Goal: Task Accomplishment & Management: Use online tool/utility

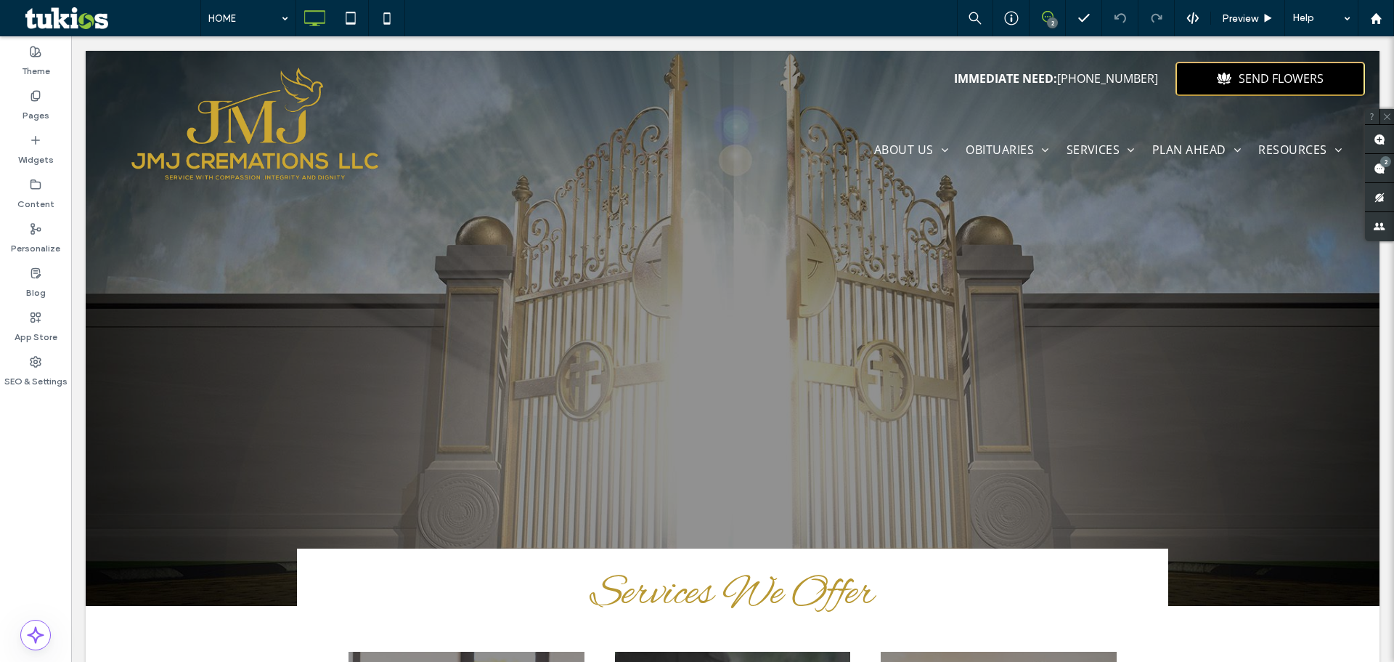
click at [1048, 17] on icon at bounding box center [1048, 17] width 12 height 12
click at [1388, 137] on span at bounding box center [1379, 139] width 29 height 28
click at [360, 166] on img at bounding box center [255, 136] width 280 height 161
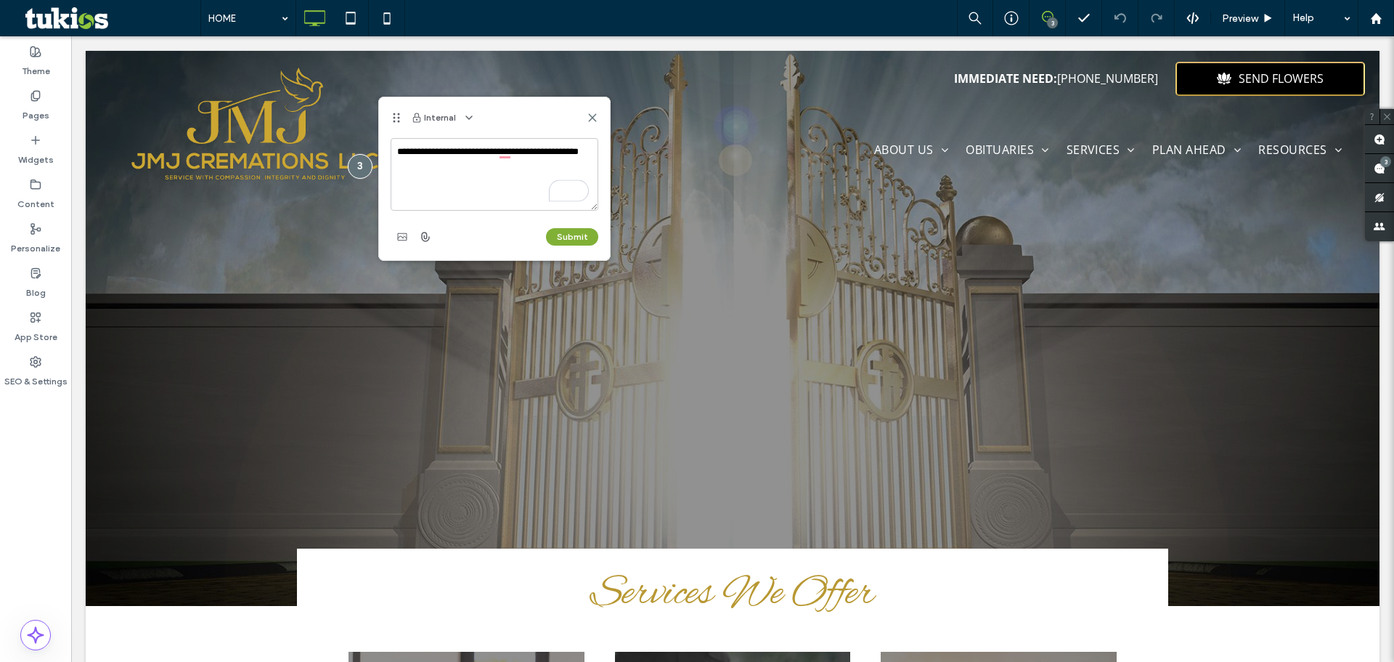
type textarea "**********"
click at [592, 241] on button "Submit" at bounding box center [572, 236] width 52 height 17
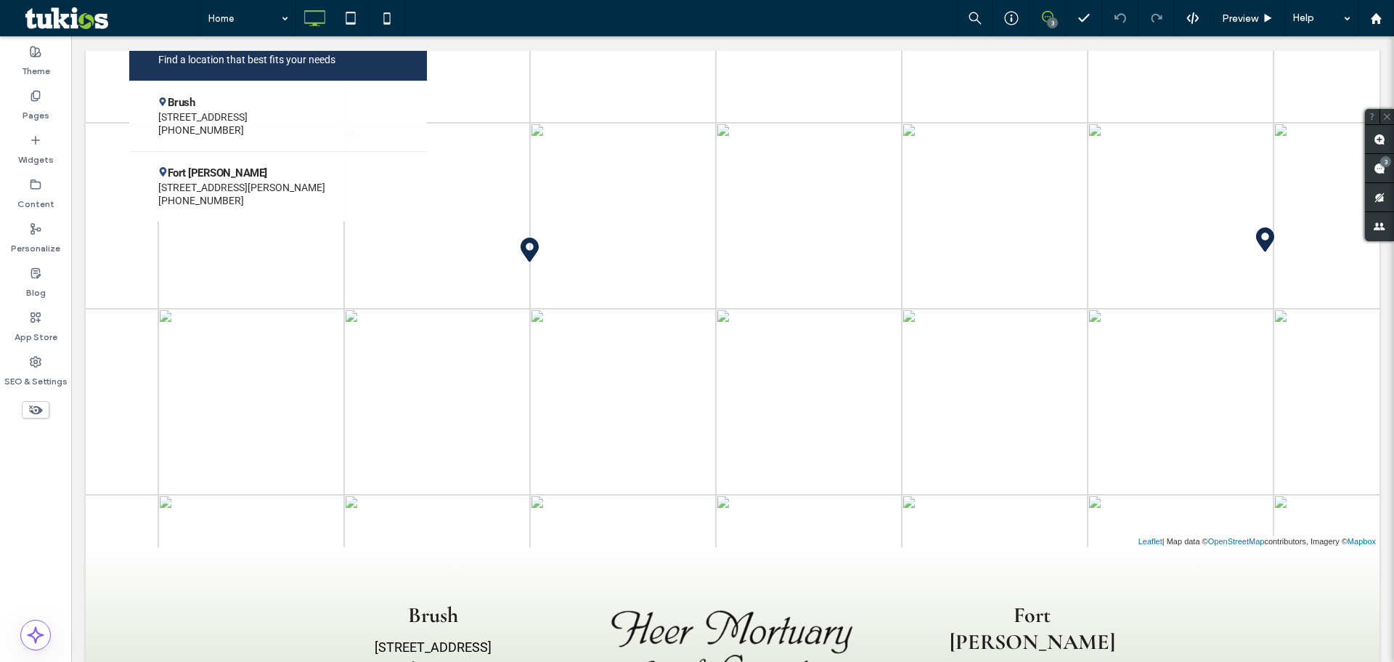
scroll to position [2614, 0]
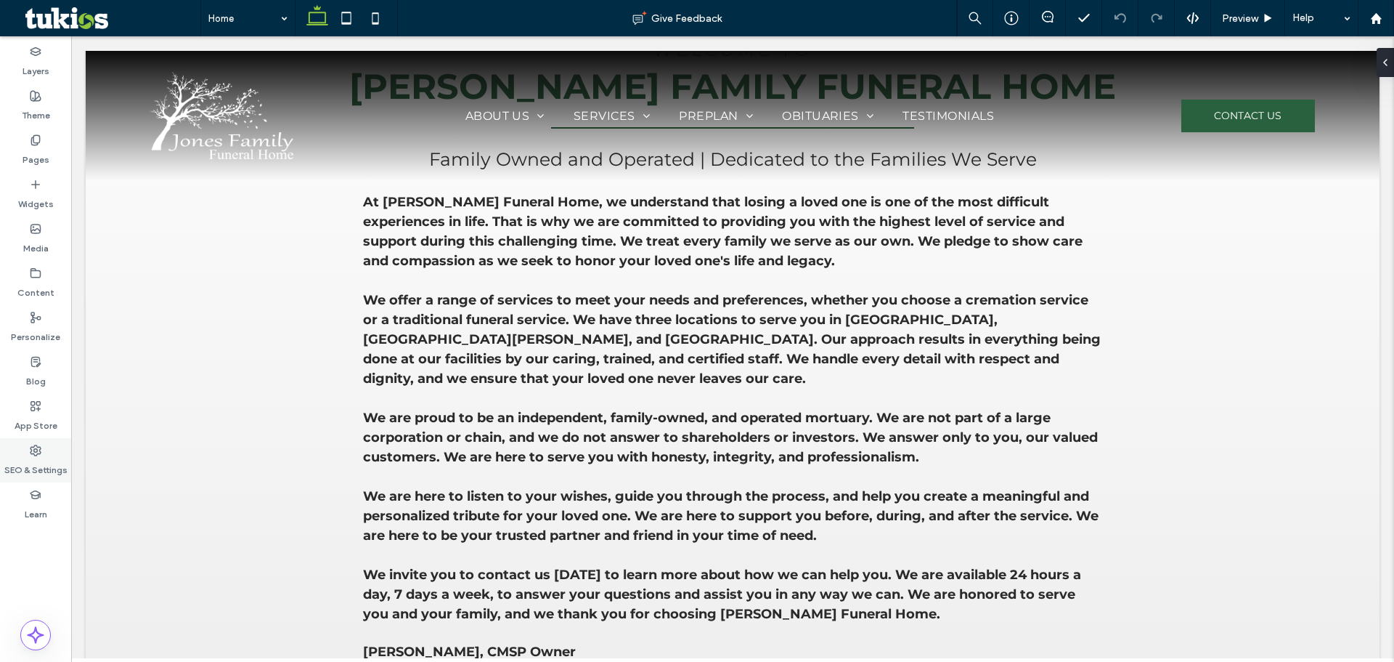
click at [28, 458] on label "SEO & Settings" at bounding box center [35, 466] width 63 height 20
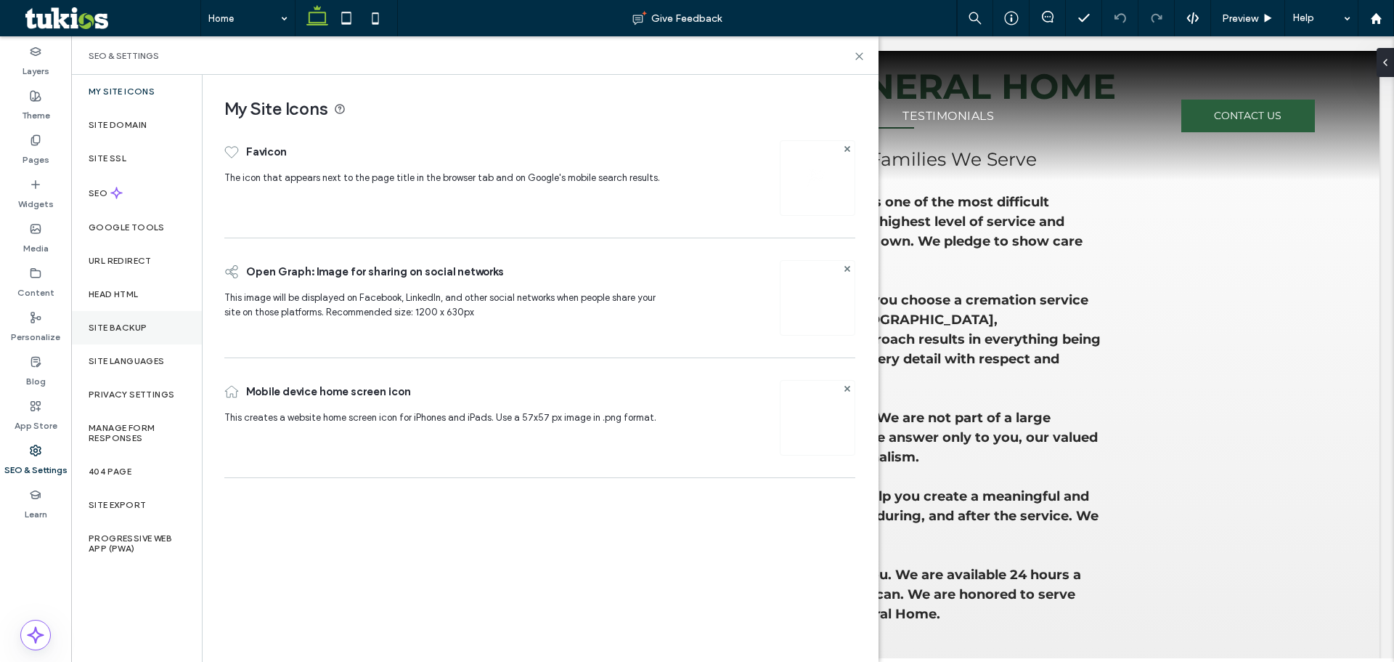
click at [136, 342] on div "Site Backup" at bounding box center [136, 327] width 131 height 33
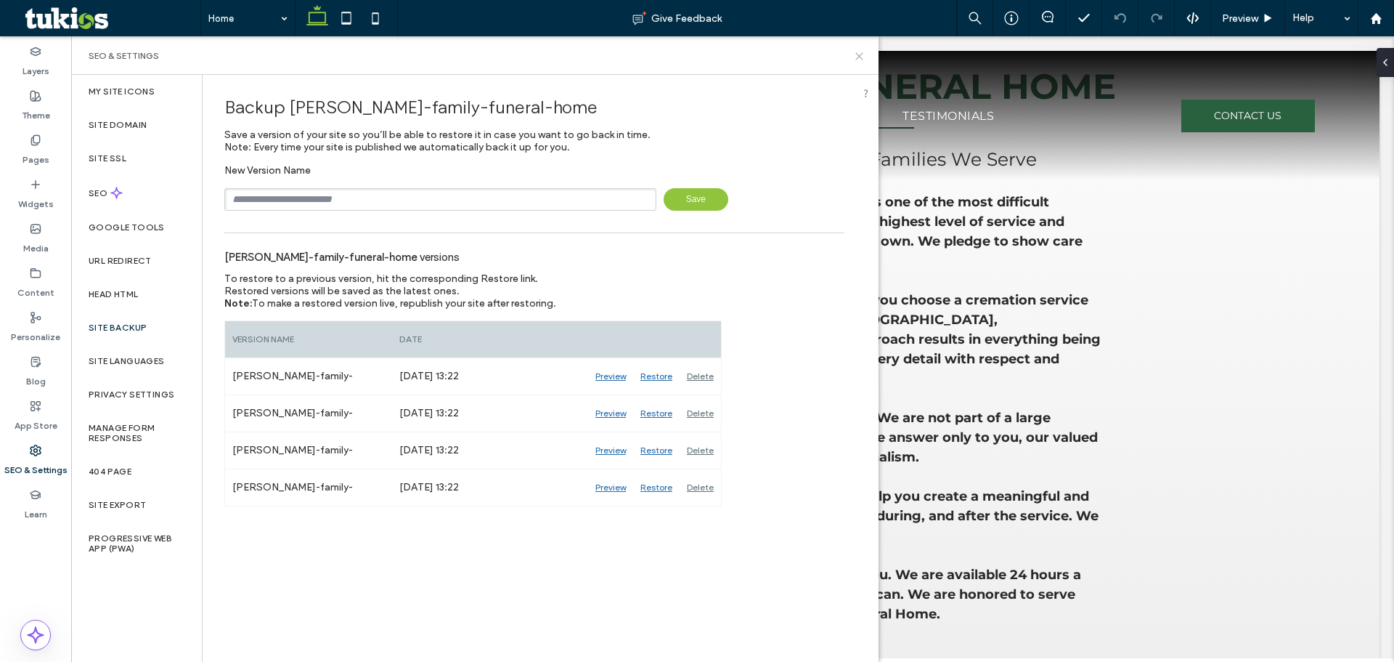
click at [858, 55] on use at bounding box center [859, 56] width 7 height 7
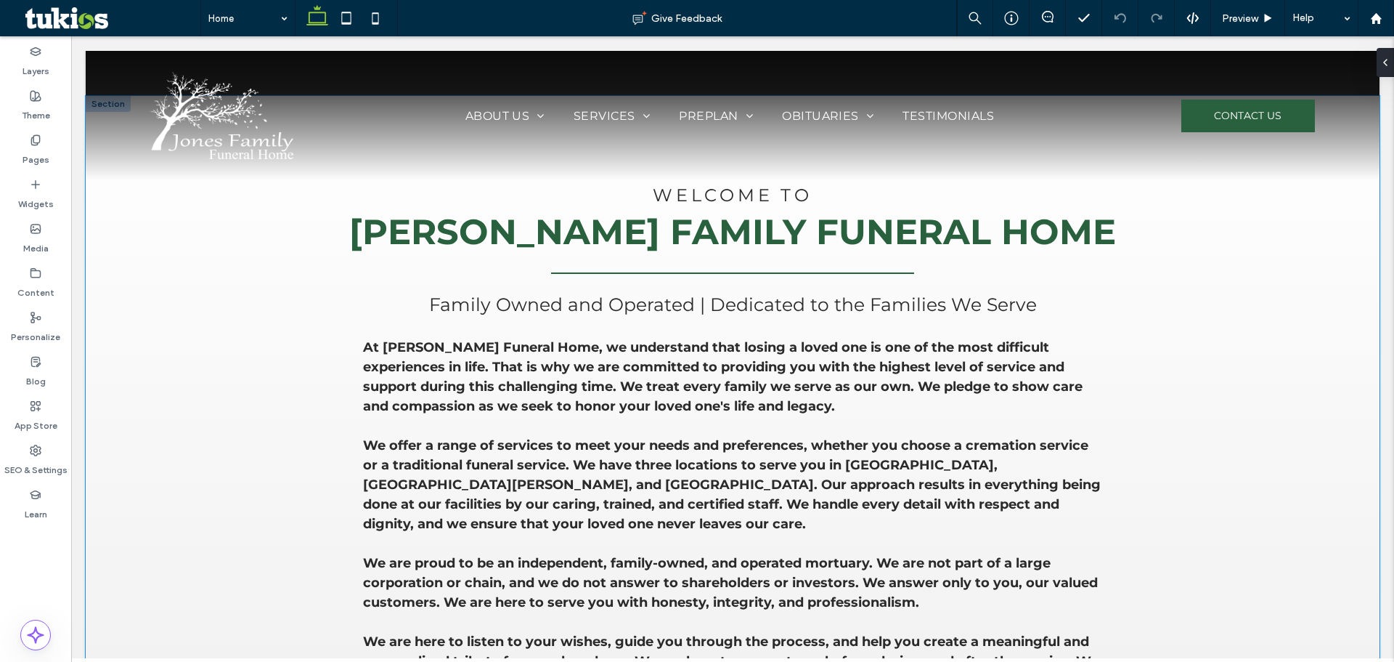
scroll to position [1017, 0]
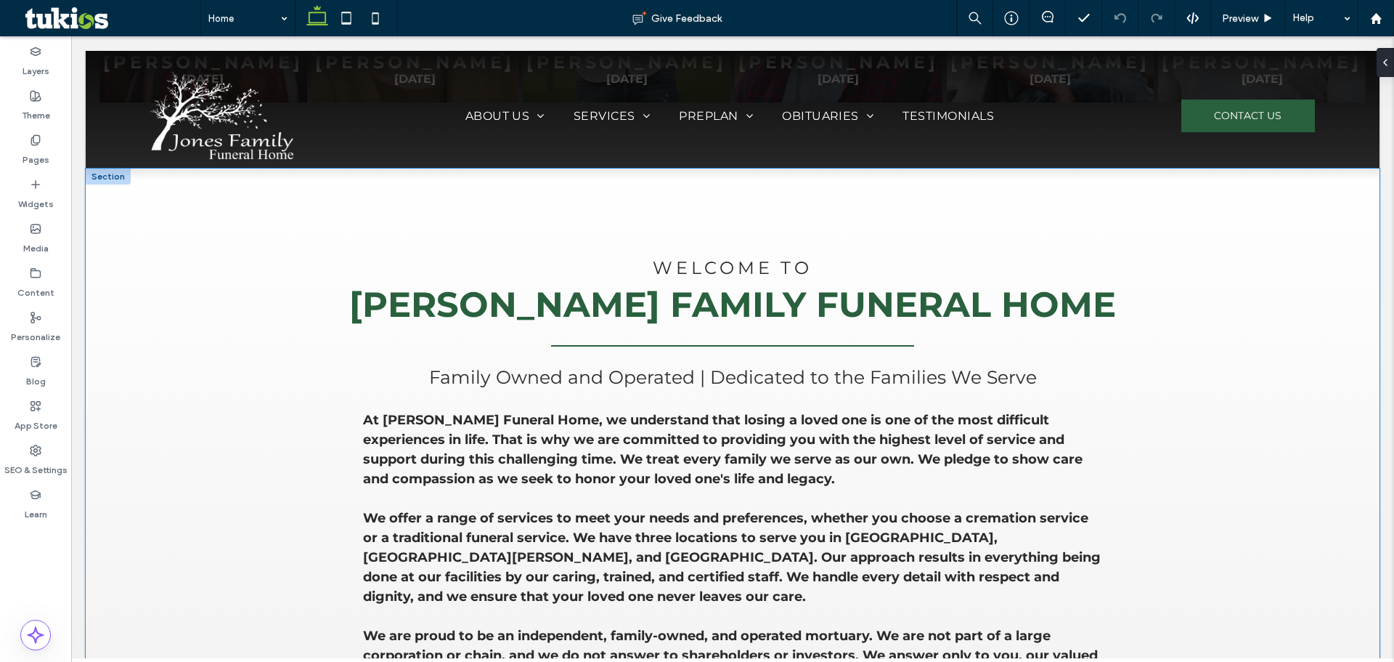
click at [1259, 266] on div "Welcome To Jones Family Funeral Home Family Owned and Operated | Dedicated to t…" at bounding box center [733, 601] width 1294 height 867
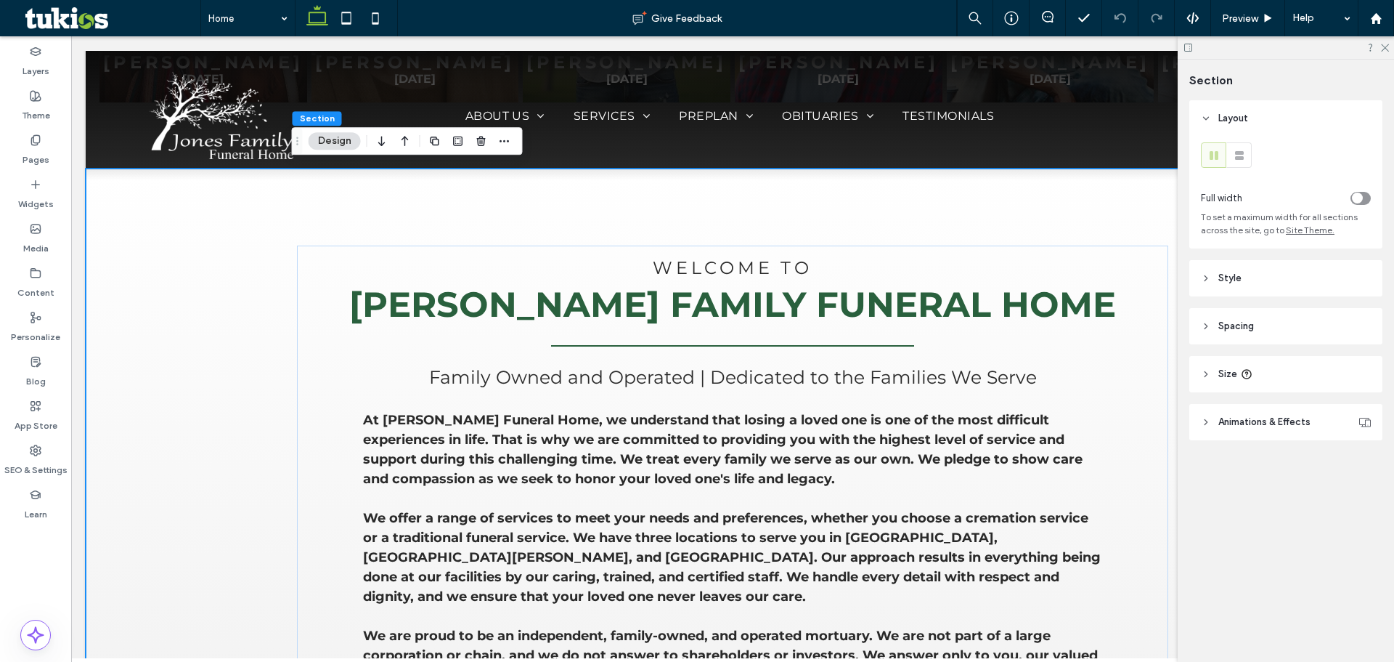
click at [1100, 189] on div "Welcome To Jones Family Funeral Home Family Owned and Operated | Dedicated to t…" at bounding box center [732, 601] width 871 height 867
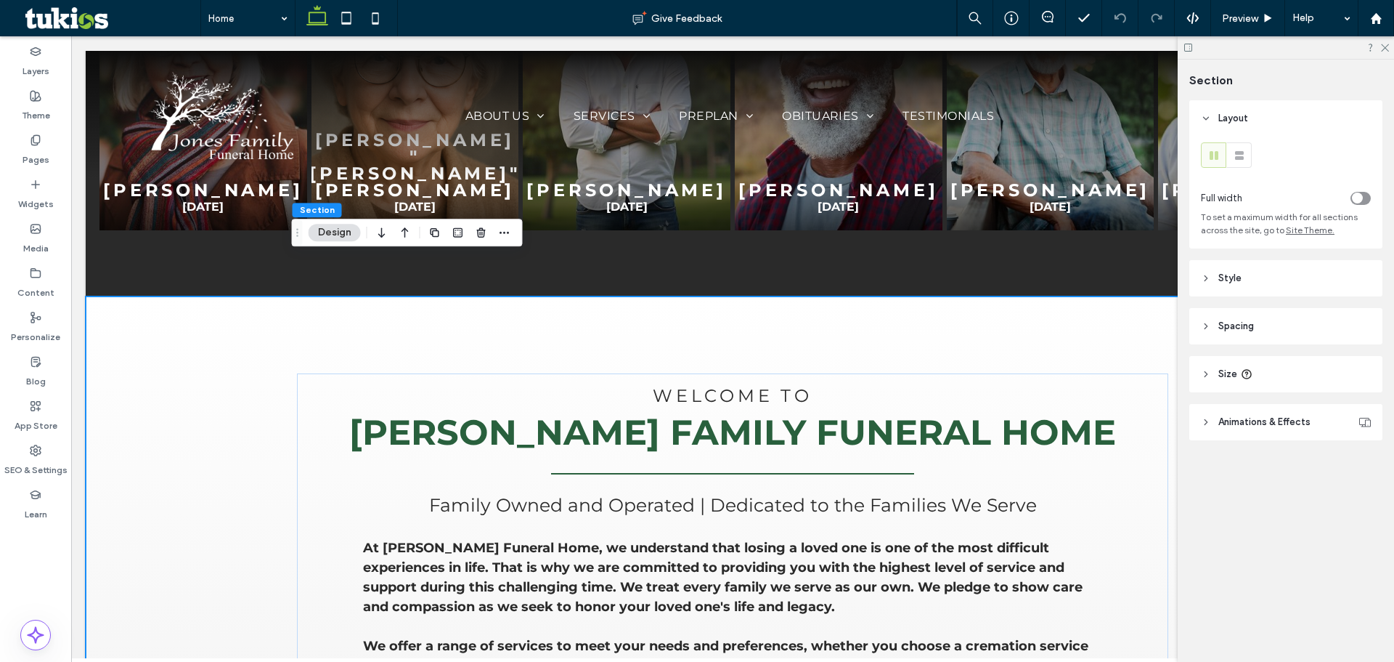
scroll to position [871, 0]
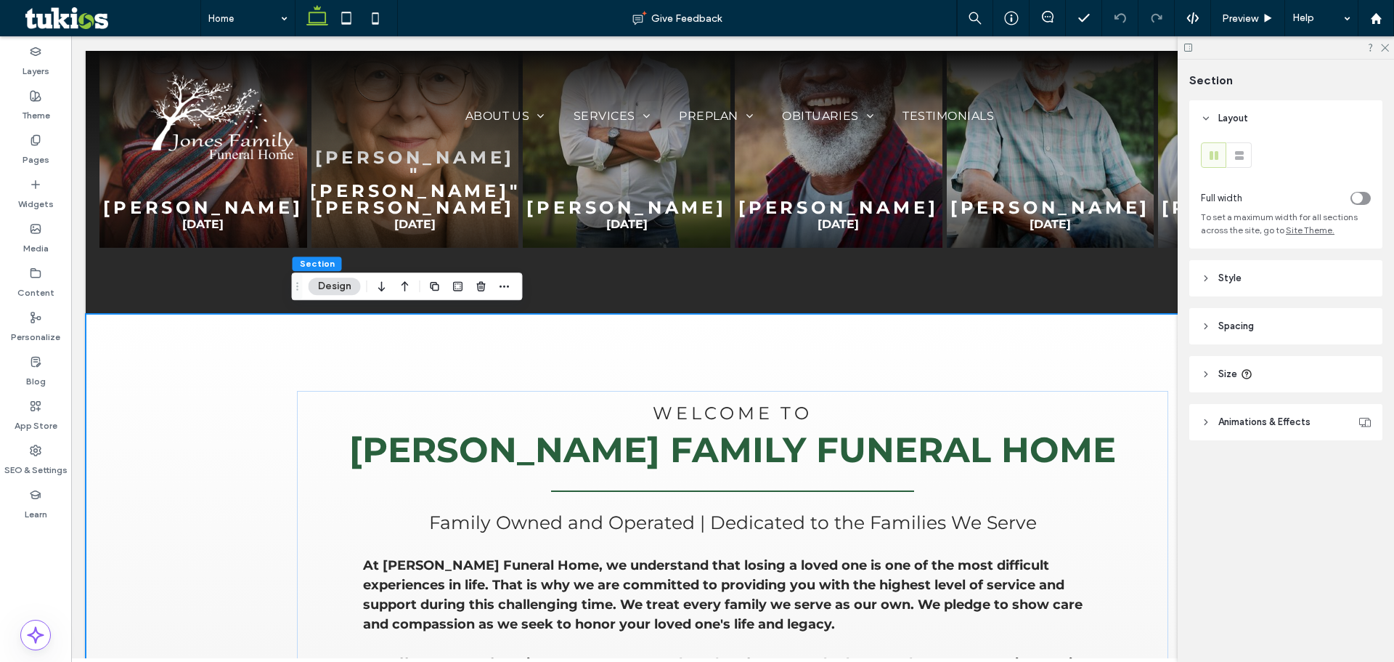
click at [1386, 46] on icon at bounding box center [1384, 46] width 9 height 9
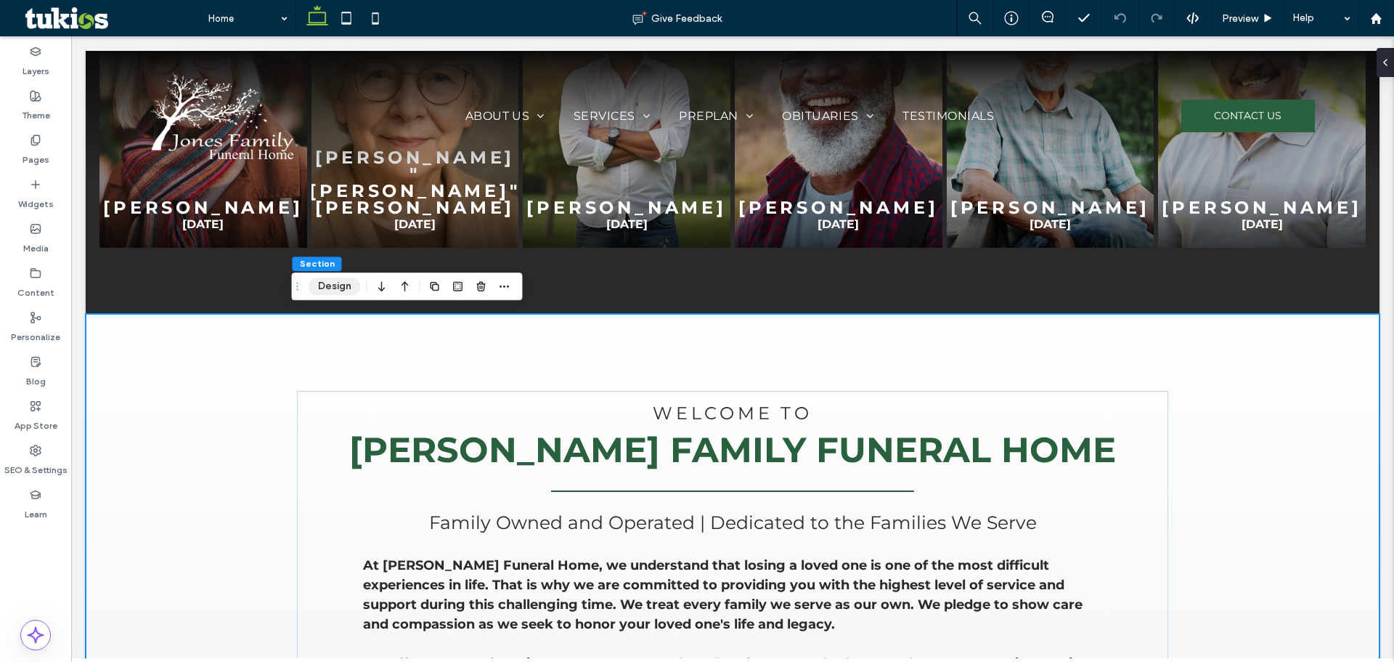
click at [328, 283] on button "Design" at bounding box center [335, 285] width 52 height 17
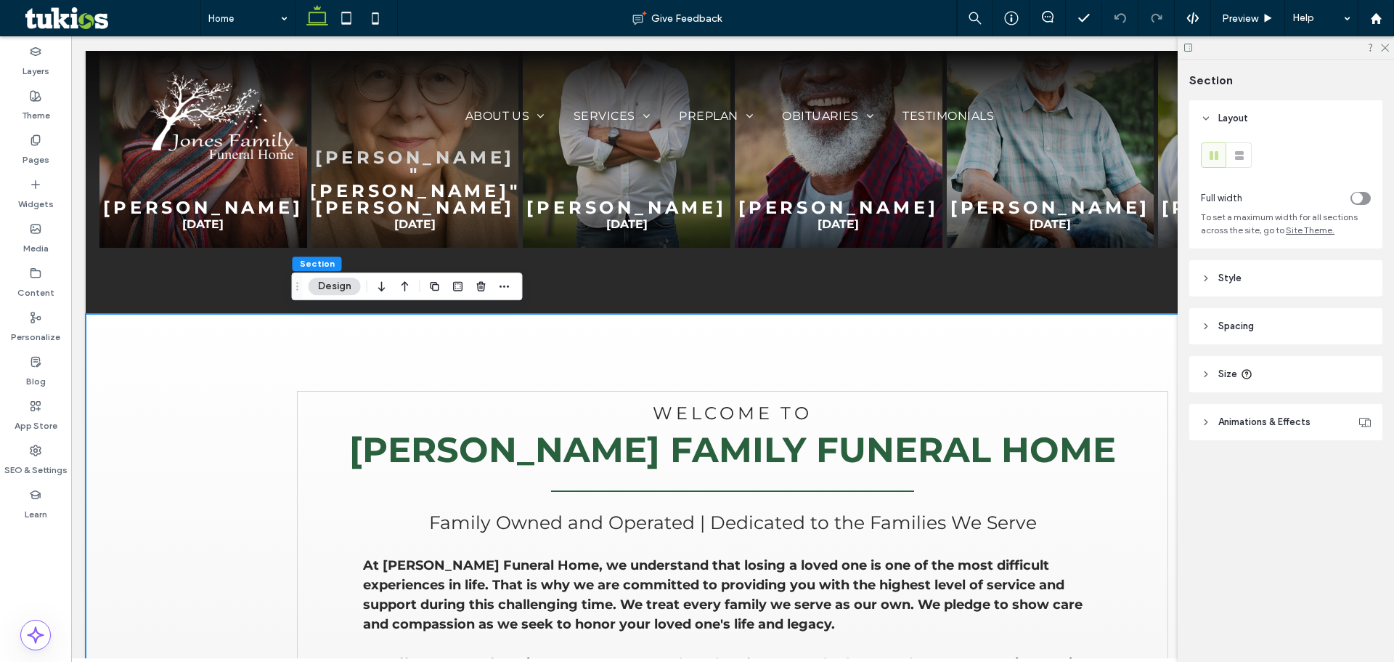
click at [1235, 276] on span "Style" at bounding box center [1230, 278] width 23 height 15
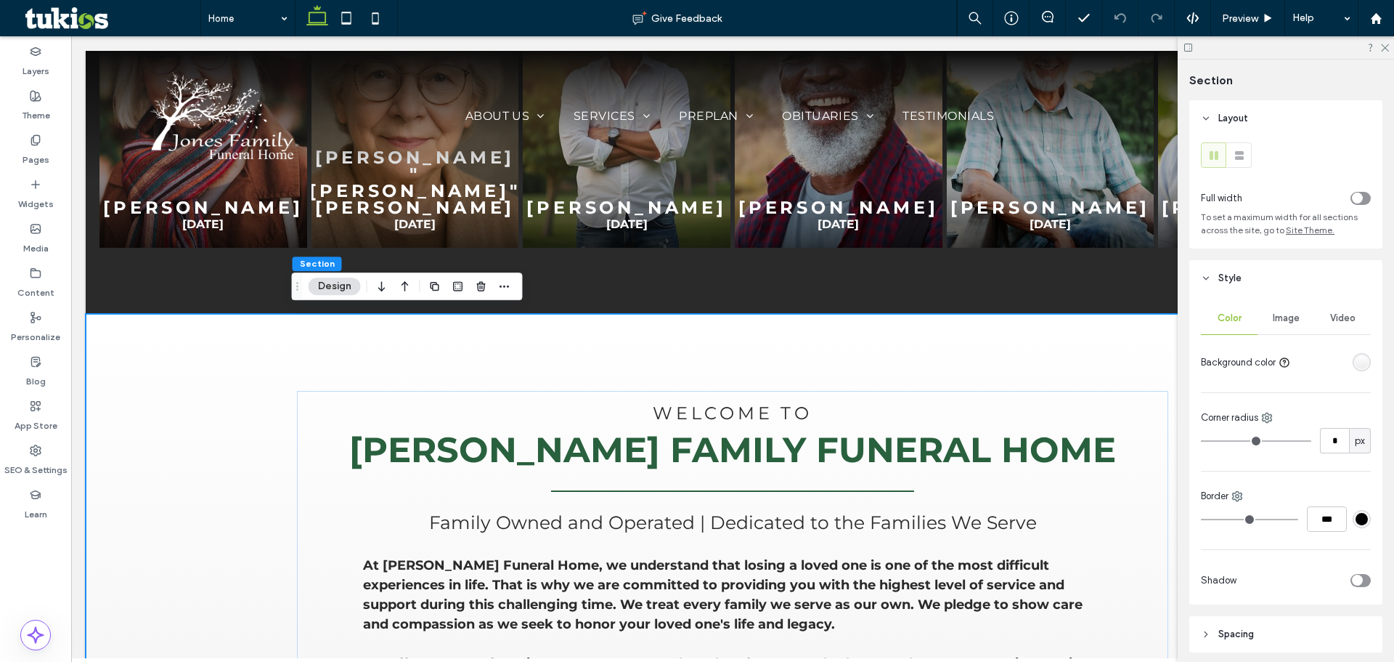
click at [1293, 319] on span "Image" at bounding box center [1286, 318] width 27 height 12
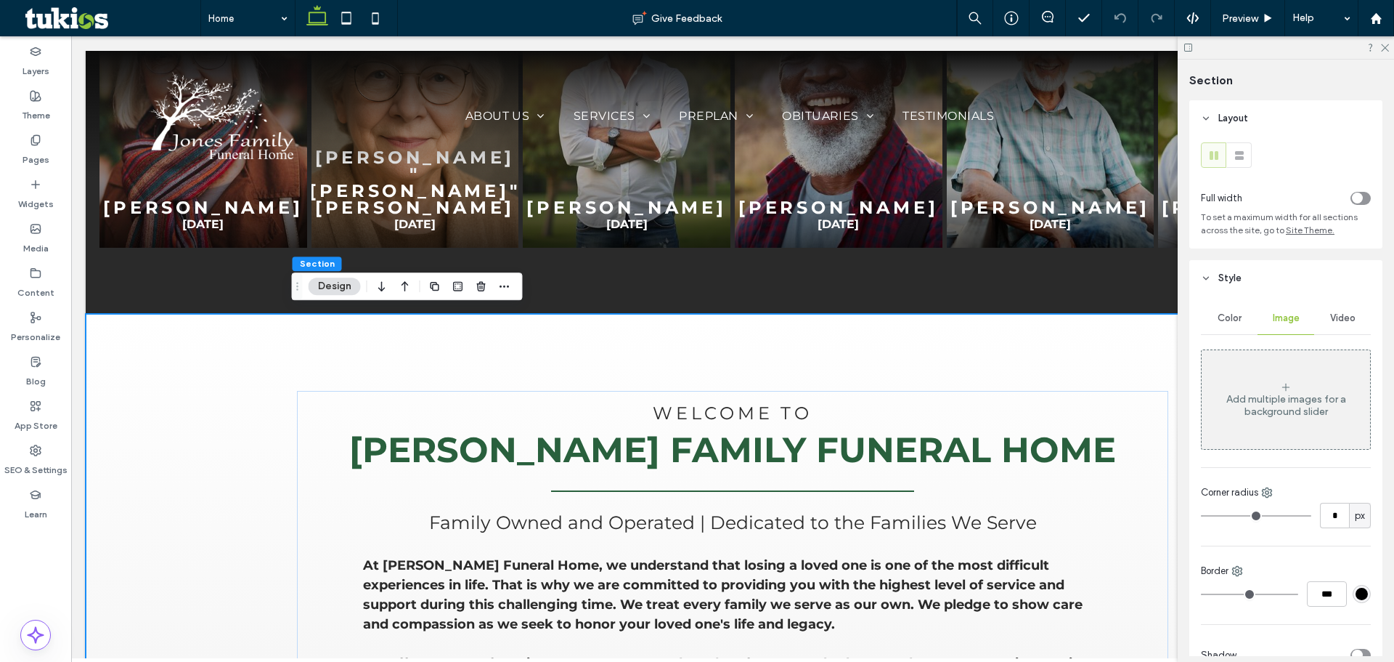
click at [1231, 328] on div "Color" at bounding box center [1229, 318] width 57 height 32
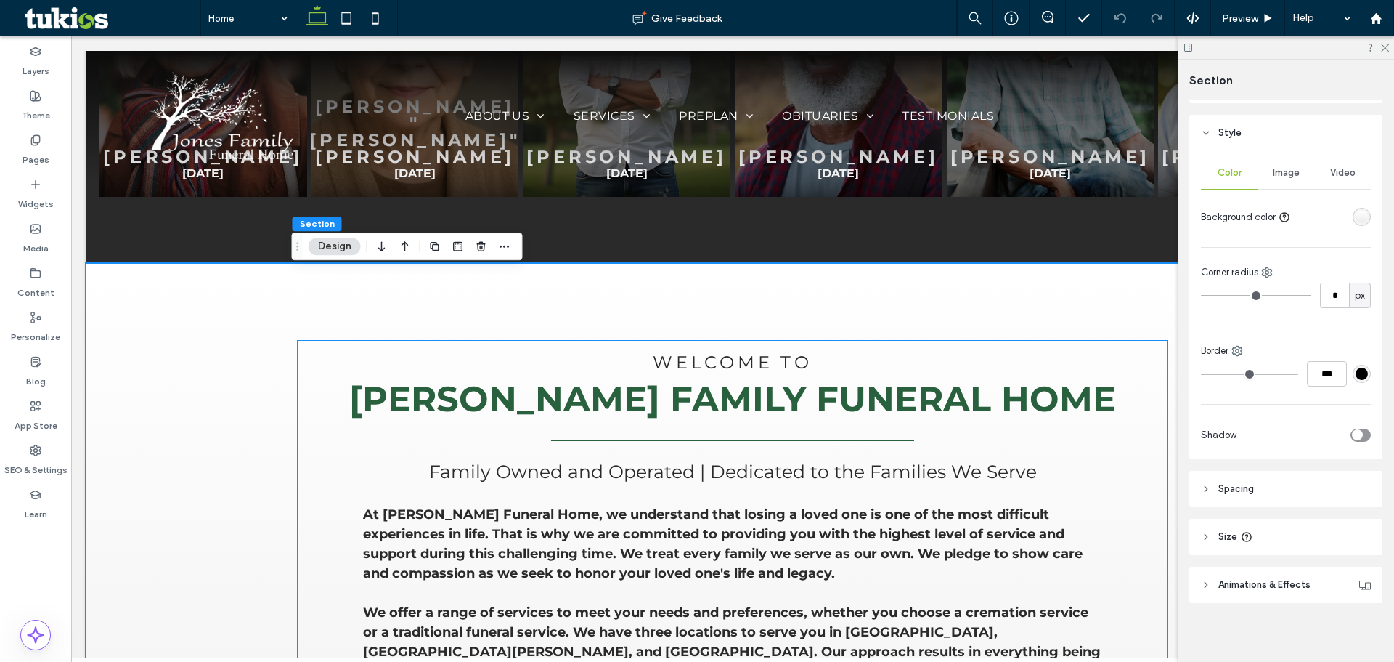
scroll to position [944, 0]
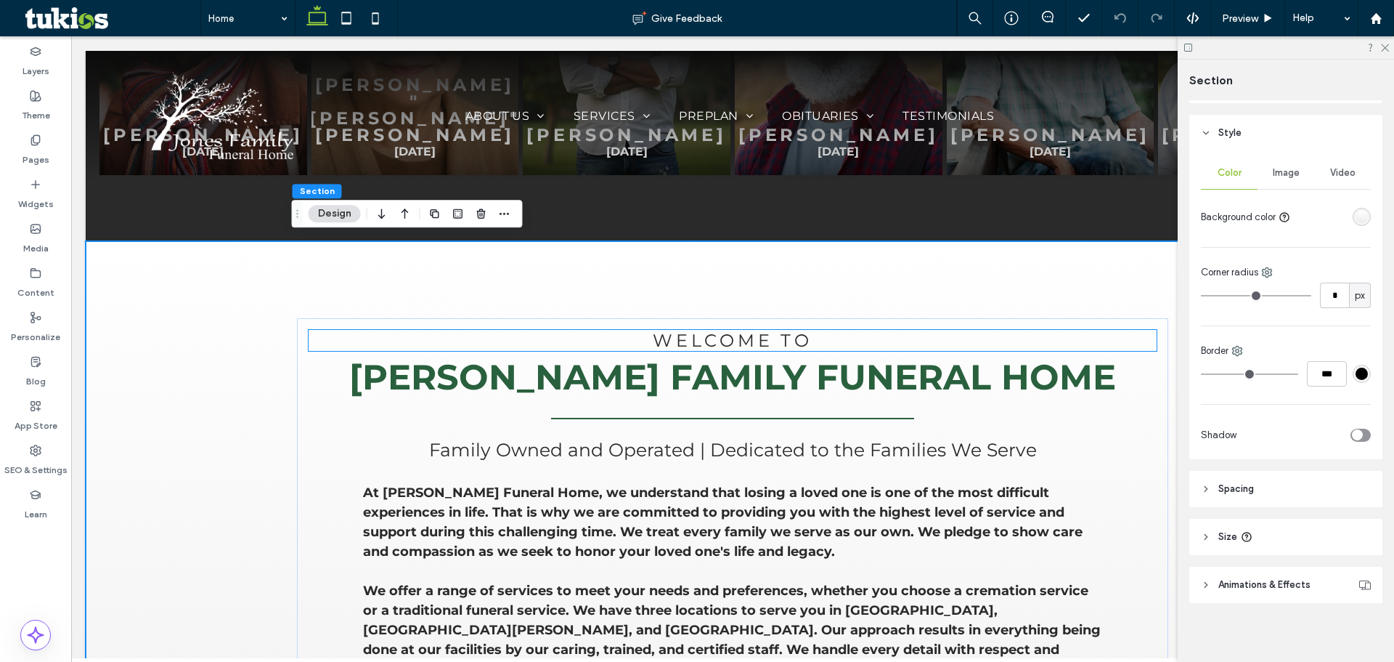
click at [979, 333] on h4 "Welcome To" at bounding box center [733, 340] width 848 height 21
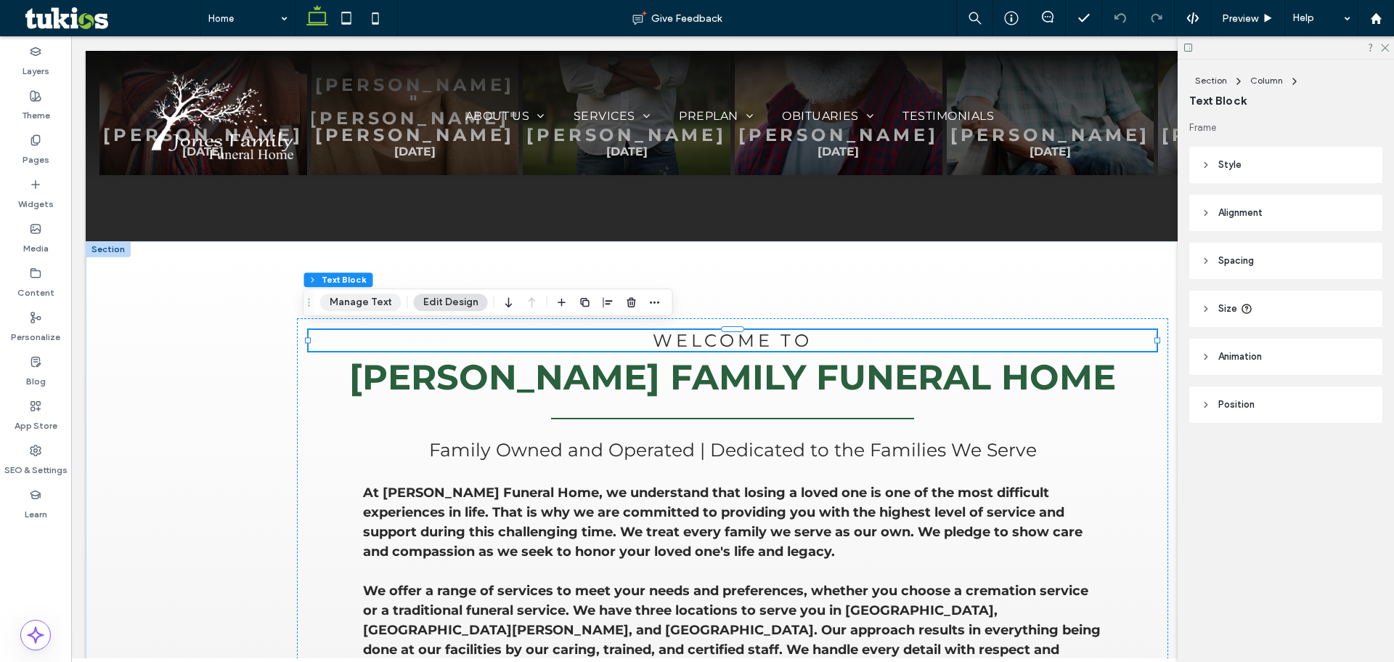
click at [375, 307] on button "Manage Text" at bounding box center [360, 301] width 81 height 17
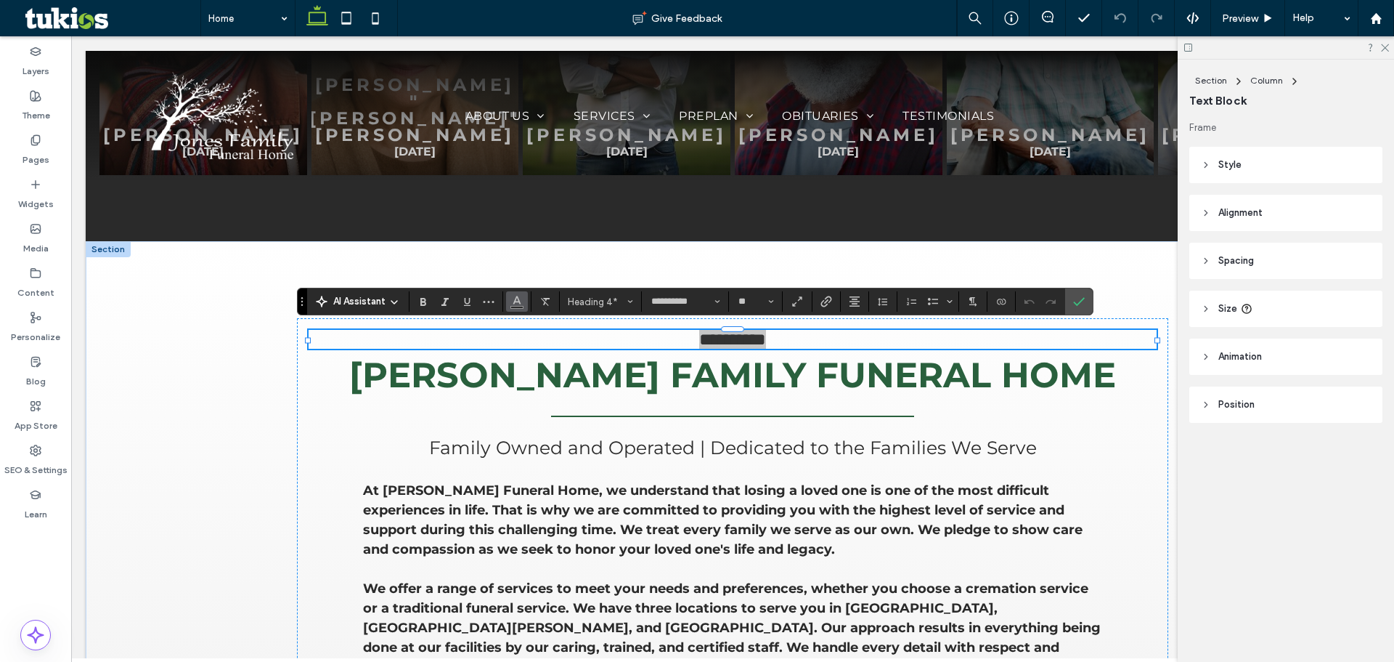
click at [522, 305] on icon "Color" at bounding box center [517, 300] width 12 height 12
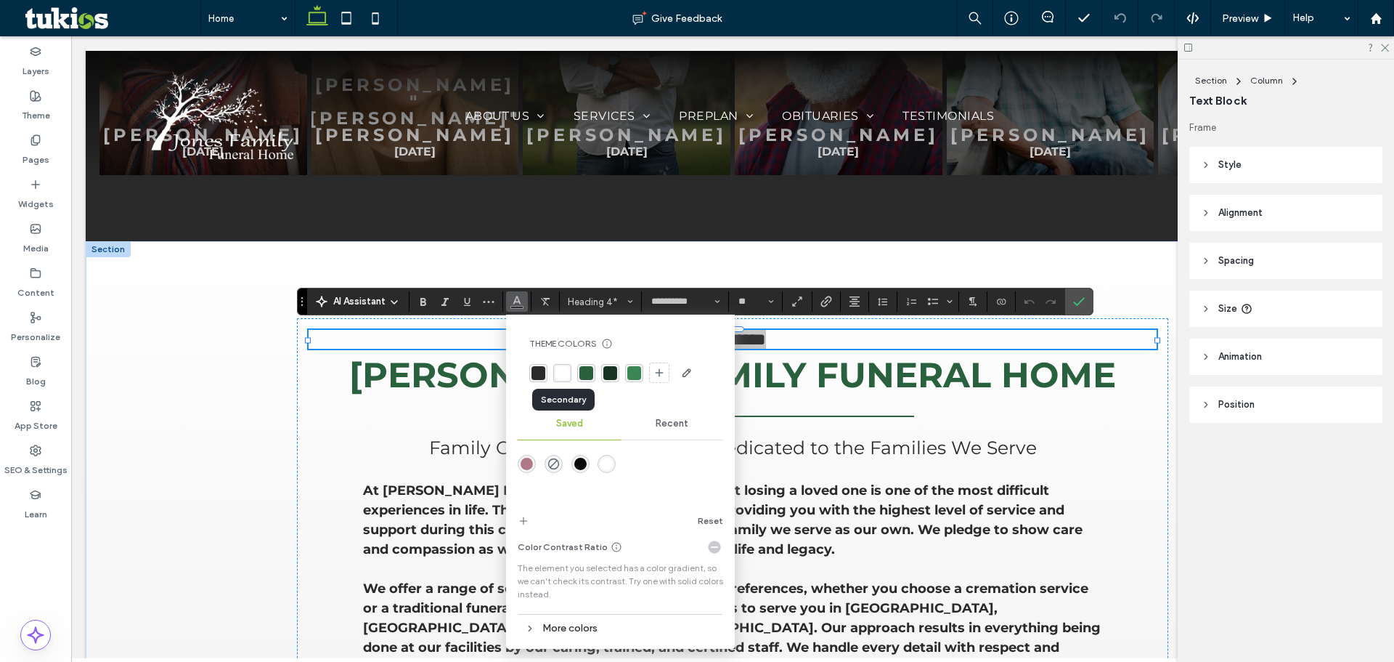
click at [566, 373] on div "rgba(255, 255, 255, 1)" at bounding box center [563, 373] width 14 height 14
click at [736, 401] on div at bounding box center [733, 416] width 364 height 31
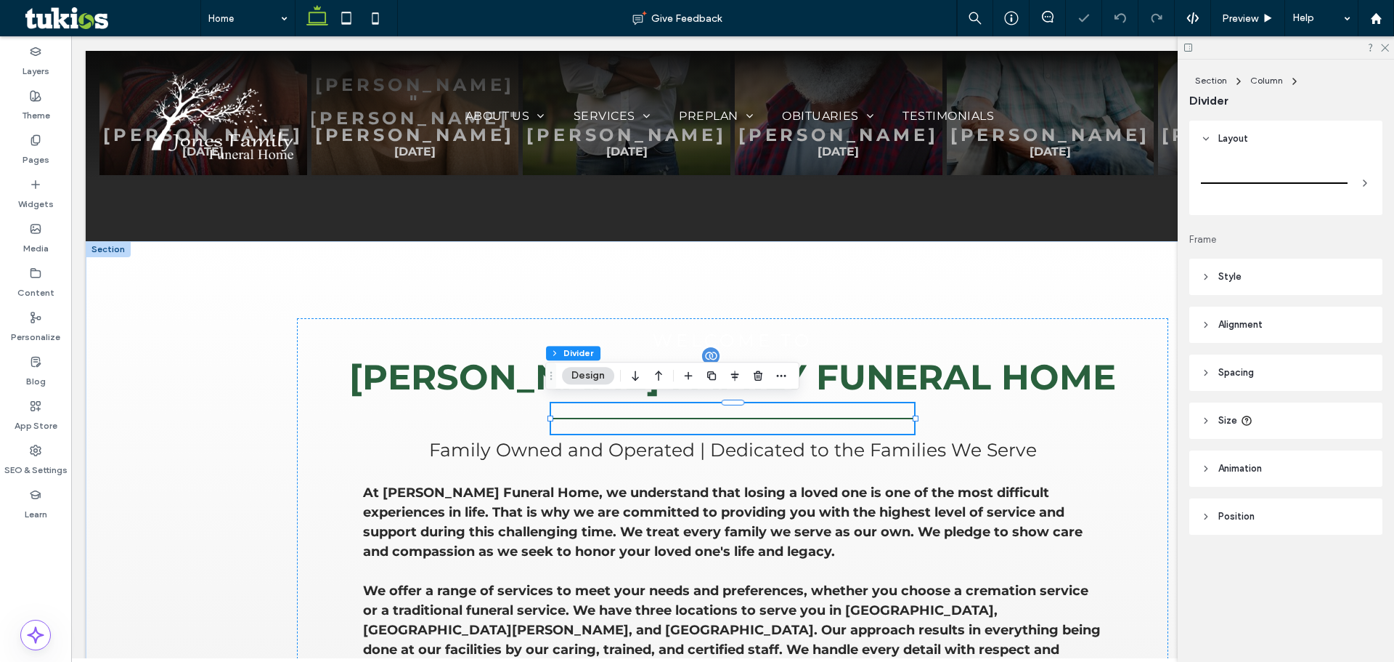
type input "*"
type input "***"
click at [998, 412] on div "Welcome To Jones Family Funeral Home Family Owned and Operated | Dedicated to t…" at bounding box center [732, 674] width 871 height 712
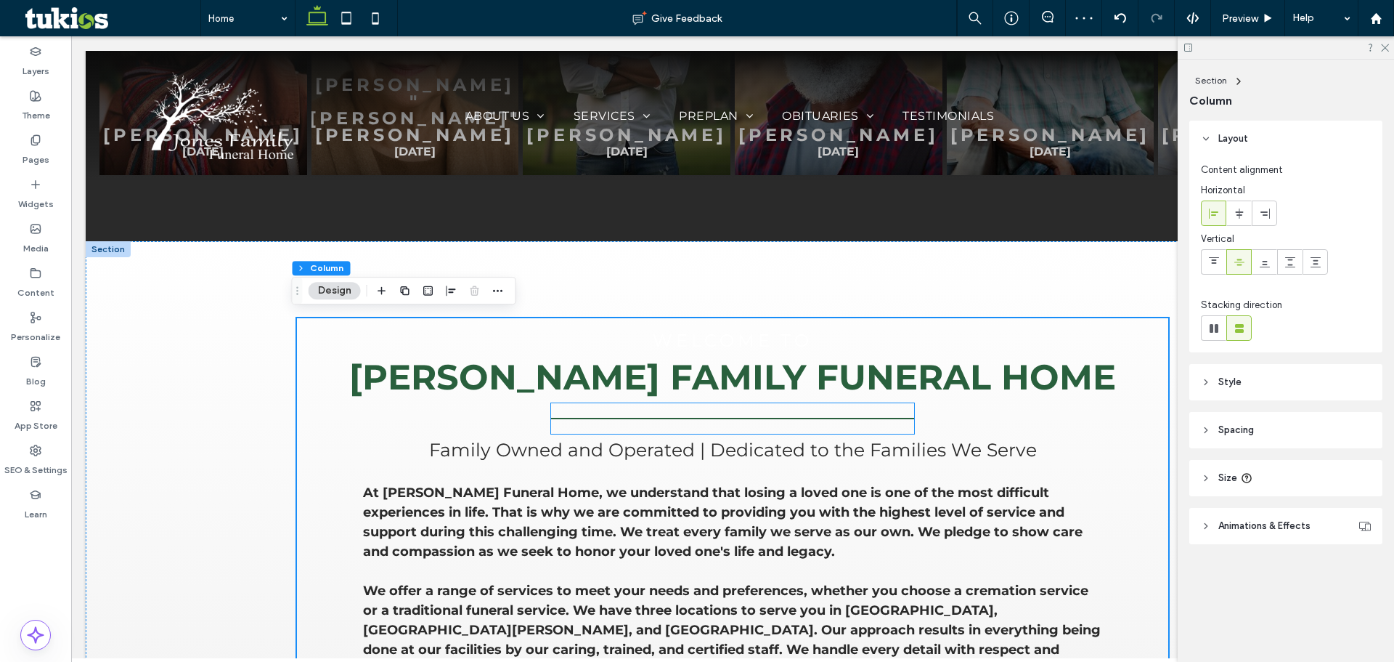
click at [892, 421] on div at bounding box center [733, 418] width 364 height 31
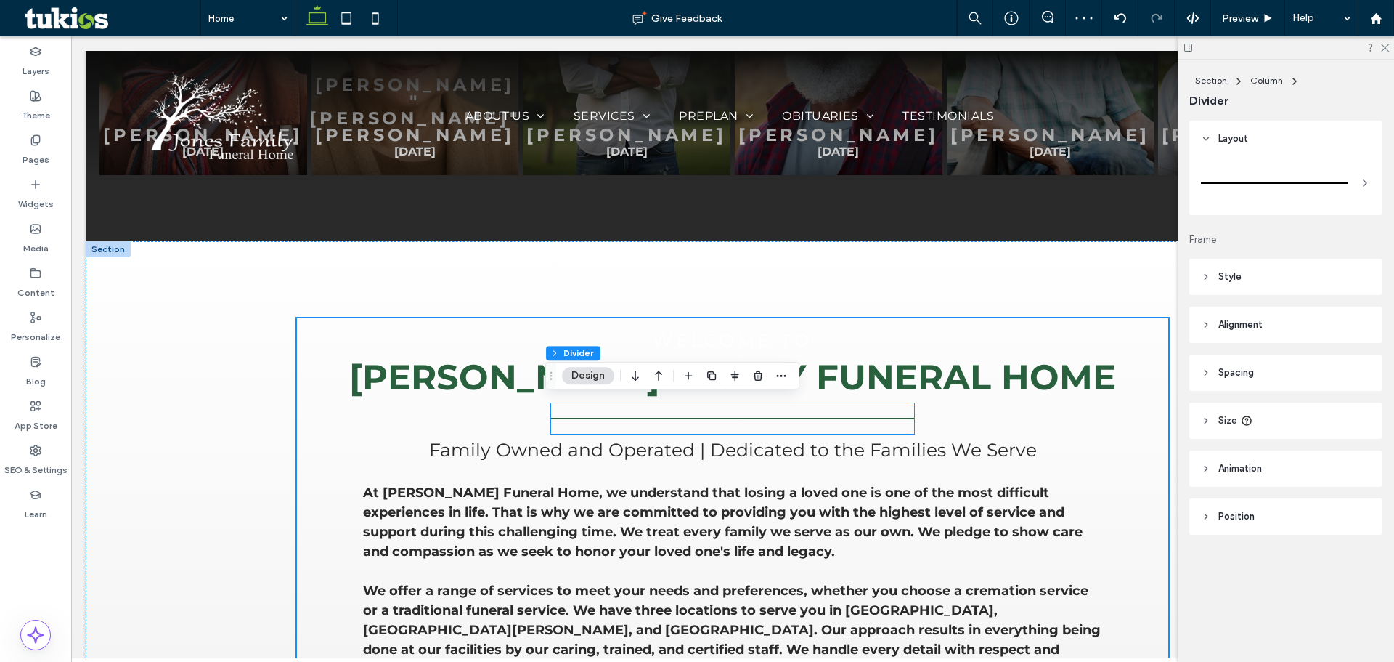
type input "*"
type input "***"
click at [591, 375] on button "Design" at bounding box center [588, 375] width 52 height 17
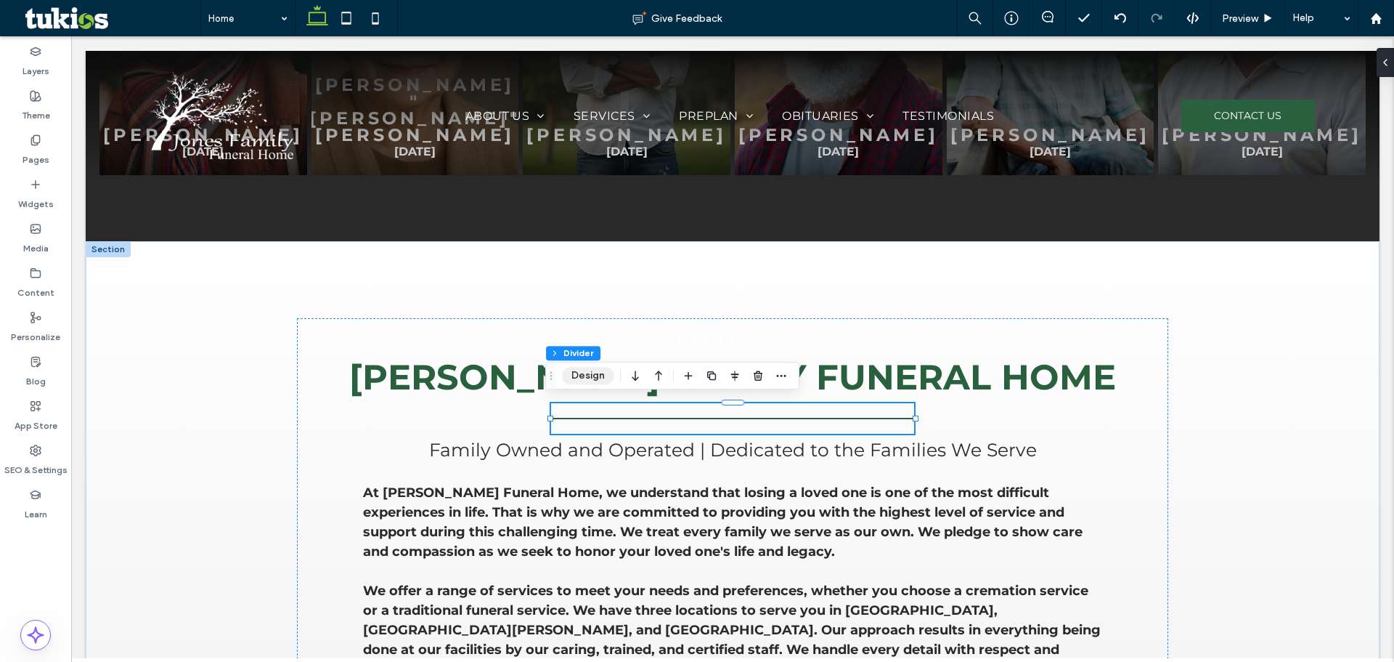
click at [588, 378] on button "Design" at bounding box center [588, 375] width 52 height 17
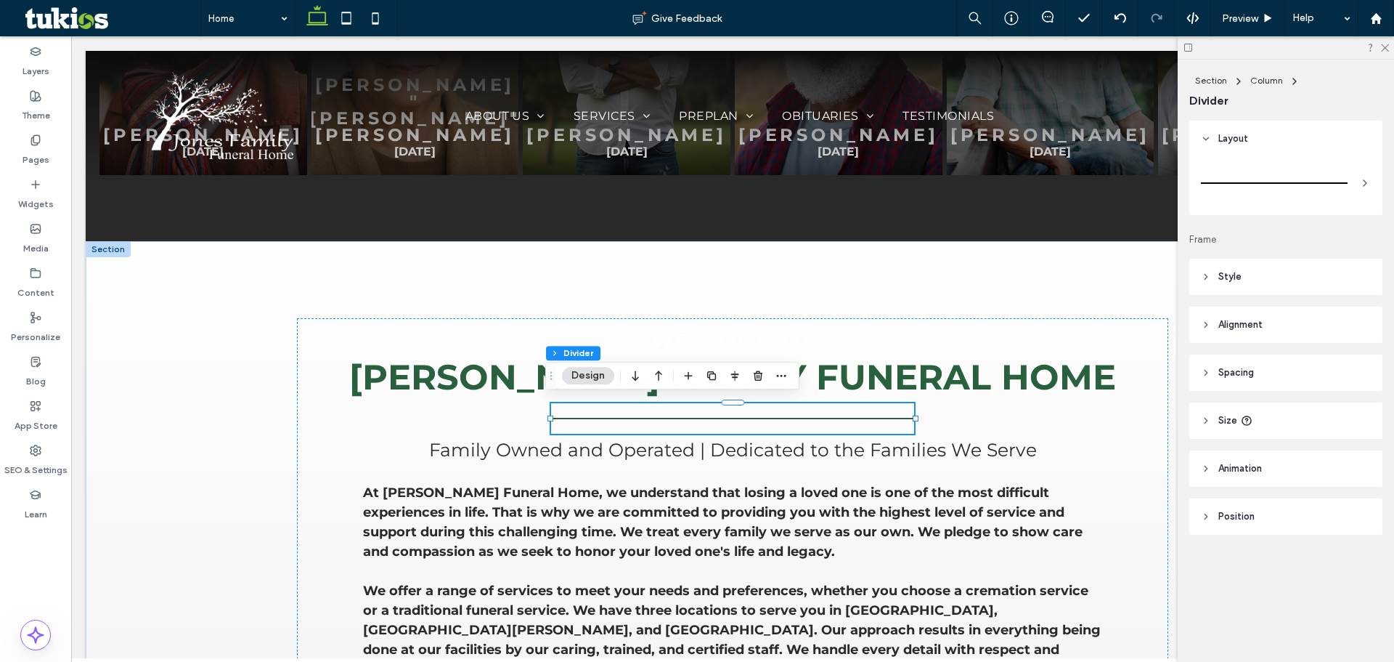
click at [604, 381] on button "Design" at bounding box center [588, 375] width 52 height 17
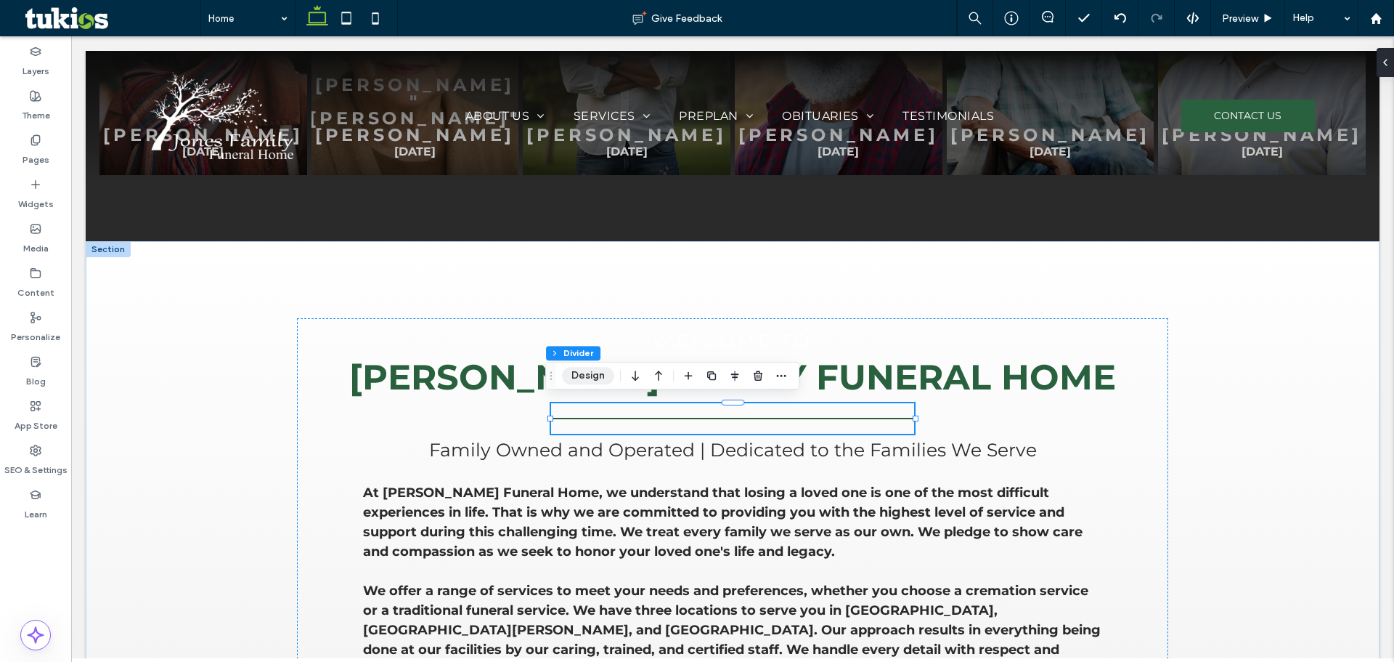
click at [604, 381] on button "Design" at bounding box center [588, 375] width 52 height 17
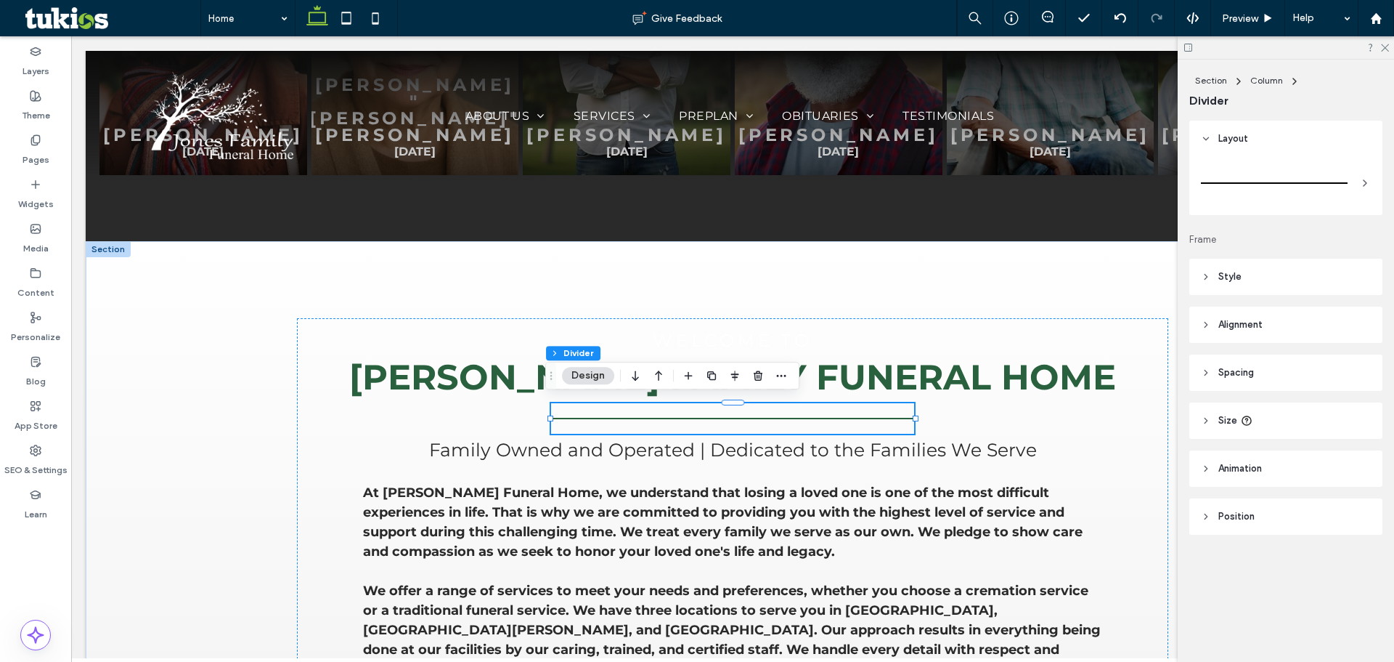
click at [568, 426] on div at bounding box center [733, 418] width 364 height 31
click at [1251, 272] on header "Style" at bounding box center [1286, 277] width 193 height 36
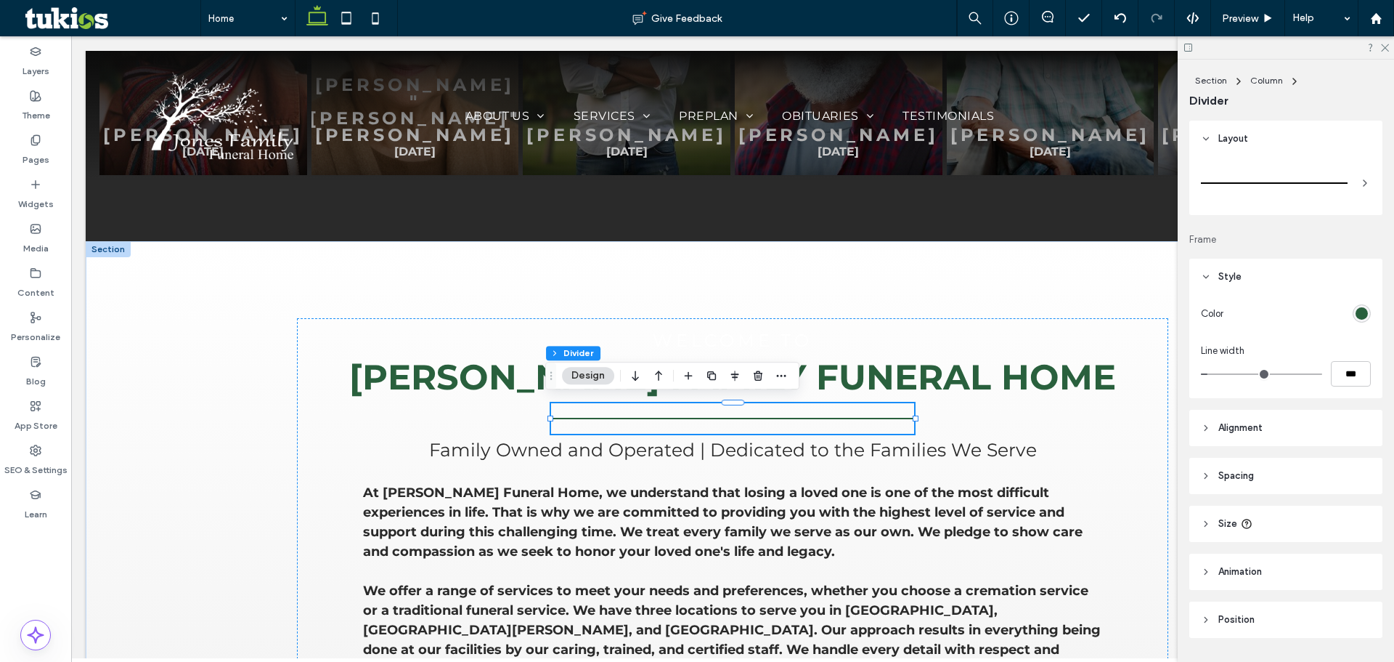
click at [1342, 312] on div at bounding box center [1301, 313] width 142 height 25
click at [1357, 313] on div "rgb(41, 96, 61)" at bounding box center [1362, 313] width 12 height 12
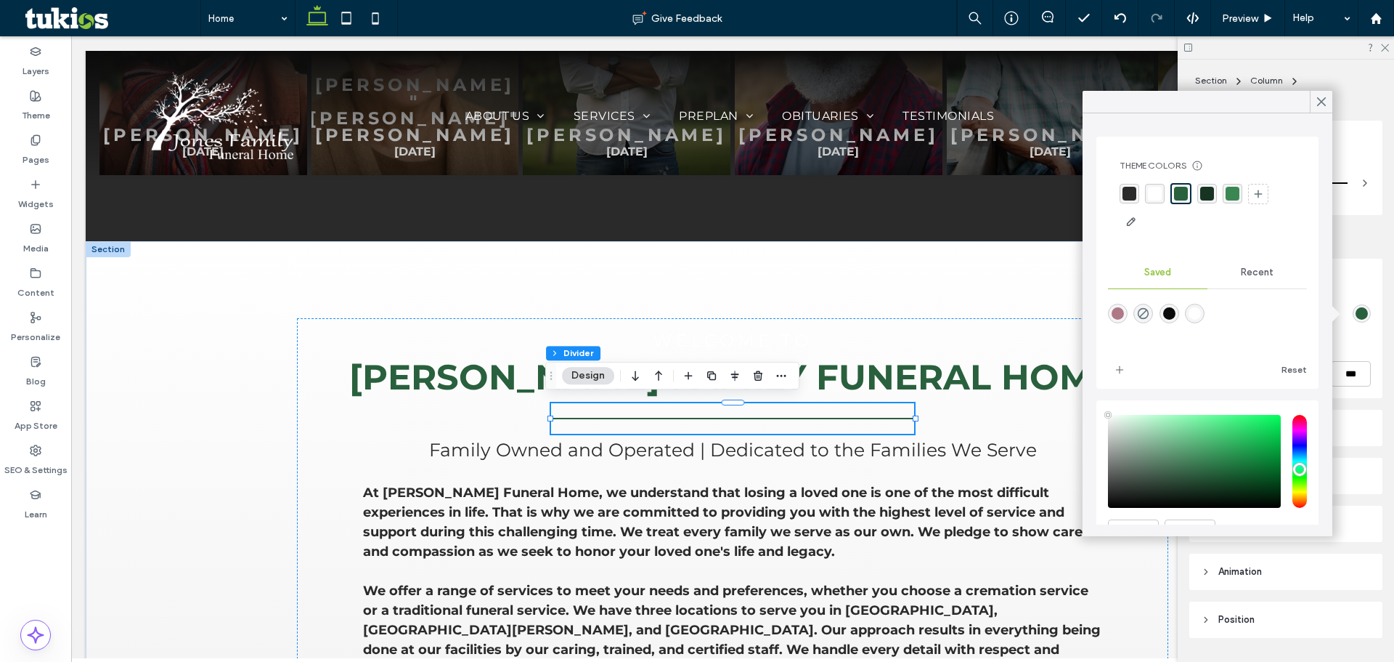
type input "****"
click at [1157, 193] on div "rgba(255, 255, 255, 1)" at bounding box center [1155, 194] width 14 height 14
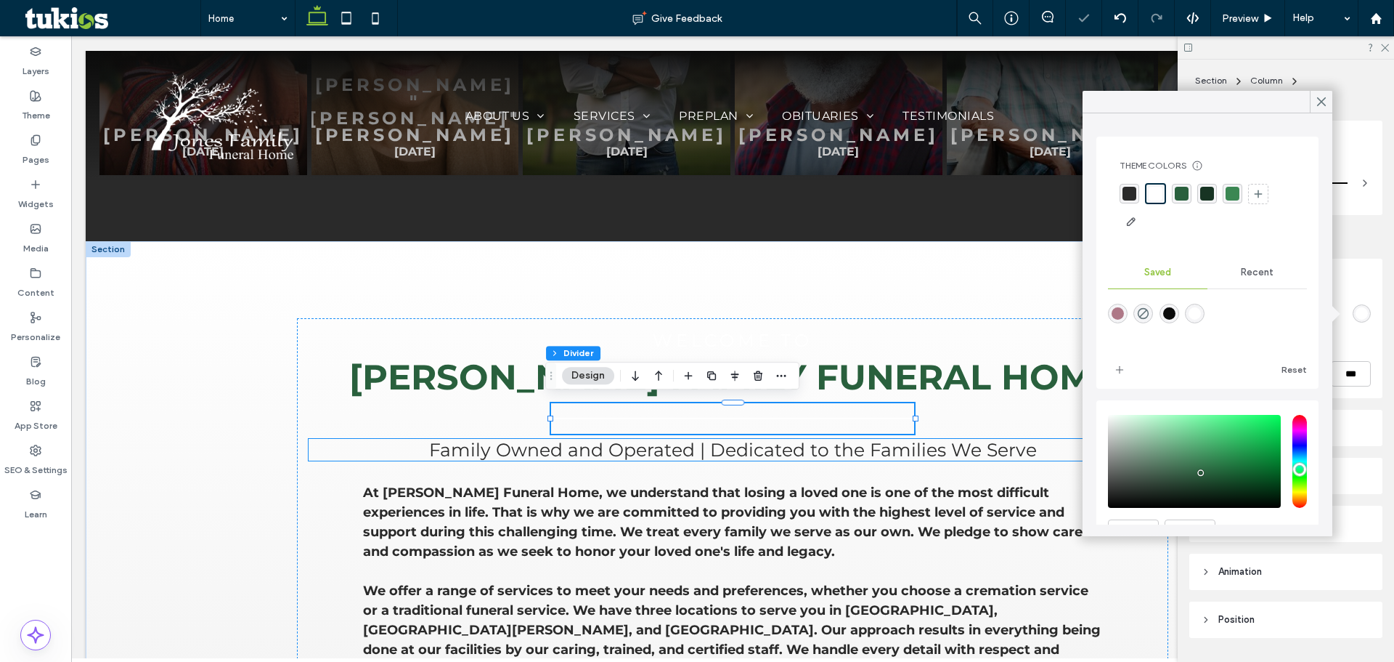
click at [377, 454] on h3 "Family Owned and Operated | Dedicated to the Families We Serve" at bounding box center [733, 450] width 848 height 22
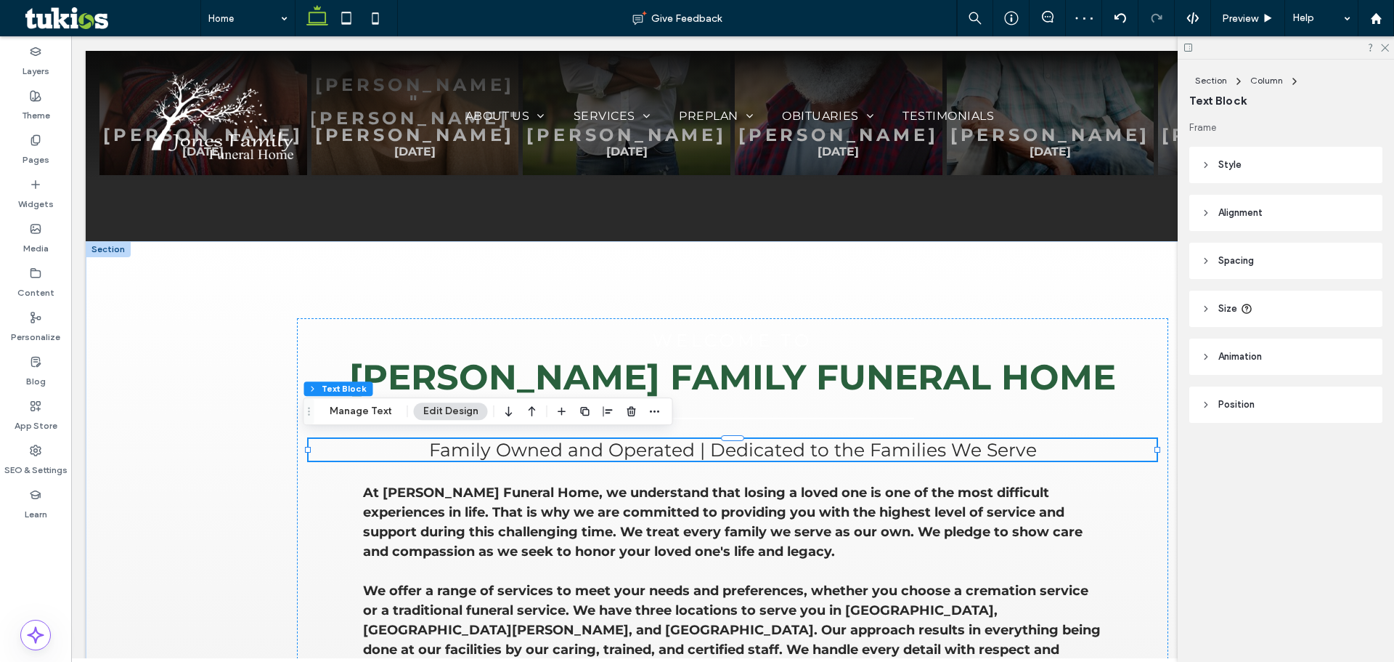
click at [1227, 165] on span "Style" at bounding box center [1230, 165] width 23 height 15
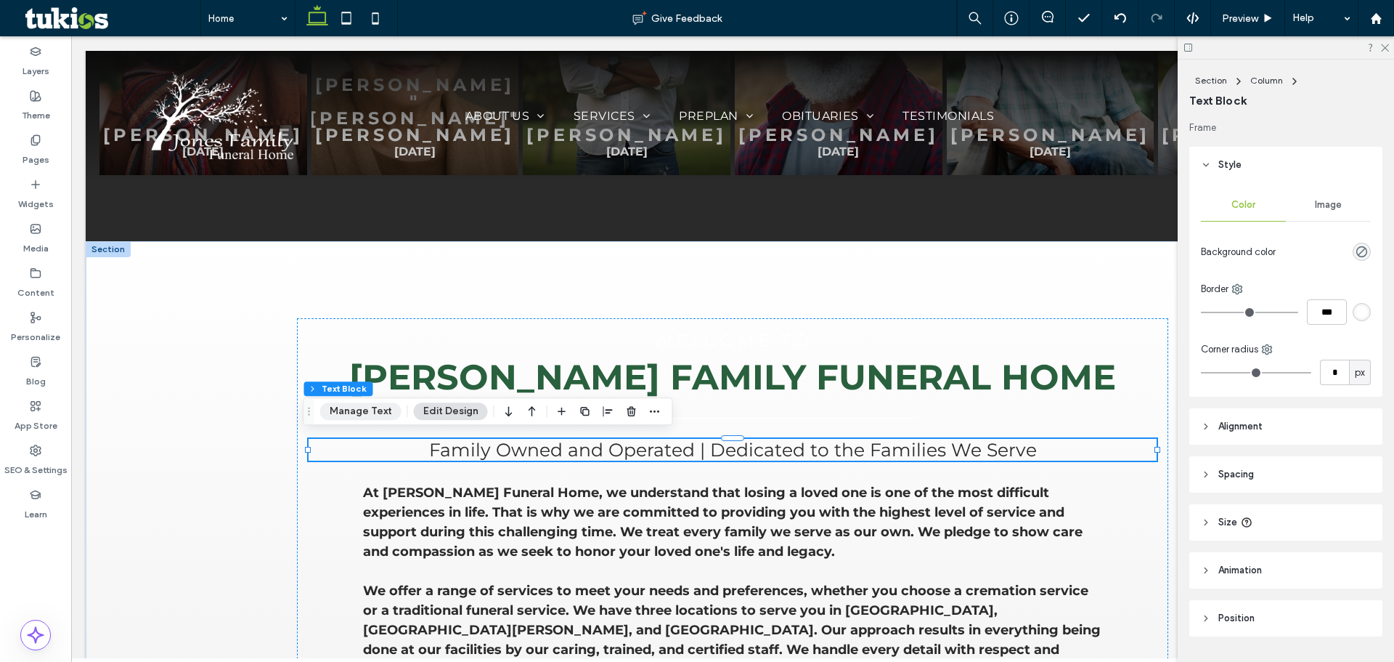
drag, startPoint x: 383, startPoint y: 412, endPoint x: 312, endPoint y: 375, distance: 80.2
click at [383, 412] on button "Manage Text" at bounding box center [360, 410] width 81 height 17
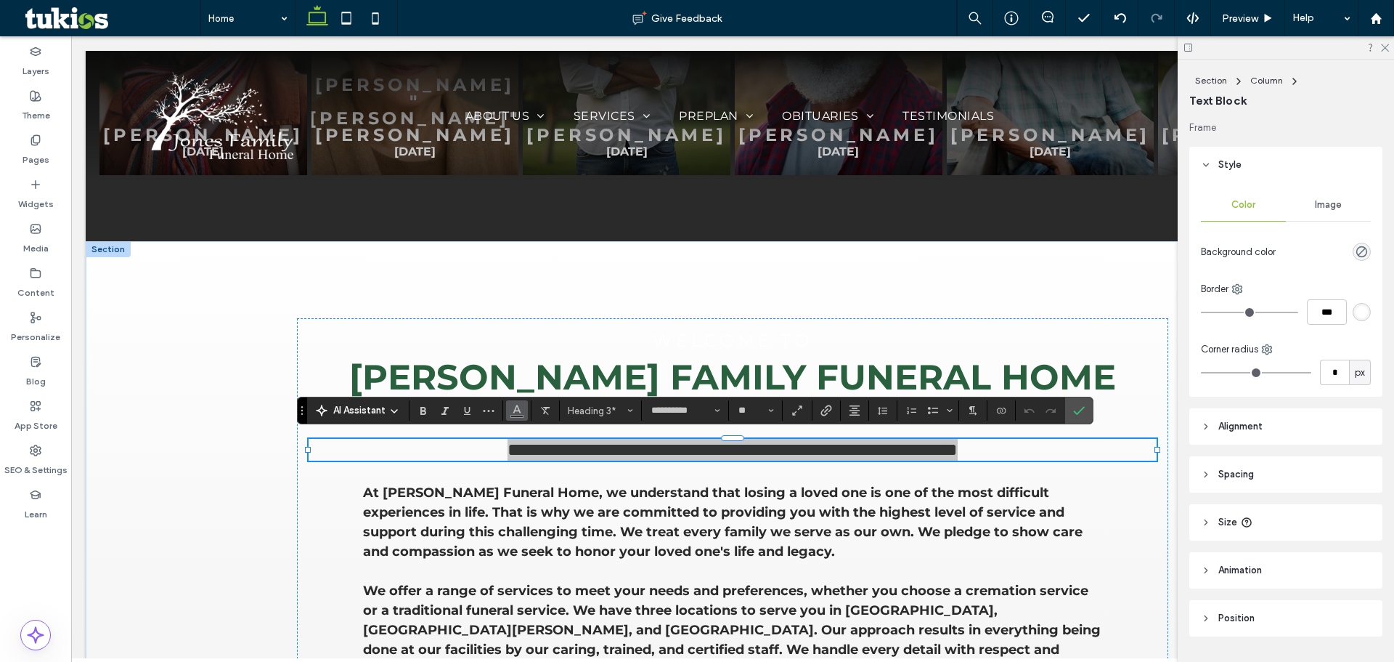
click at [513, 416] on span "Color" at bounding box center [517, 408] width 12 height 19
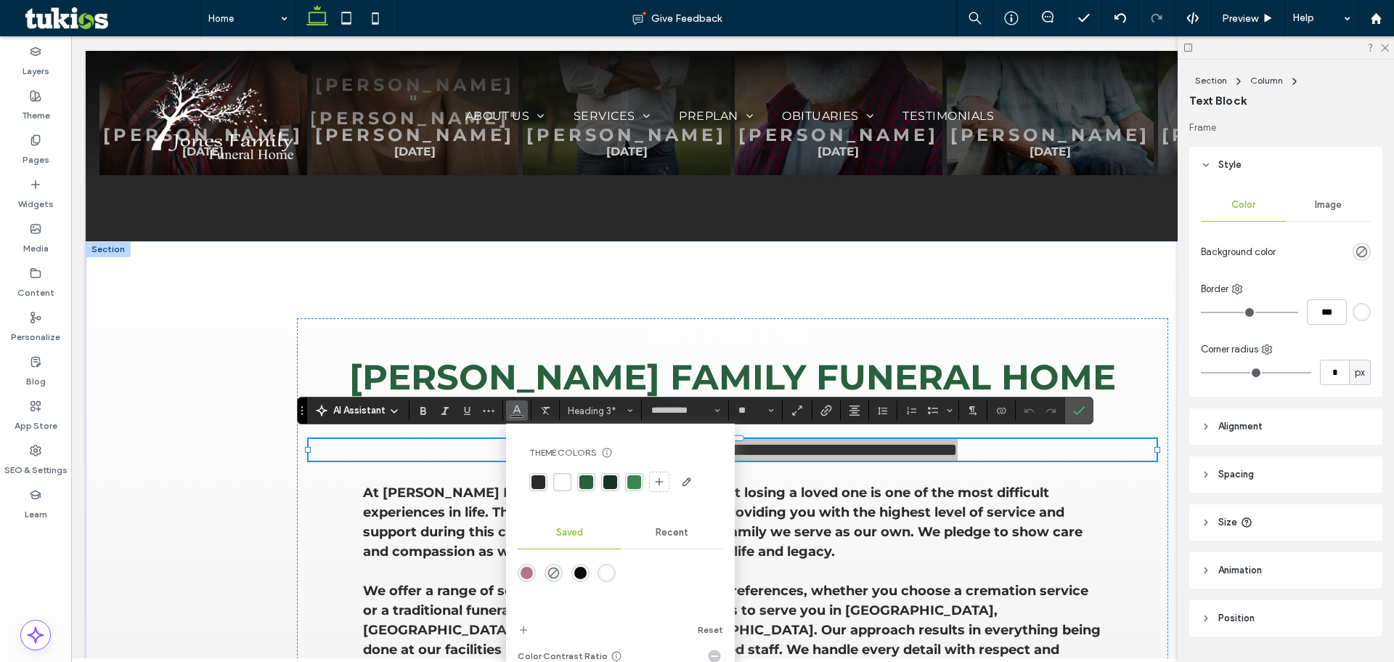
click at [557, 480] on div "rgba(255, 255, 255, 1)" at bounding box center [563, 482] width 14 height 14
click at [344, 488] on div "**********" at bounding box center [732, 674] width 871 height 712
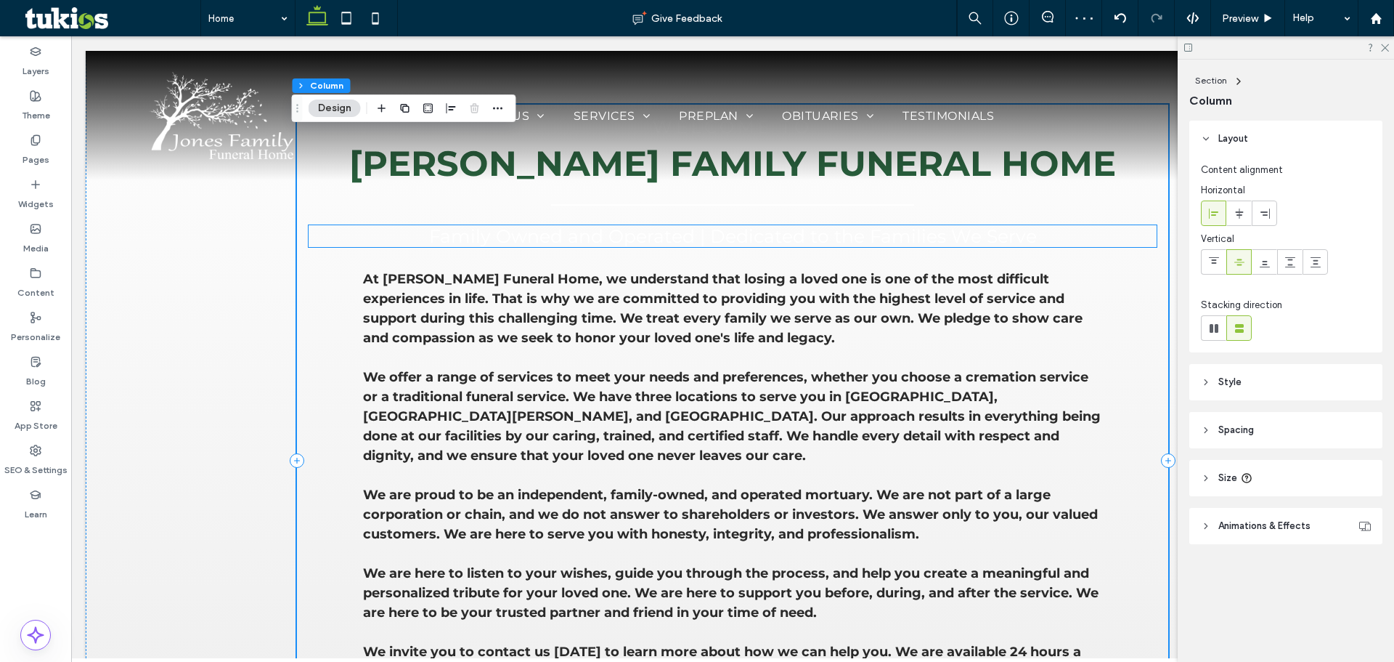
scroll to position [1162, 0]
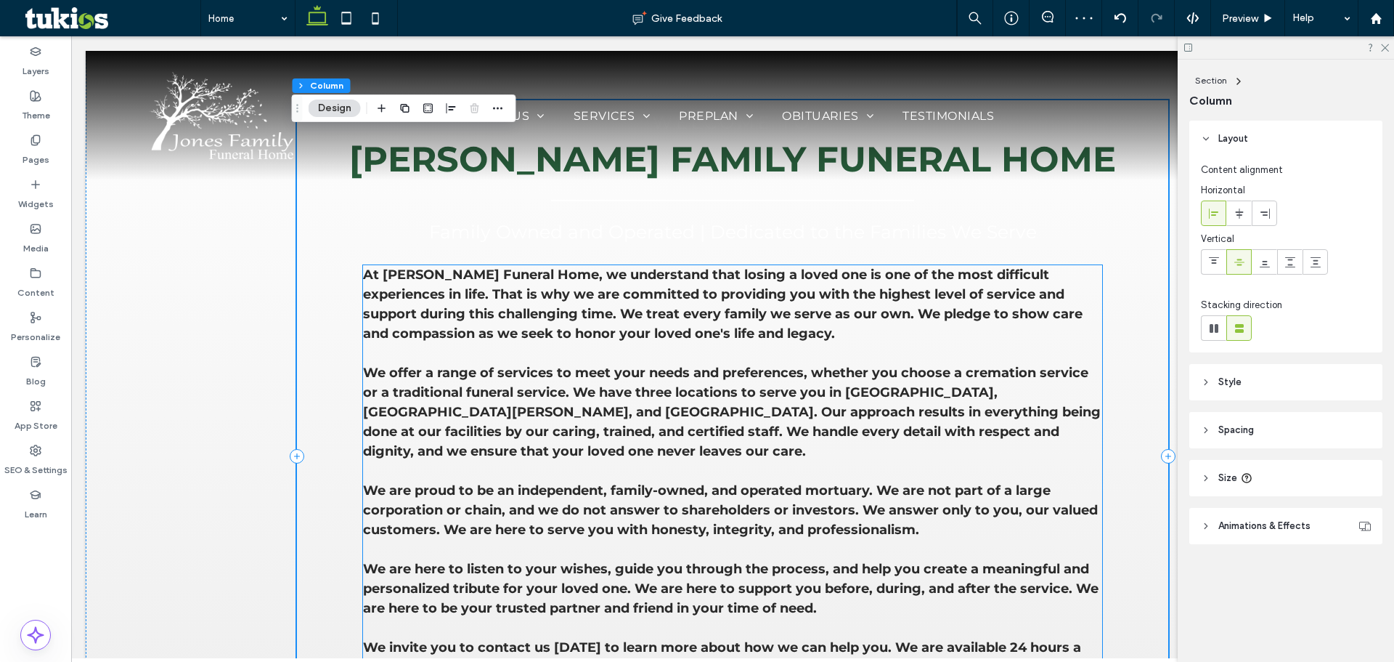
click at [553, 365] on span "We offer a range of services to meet your needs and preferences, whether you ch…" at bounding box center [732, 412] width 738 height 94
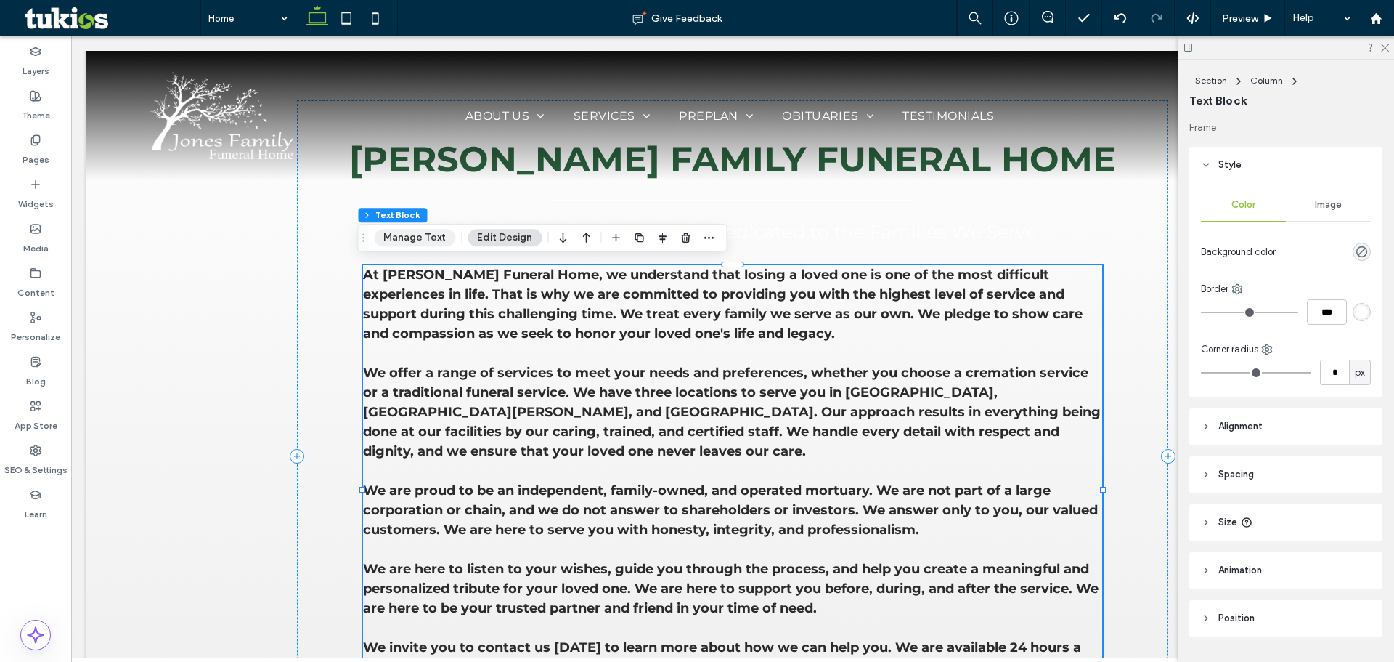
click at [420, 240] on button "Manage Text" at bounding box center [414, 237] width 81 height 17
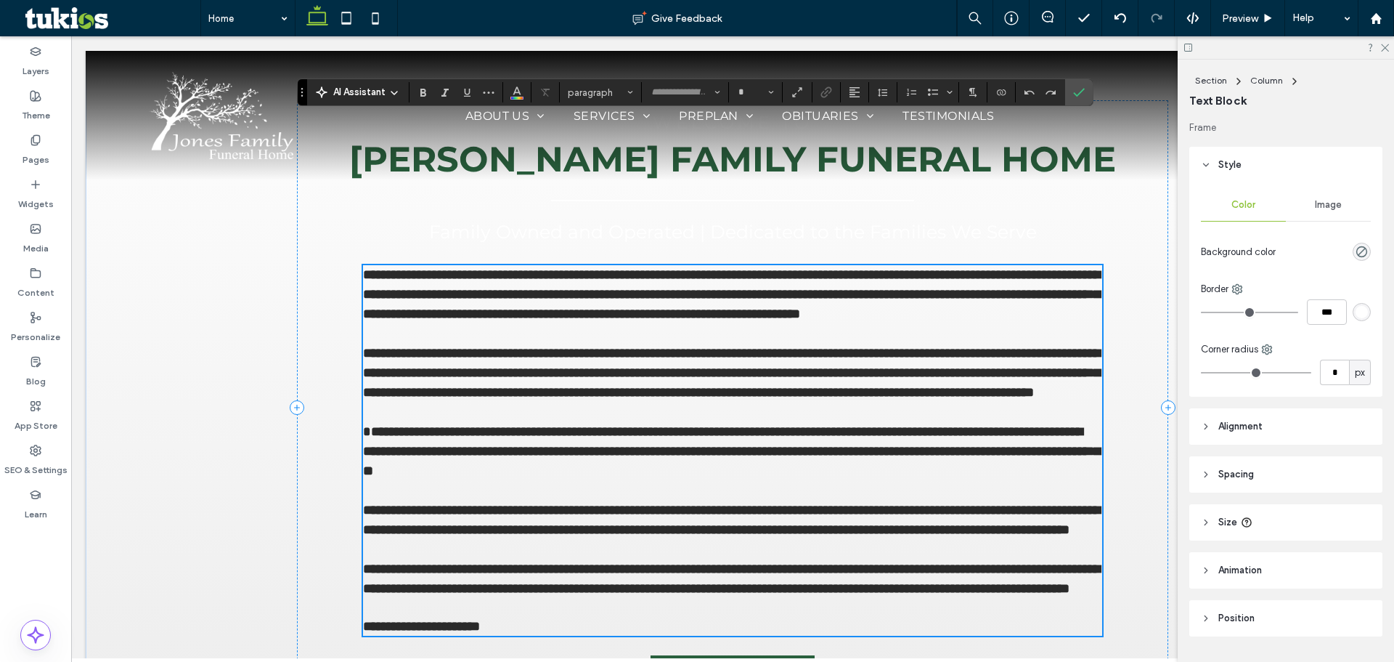
type input "**********"
type input "**"
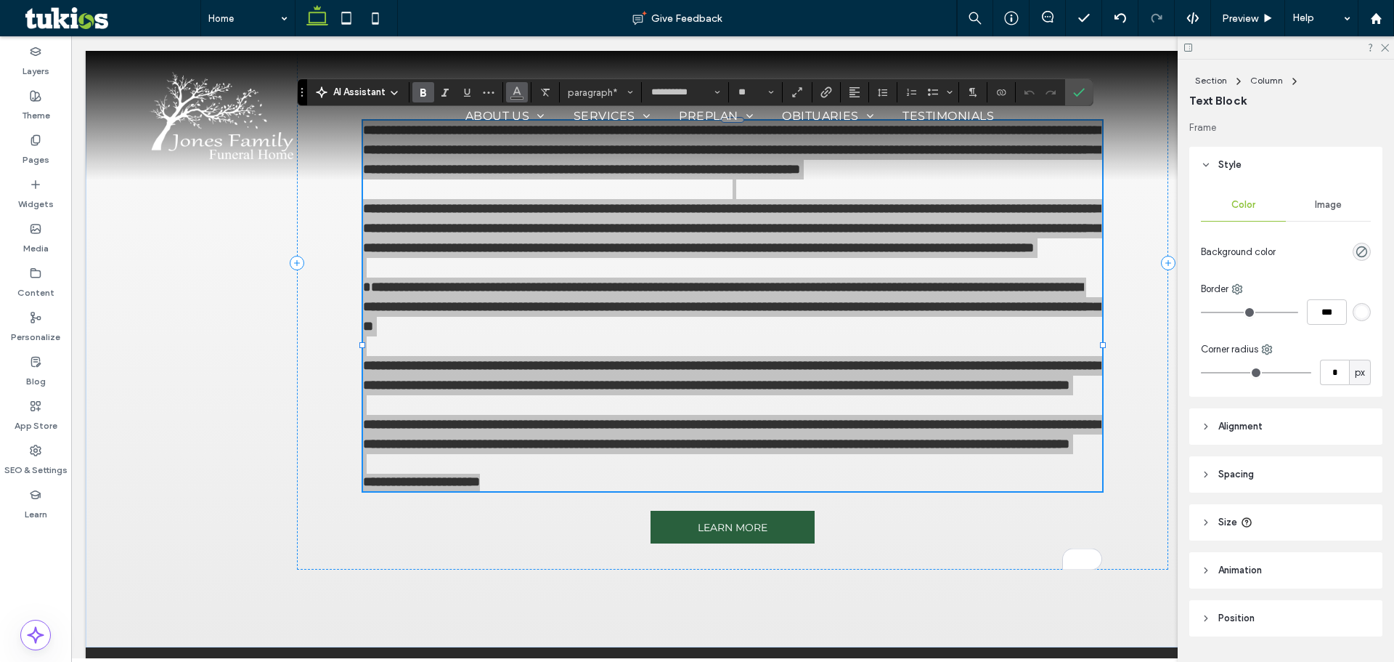
click at [520, 92] on use "Color" at bounding box center [517, 91] width 8 height 8
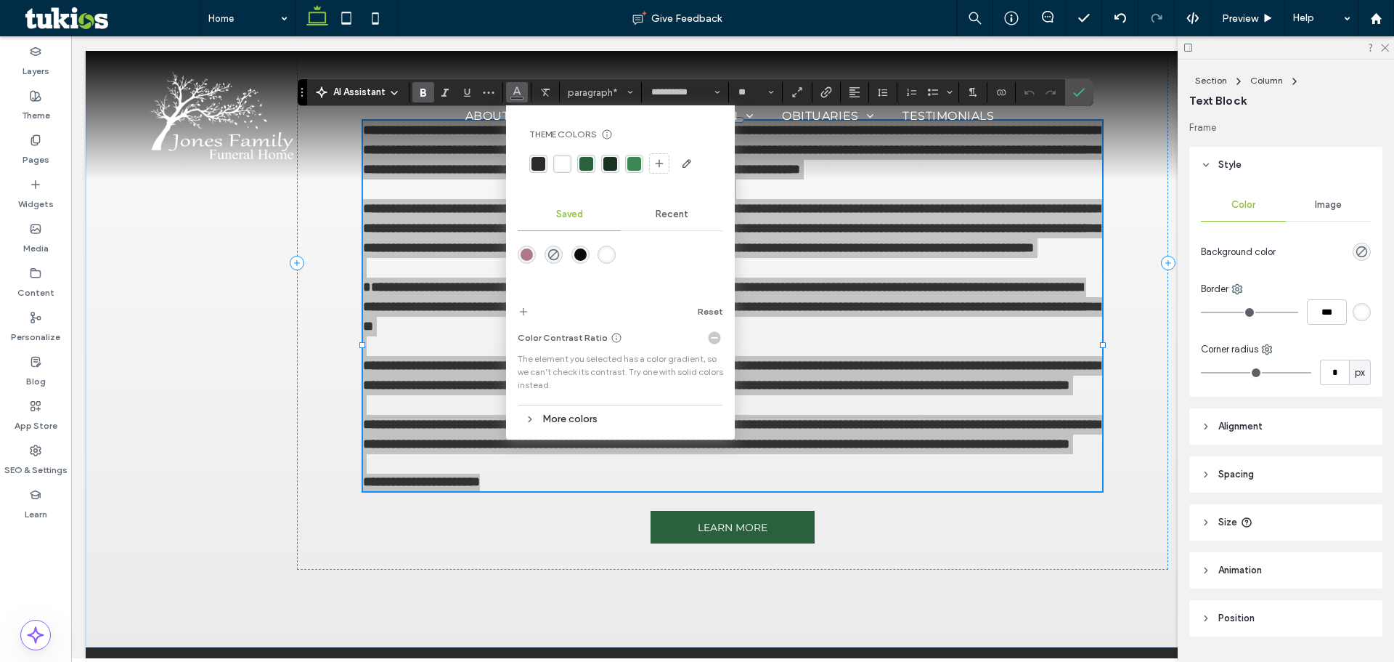
click at [561, 159] on div "rgba(255, 255, 255, 1)" at bounding box center [563, 164] width 14 height 14
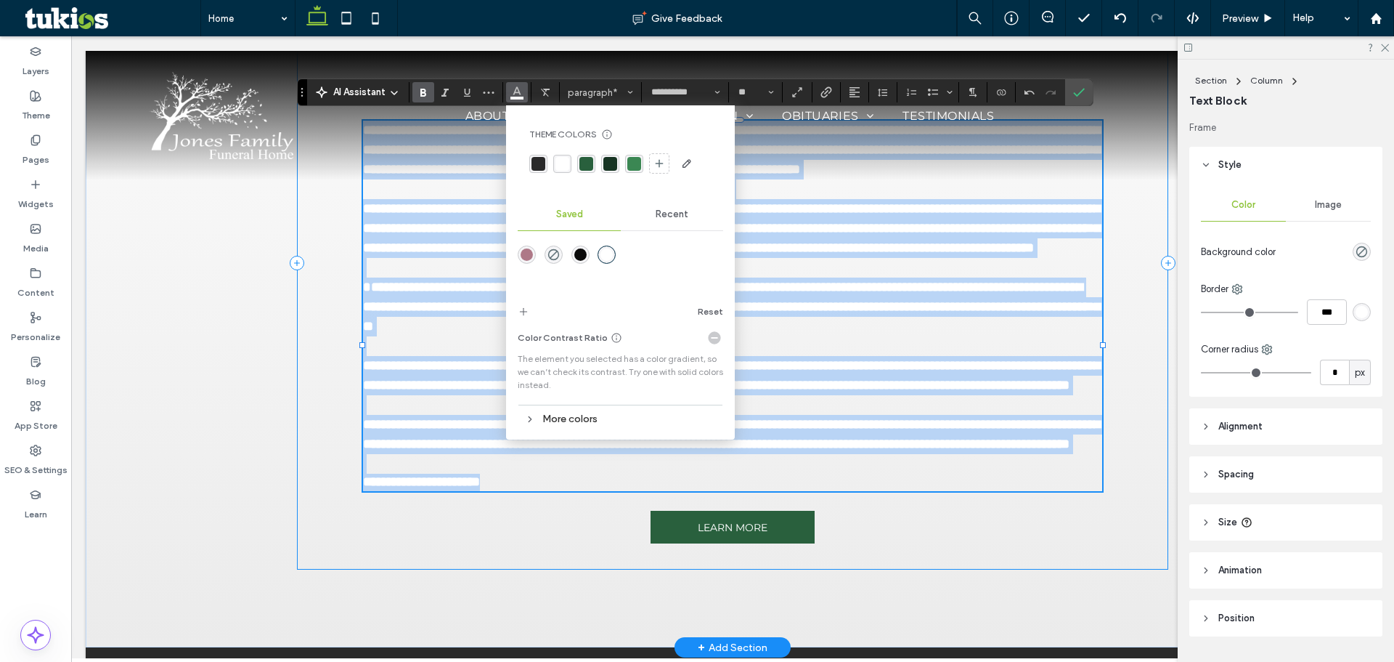
click at [991, 569] on div "**********" at bounding box center [732, 263] width 871 height 614
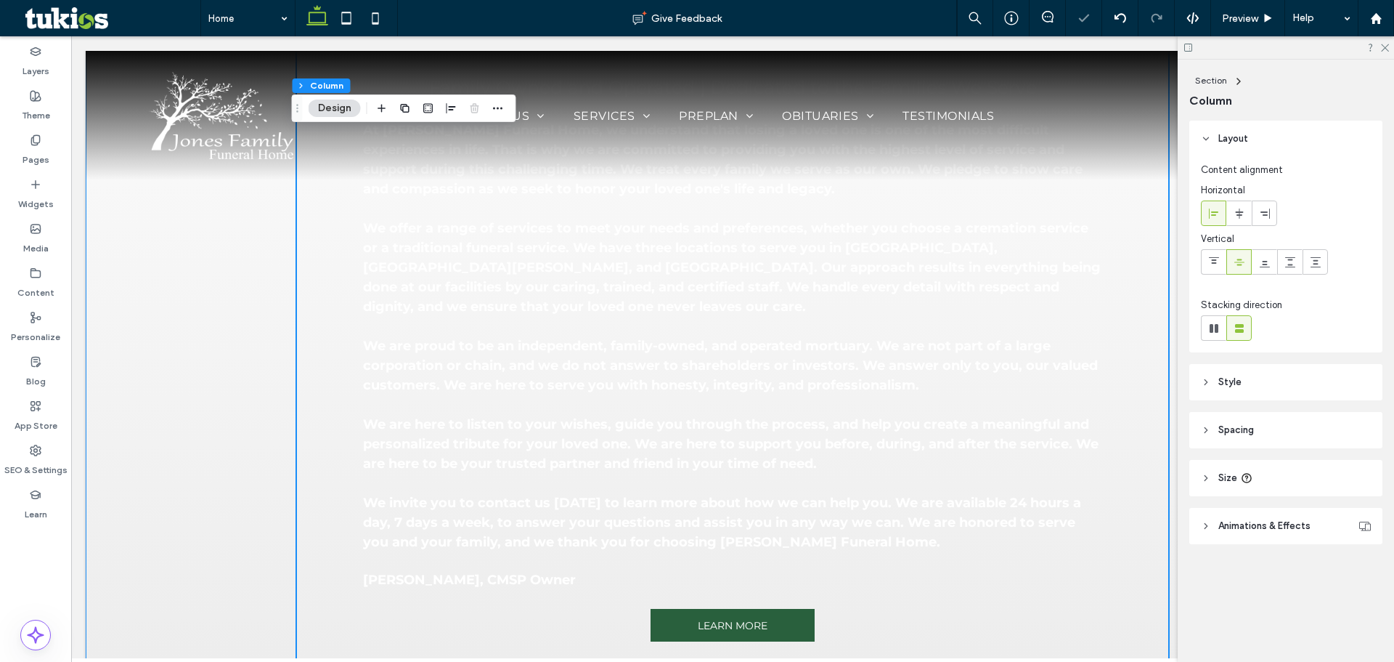
click at [214, 412] on div "Welcome To Jones Family Funeral Home Family Owned and Operated | Dedicated to t…" at bounding box center [733, 312] width 1294 height 867
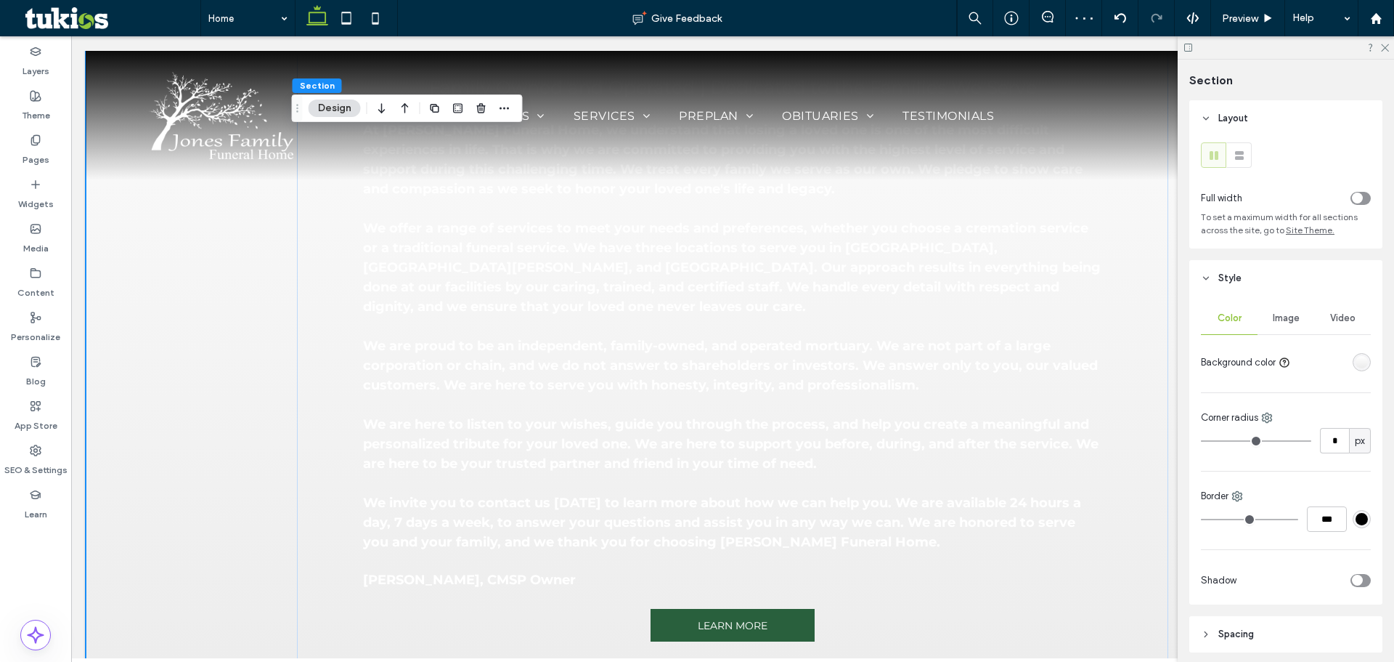
click at [1356, 363] on div "linear-gradient(0deg, rgba(235, 235, 235, 1) 0%, rgba(255, 255, 255, 1) 100%)" at bounding box center [1362, 362] width 12 height 12
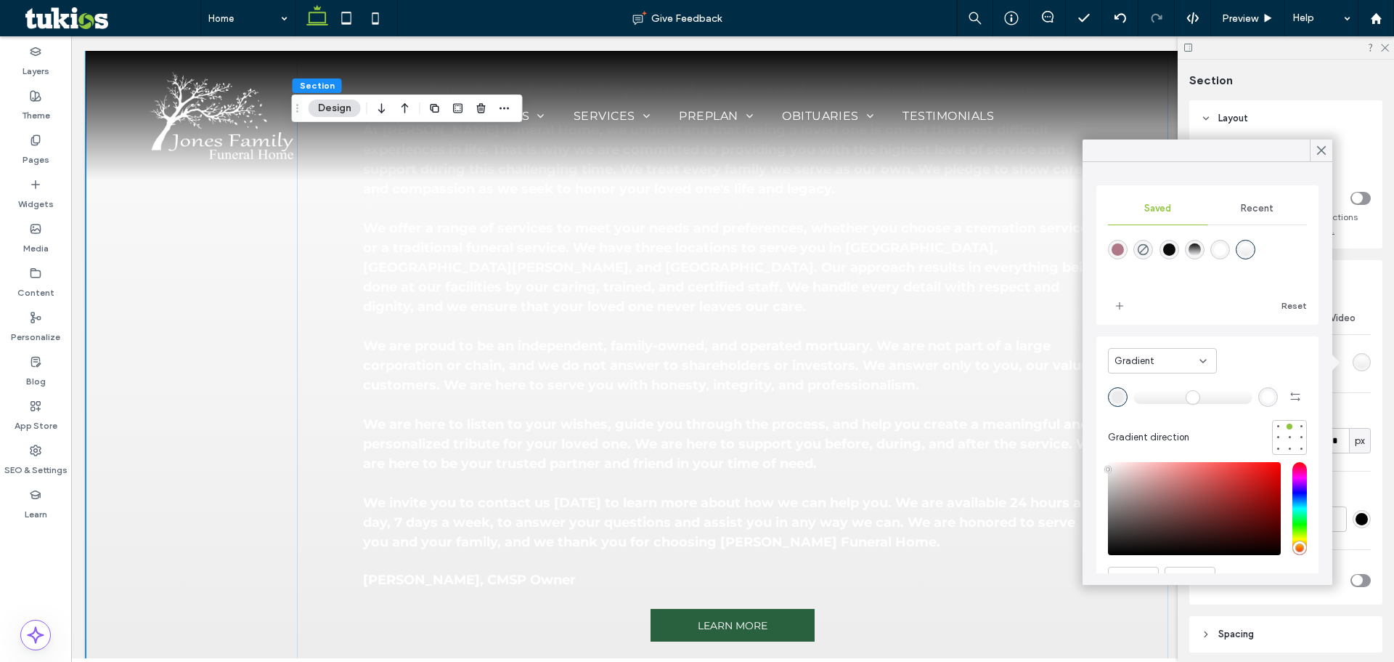
click at [1176, 253] on div "rgba(11,11,11,1)" at bounding box center [1169, 249] width 12 height 12
type input "*******"
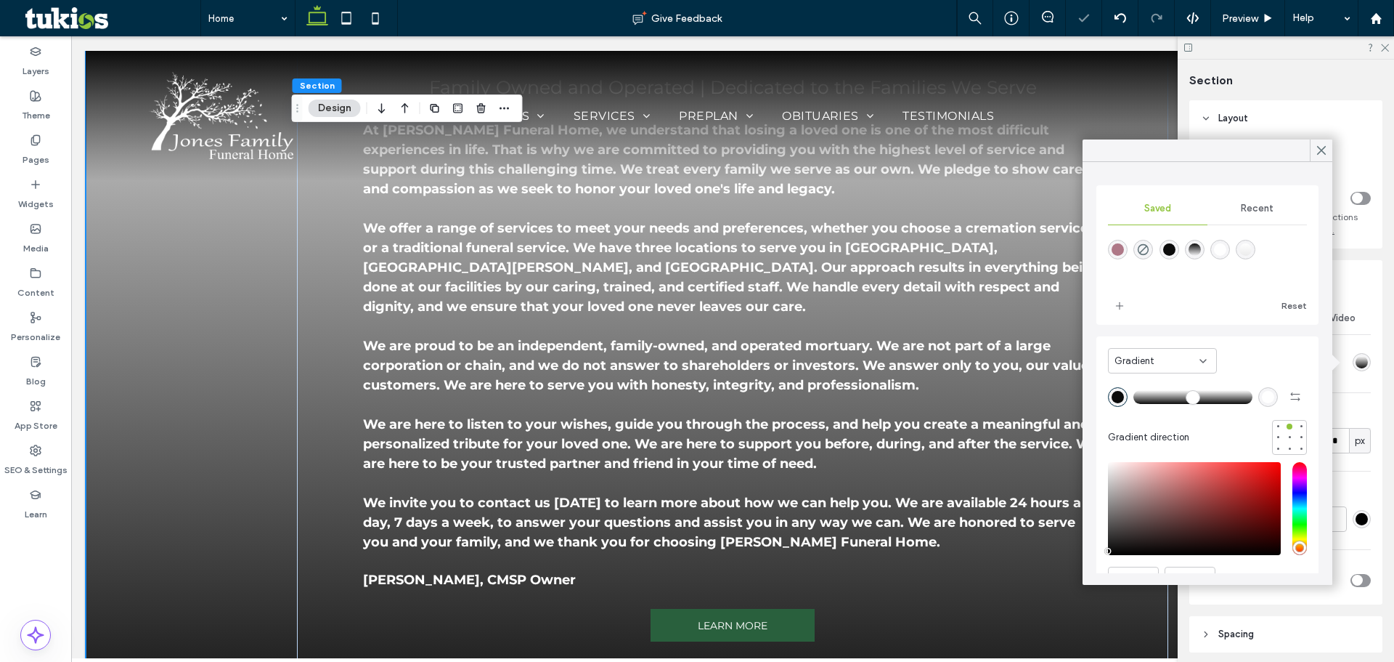
click at [1205, 249] on div "linear-gradient(180deg,rgba(11,11,11,1) 0%,rgba(0,0,0,0) 100%)" at bounding box center [1195, 250] width 20 height 20
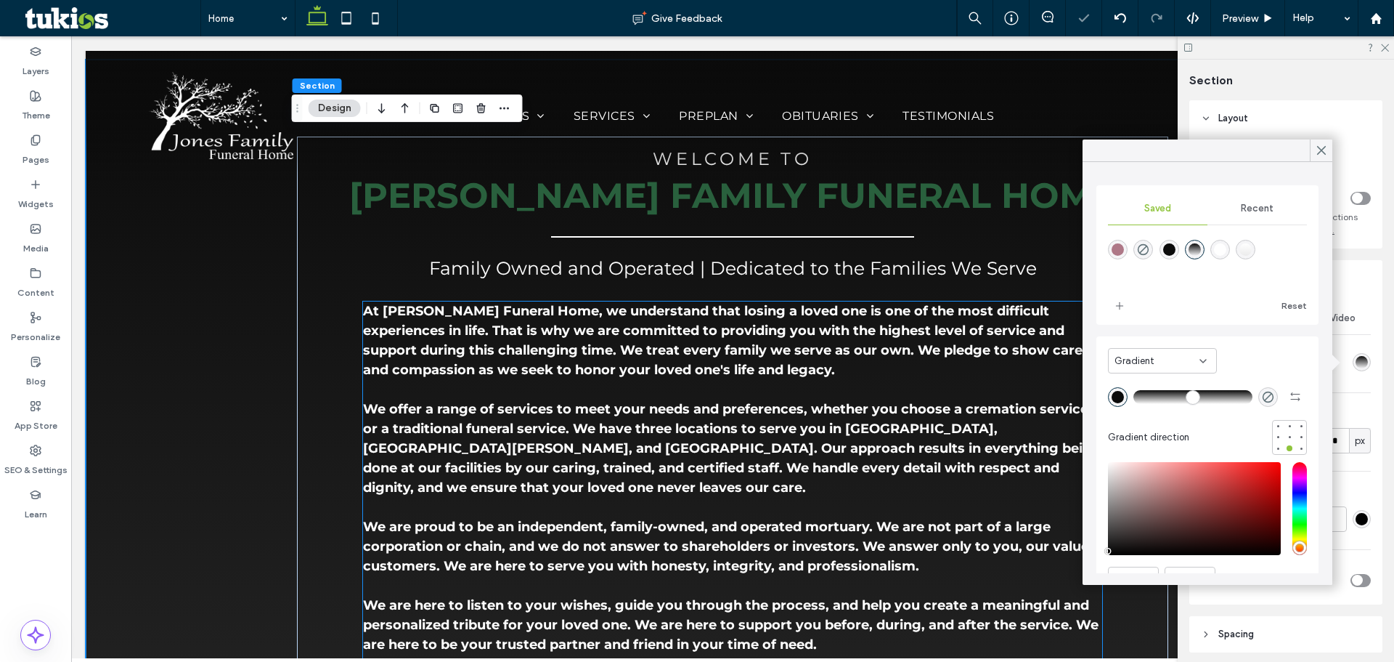
scroll to position [1089, 0]
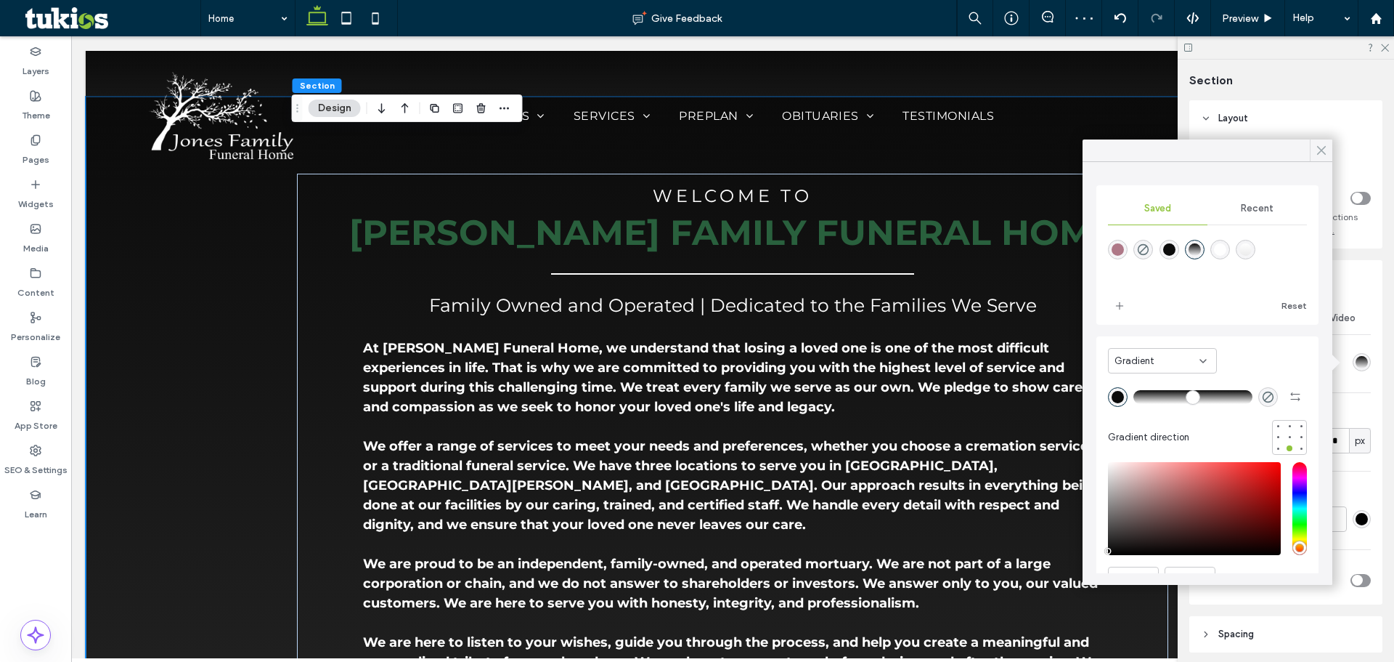
click at [1321, 149] on use at bounding box center [1321, 151] width 7 height 8
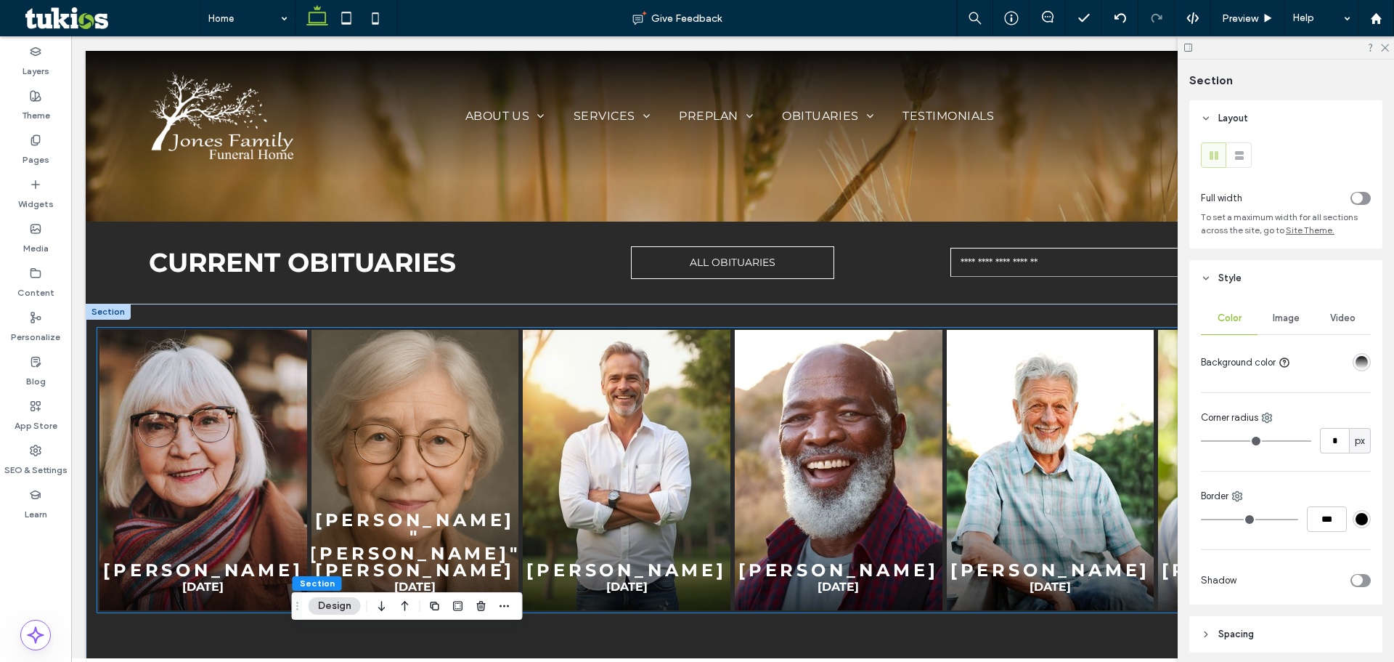
scroll to position [580, 0]
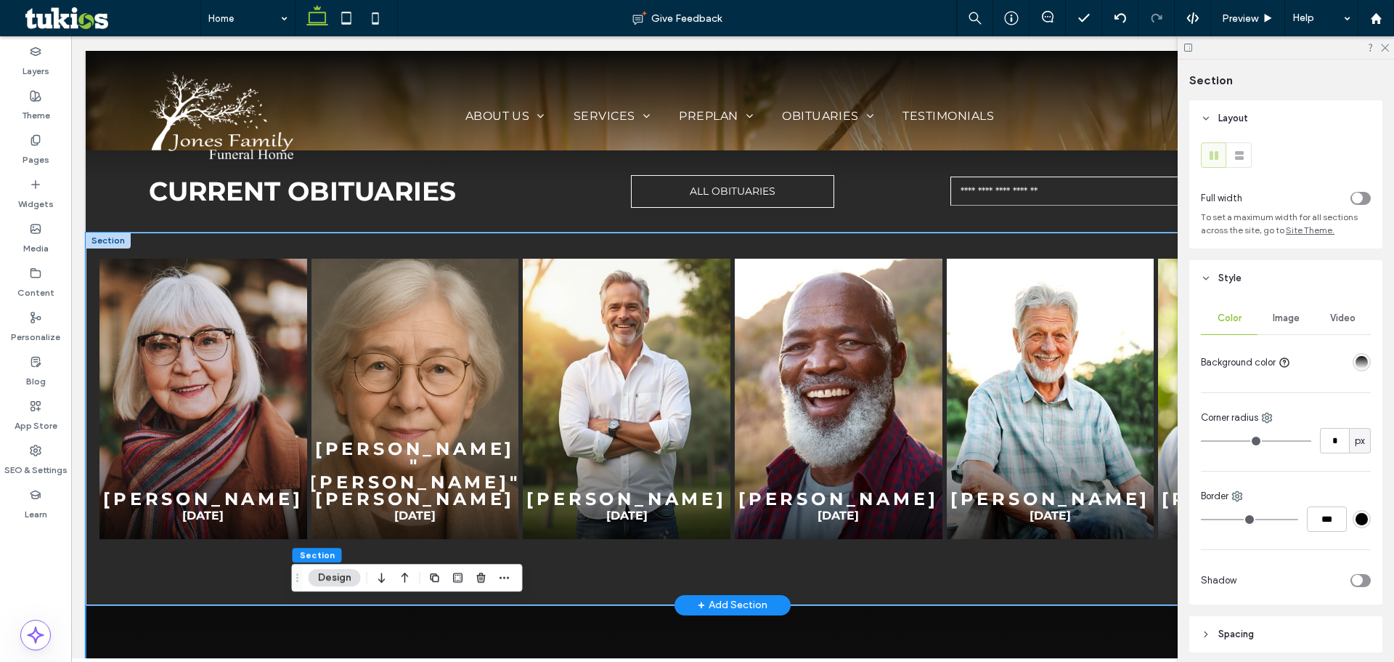
click at [209, 577] on div "Dorothy Johnson Feb 10, 2025 Margaret "Maggie" Whitlow May 13, 2025 Charles Cal…" at bounding box center [733, 418] width 1294 height 373
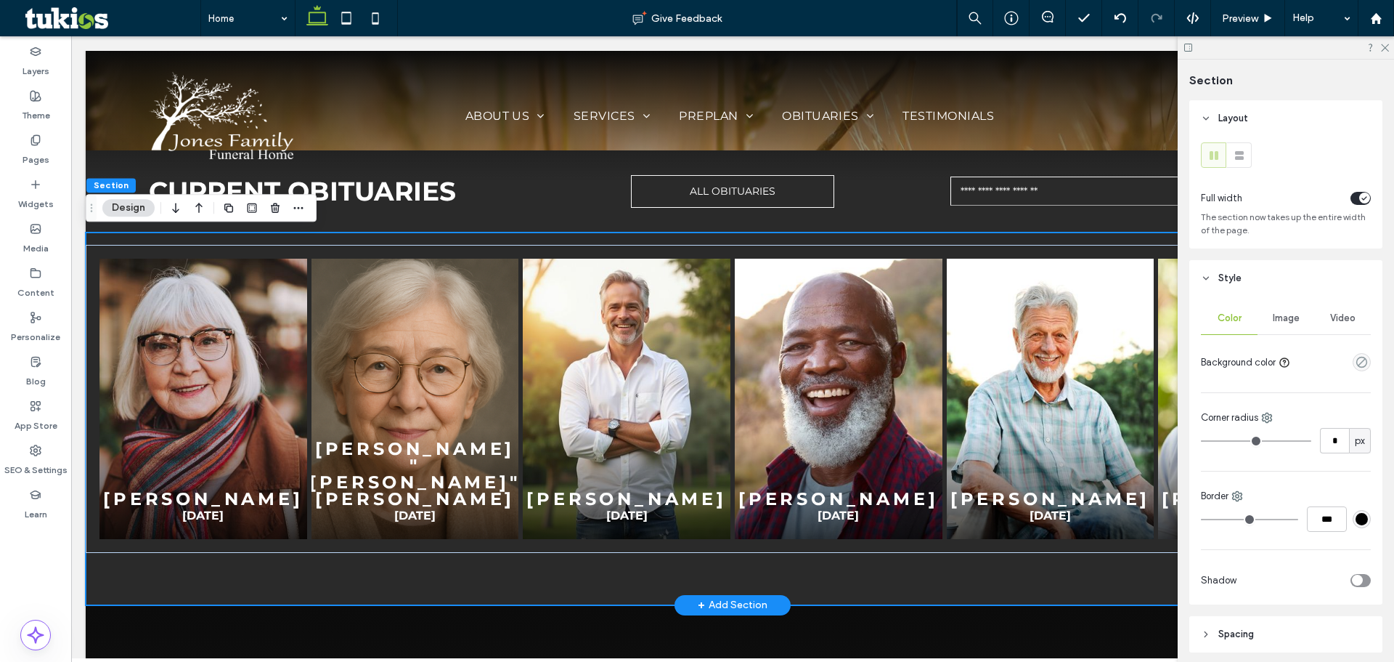
click at [220, 579] on div "Dorothy Johnson Feb 10, 2025 Margaret "Maggie" Whitlow May 13, 2025 Charles Cal…" at bounding box center [733, 418] width 1294 height 373
click at [627, 589] on div "Dorothy Johnson Feb 10, 2025 Margaret "Maggie" Whitlow May 13, 2025 Charles Cal…" at bounding box center [733, 418] width 1294 height 373
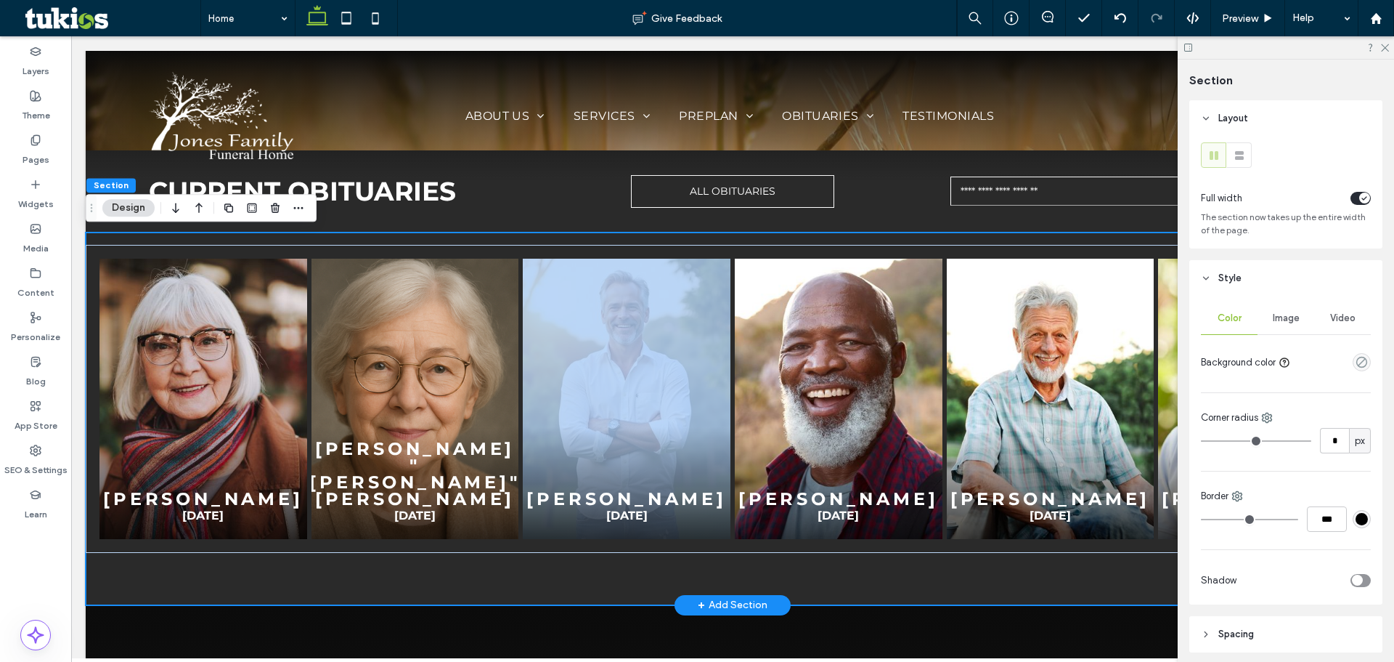
click at [627, 589] on div "Dorothy Johnson Feb 10, 2025 Margaret "Maggie" Whitlow May 13, 2025 Charles Cal…" at bounding box center [733, 418] width 1294 height 373
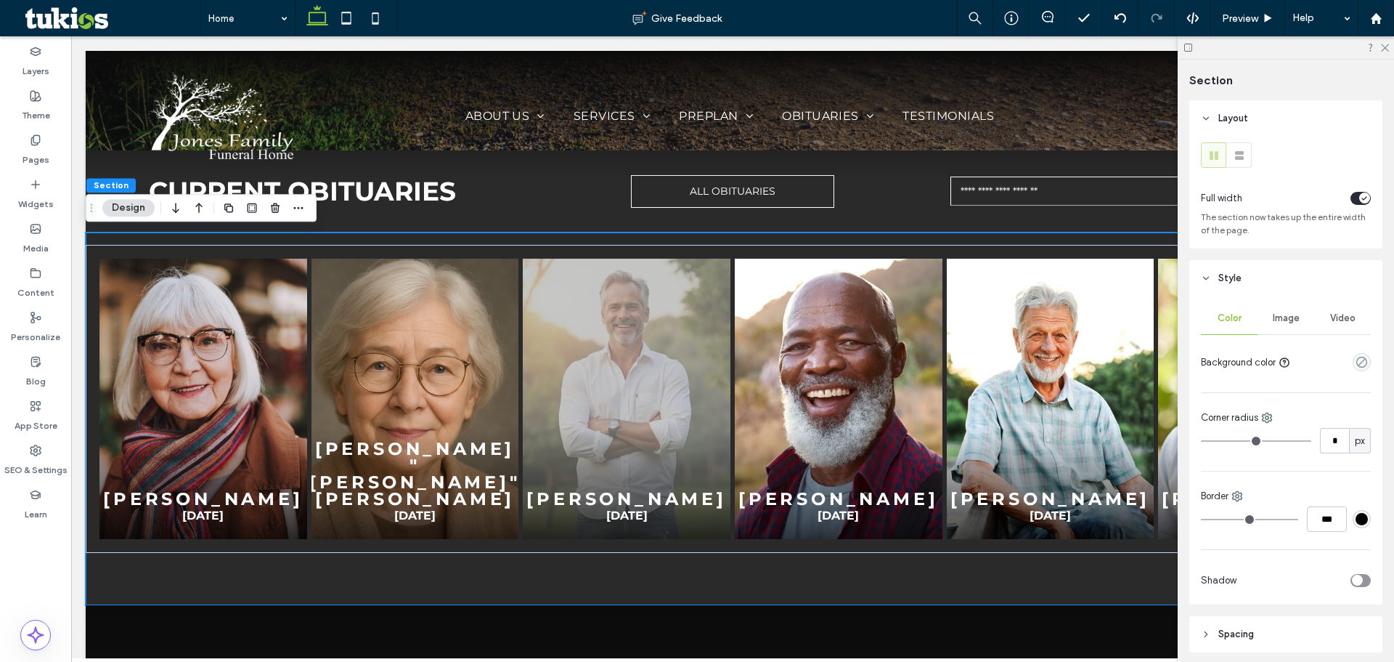
click at [121, 212] on button "Design" at bounding box center [128, 207] width 52 height 17
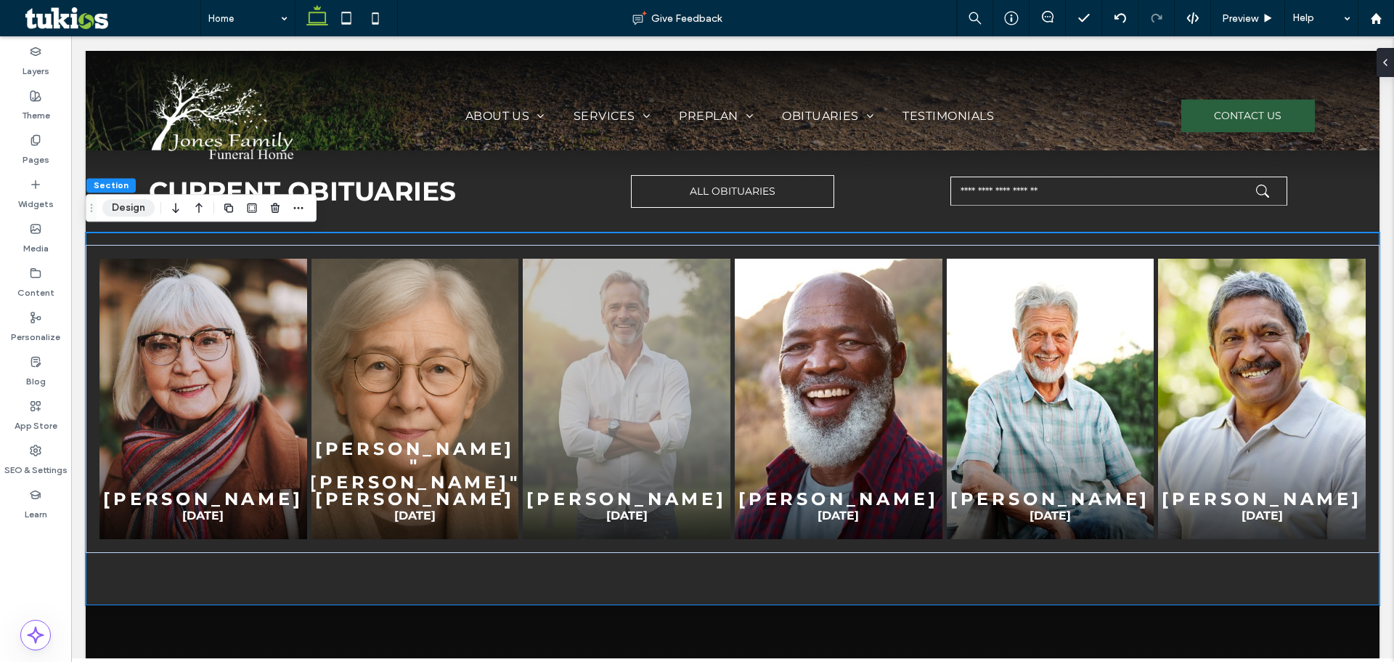
click at [122, 209] on button "Design" at bounding box center [128, 207] width 52 height 17
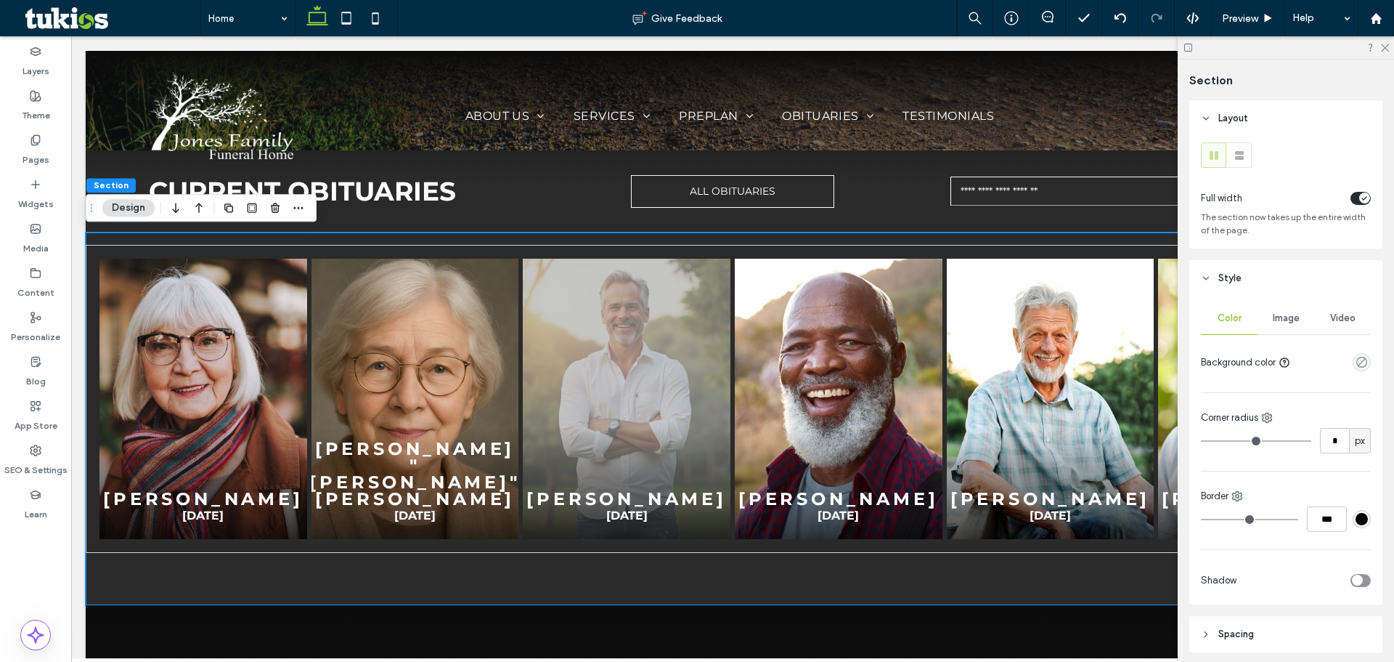
click at [1353, 361] on div "empty color" at bounding box center [1362, 362] width 18 height 18
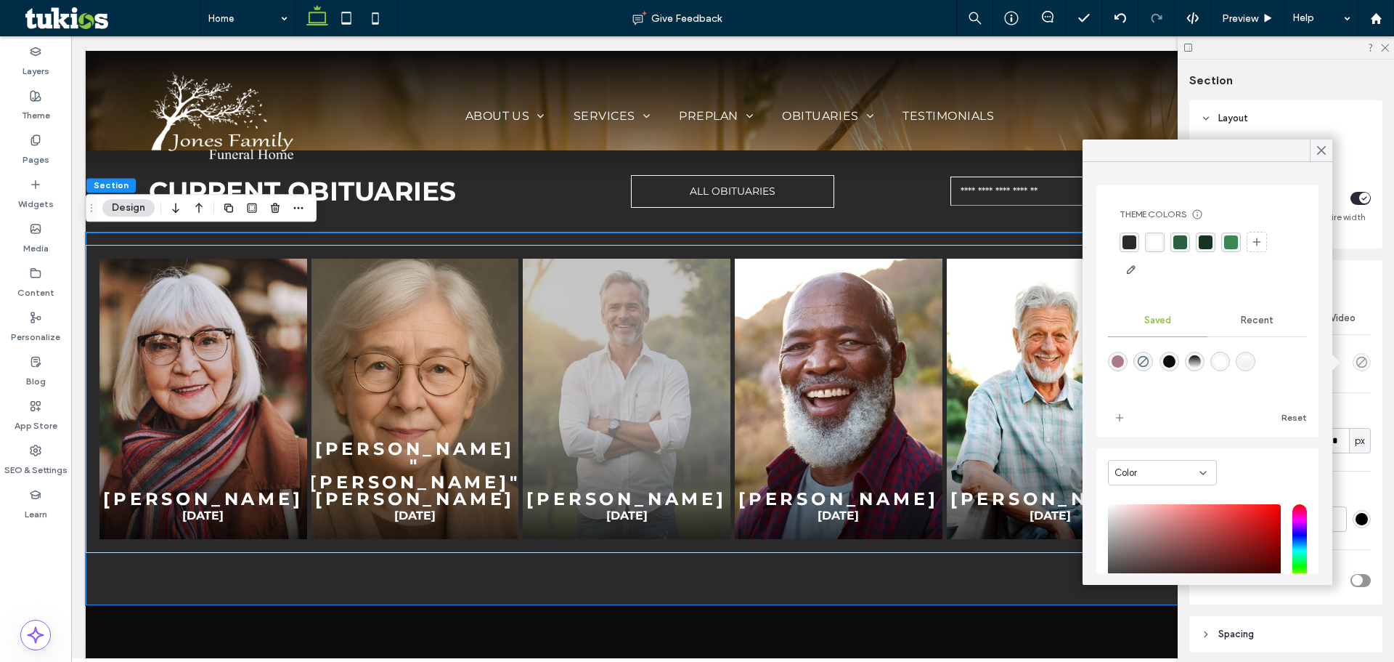
click at [1124, 245] on div "rgba(42, 42, 42, 1)" at bounding box center [1130, 242] width 14 height 14
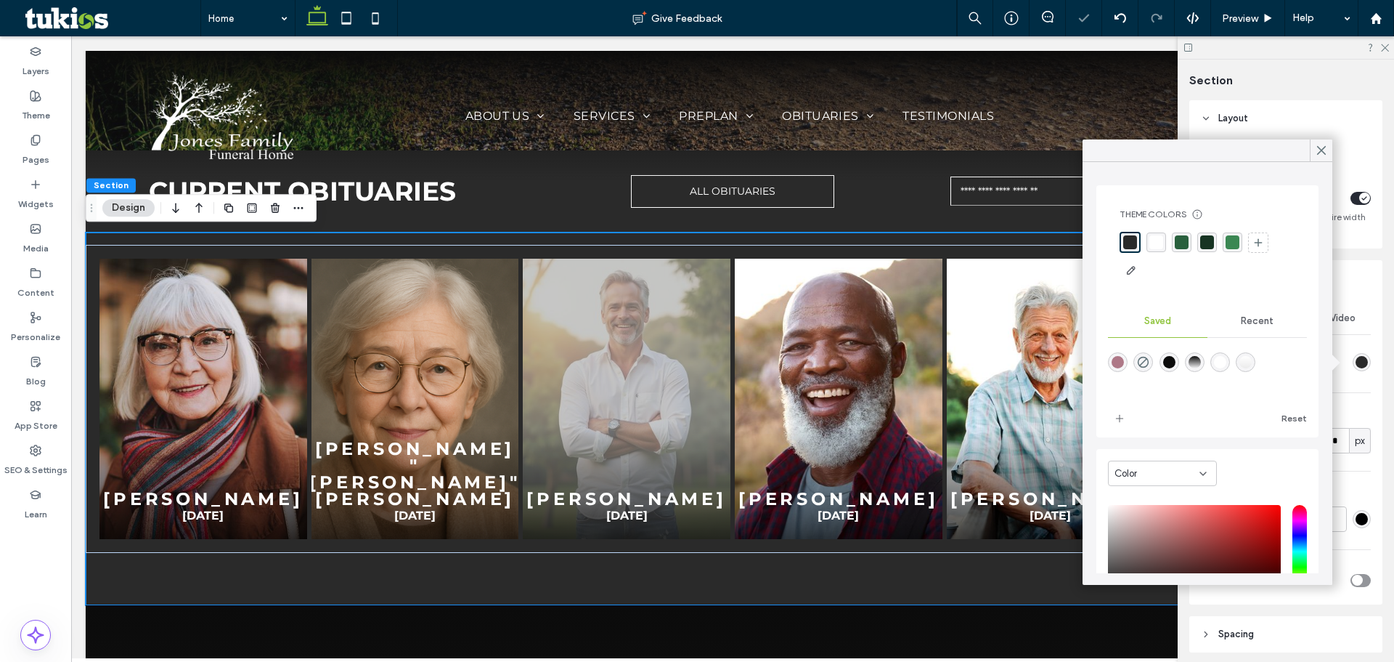
click at [1153, 363] on div "rgba(11,11,11,0)" at bounding box center [1144, 362] width 20 height 20
type input "*******"
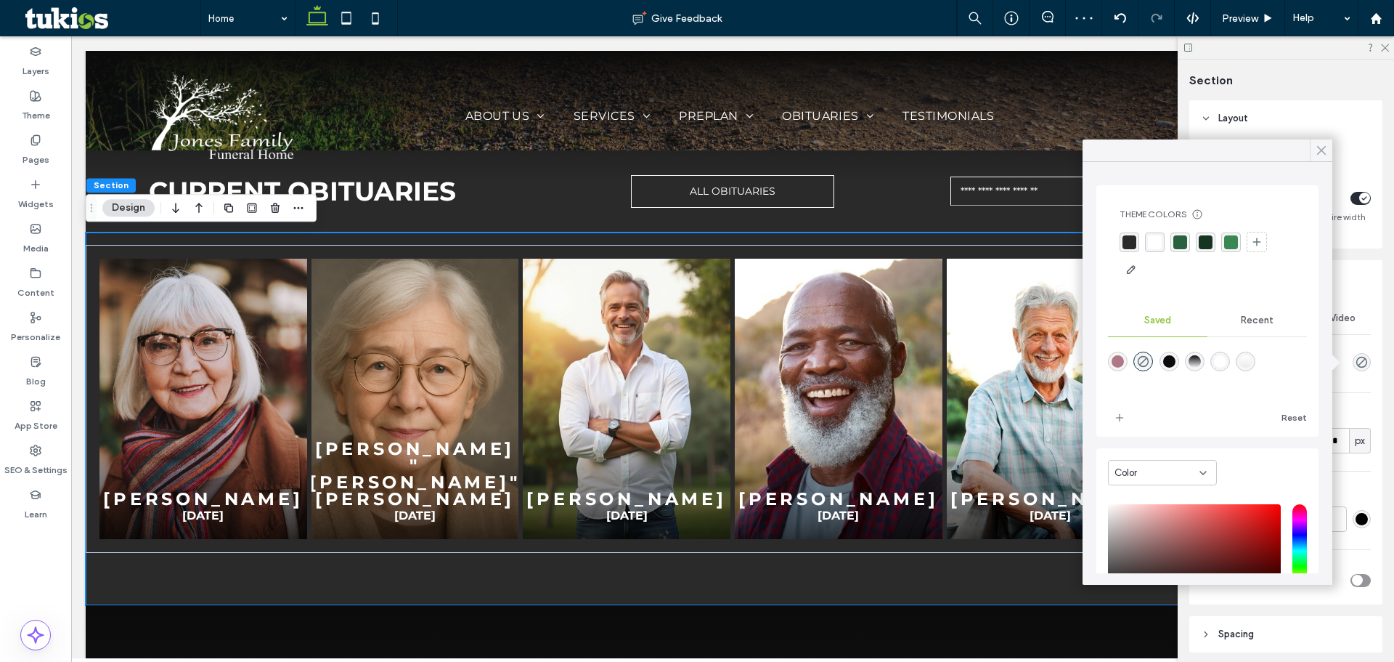
click at [1320, 145] on icon at bounding box center [1321, 150] width 13 height 13
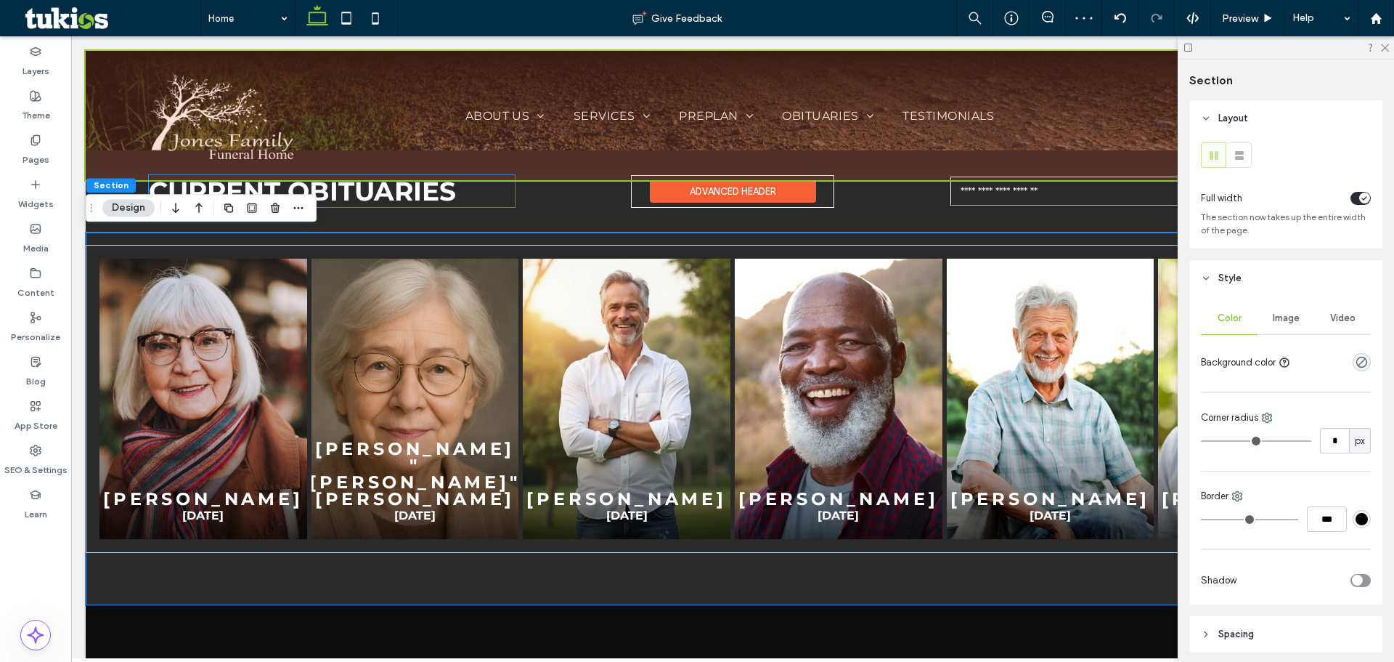
drag, startPoint x: 478, startPoint y: 186, endPoint x: 489, endPoint y: 175, distance: 15.4
click at [478, 186] on h2 "current obituaries" at bounding box center [332, 191] width 366 height 32
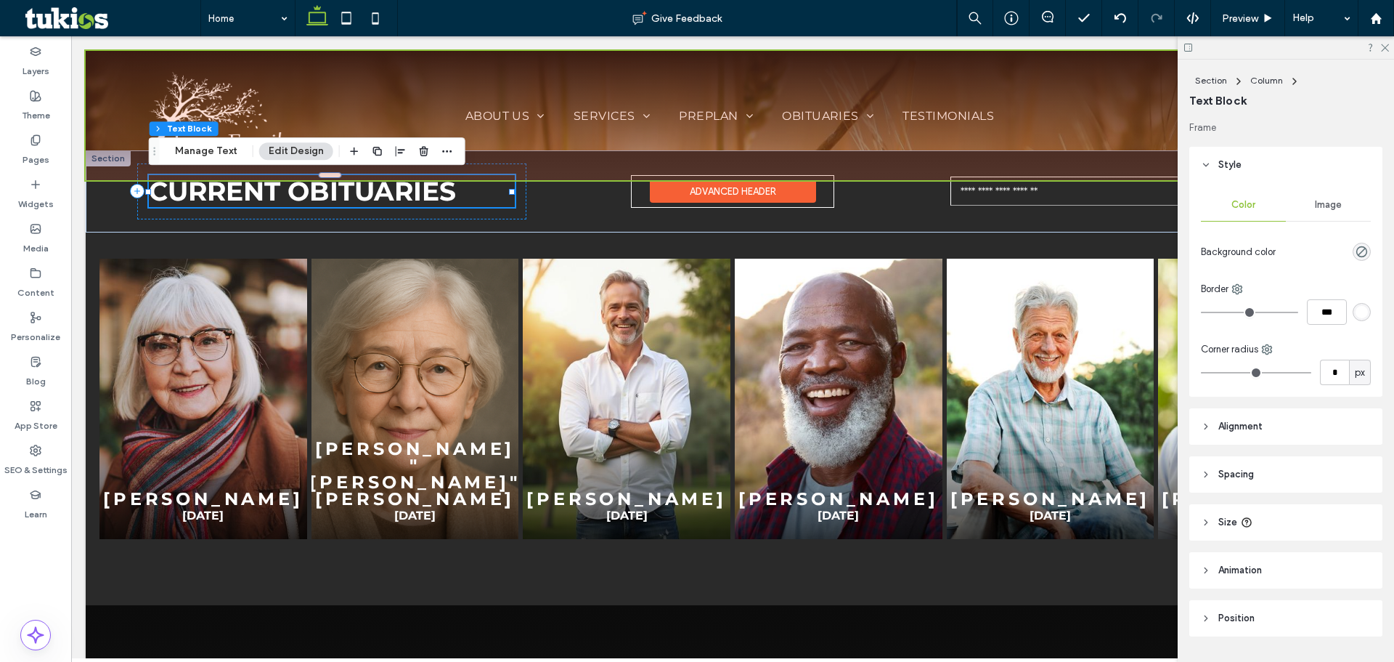
drag, startPoint x: 534, startPoint y: 164, endPoint x: 540, endPoint y: 176, distance: 13.0
click at [535, 164] on div at bounding box center [733, 115] width 1294 height 129
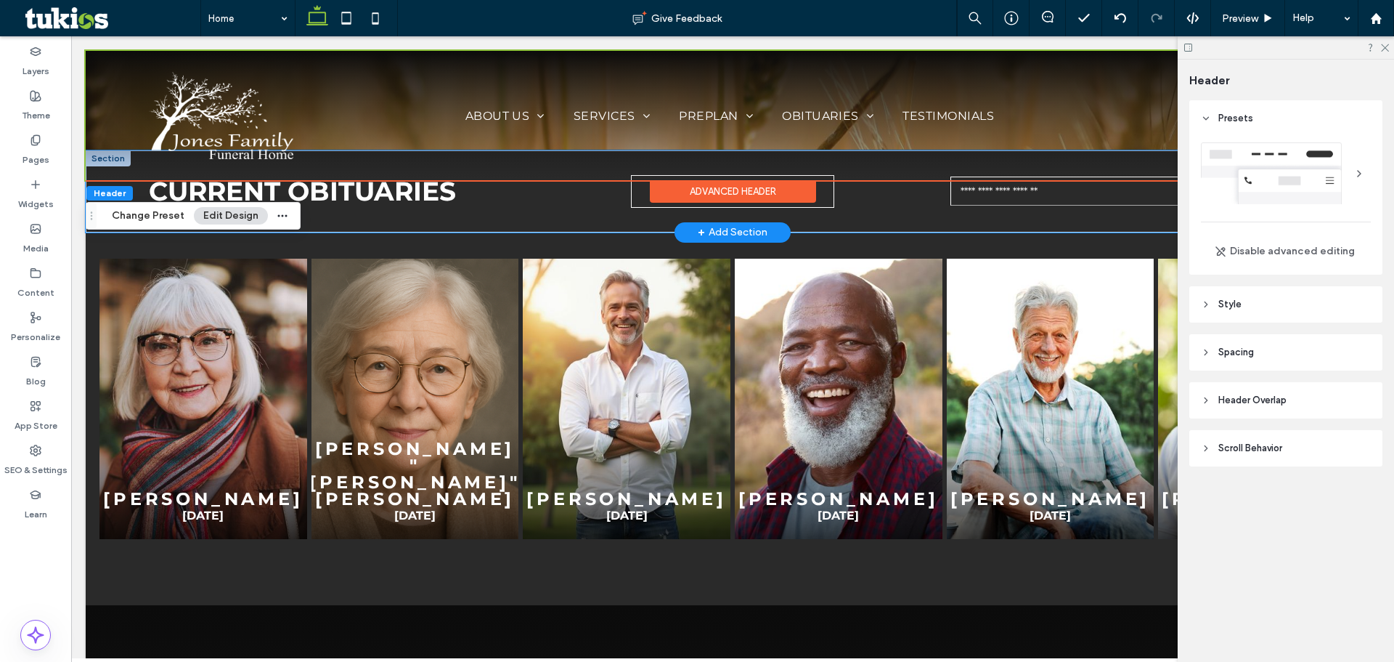
click at [535, 227] on div "current obituaries ALL OBITUARIES" at bounding box center [733, 191] width 1294 height 82
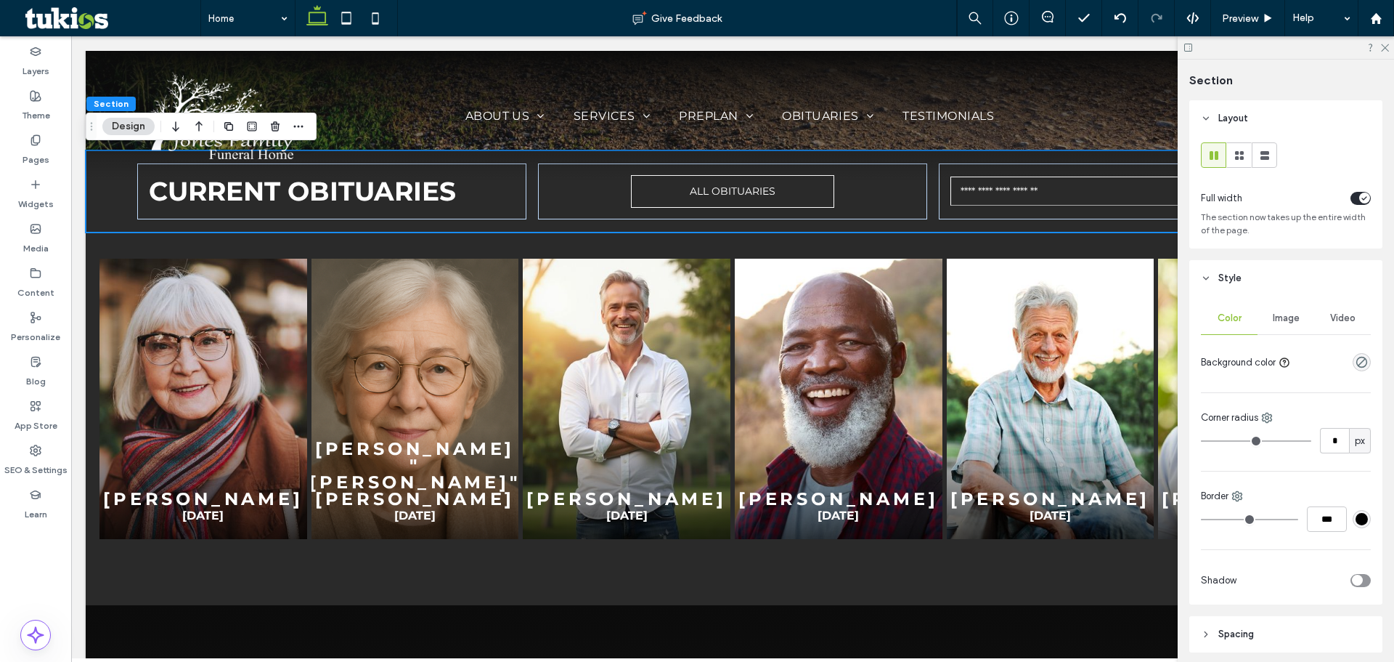
click at [126, 130] on button "Design" at bounding box center [128, 126] width 52 height 17
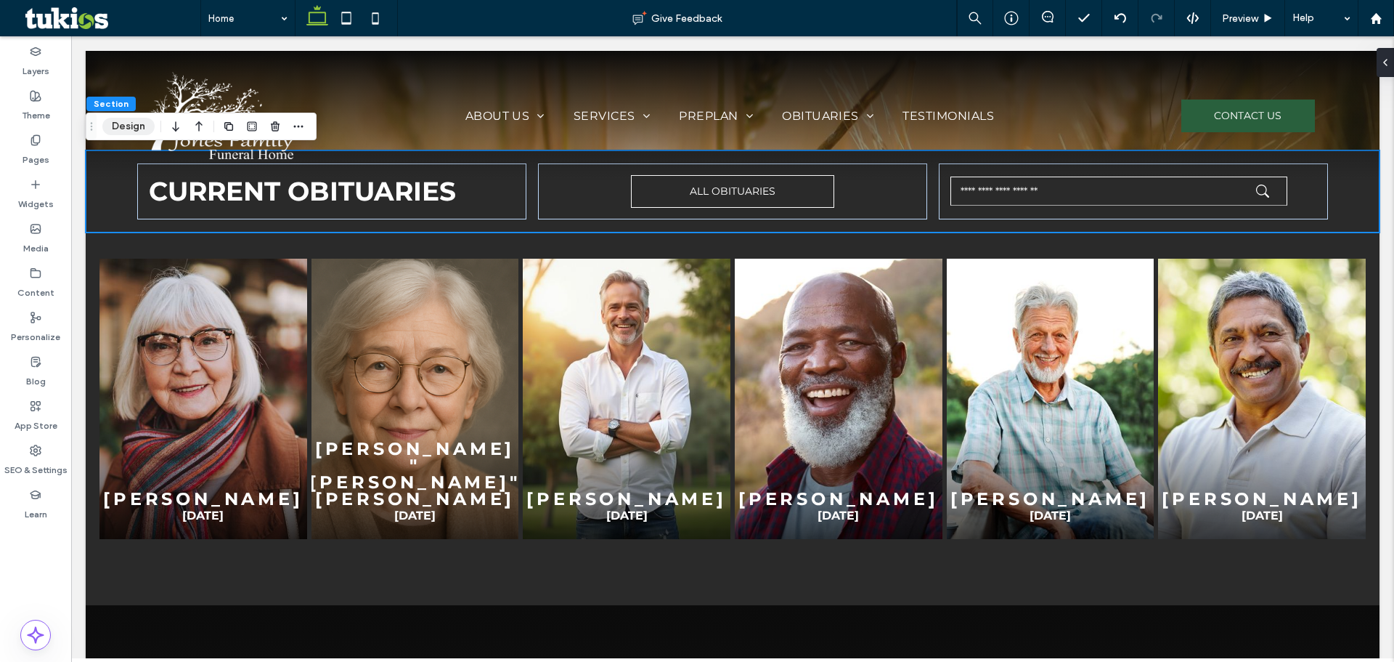
click at [134, 118] on button "Design" at bounding box center [128, 126] width 52 height 17
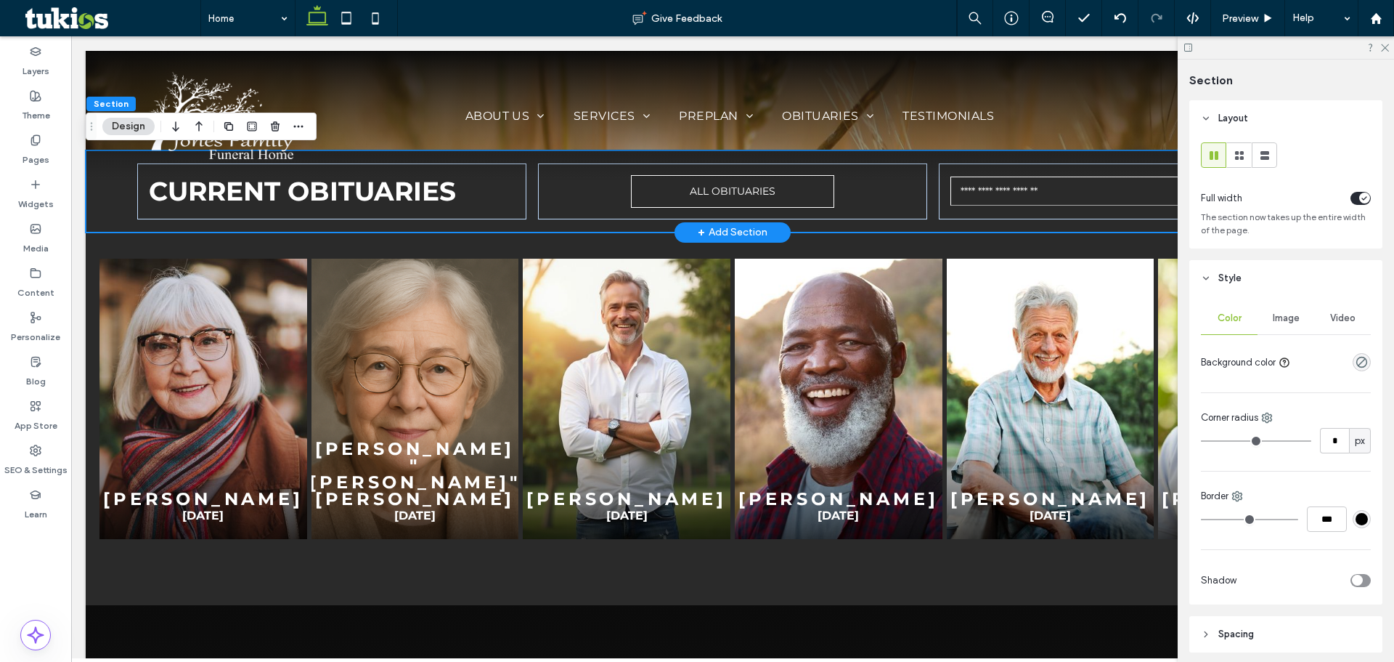
click at [114, 203] on div "current obituaries ALL OBITUARIES" at bounding box center [733, 191] width 1294 height 82
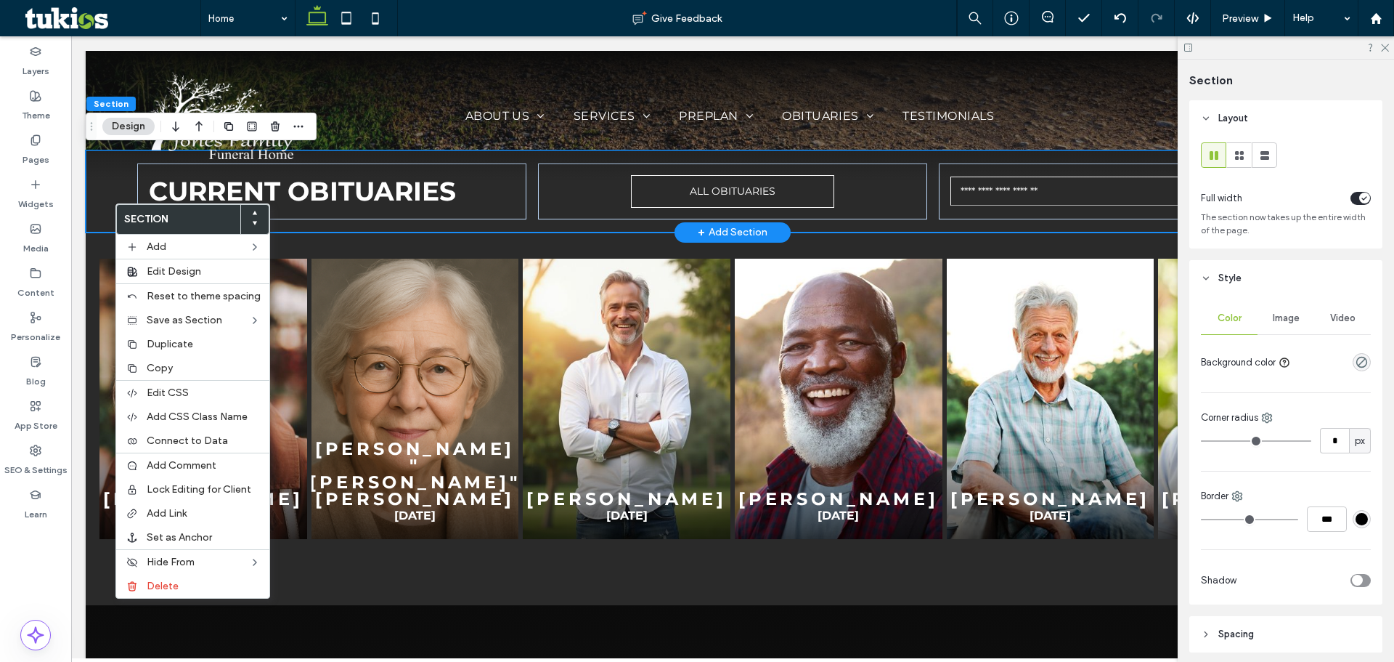
click at [108, 196] on div "current obituaries ALL OBITUARIES" at bounding box center [733, 191] width 1294 height 82
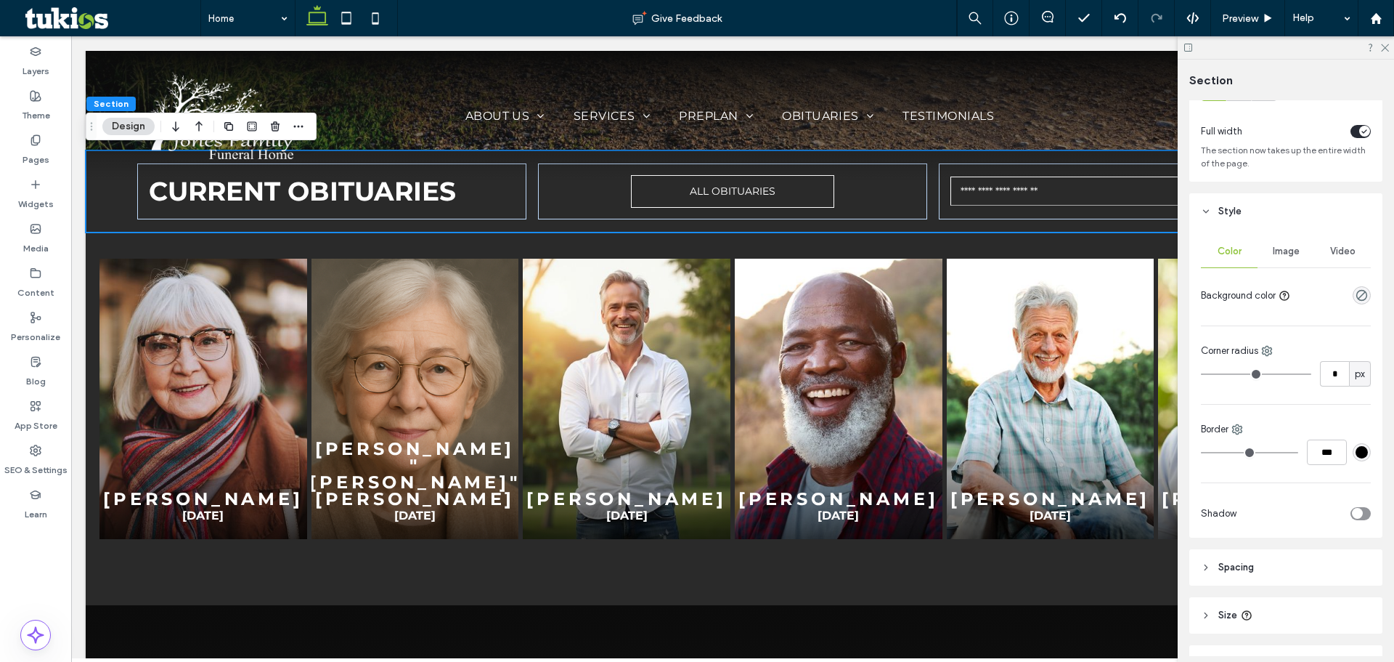
scroll to position [5, 0]
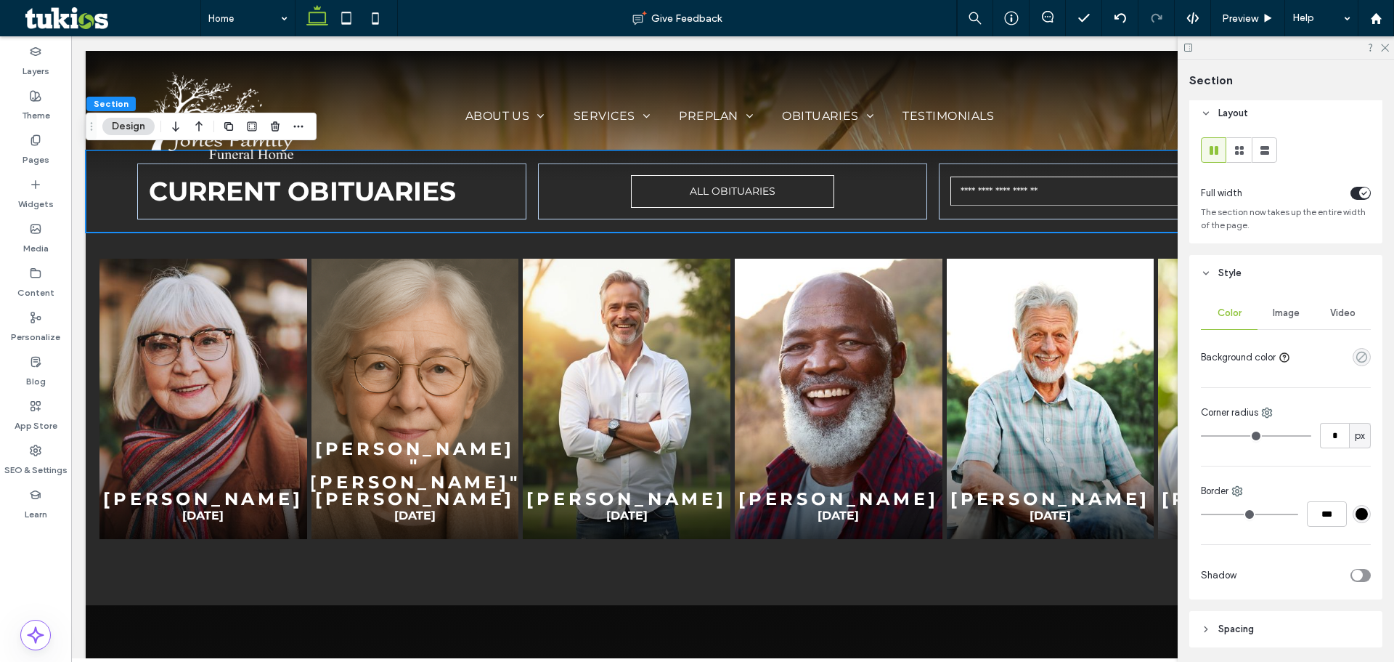
click at [1359, 361] on icon "rgba(0, 0, 0, 0)" at bounding box center [1362, 357] width 12 height 12
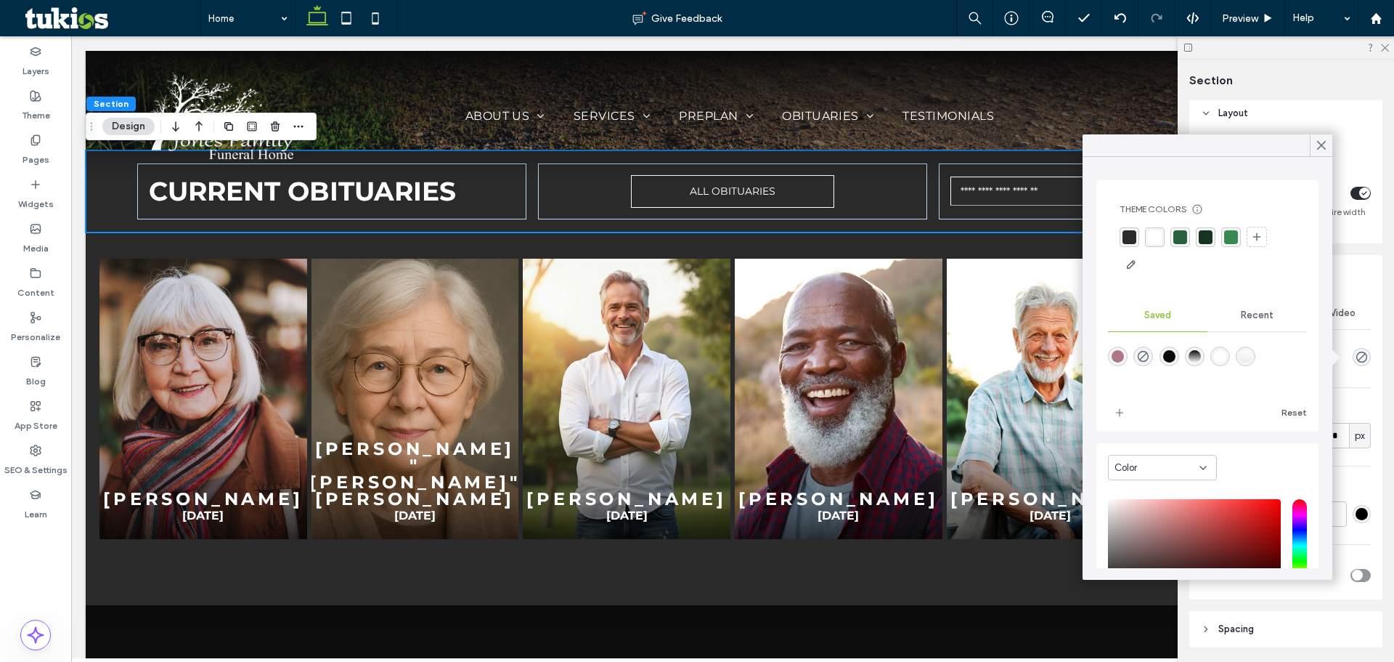
click at [1129, 239] on div "rgba(42, 42, 42, 1)" at bounding box center [1130, 237] width 14 height 14
click at [105, 200] on div "current obituaries ALL OBITUARIES" at bounding box center [733, 191] width 1294 height 82
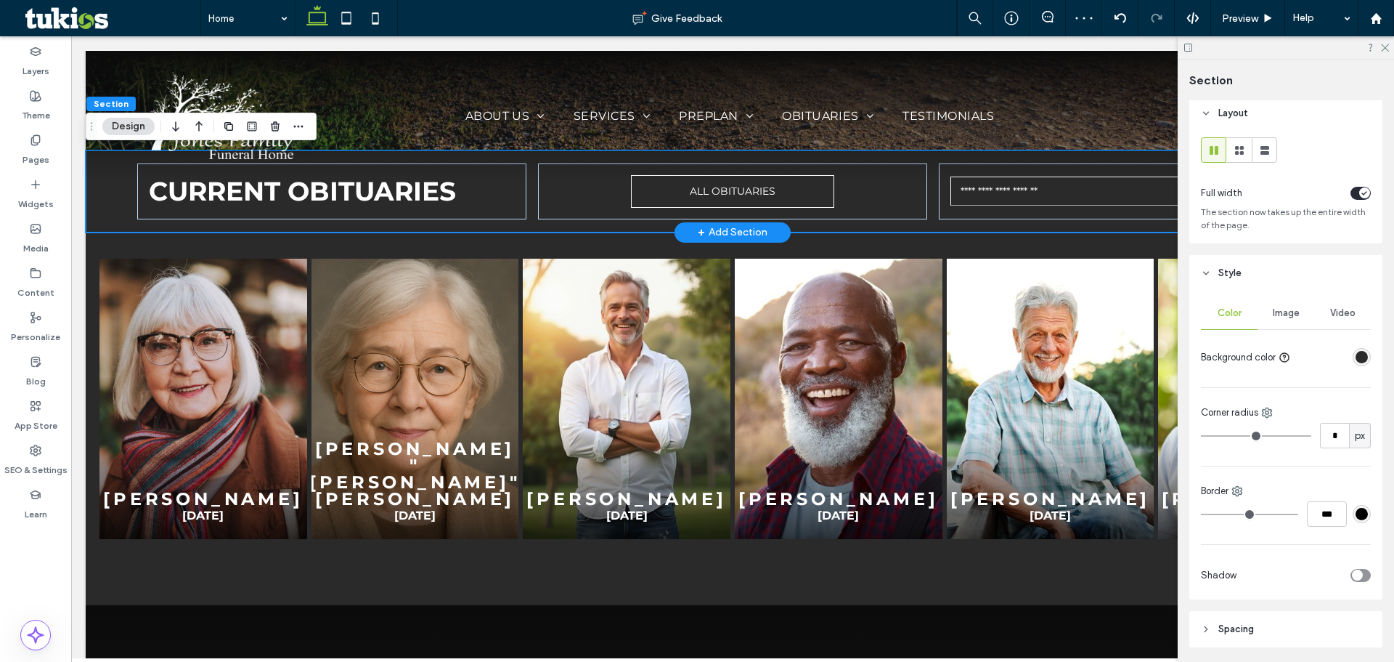
click at [105, 200] on div "current obituaries ALL OBITUARIES" at bounding box center [733, 191] width 1294 height 82
click at [526, 209] on div "current obituaries ALL OBITUARIES" at bounding box center [733, 191] width 1294 height 82
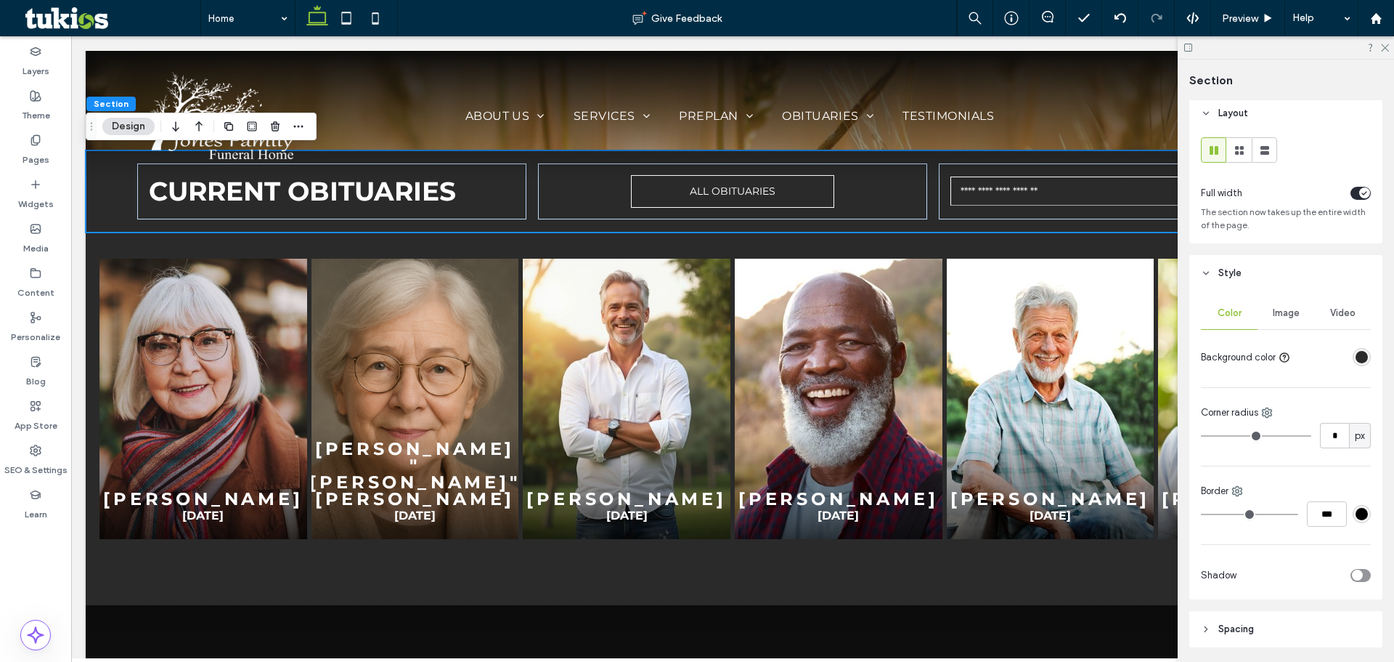
click at [1356, 359] on div "rgba(42, 42, 42, 1)" at bounding box center [1362, 357] width 12 height 12
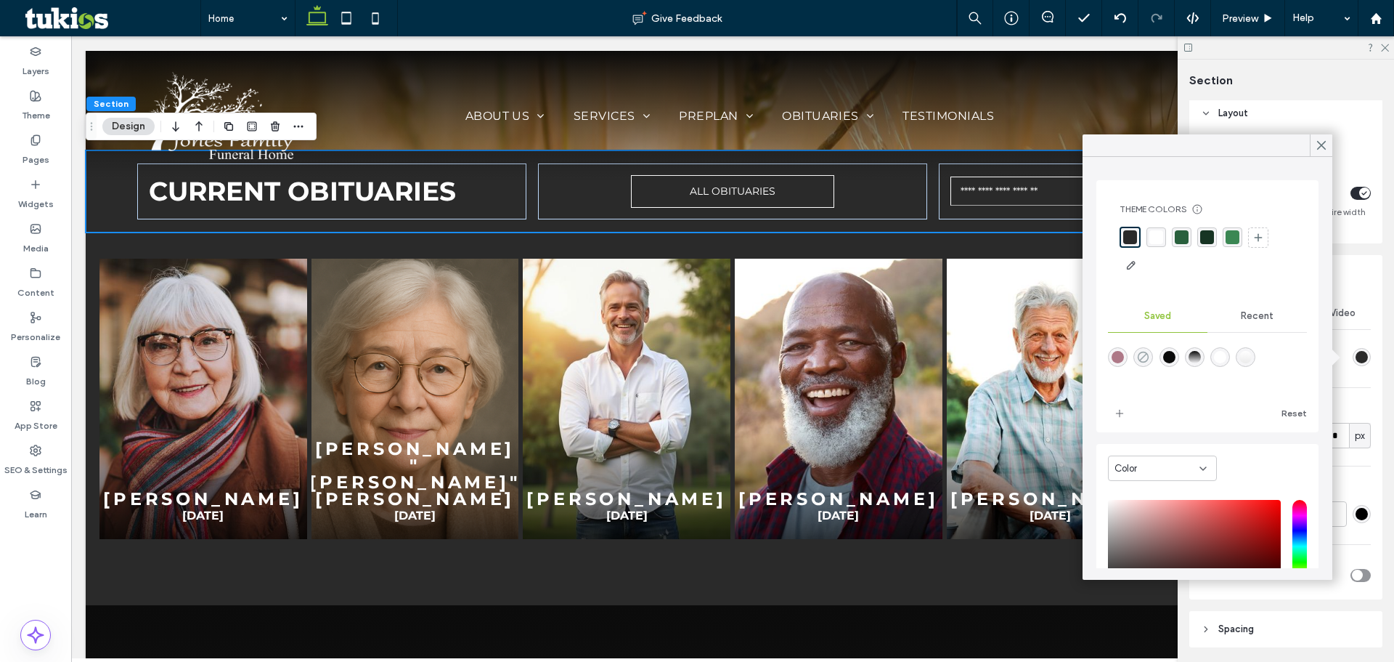
click at [1145, 352] on use "rgba(11,11,11,0)" at bounding box center [1143, 356] width 11 height 11
type input "*******"
type input "*"
type input "**"
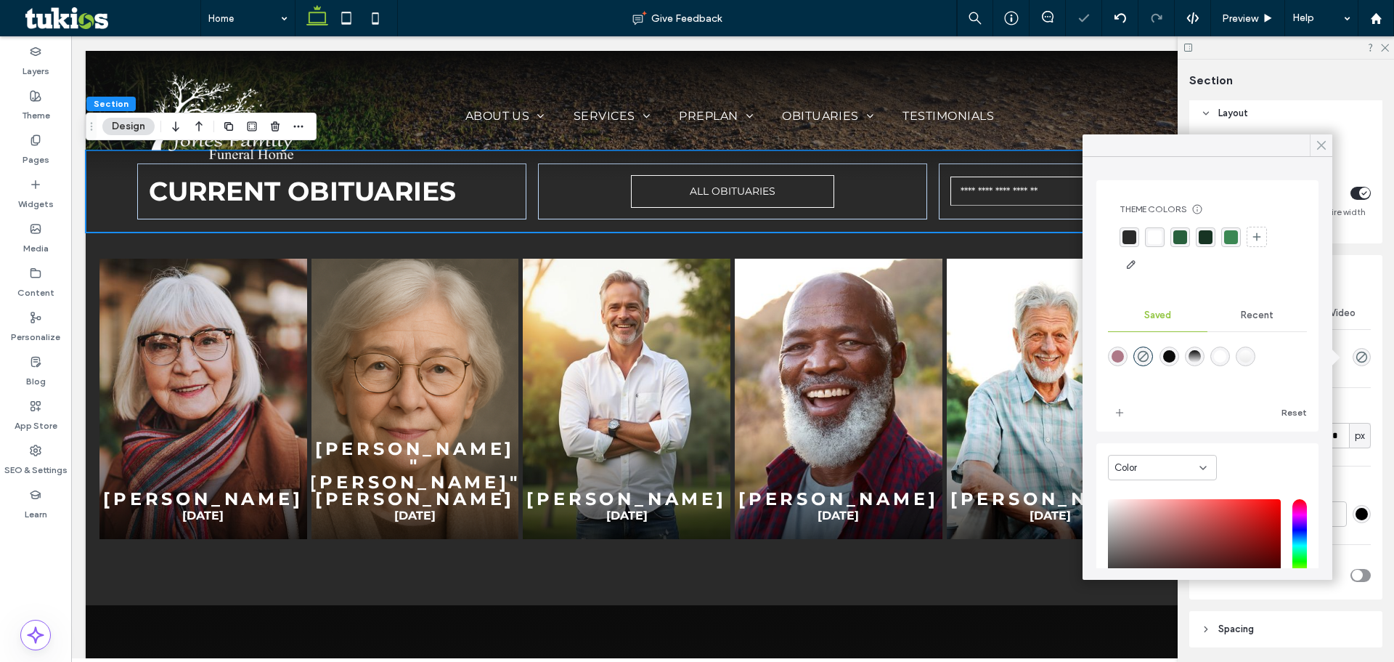
click at [1315, 145] on icon at bounding box center [1321, 145] width 13 height 13
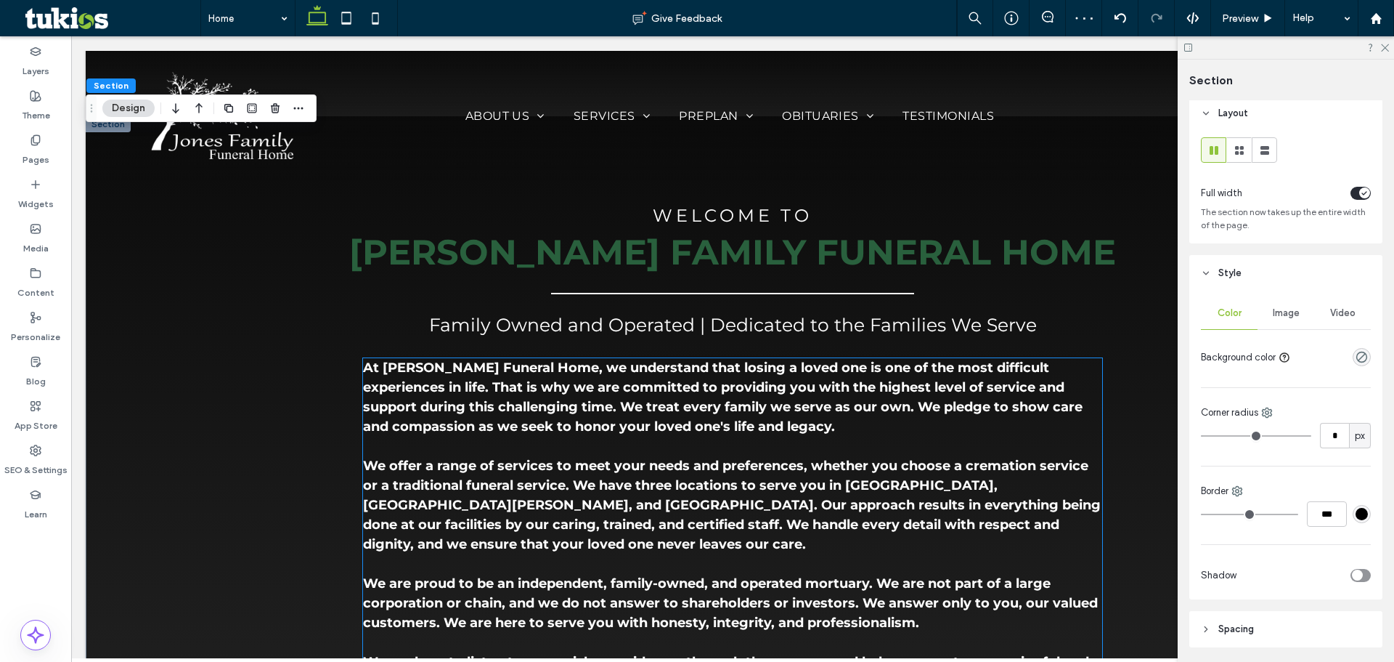
scroll to position [1089, 0]
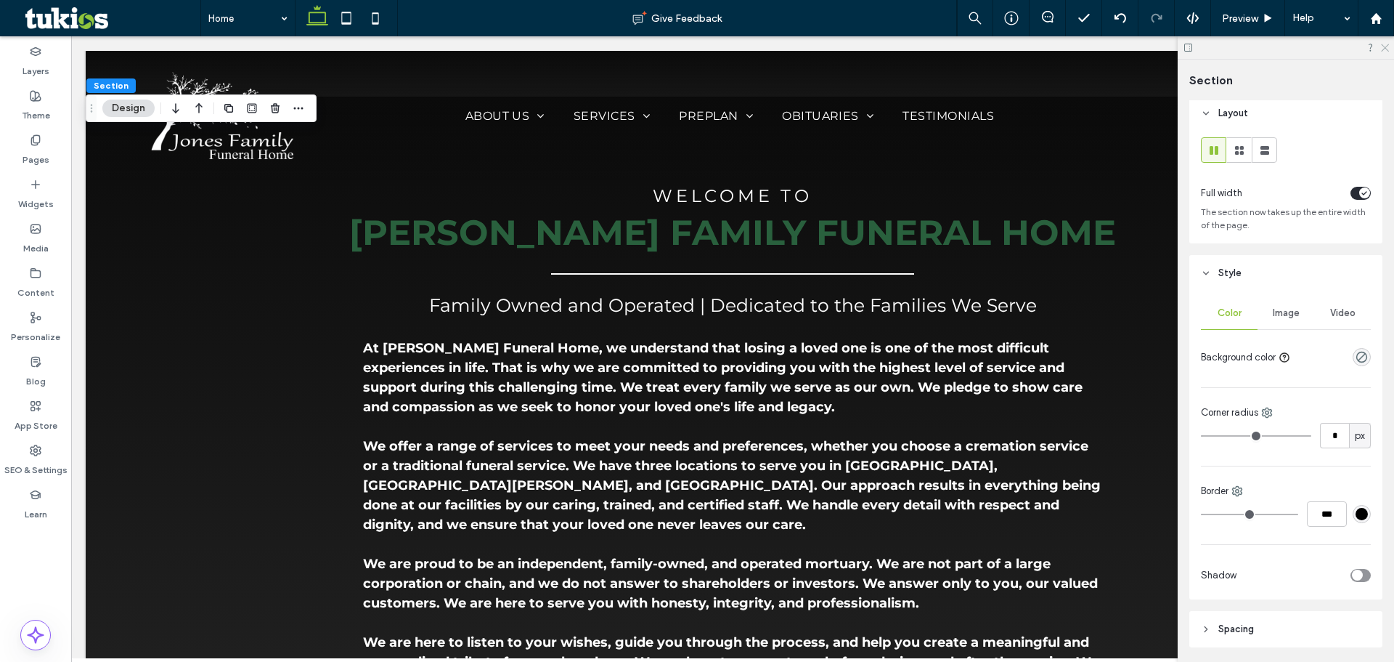
click at [1388, 45] on use at bounding box center [1385, 48] width 8 height 8
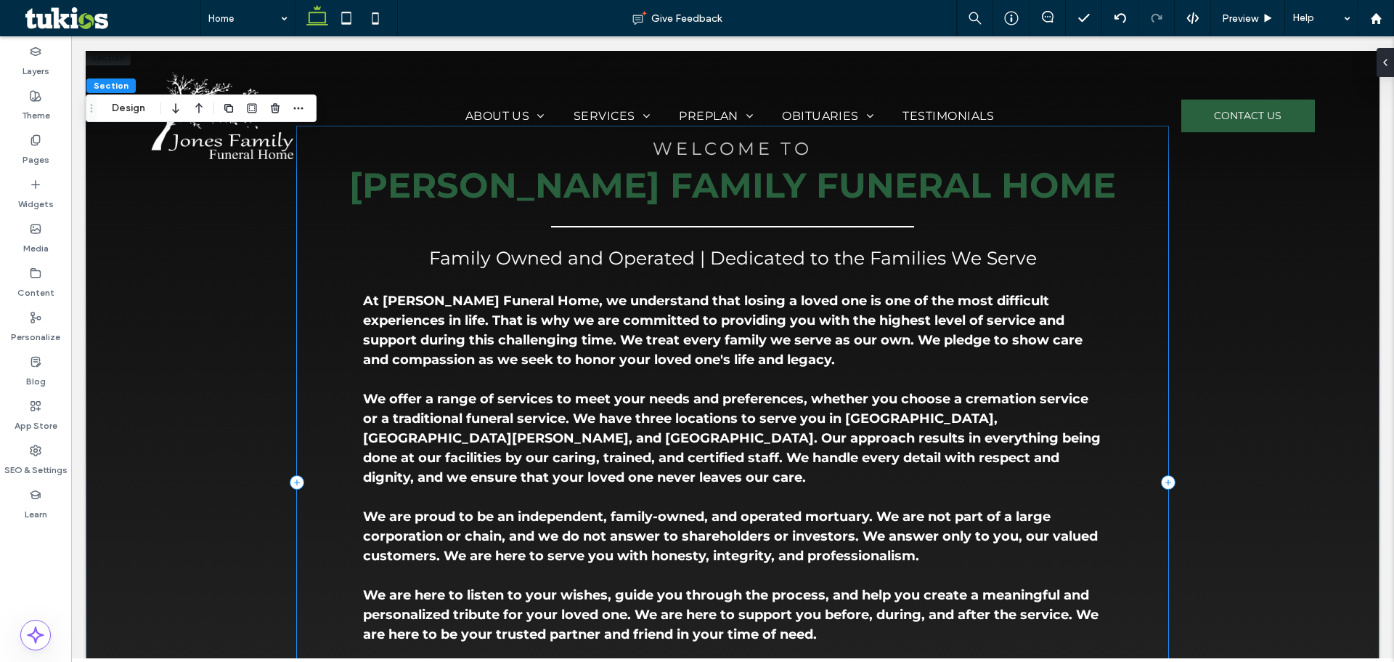
scroll to position [1161, 0]
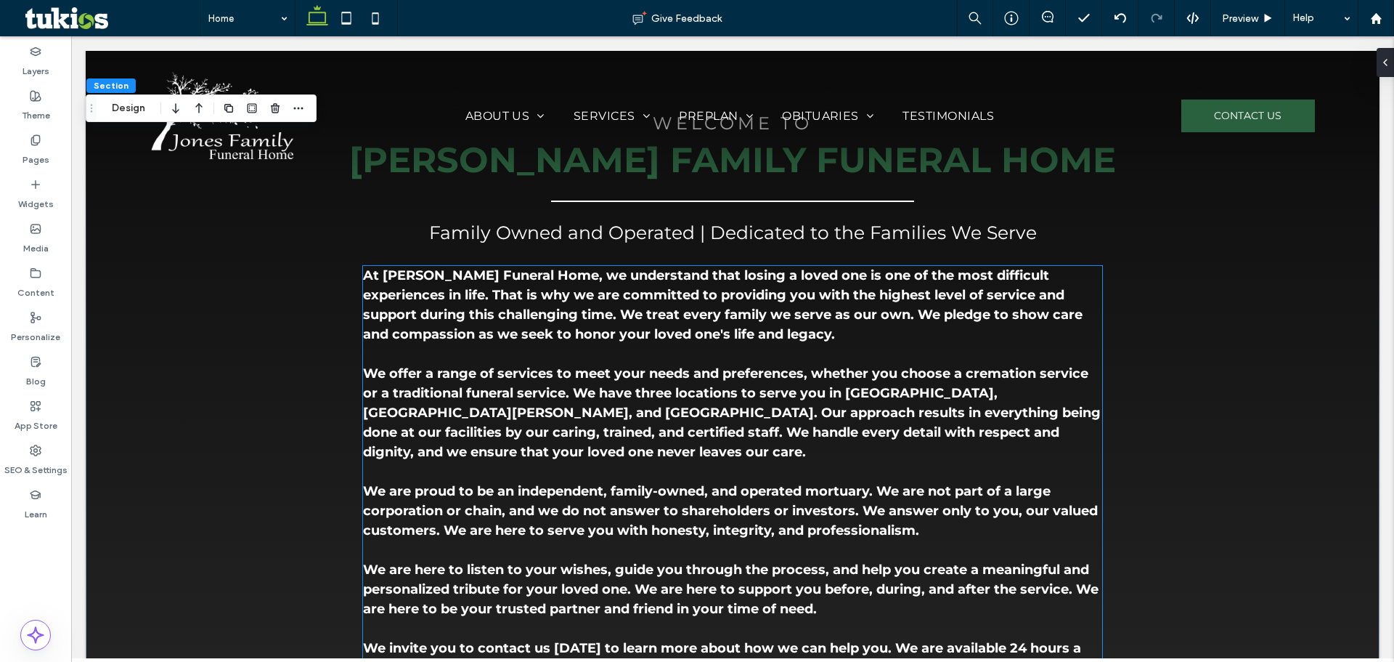
click at [579, 359] on p at bounding box center [732, 354] width 739 height 20
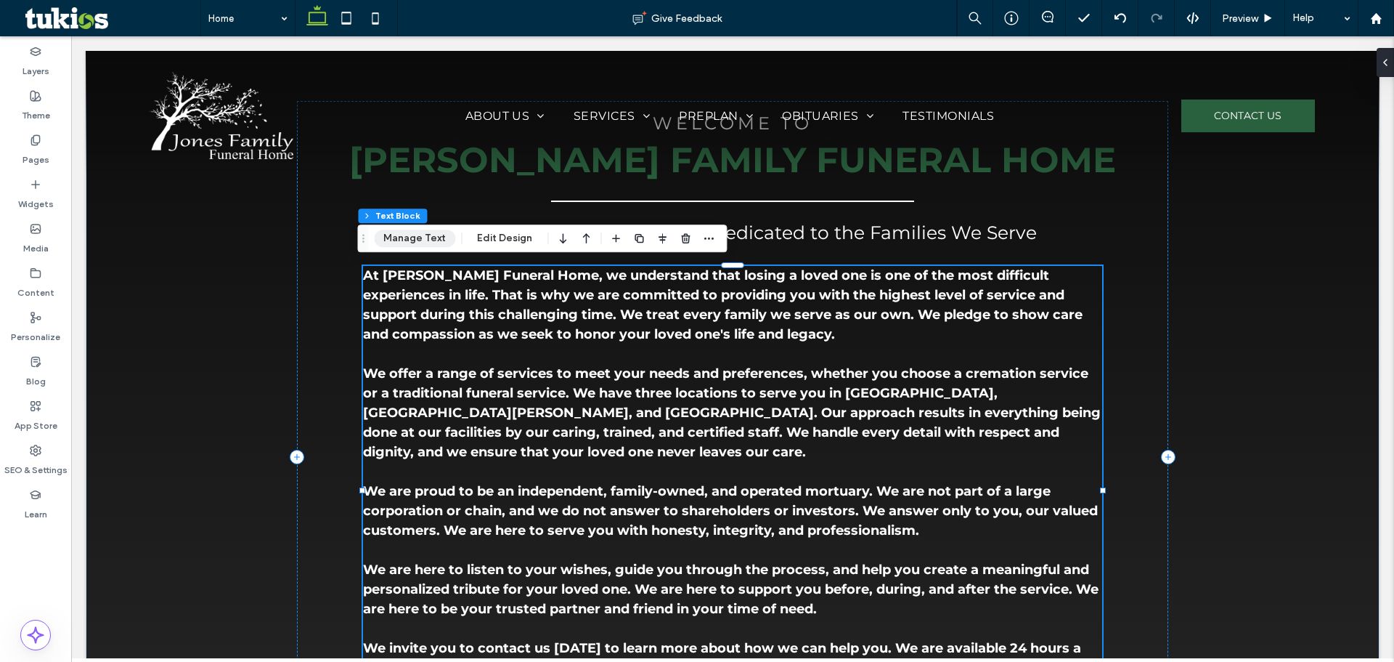
click at [429, 240] on button "Manage Text" at bounding box center [414, 237] width 81 height 17
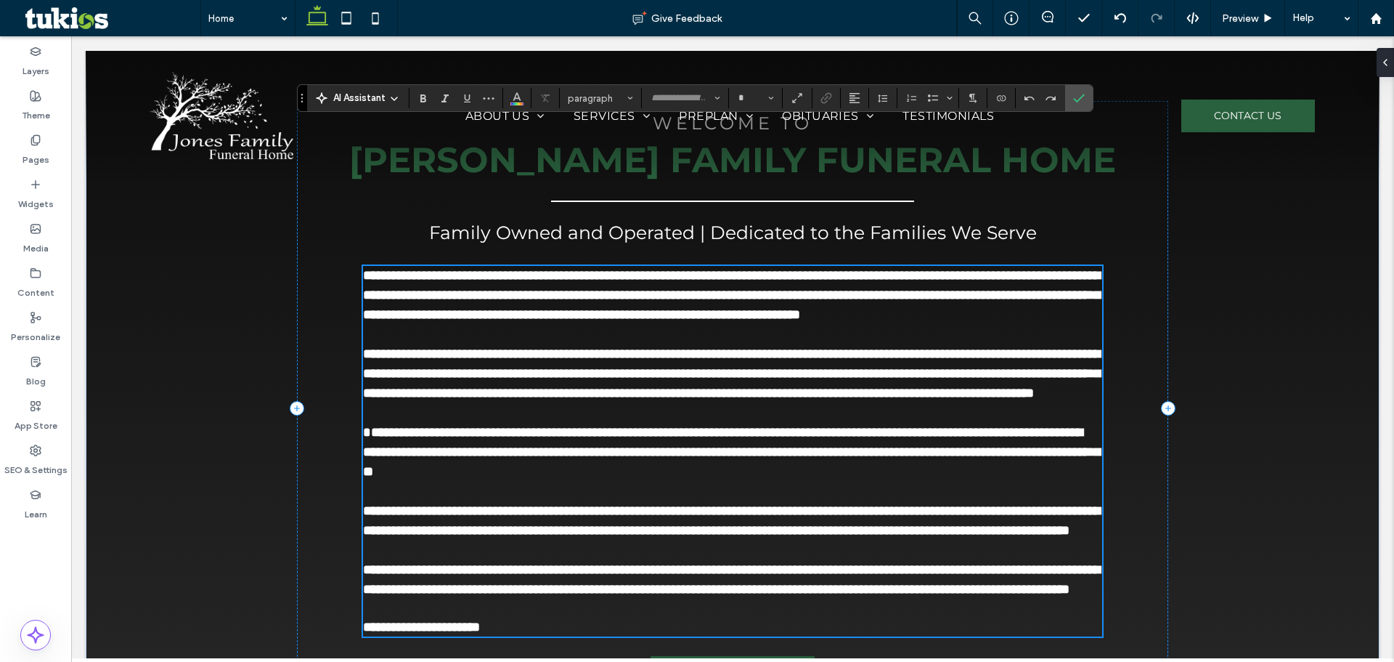
type input "**********"
type input "**"
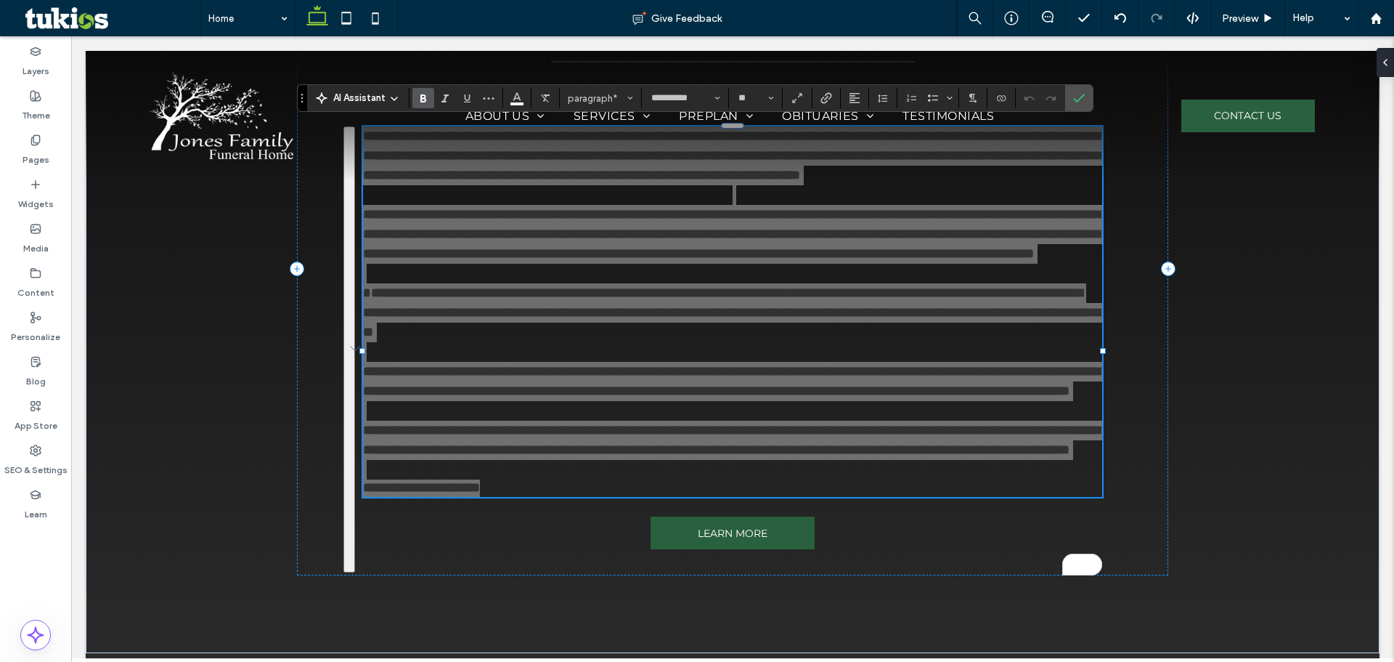
click at [423, 88] on span "Bold" at bounding box center [421, 98] width 7 height 20
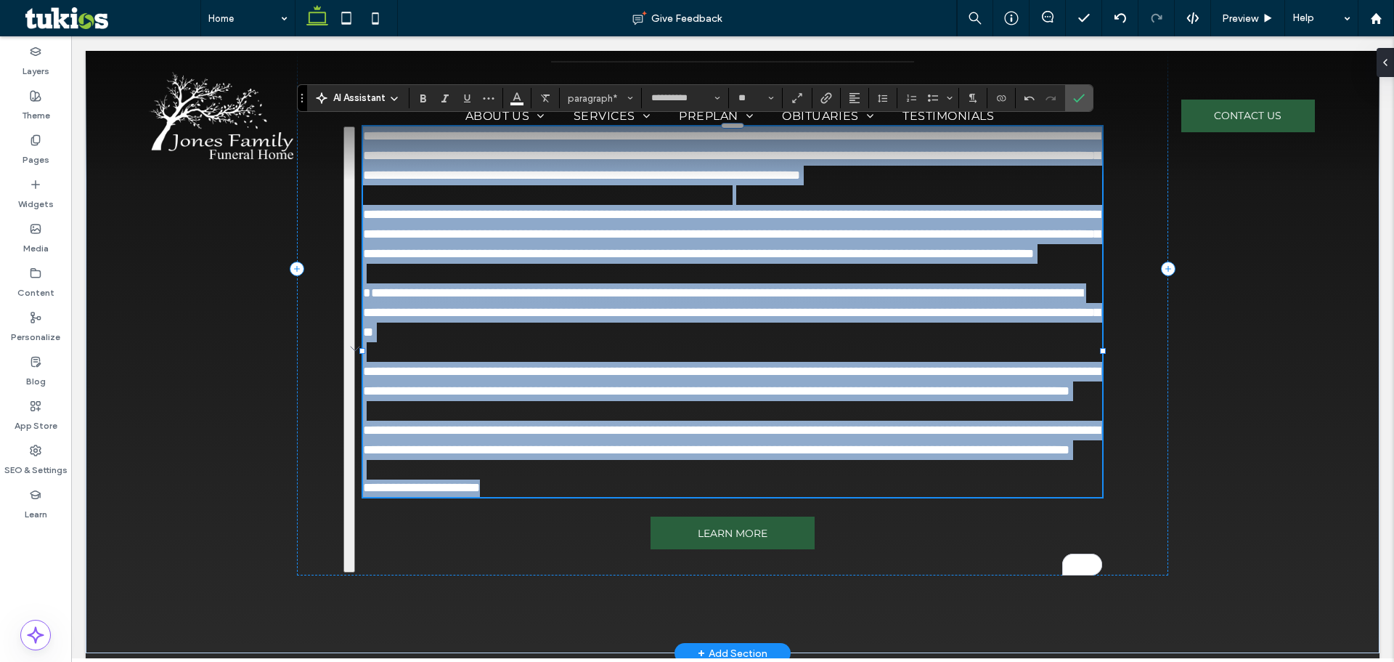
click at [802, 497] on p "**********" at bounding box center [732, 487] width 739 height 17
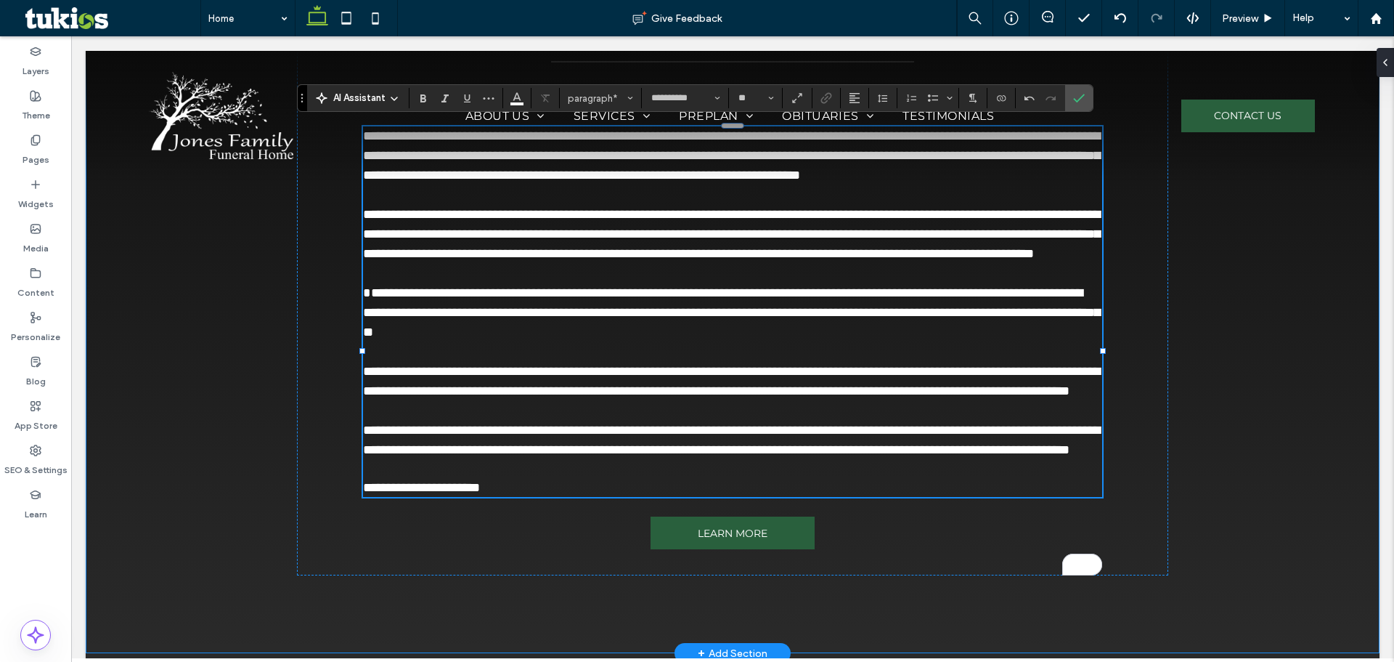
click at [1196, 435] on div "**********" at bounding box center [733, 269] width 1294 height 769
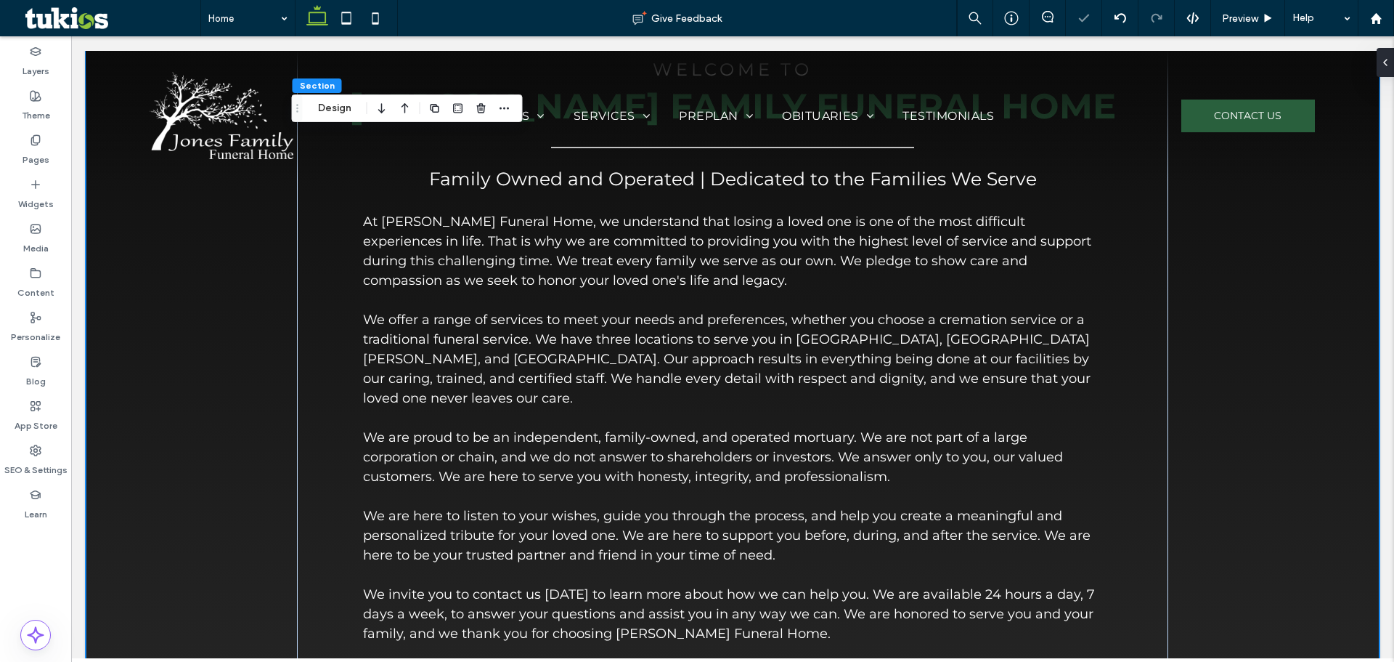
scroll to position [1155, 0]
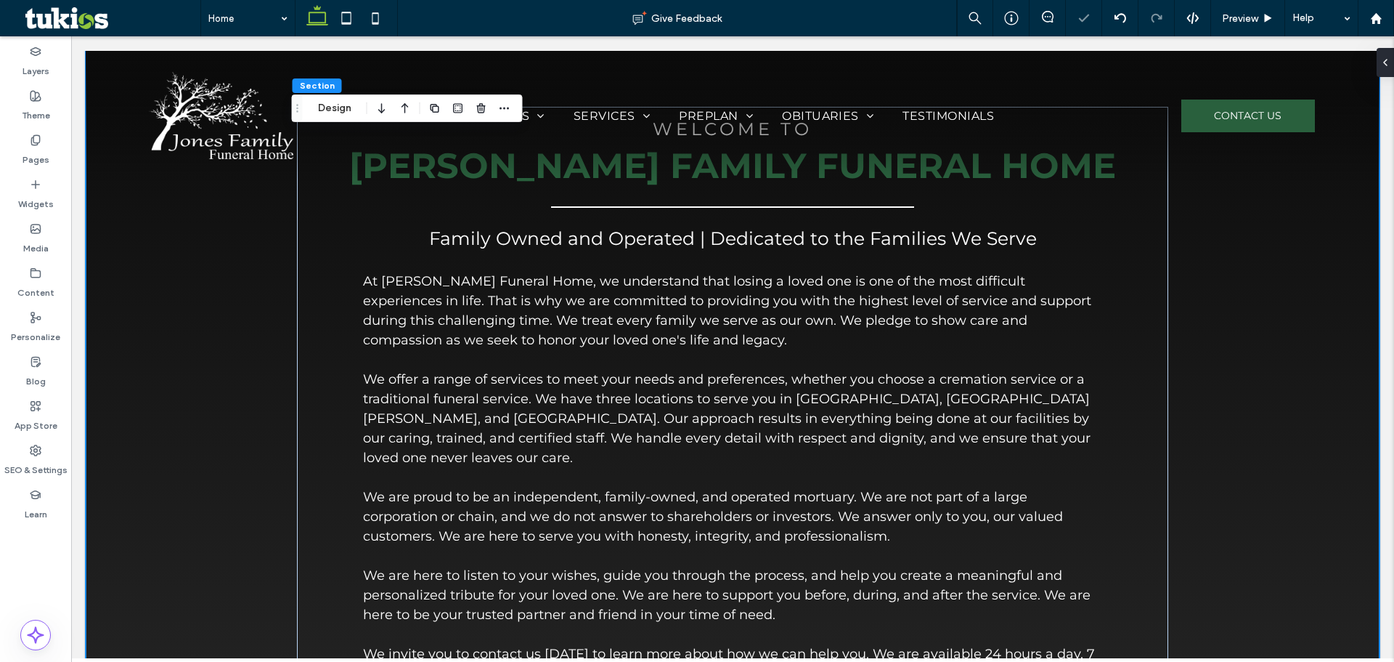
click at [1354, 346] on div "Welcome To Jones Family Funeral Home Family Owned and Operated | Dedicated to t…" at bounding box center [733, 463] width 1294 height 867
click at [161, 273] on div "Welcome To Jones Family Funeral Home Family Owned and Operated | Dedicated to t…" at bounding box center [733, 463] width 1294 height 867
click at [1262, 22] on div "Preview" at bounding box center [1247, 18] width 73 height 12
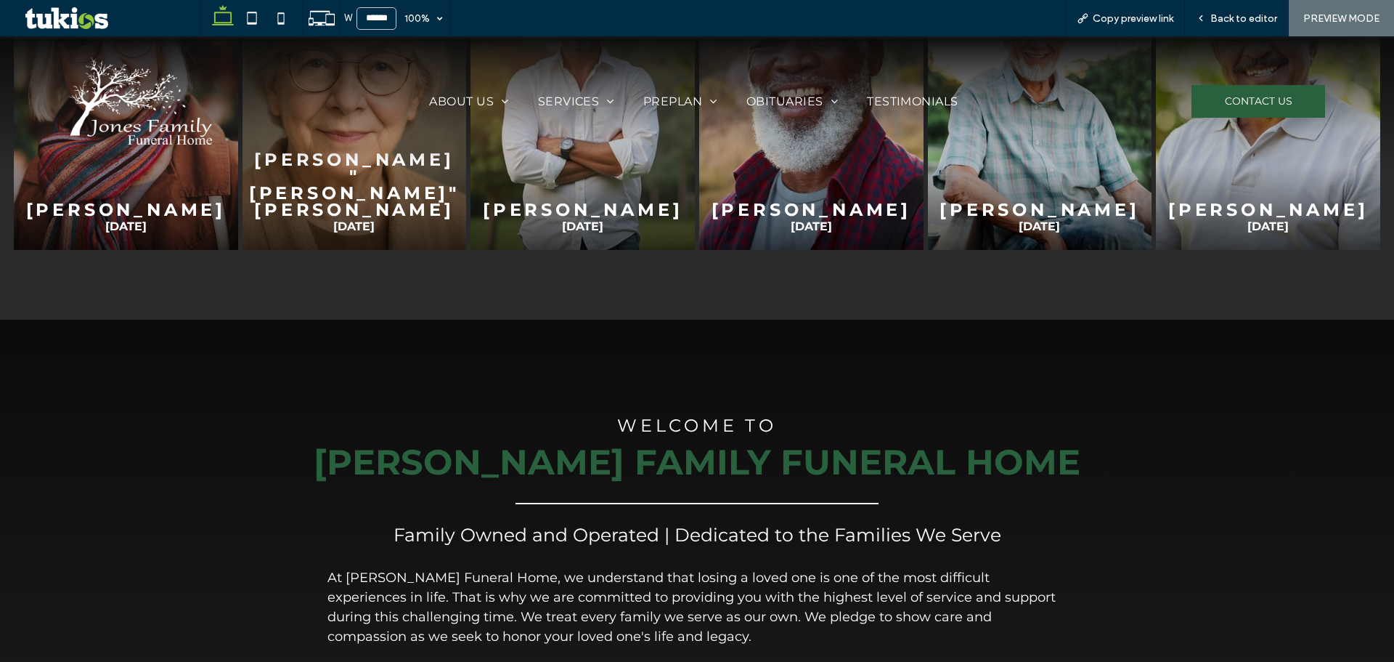
scroll to position [662, 0]
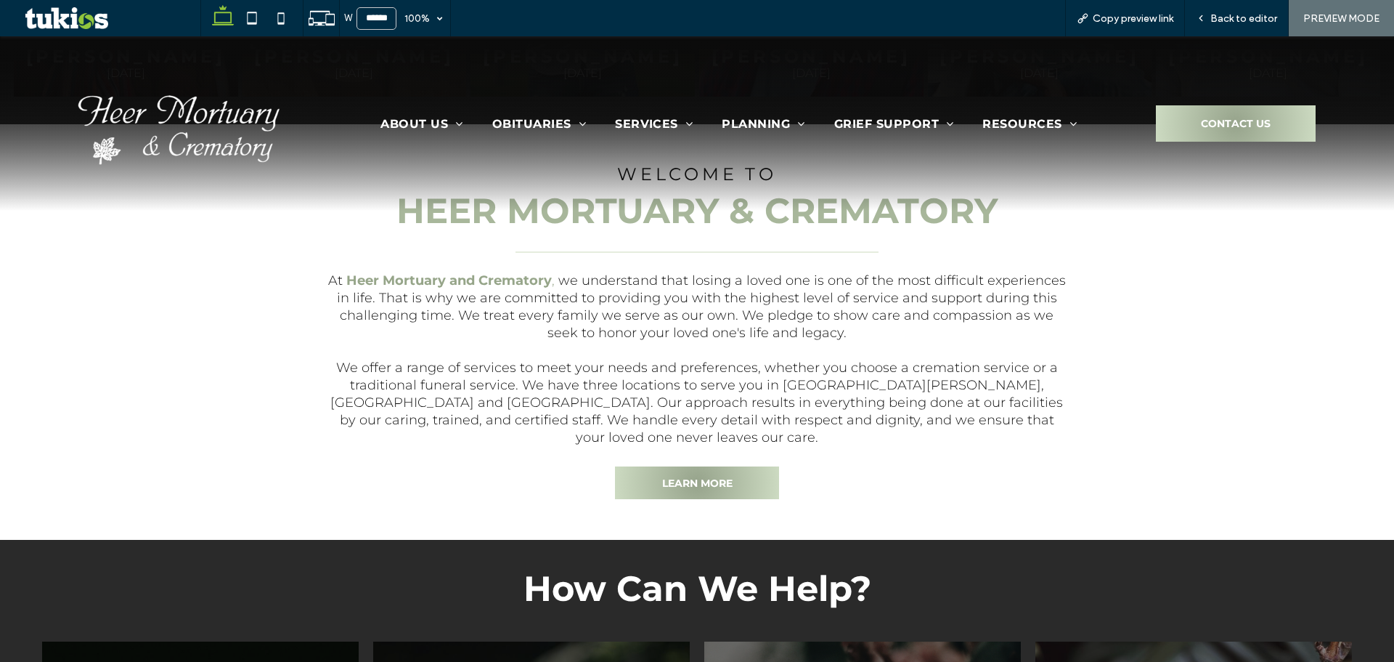
scroll to position [871, 0]
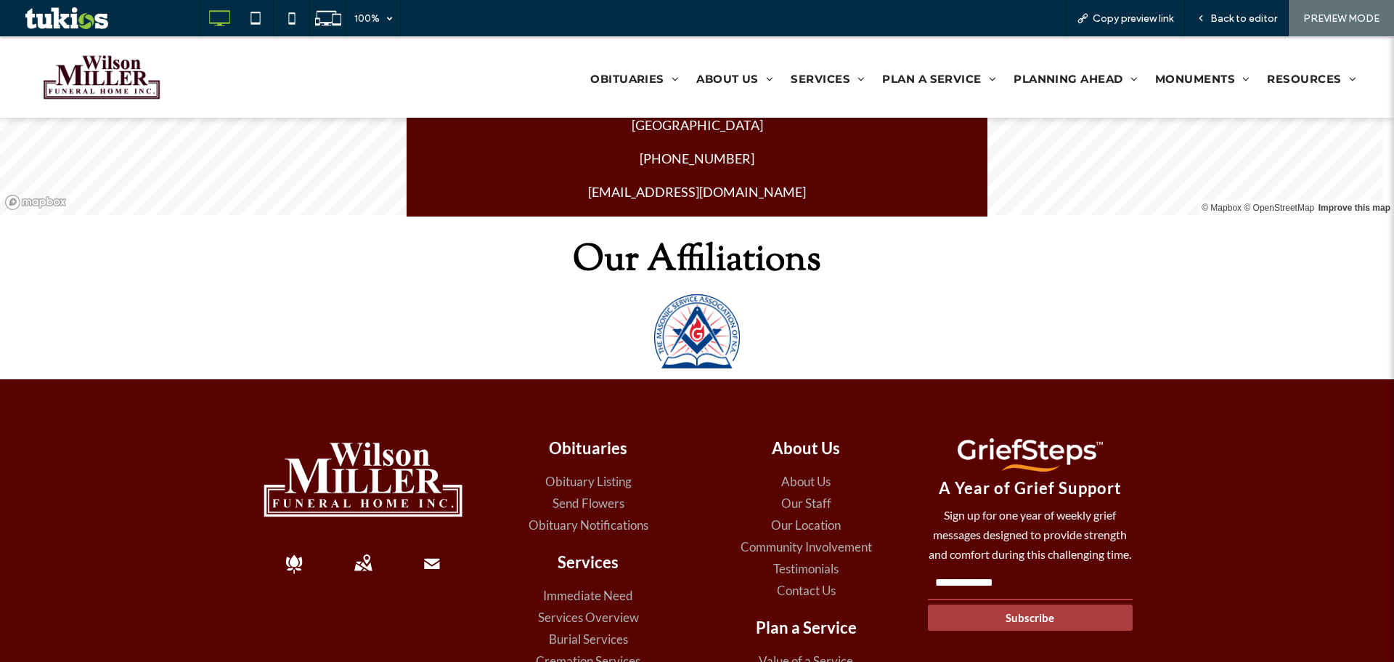
scroll to position [3123, 0]
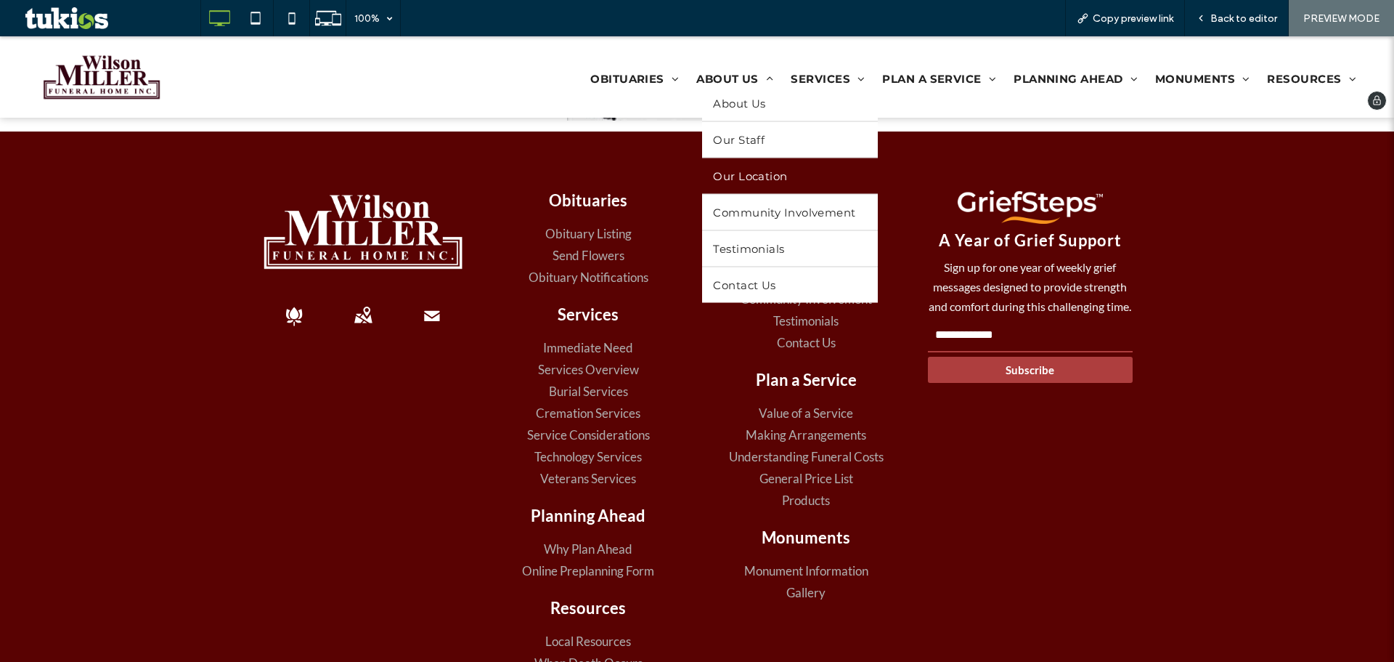
click at [760, 174] on span "Our Location" at bounding box center [750, 175] width 74 height 14
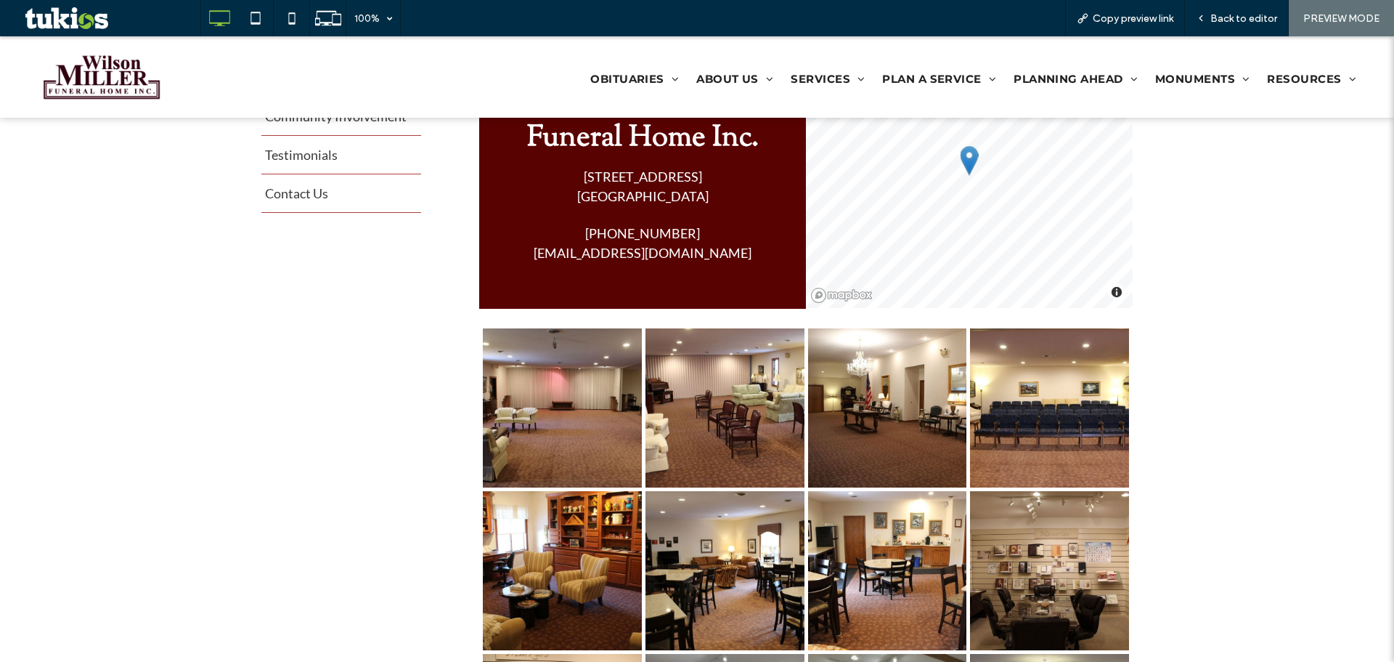
scroll to position [799, 0]
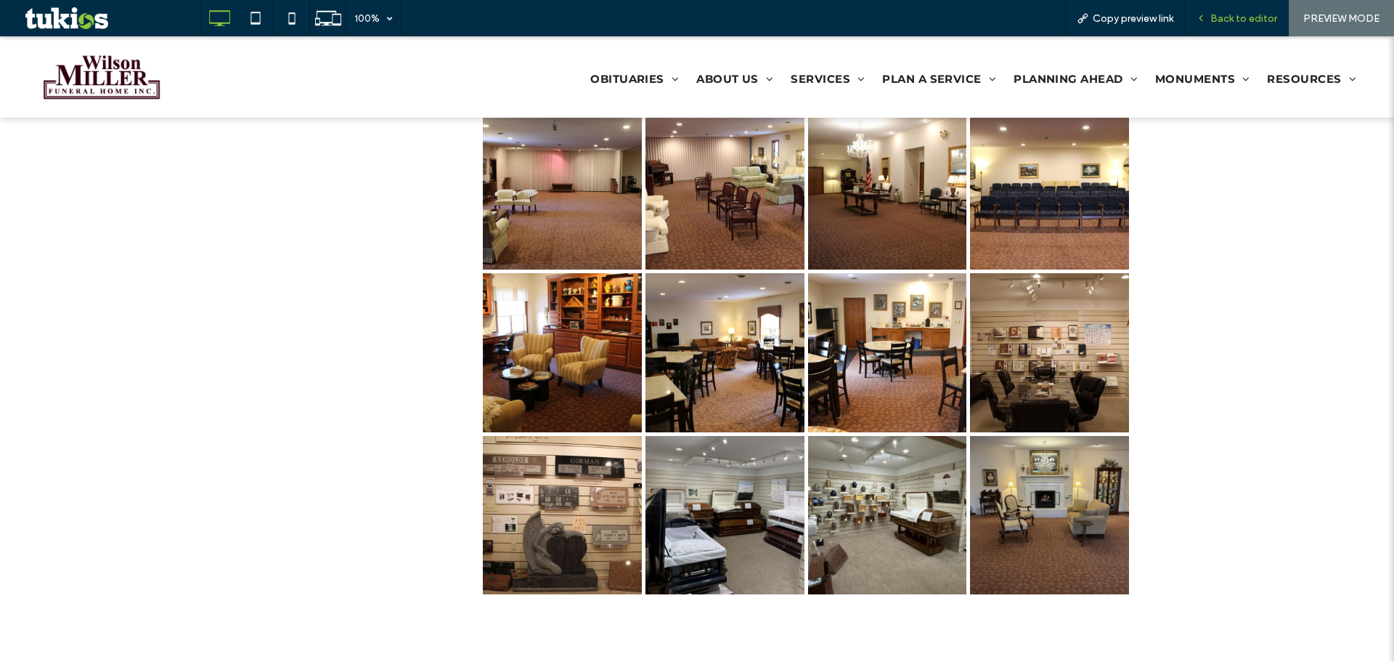
click at [1235, 13] on span "Back to editor" at bounding box center [1244, 18] width 67 height 12
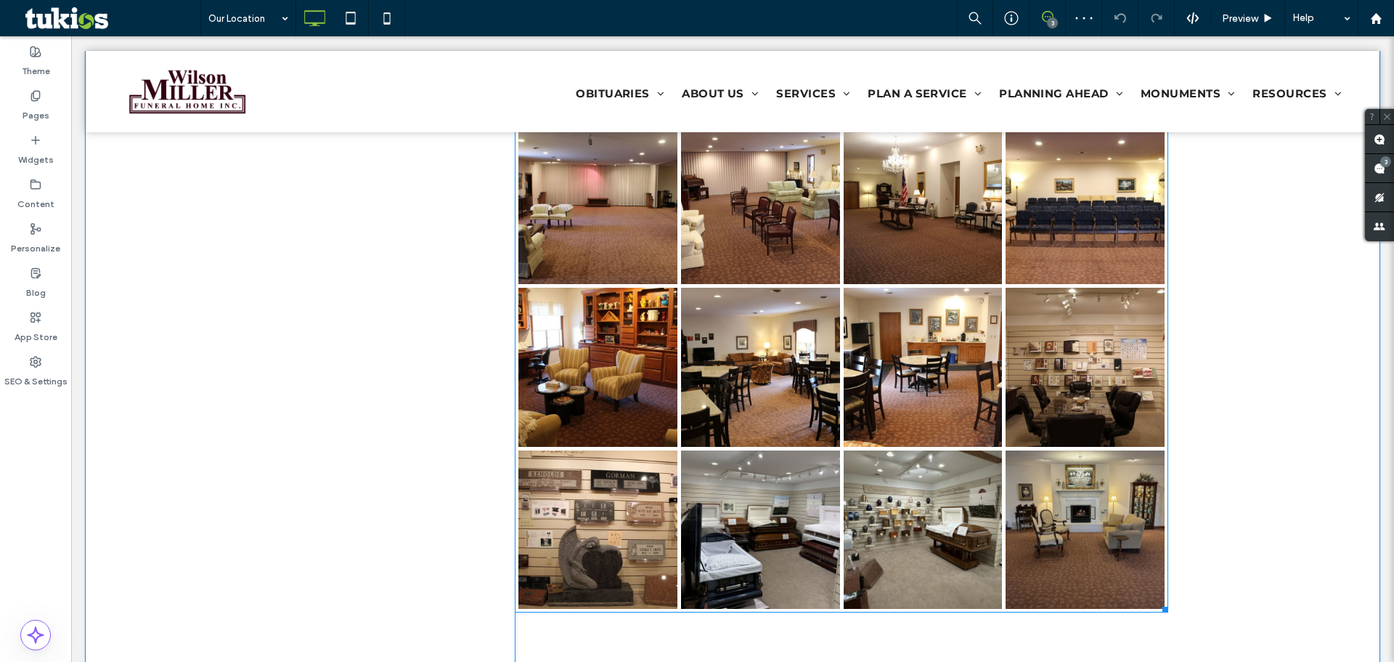
click at [1018, 455] on link at bounding box center [1085, 529] width 159 height 159
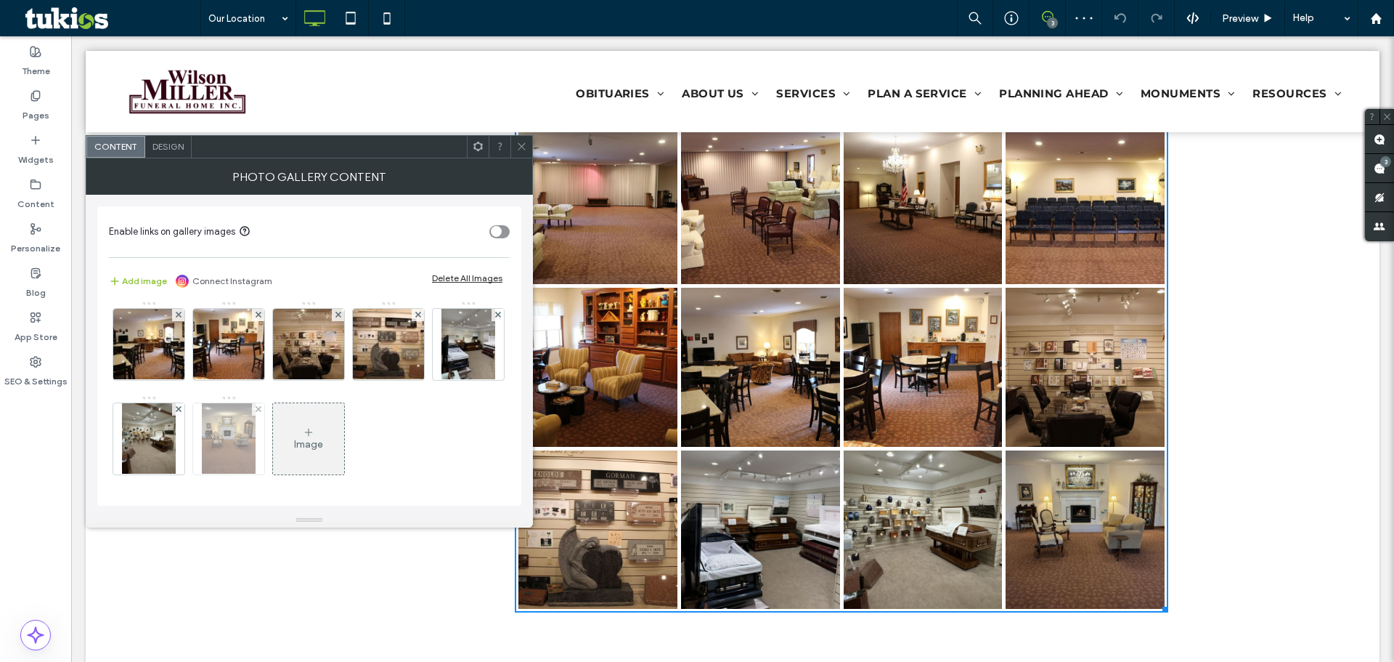
scroll to position [192, 0]
click at [273, 437] on div "Image" at bounding box center [308, 439] width 71 height 68
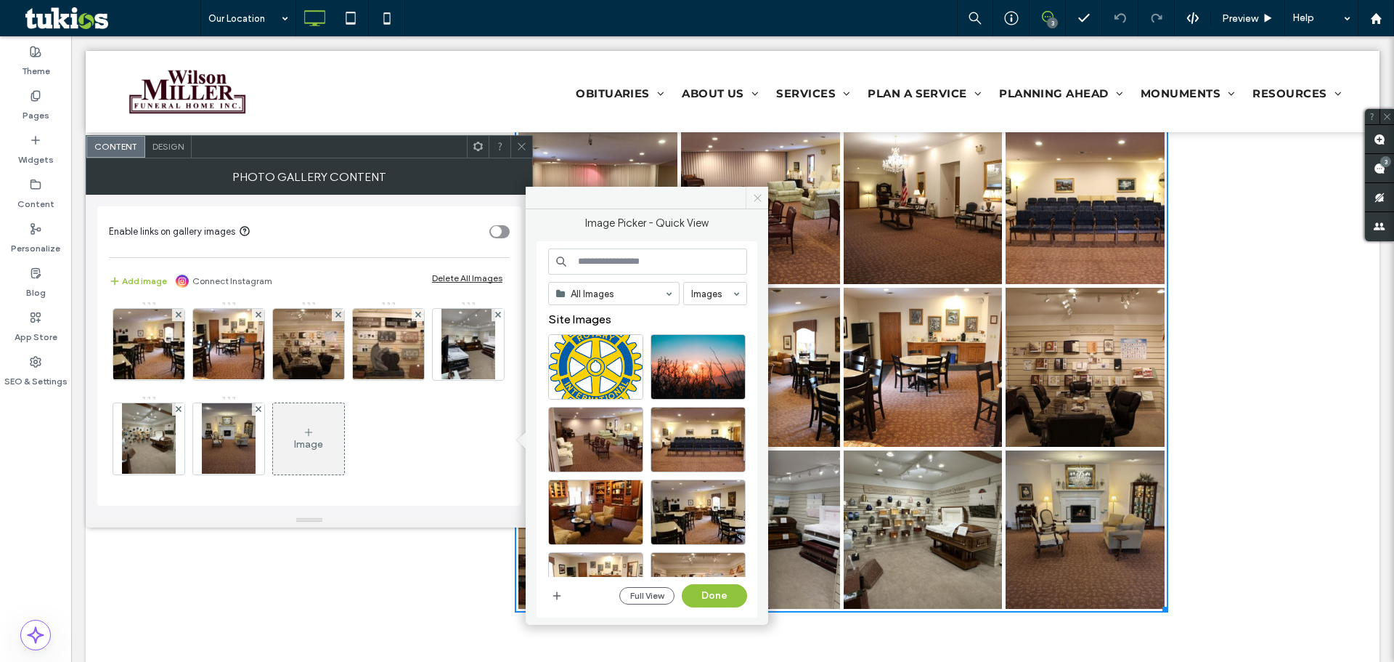
drag, startPoint x: 688, startPoint y: 158, endPoint x: 760, endPoint y: 193, distance: 79.6
click at [760, 193] on icon at bounding box center [757, 197] width 11 height 11
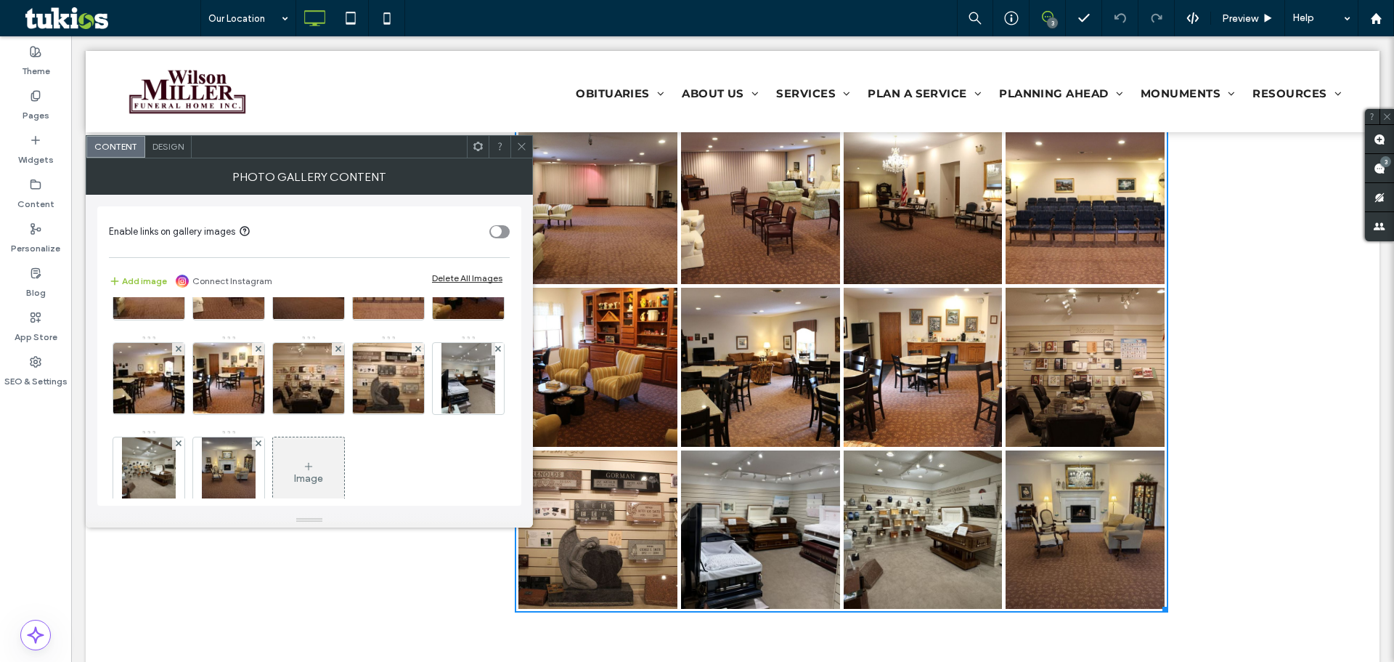
scroll to position [0, 0]
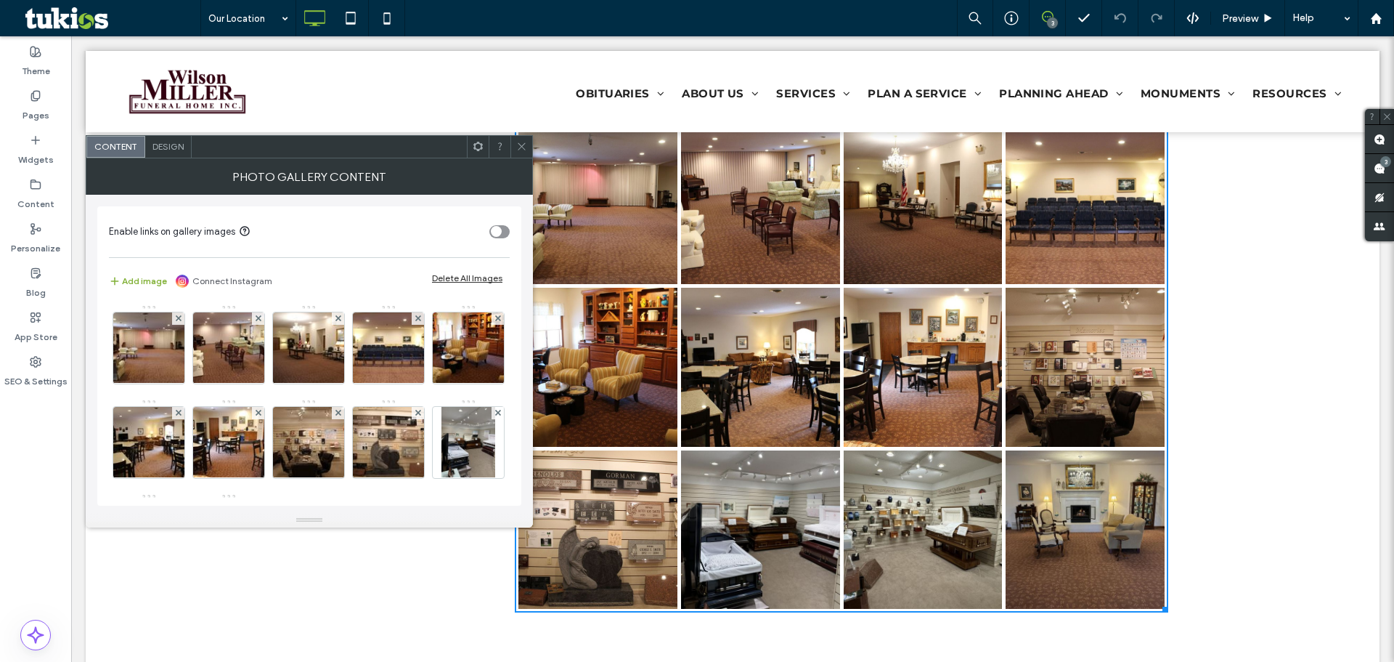
click at [126, 285] on button "Add image" at bounding box center [138, 280] width 58 height 17
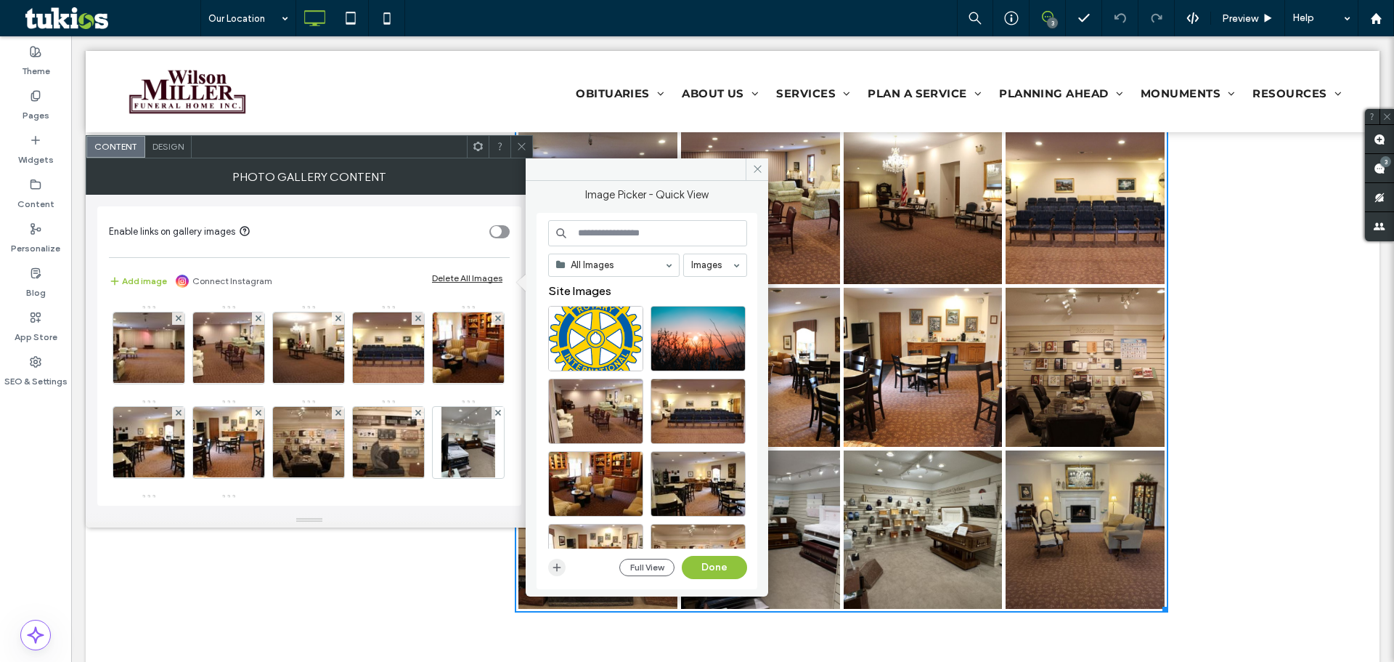
click at [559, 569] on icon "button" at bounding box center [557, 567] width 12 height 12
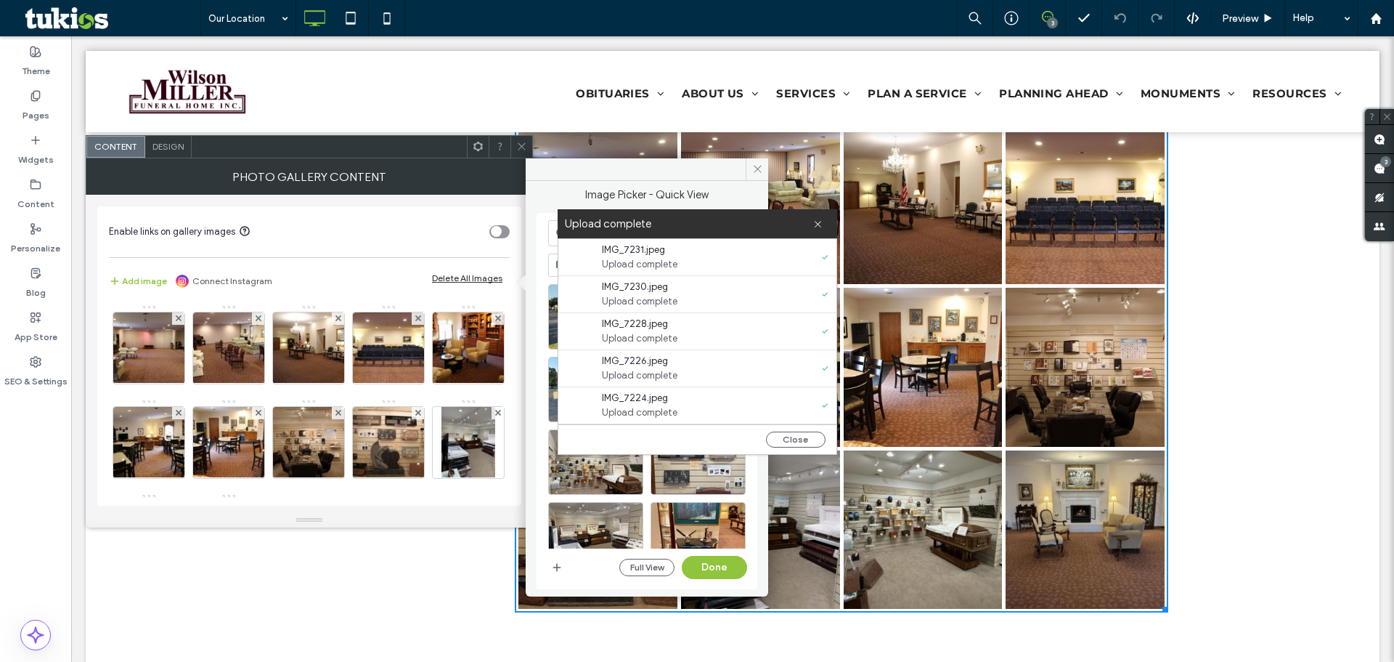
click at [813, 441] on button "Close" at bounding box center [796, 439] width 60 height 16
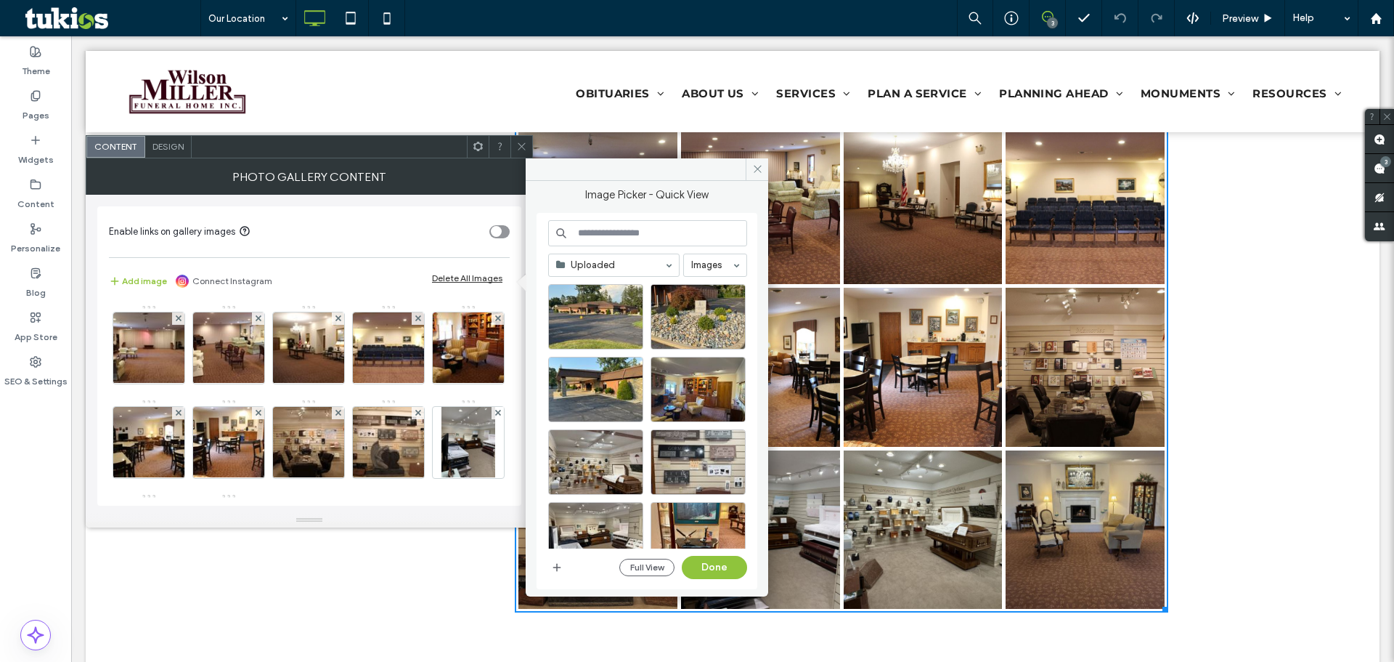
click at [805, 439] on button "Close" at bounding box center [796, 439] width 60 height 16
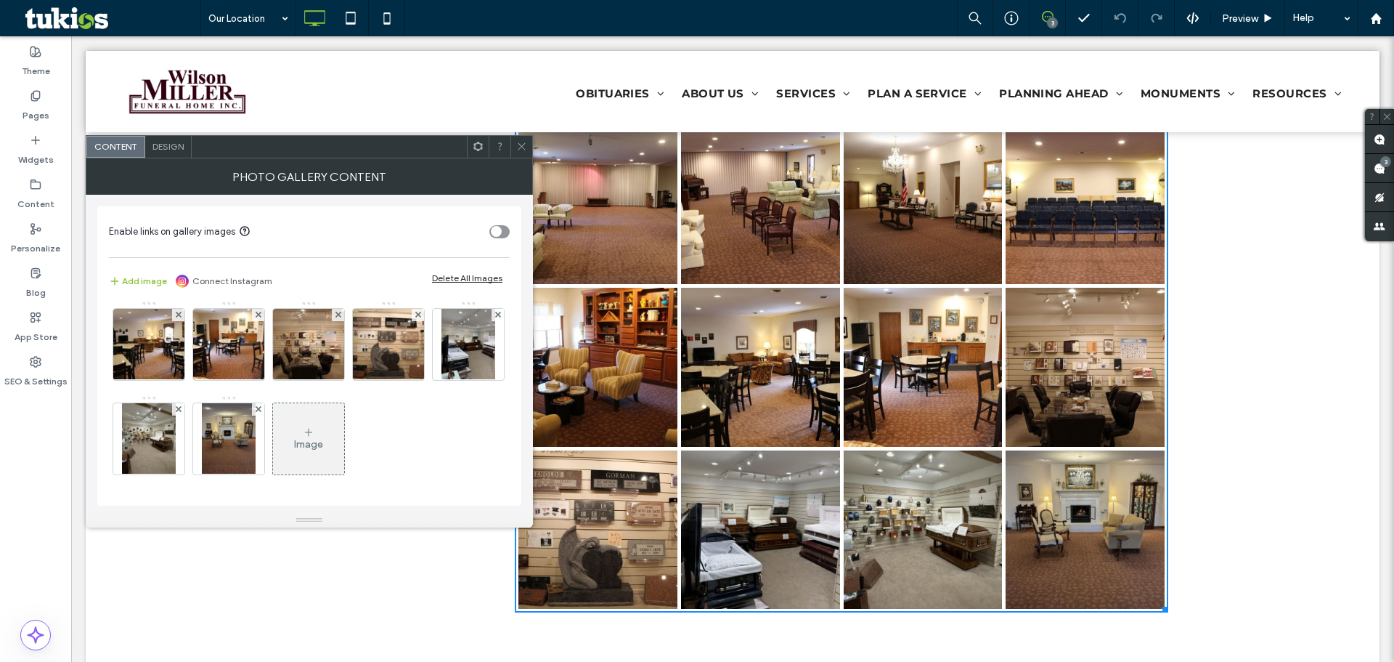
scroll to position [192, 0]
click at [294, 441] on div "Image" at bounding box center [308, 444] width 29 height 12
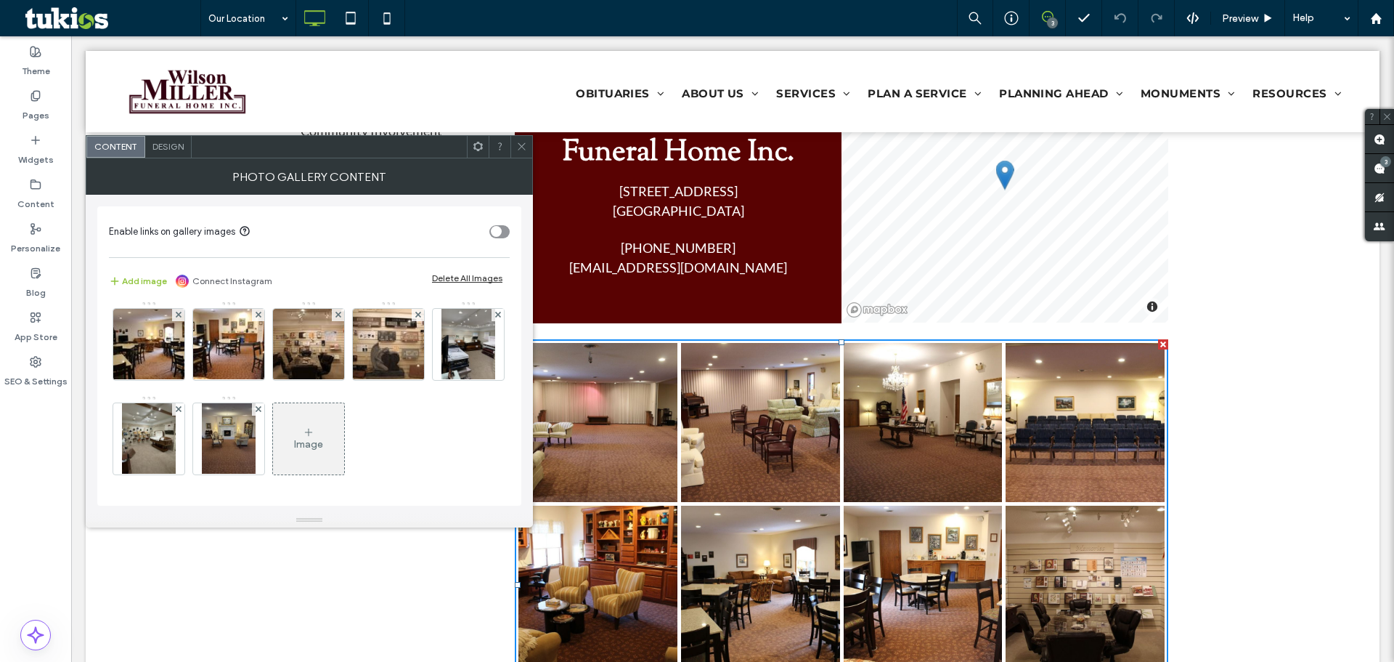
click at [273, 428] on div "Image" at bounding box center [308, 439] width 71 height 68
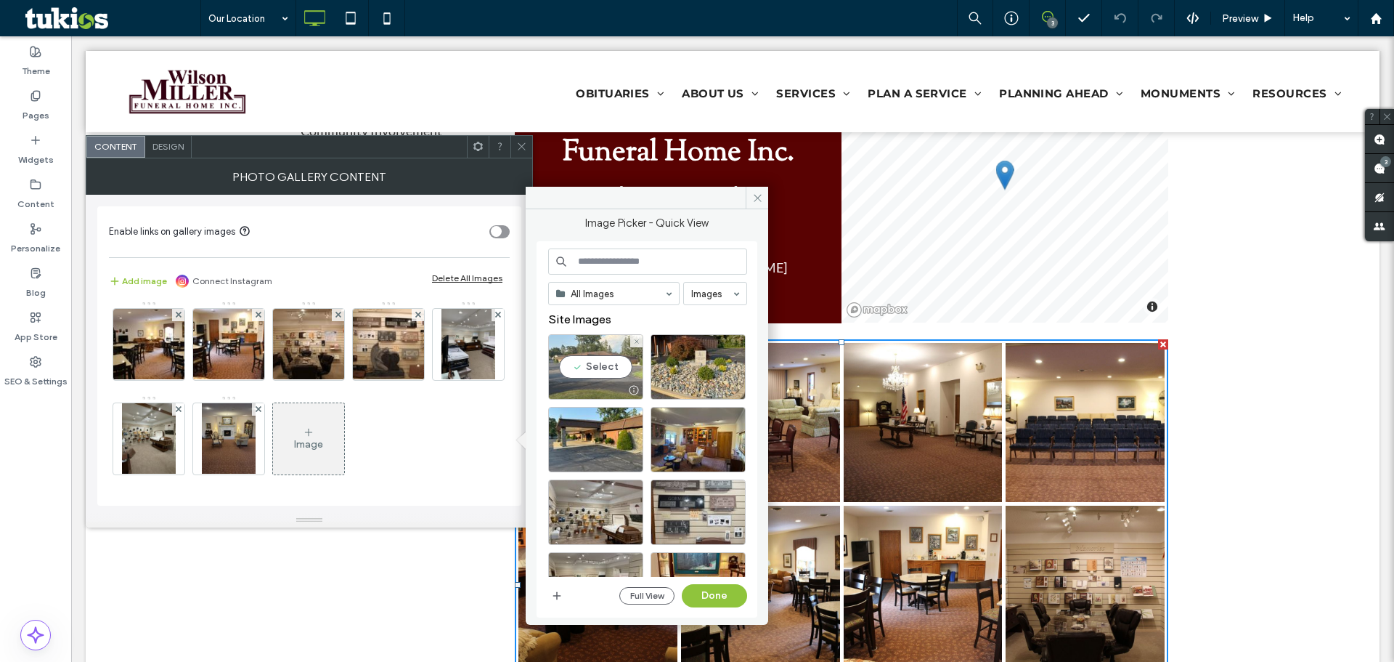
click at [574, 362] on div "Select" at bounding box center [595, 366] width 95 height 65
drag, startPoint x: 705, startPoint y: 371, endPoint x: 698, endPoint y: 372, distance: 7.3
click at [704, 371] on div "Select" at bounding box center [698, 366] width 95 height 65
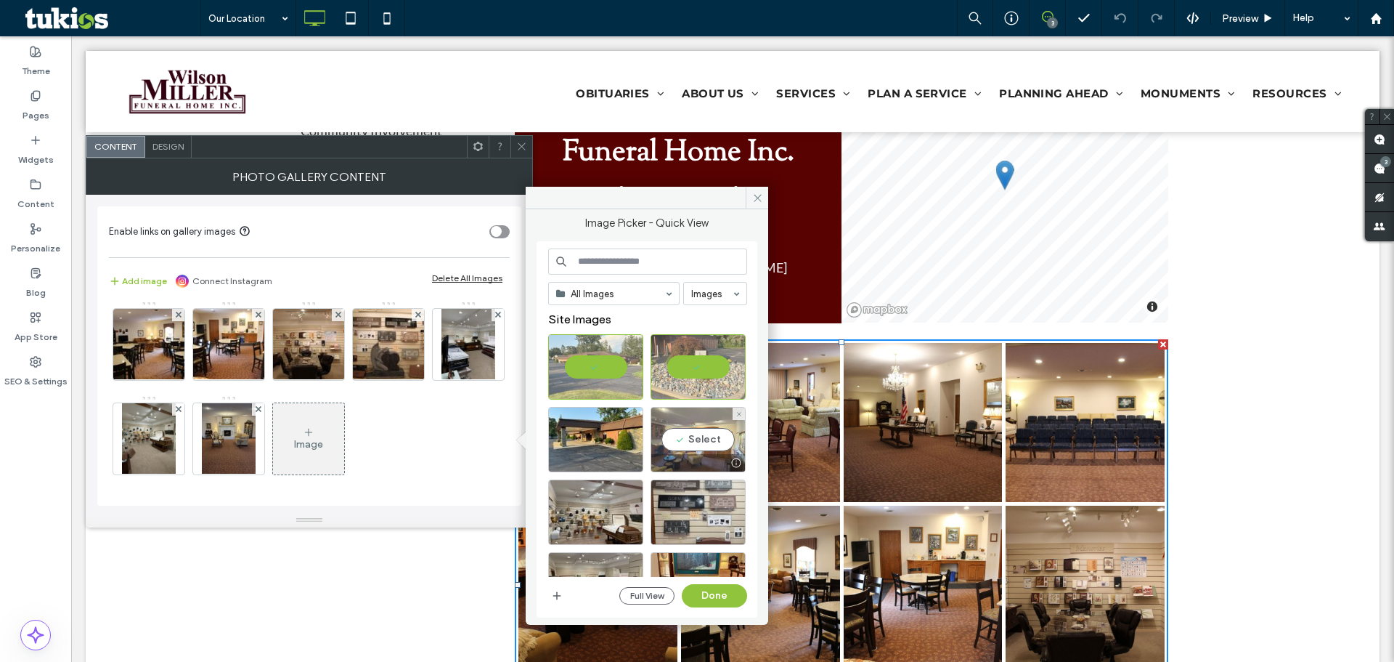
click at [694, 440] on div "Select" at bounding box center [698, 439] width 95 height 65
click at [593, 513] on div "Select" at bounding box center [595, 511] width 95 height 65
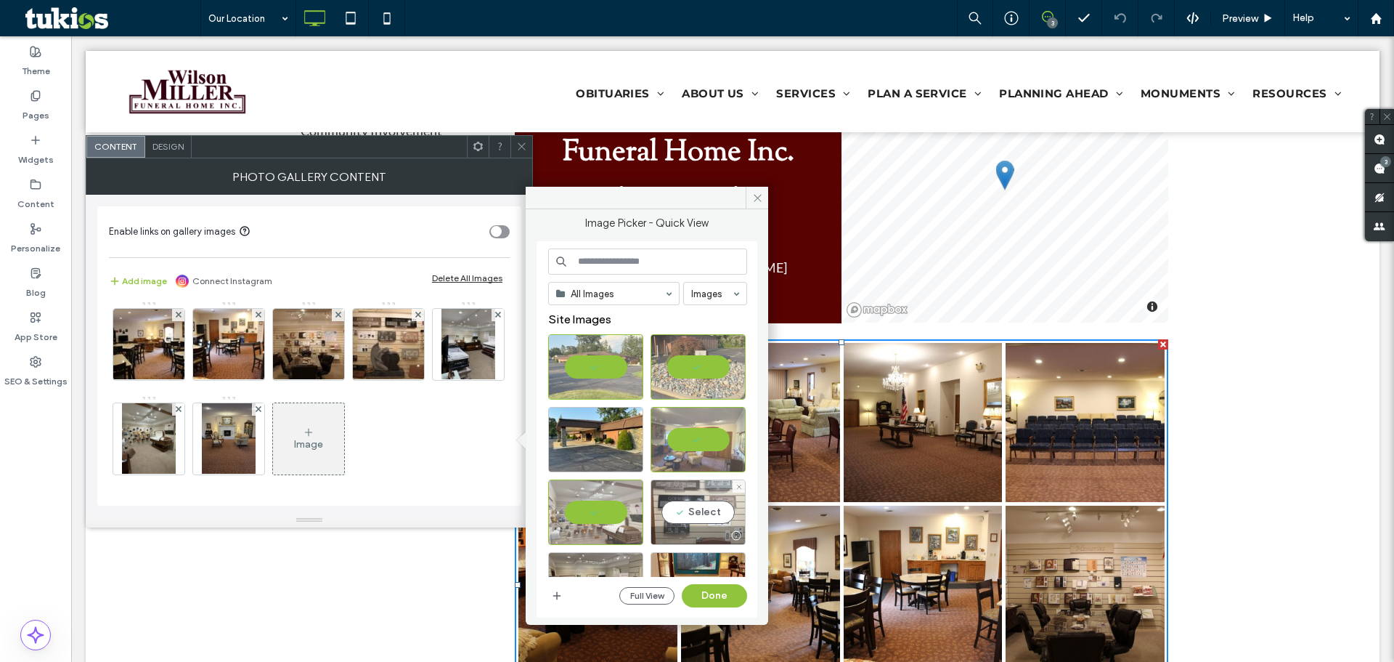
click at [674, 506] on div "Select" at bounding box center [698, 511] width 95 height 65
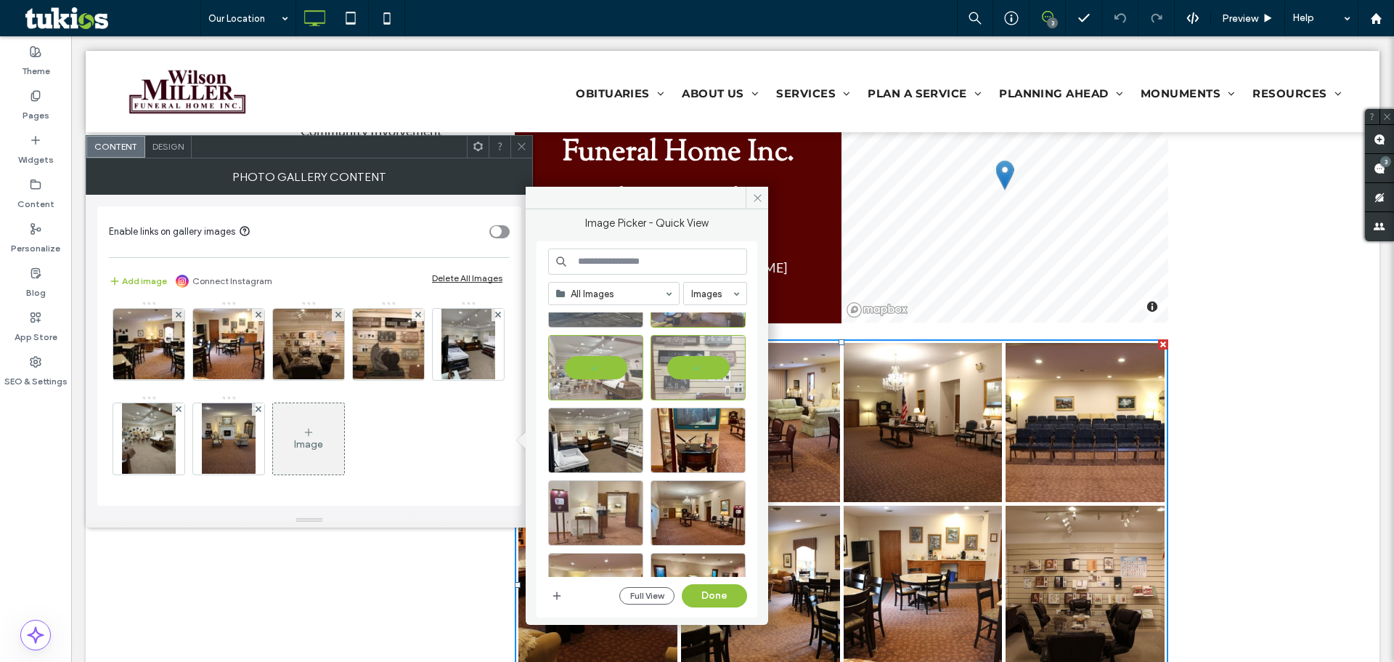
scroll to position [145, 0]
click at [603, 438] on div "Select" at bounding box center [595, 439] width 95 height 65
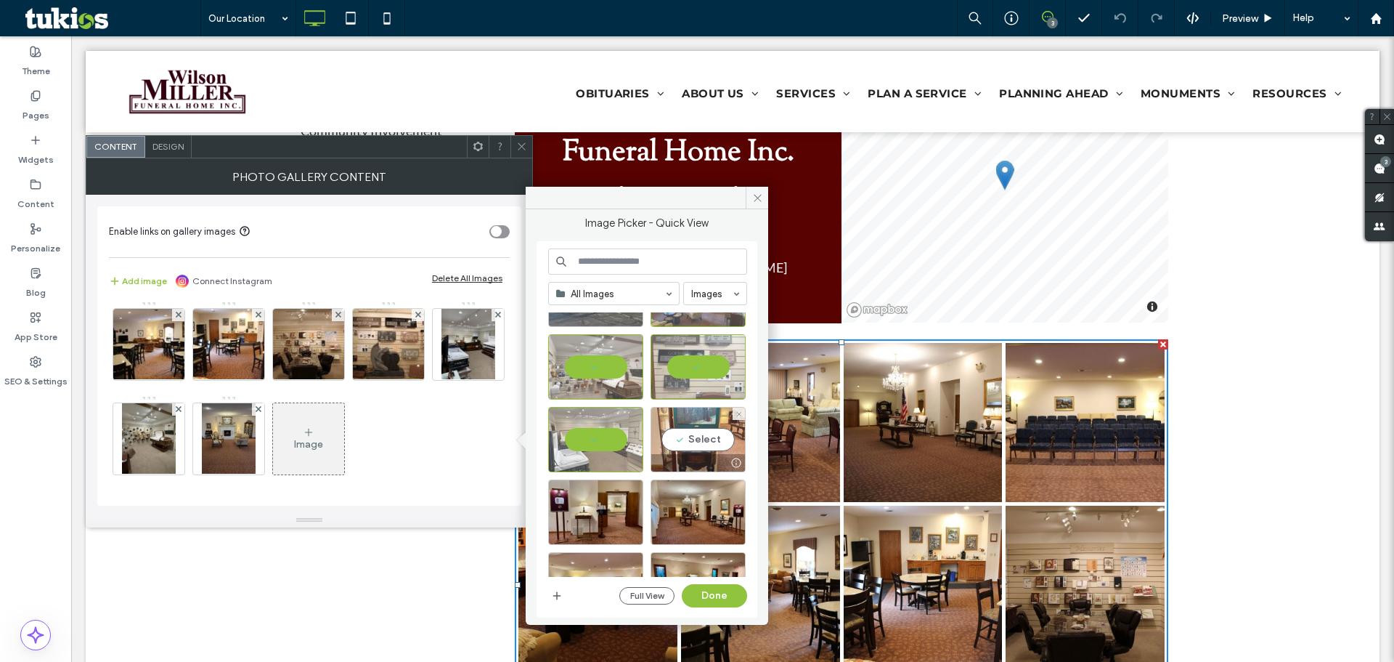
click at [694, 434] on div "Select" at bounding box center [698, 439] width 95 height 65
click at [598, 505] on div "Select" at bounding box center [595, 511] width 95 height 65
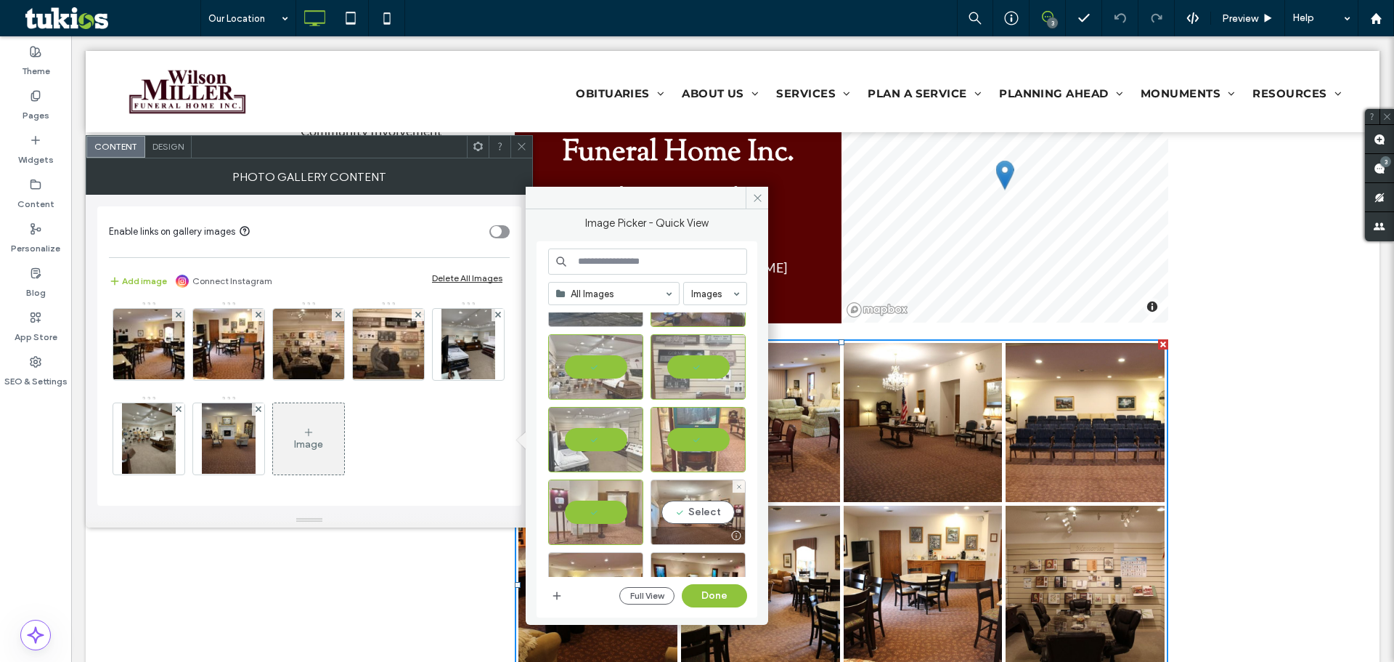
click at [733, 508] on div "Select" at bounding box center [698, 511] width 95 height 65
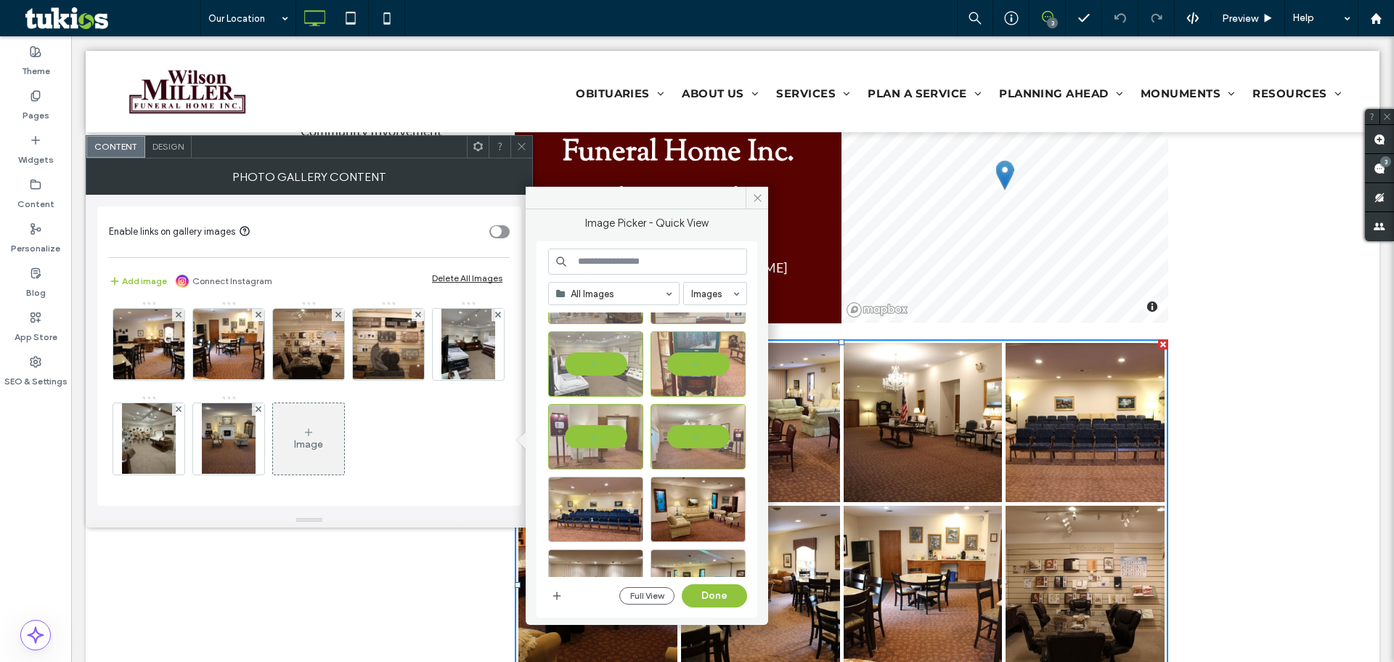
scroll to position [290, 0]
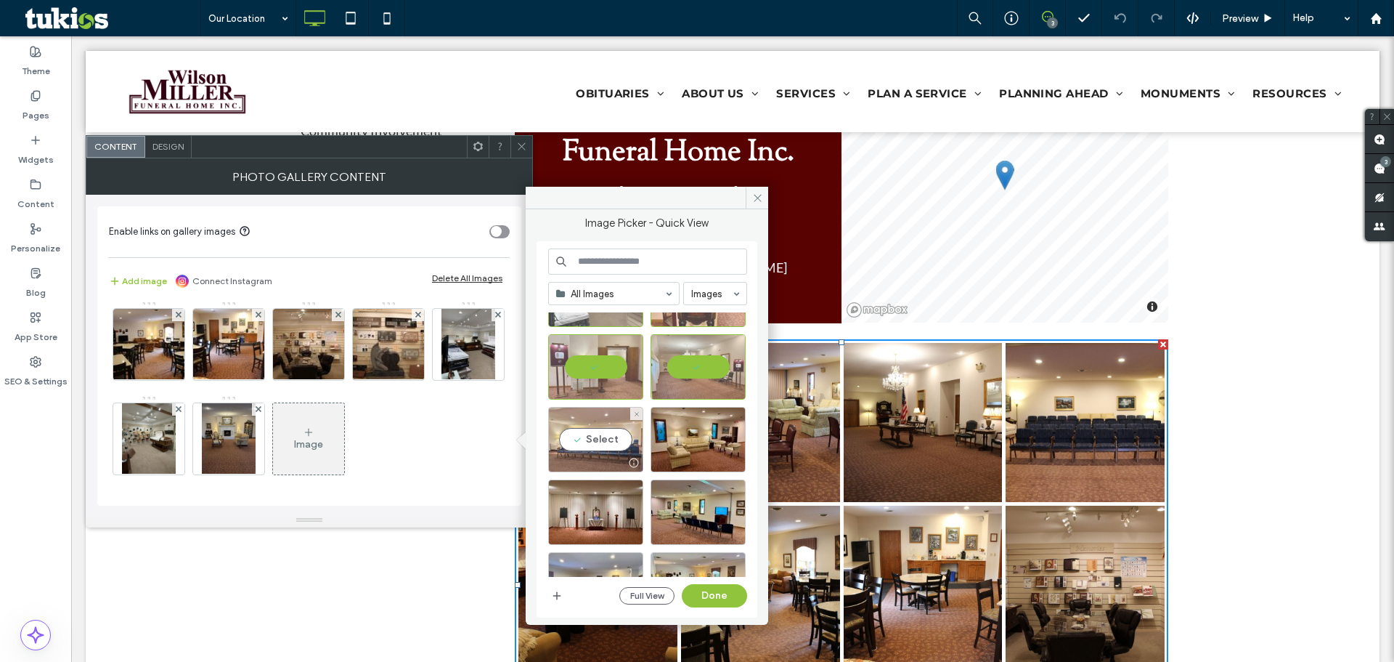
click at [596, 439] on div "Select" at bounding box center [595, 439] width 95 height 65
click at [695, 441] on div "Select" at bounding box center [698, 439] width 95 height 65
click at [608, 443] on div at bounding box center [595, 439] width 95 height 65
click at [605, 441] on div "Select" at bounding box center [595, 439] width 95 height 65
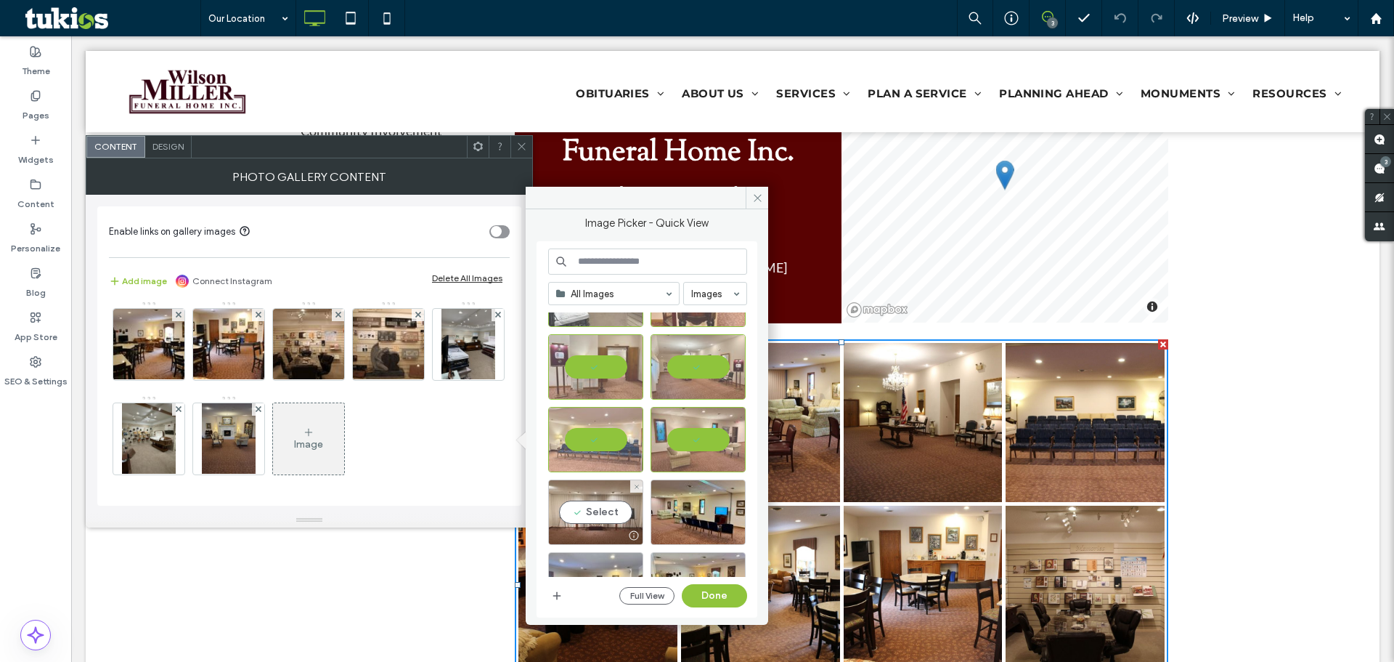
click at [600, 512] on div "Select" at bounding box center [595, 511] width 95 height 65
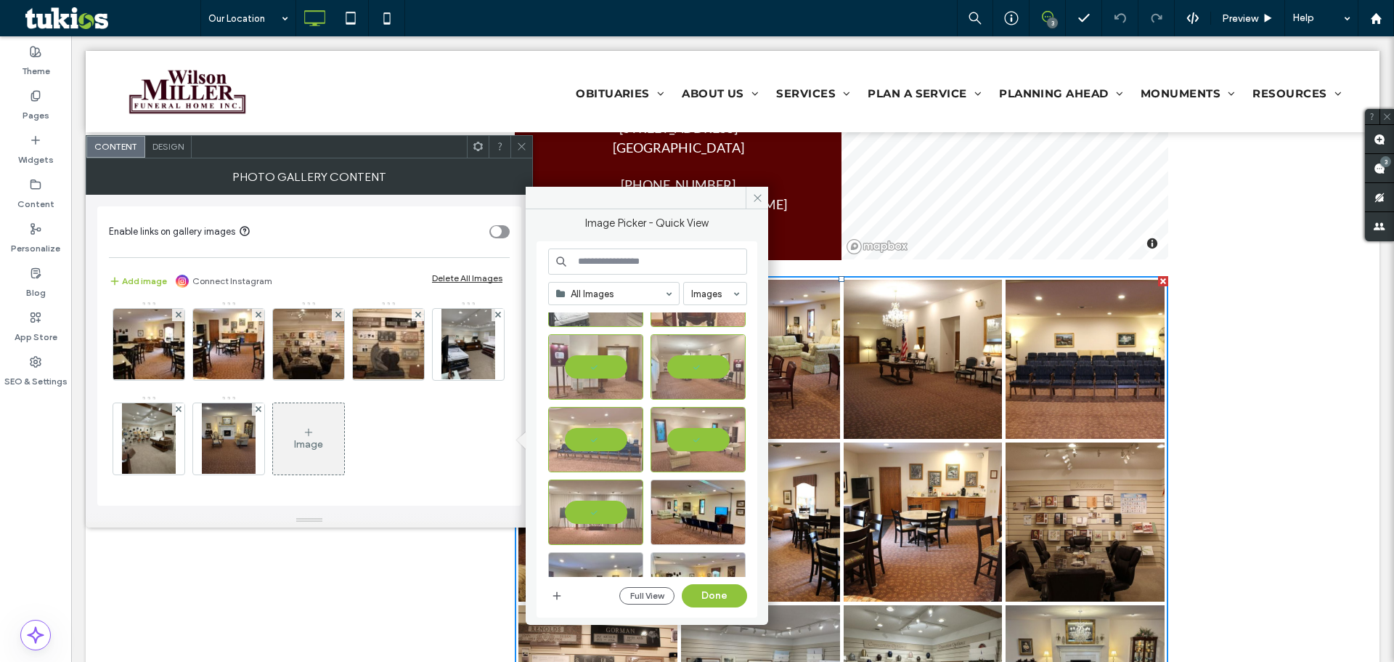
scroll to position [726, 0]
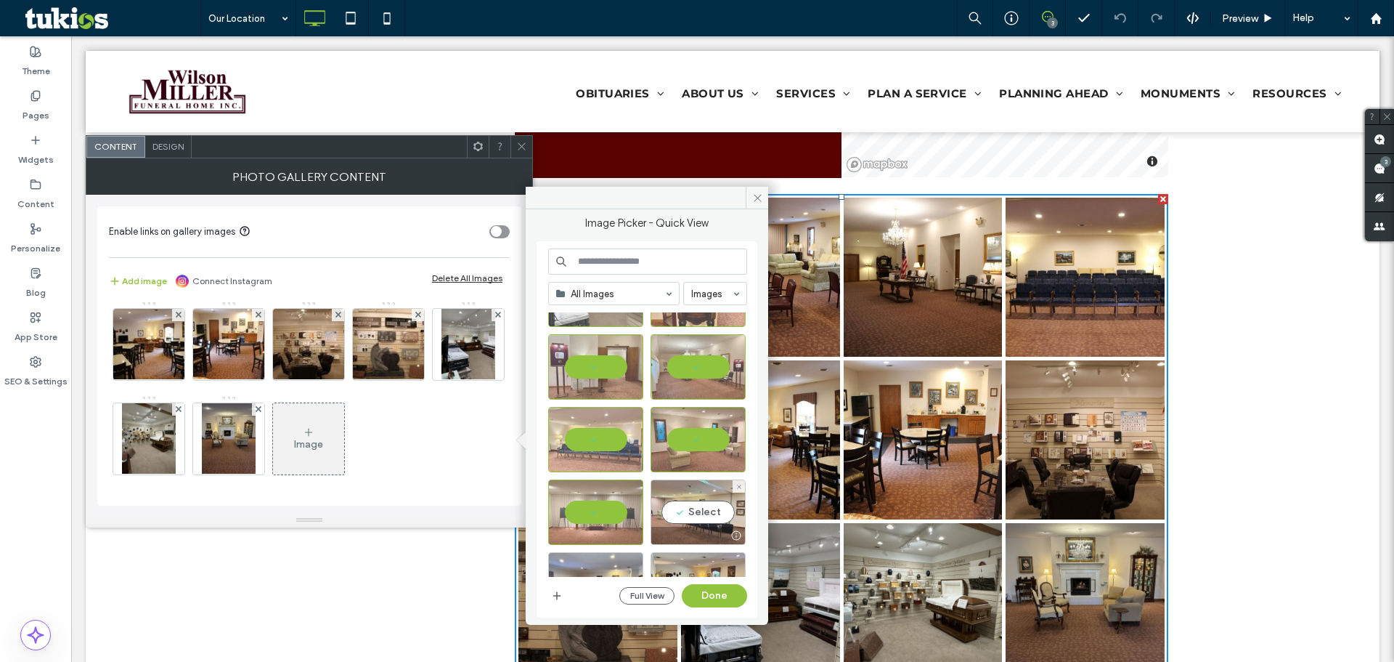
click at [694, 505] on div "Select" at bounding box center [698, 511] width 95 height 65
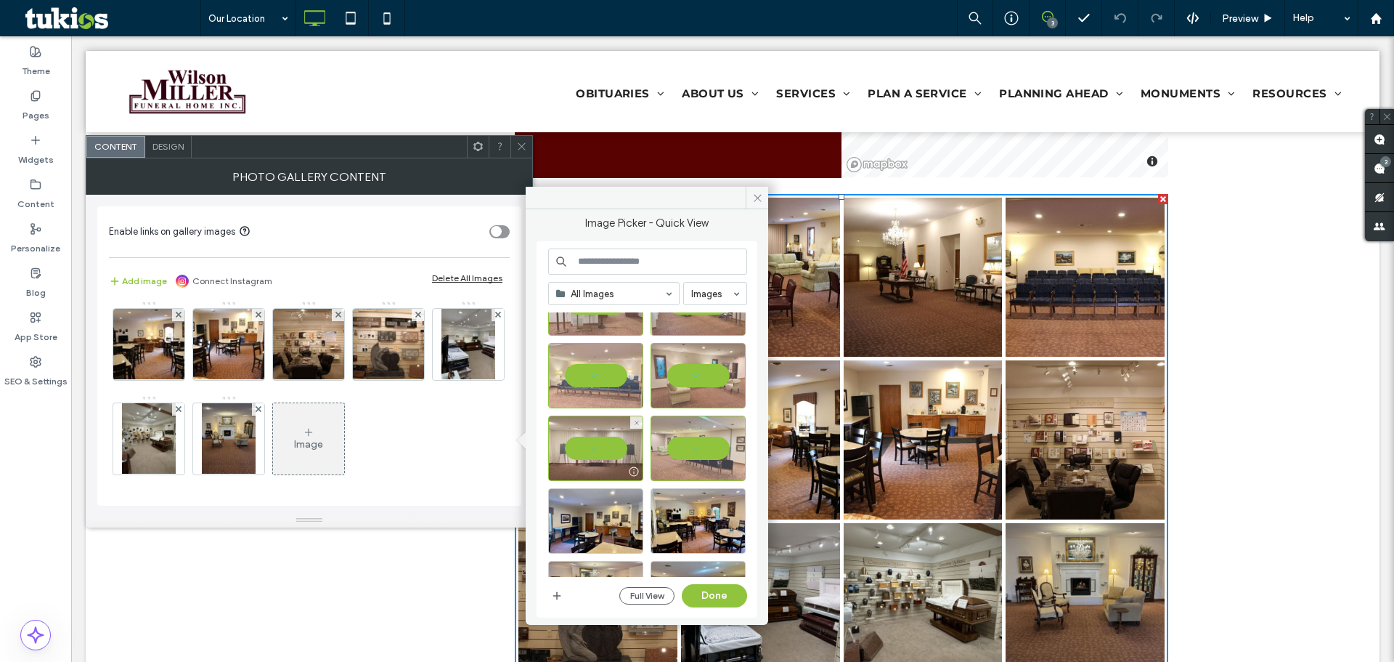
scroll to position [436, 0]
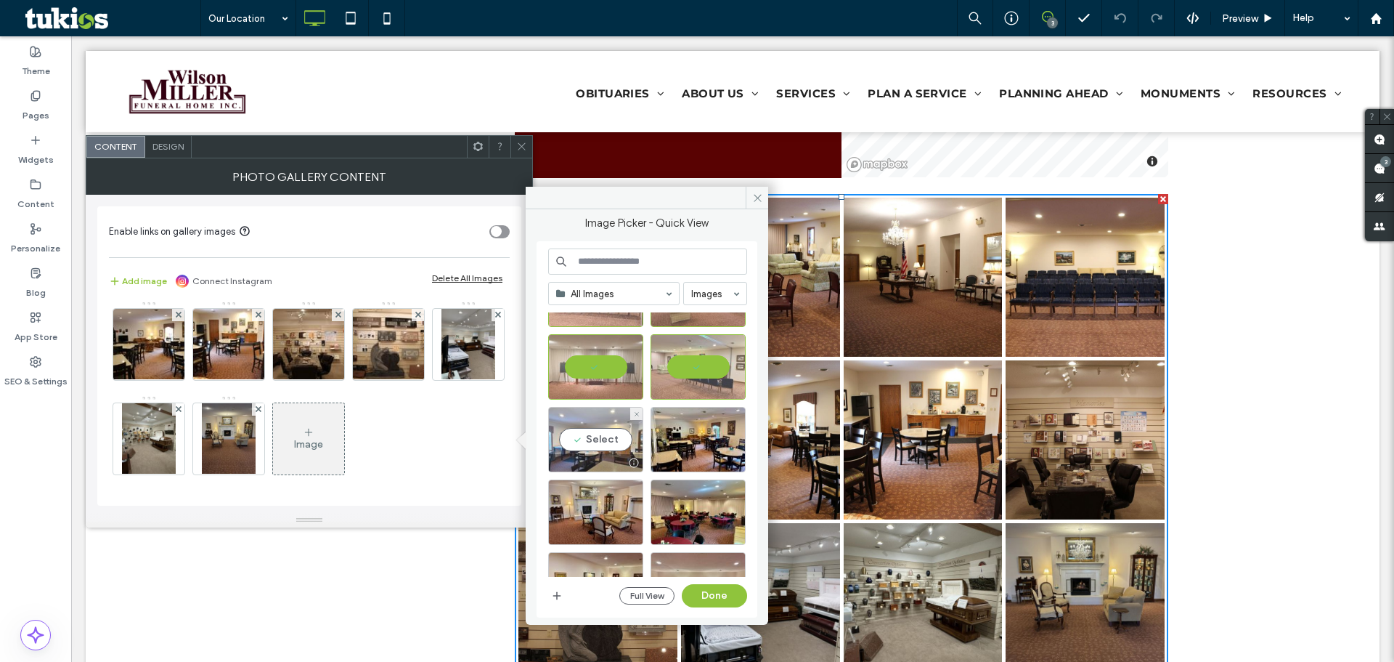
click at [606, 444] on div "Select" at bounding box center [595, 439] width 95 height 65
click at [688, 439] on div "Select" at bounding box center [698, 439] width 95 height 65
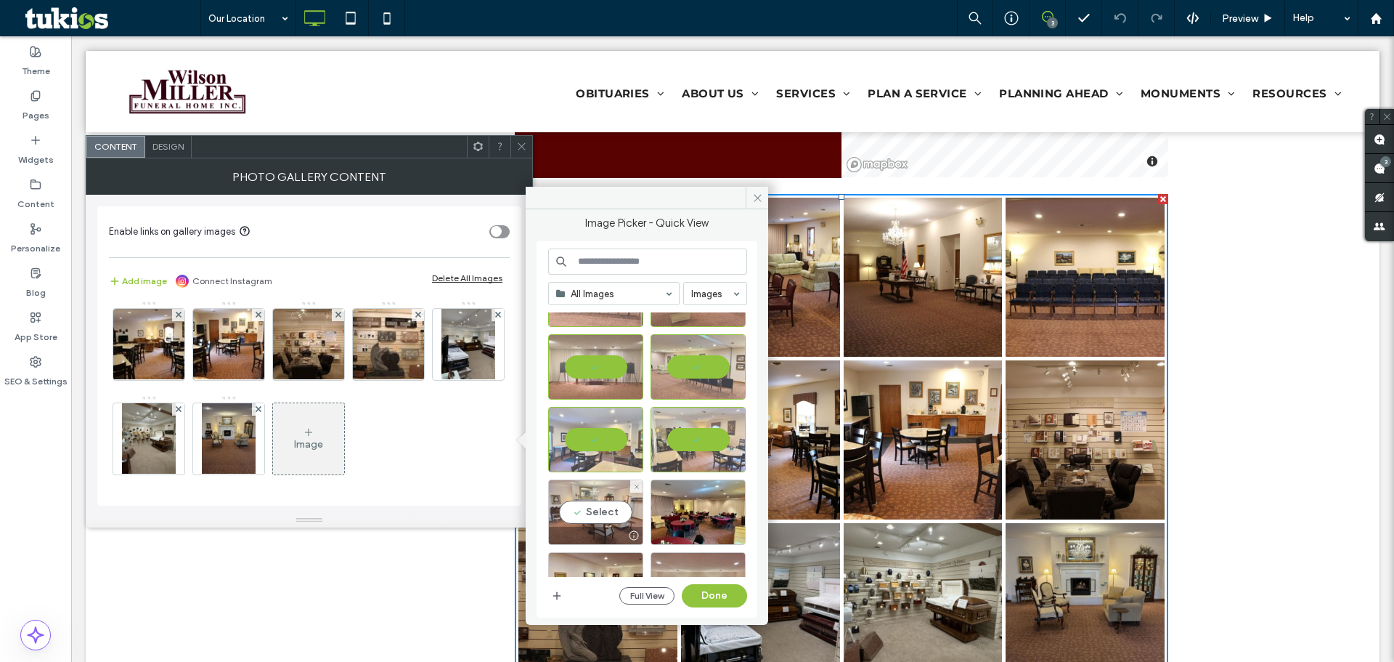
click at [612, 513] on div "Select" at bounding box center [595, 511] width 95 height 65
click at [700, 508] on div "Select" at bounding box center [698, 511] width 95 height 65
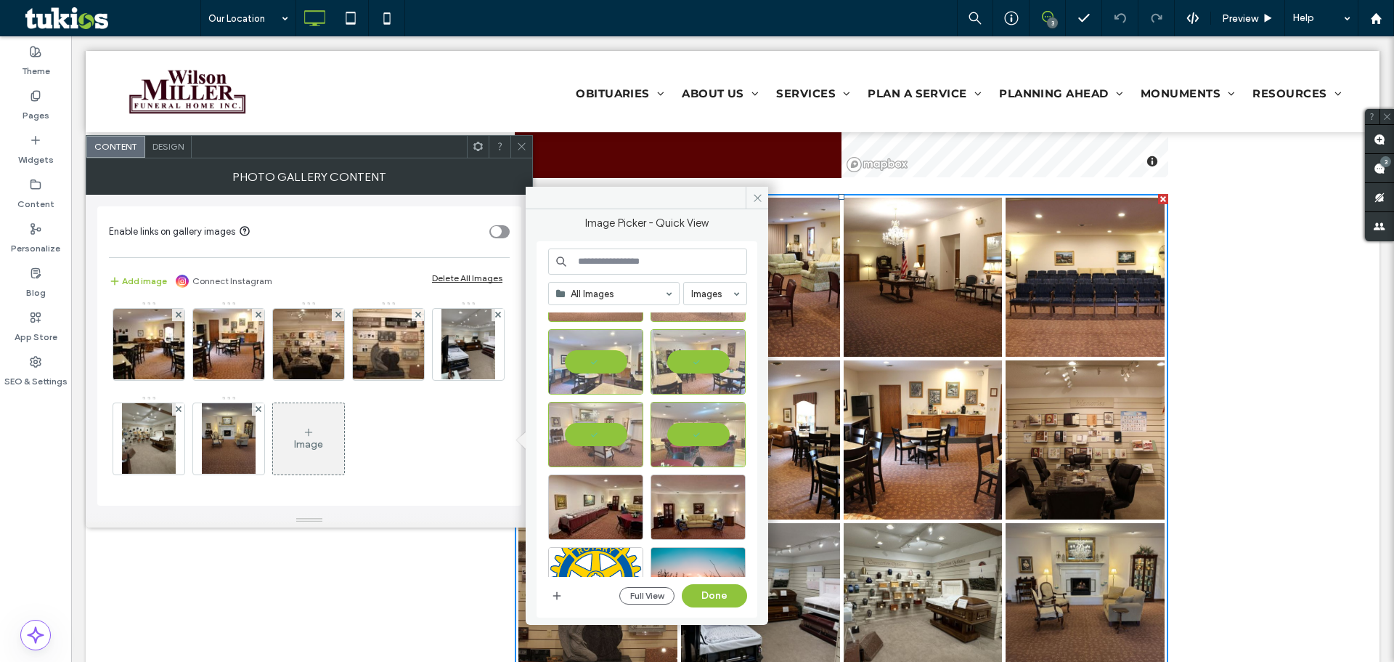
scroll to position [581, 0]
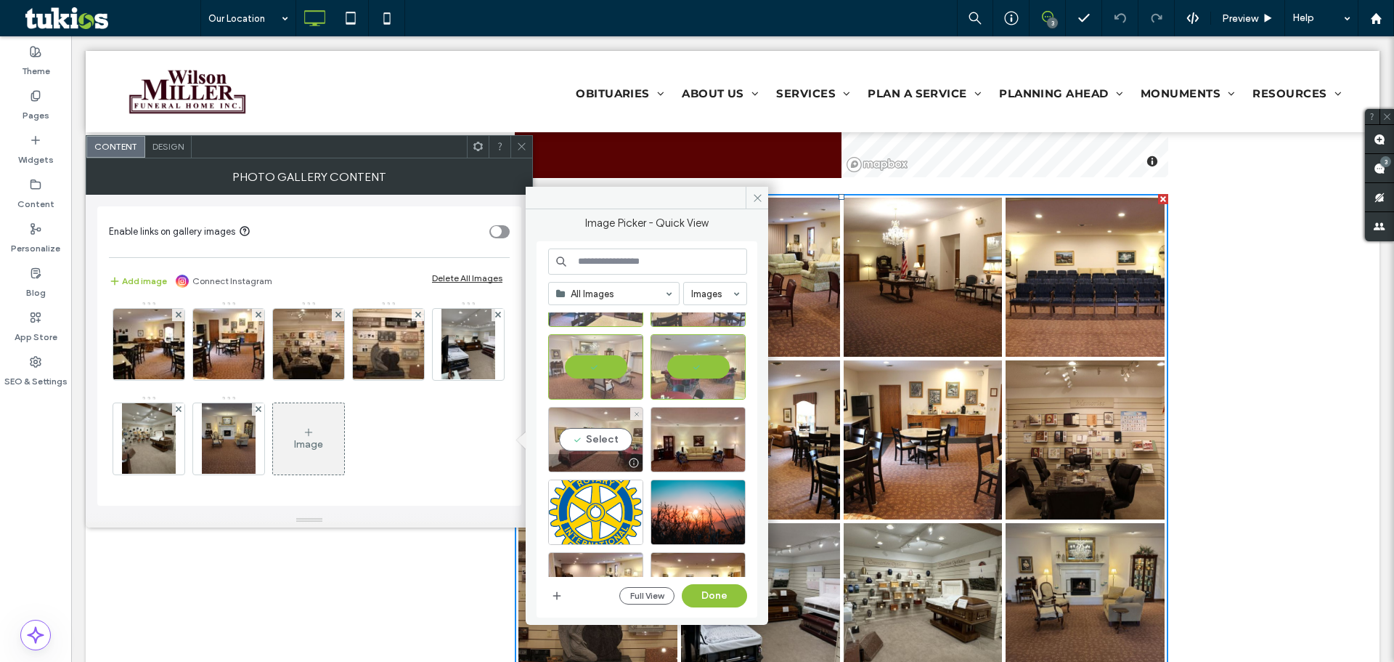
click at [601, 436] on div "Select" at bounding box center [595, 439] width 95 height 65
click at [683, 434] on div "Select" at bounding box center [698, 439] width 95 height 65
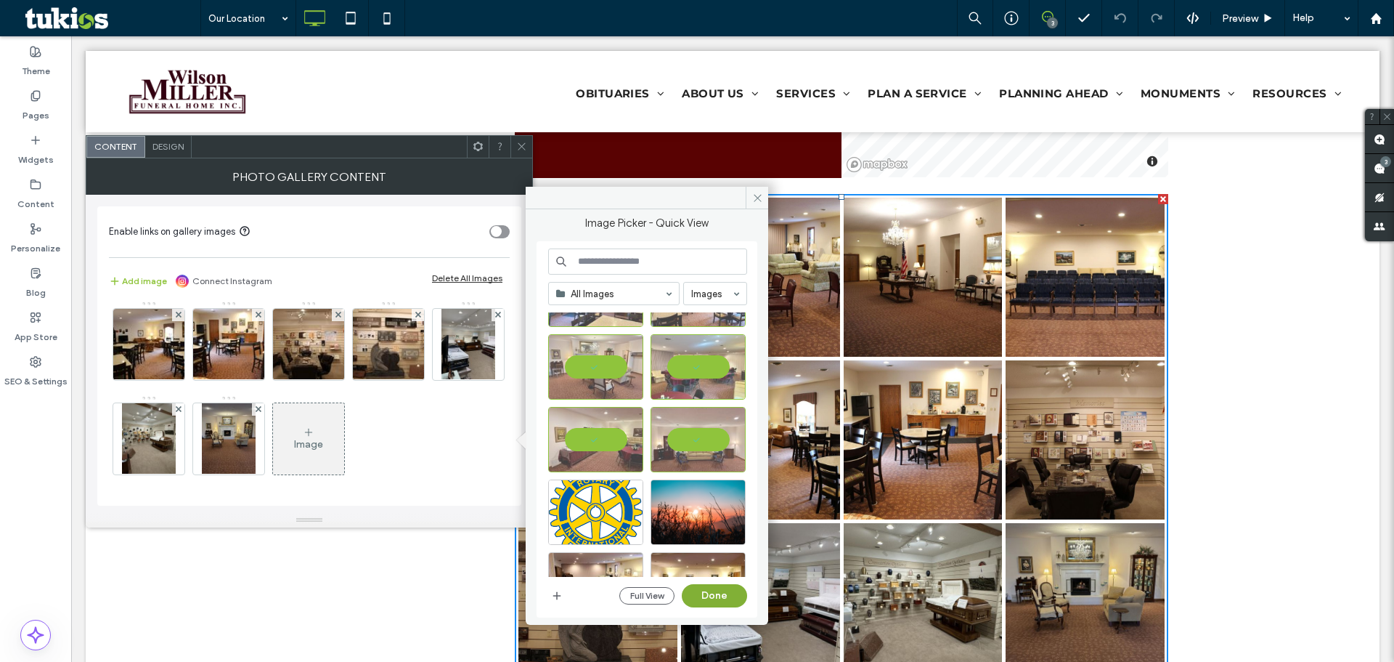
click at [723, 595] on button "Done" at bounding box center [714, 595] width 65 height 23
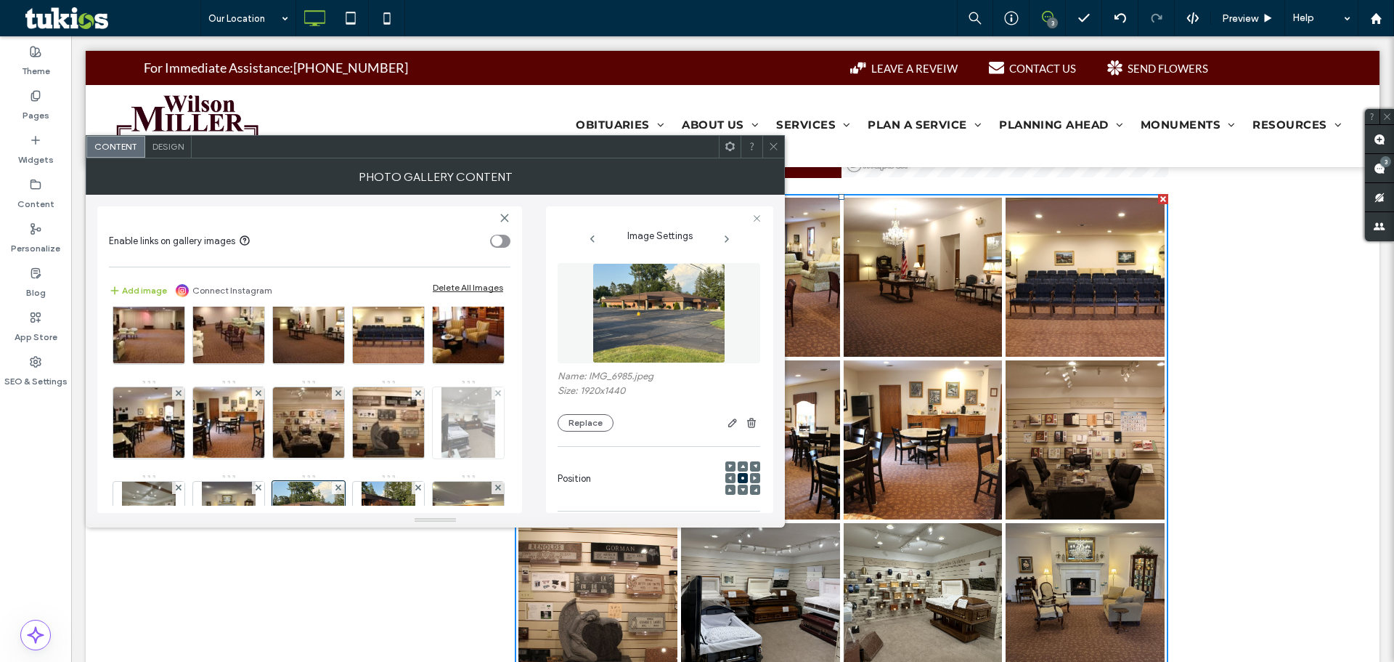
scroll to position [0, 0]
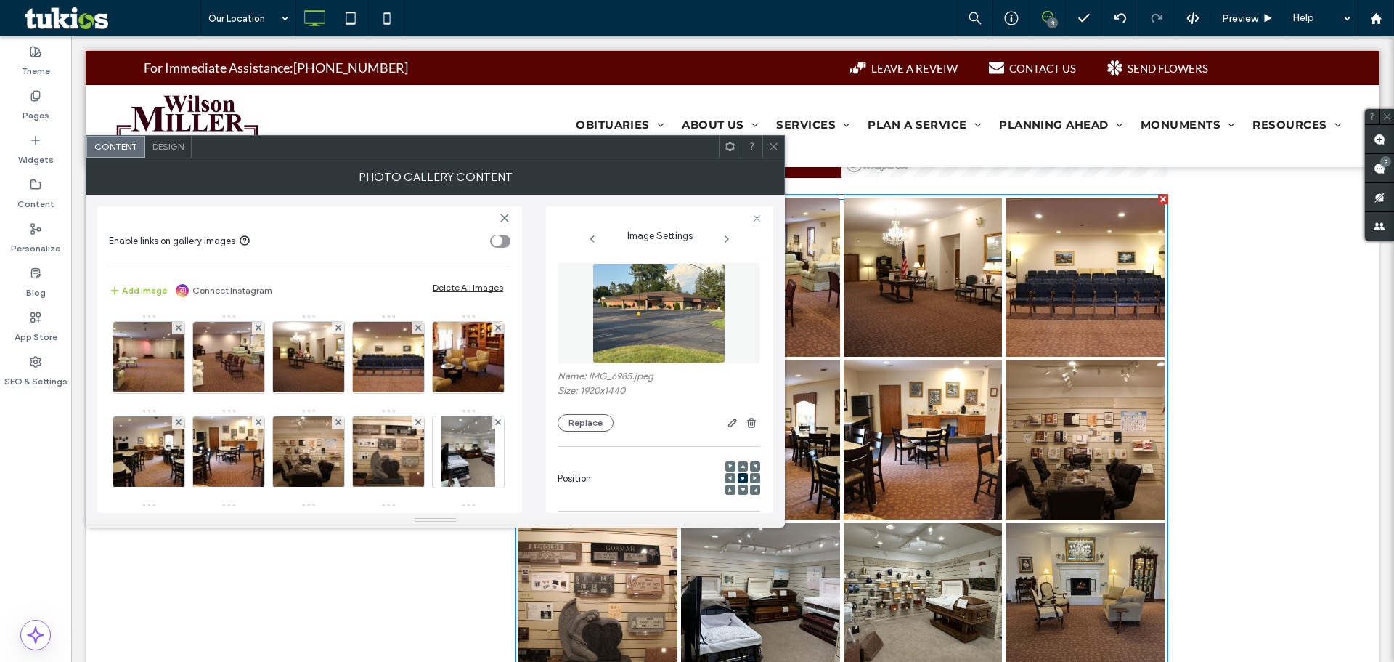
drag, startPoint x: 524, startPoint y: 146, endPoint x: 524, endPoint y: 154, distance: 8.0
click at [524, 148] on div at bounding box center [455, 147] width 527 height 22
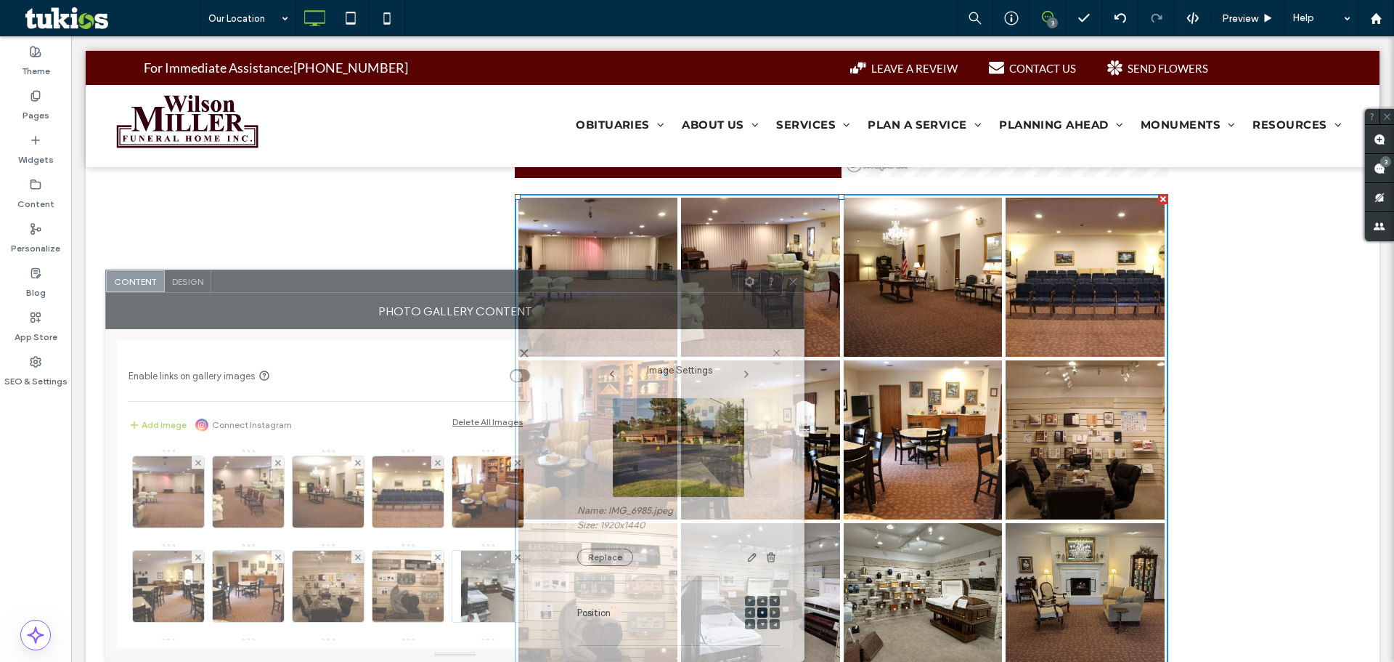
drag, startPoint x: 524, startPoint y: 154, endPoint x: 665, endPoint y: 346, distance: 238.4
click at [543, 408] on div "Content Design Photo Gallery Content Enable links on gallery images Add image C…" at bounding box center [454, 465] width 699 height 392
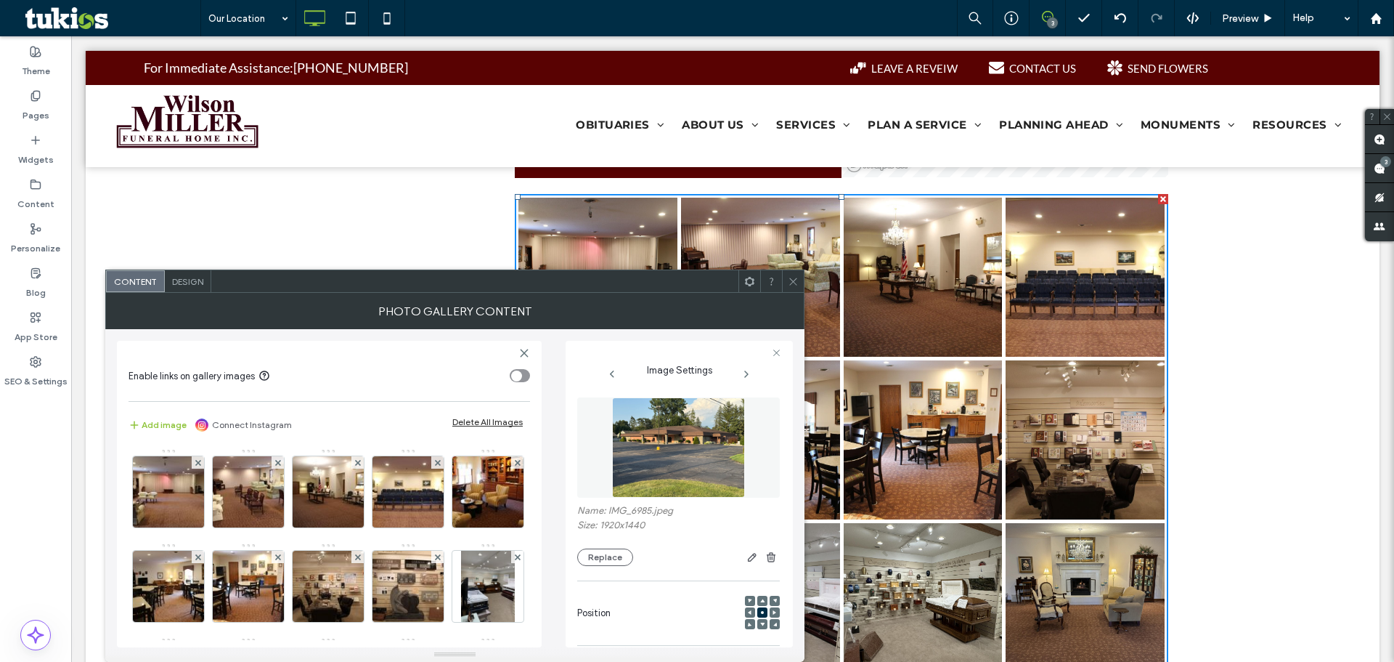
click at [794, 290] on span at bounding box center [793, 281] width 11 height 22
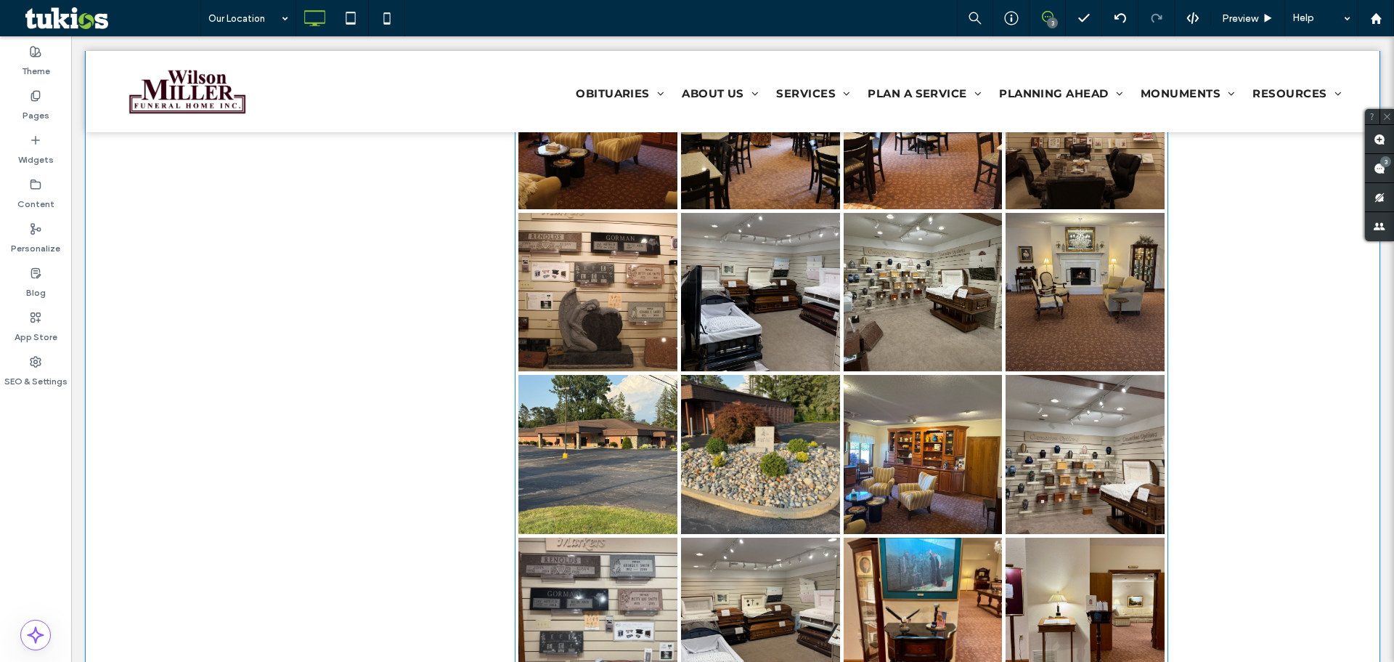
scroll to position [1017, 0]
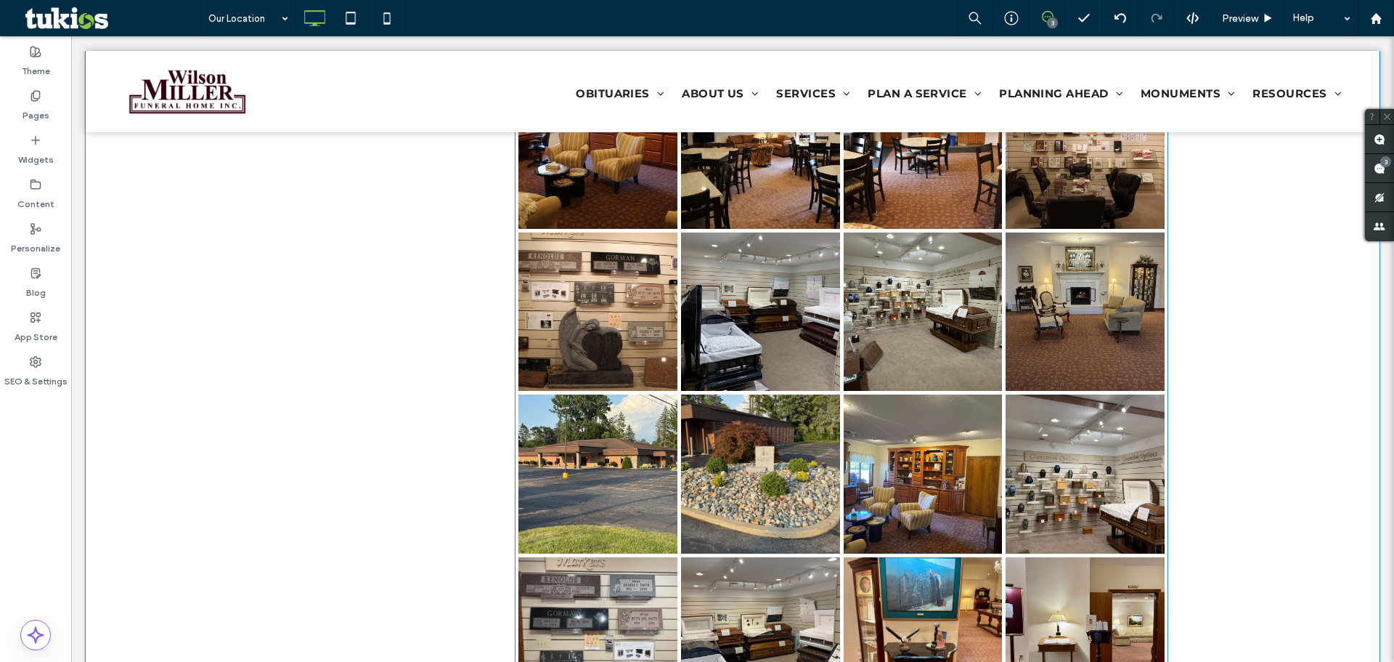
click at [980, 250] on link at bounding box center [923, 311] width 159 height 159
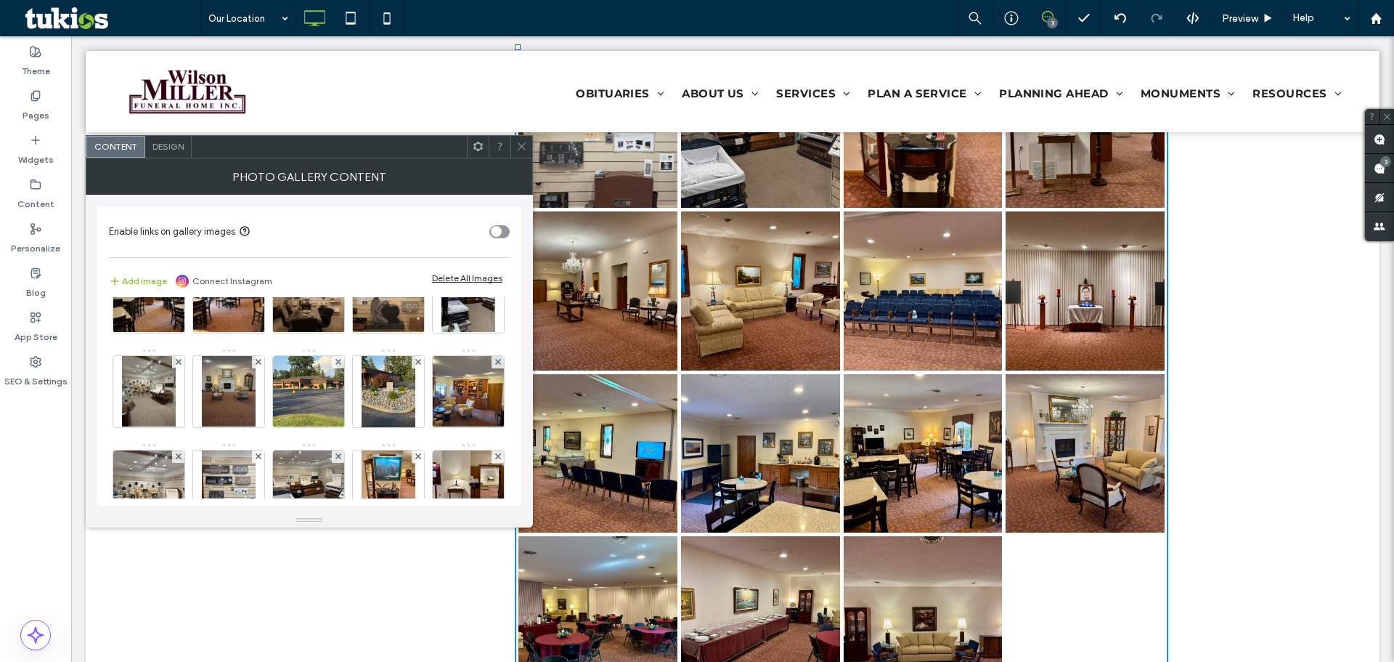
scroll to position [0, 0]
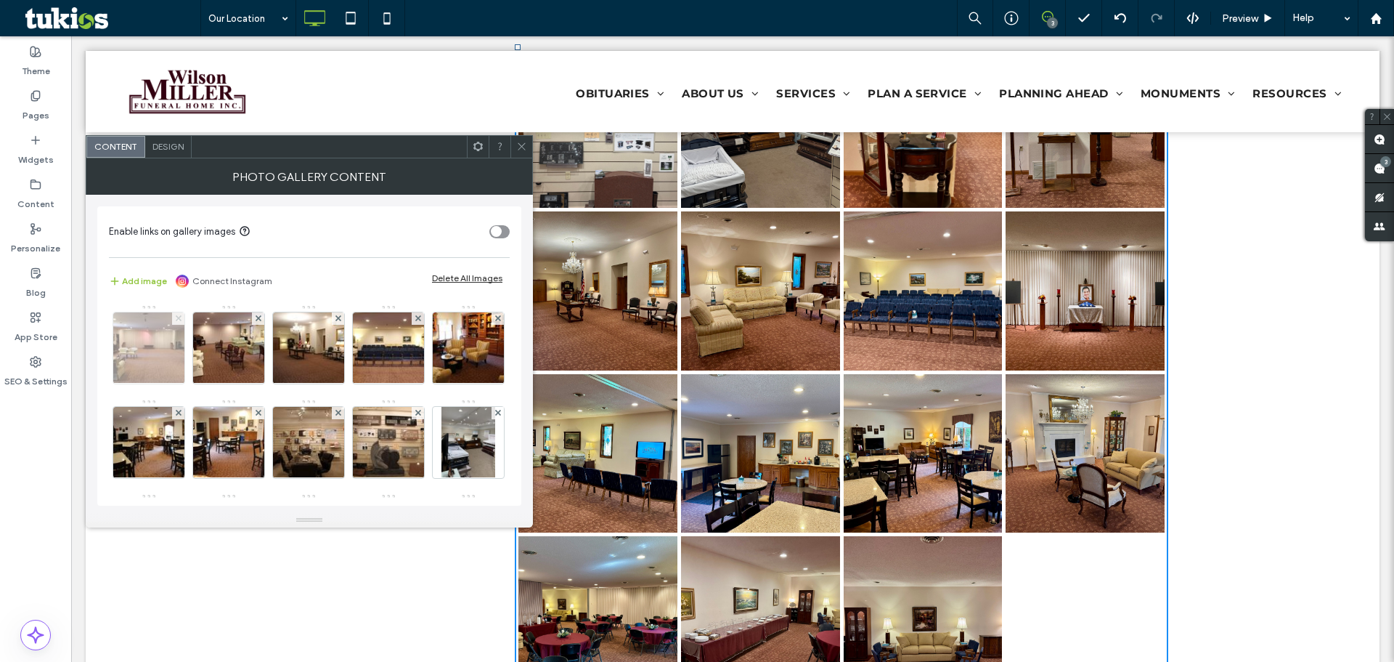
click at [176, 320] on use at bounding box center [178, 318] width 6 height 6
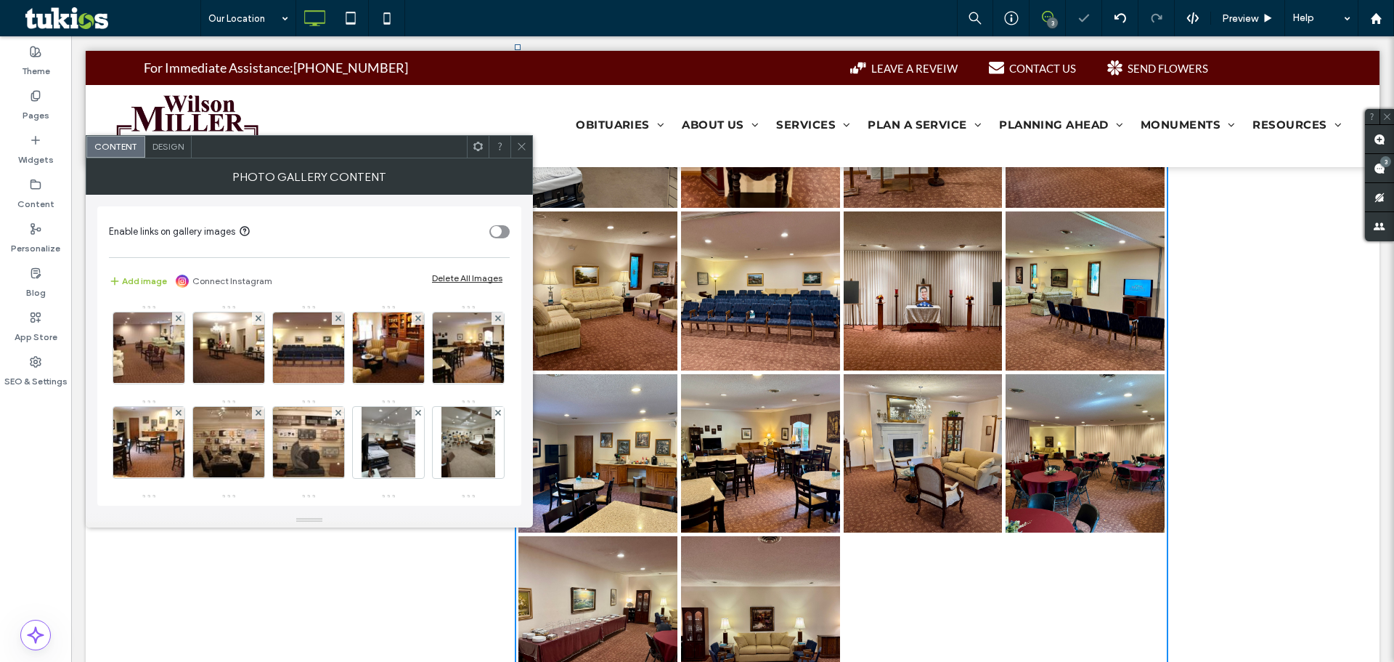
click at [176, 320] on use at bounding box center [178, 318] width 6 height 6
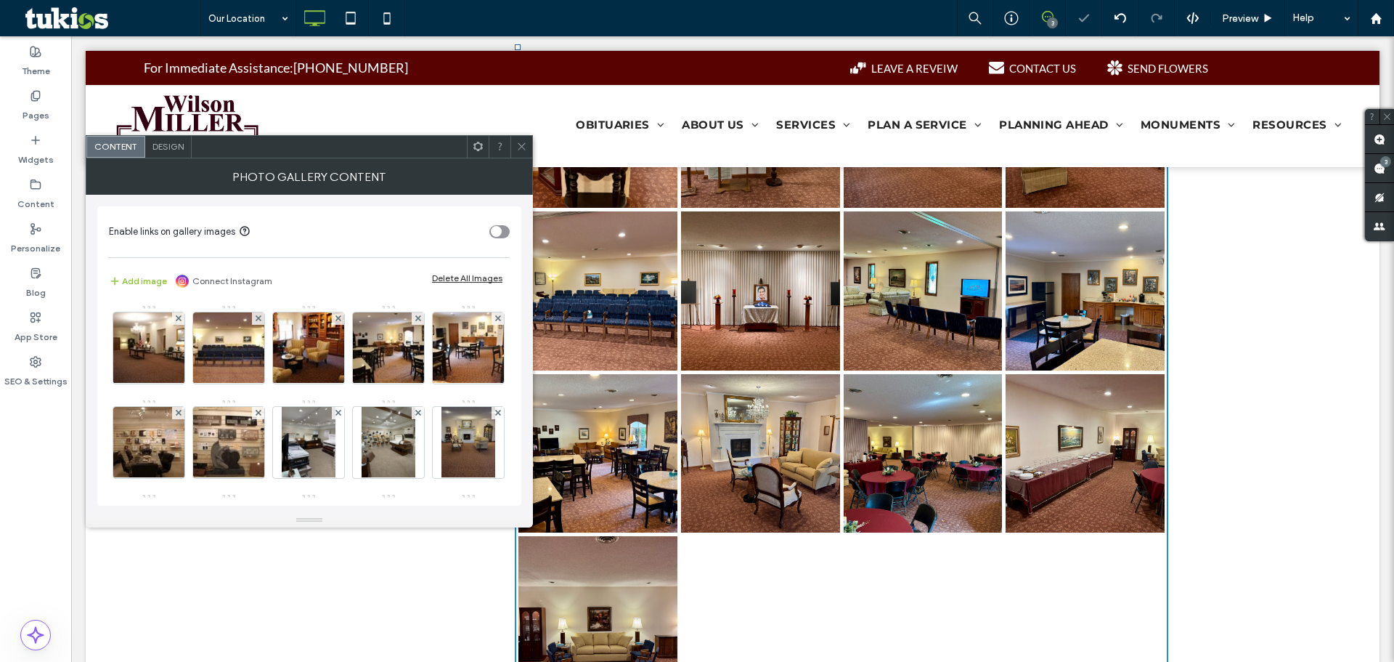
click at [176, 320] on use at bounding box center [178, 318] width 6 height 6
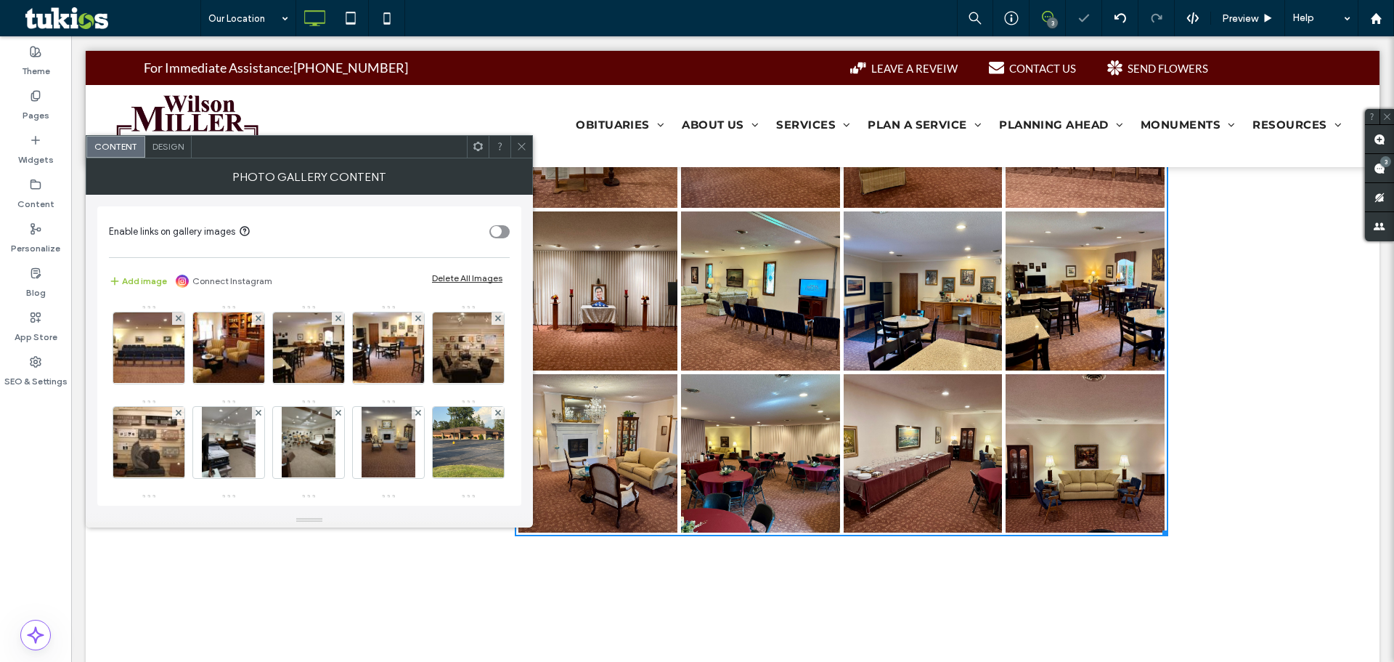
click at [176, 320] on use at bounding box center [178, 318] width 6 height 6
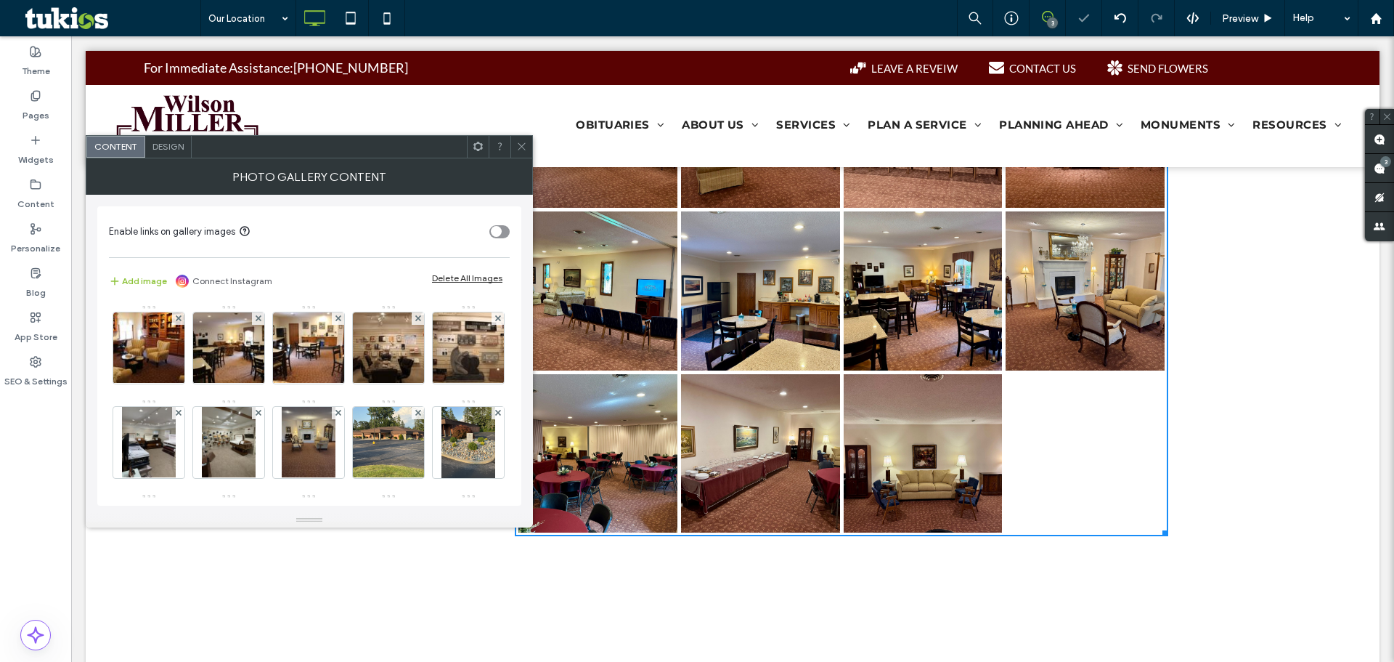
click at [176, 320] on use at bounding box center [178, 318] width 6 height 6
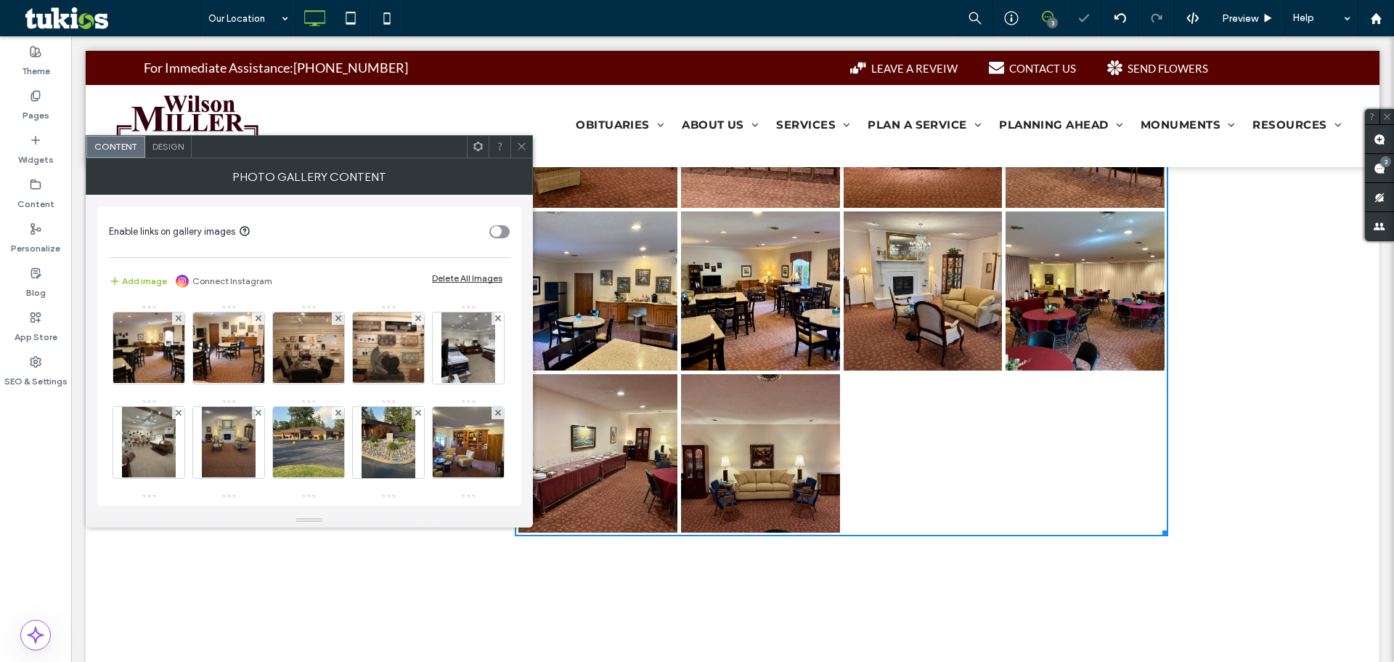
click at [176, 320] on use at bounding box center [178, 318] width 6 height 6
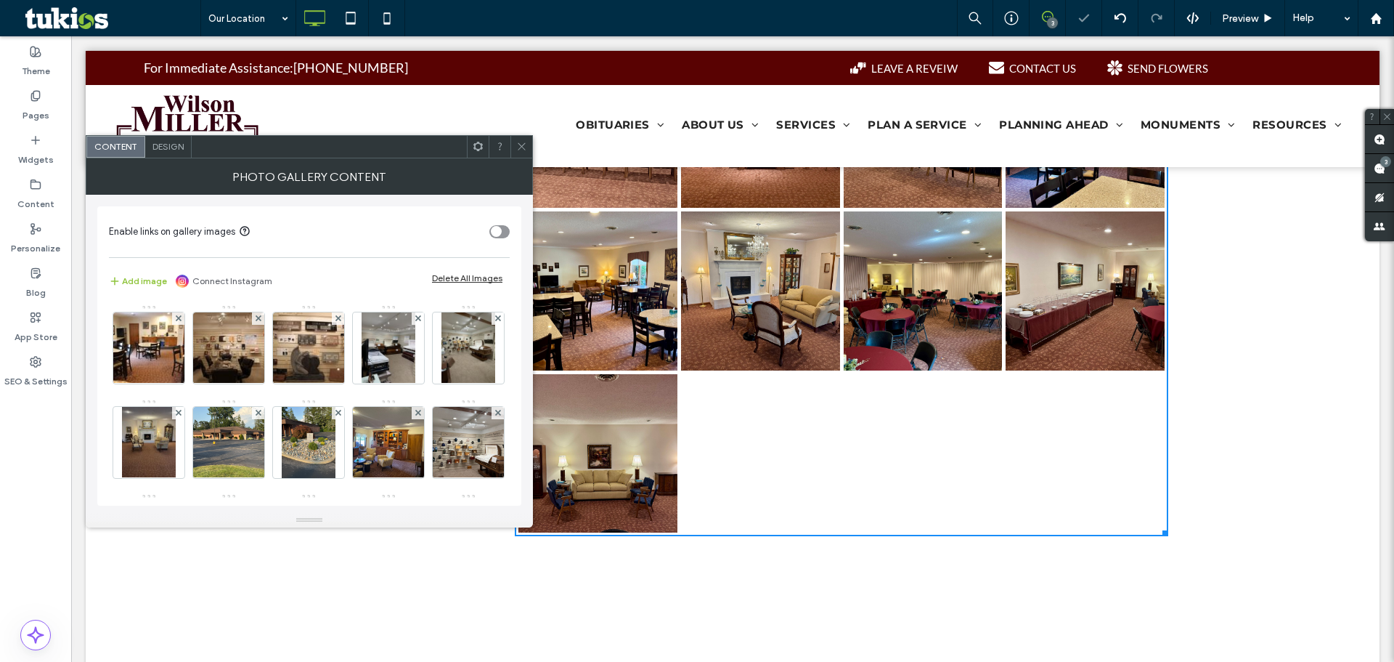
click at [176, 320] on use at bounding box center [178, 318] width 6 height 6
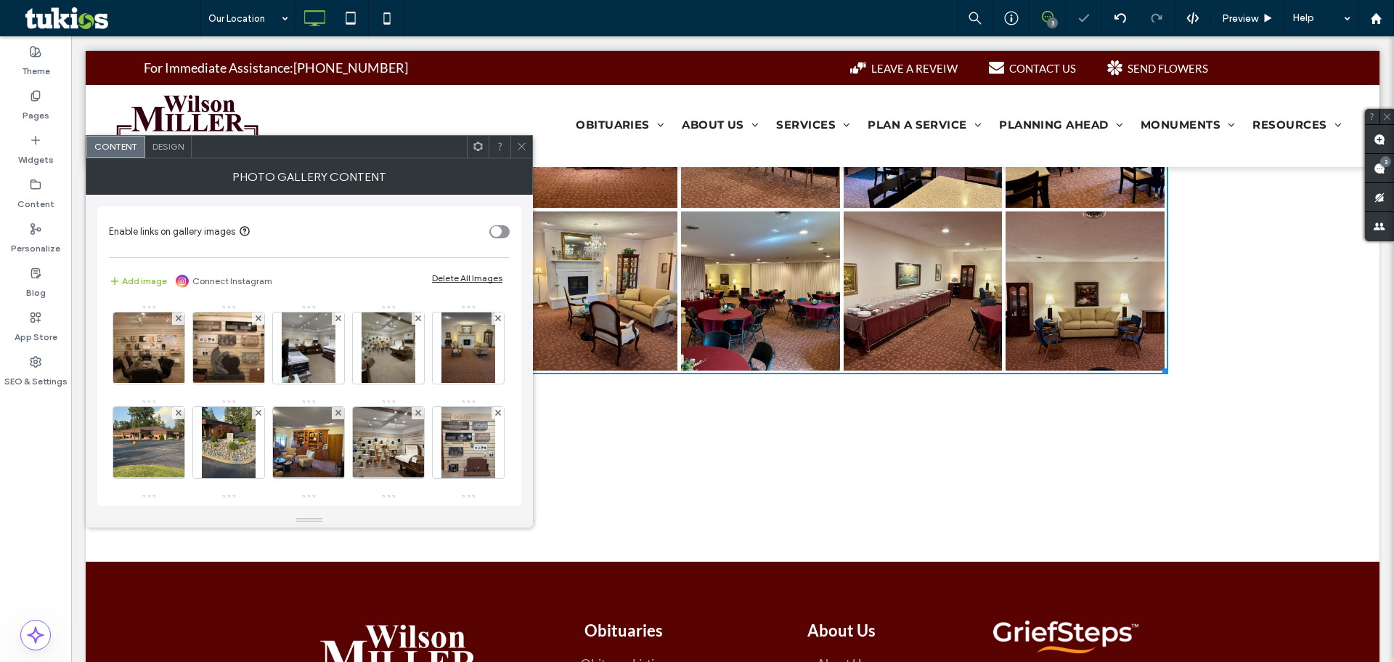
click at [176, 320] on use at bounding box center [178, 318] width 6 height 6
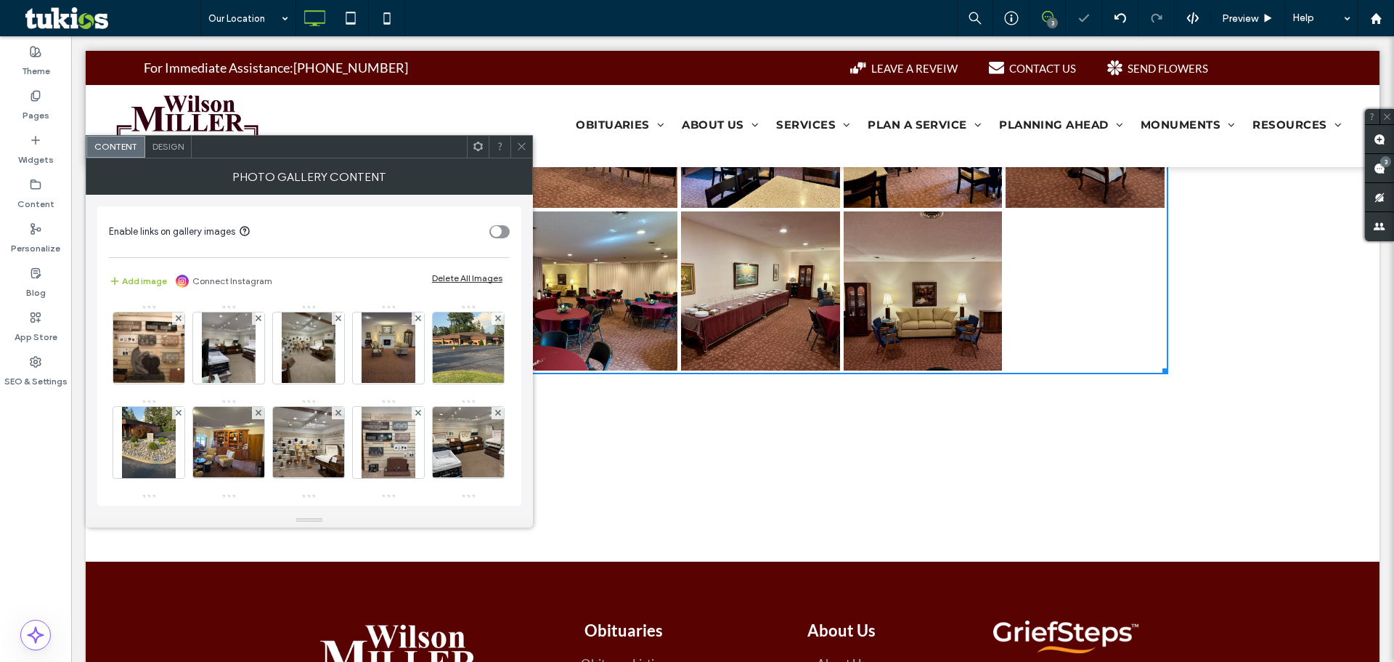
click at [176, 320] on use at bounding box center [178, 318] width 6 height 6
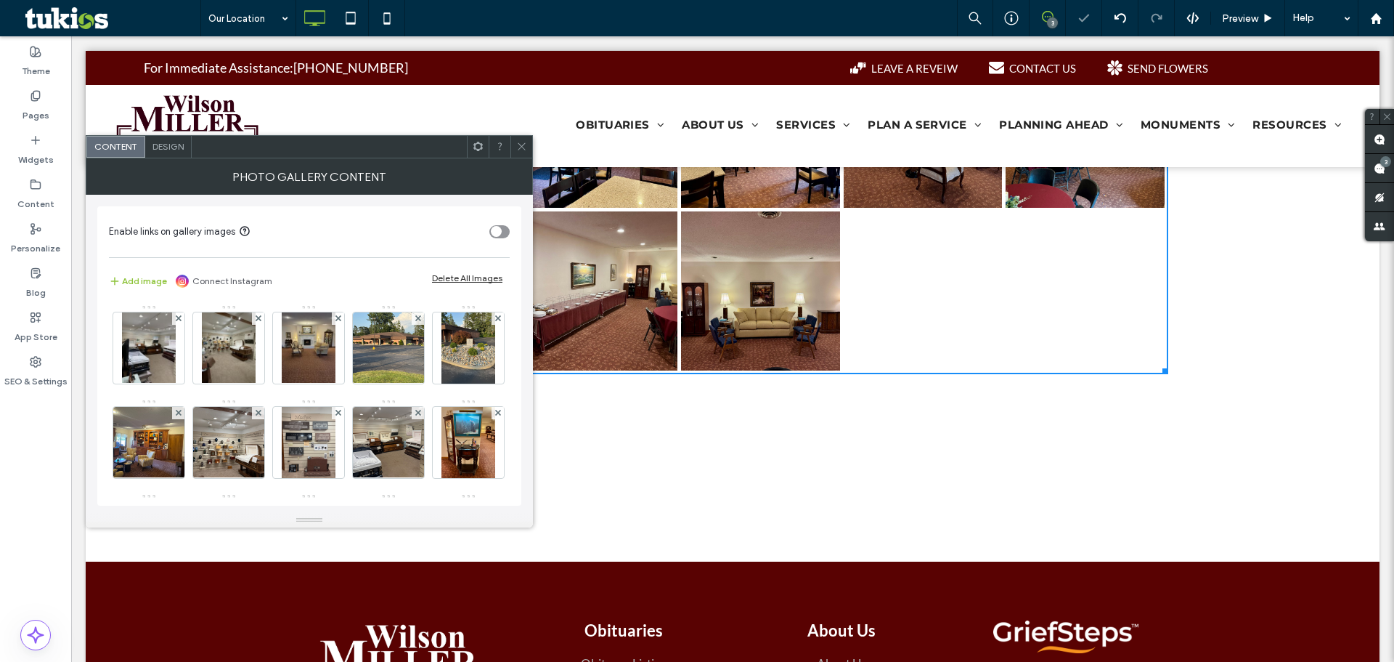
click at [176, 320] on use at bounding box center [178, 318] width 6 height 6
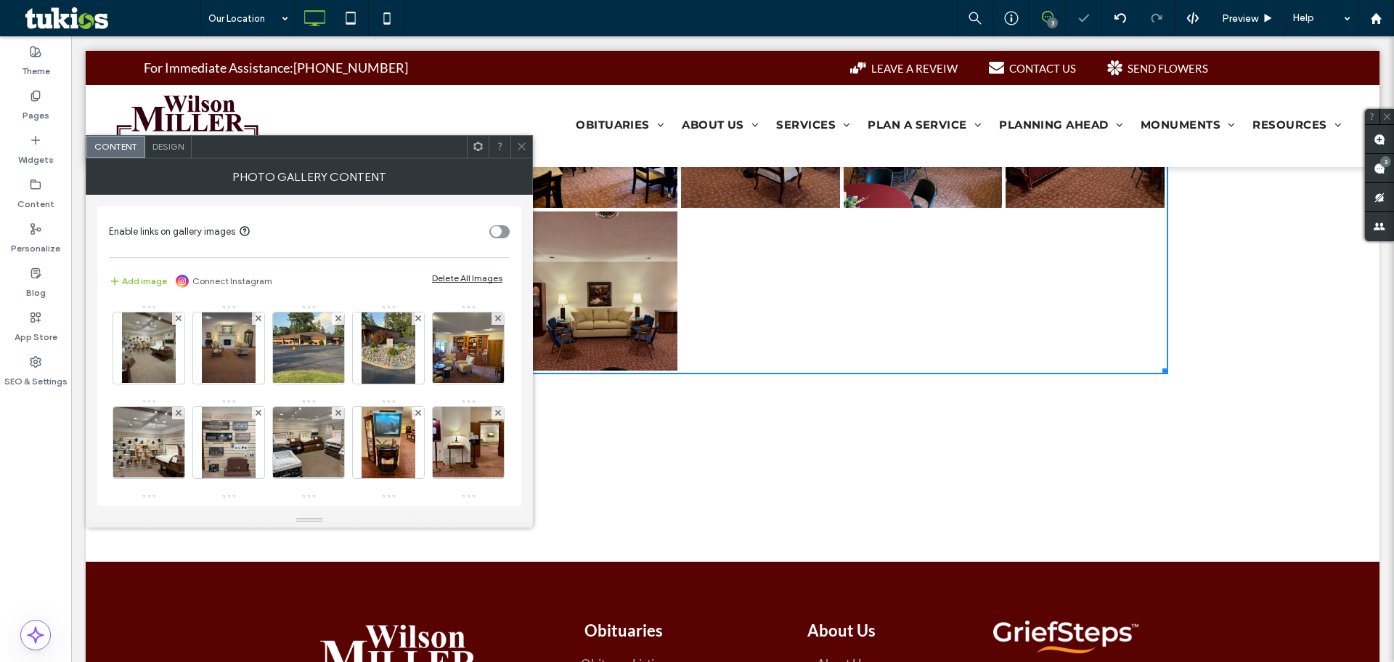
click at [176, 320] on use at bounding box center [178, 318] width 6 height 6
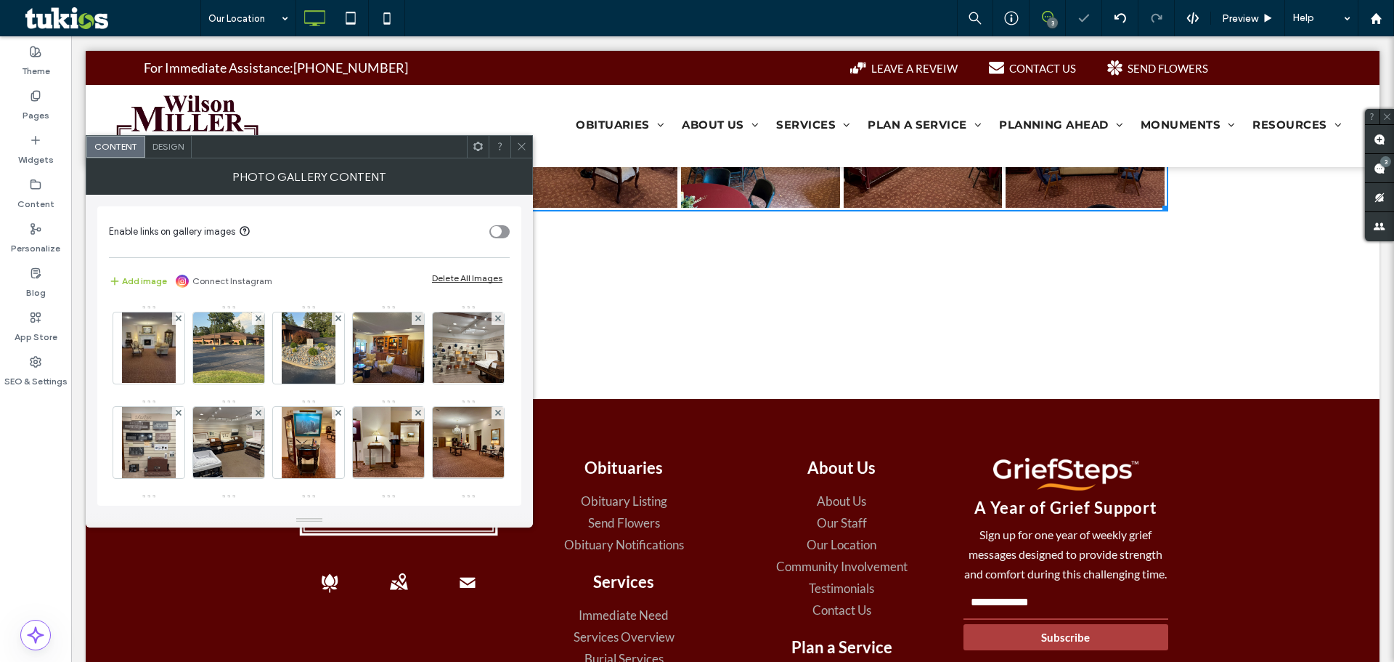
click at [176, 320] on use at bounding box center [178, 318] width 6 height 6
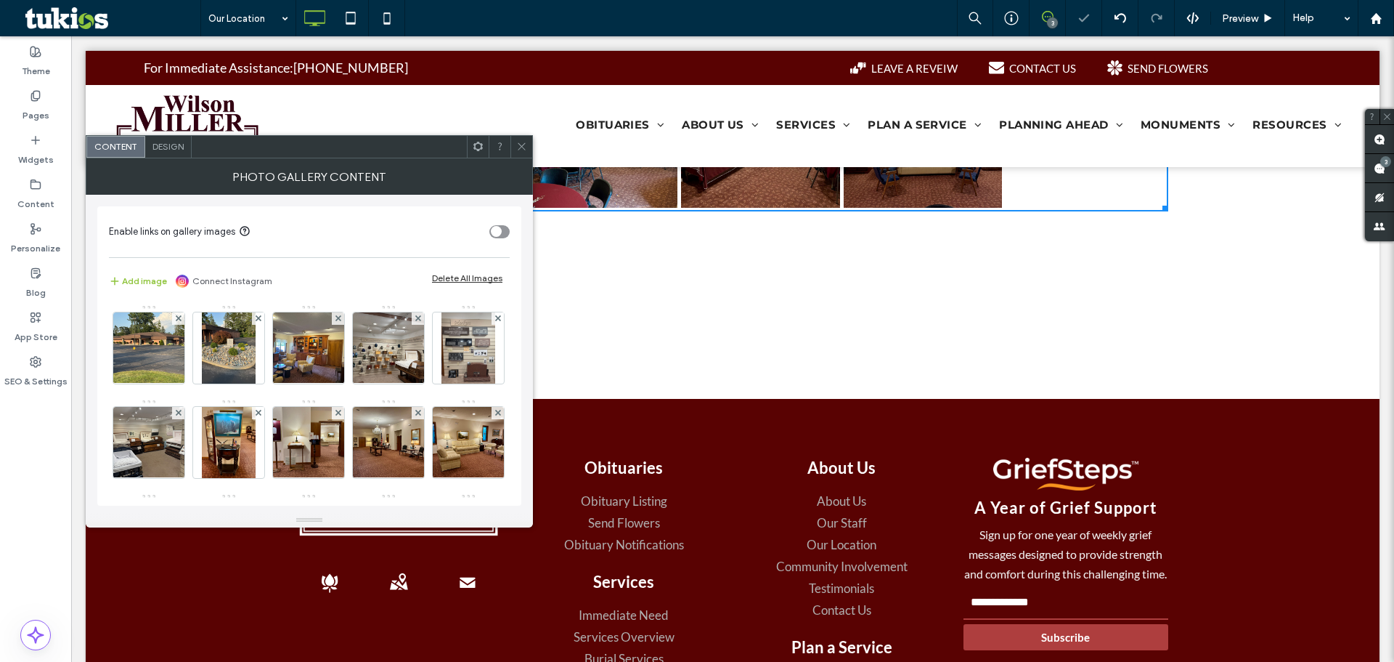
click at [519, 147] on icon at bounding box center [521, 146] width 11 height 11
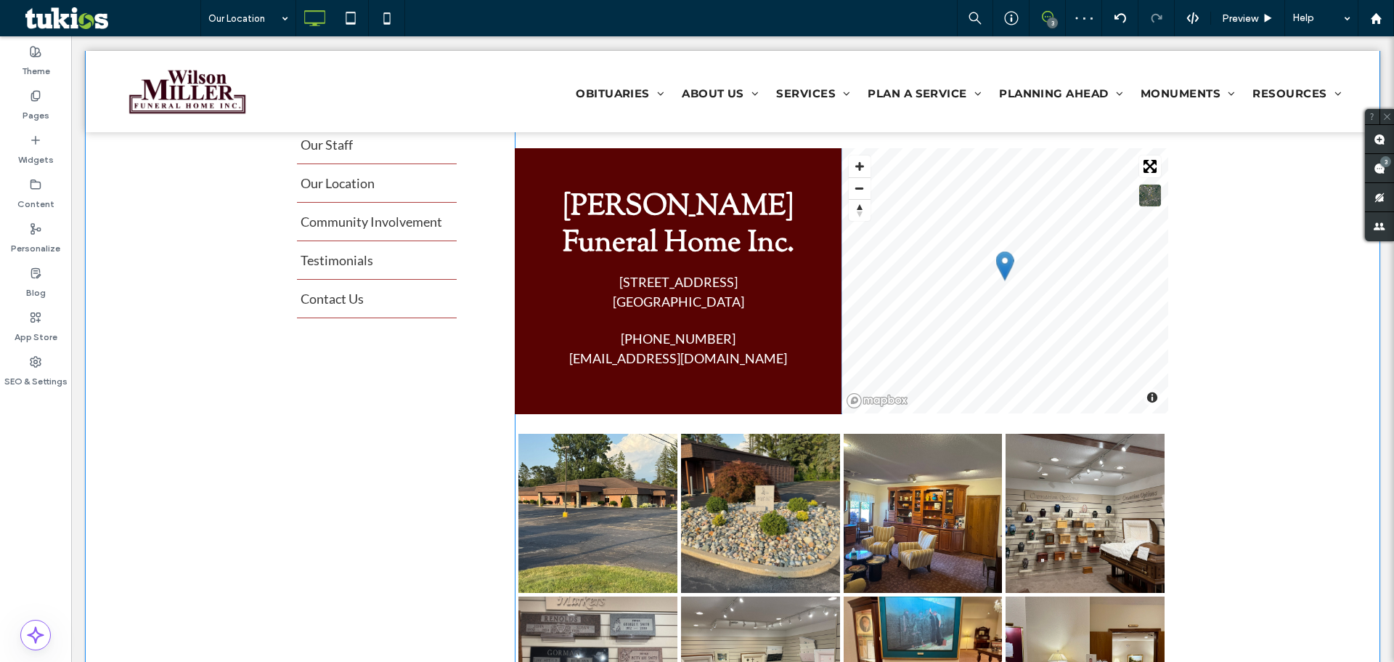
scroll to position [363, 0]
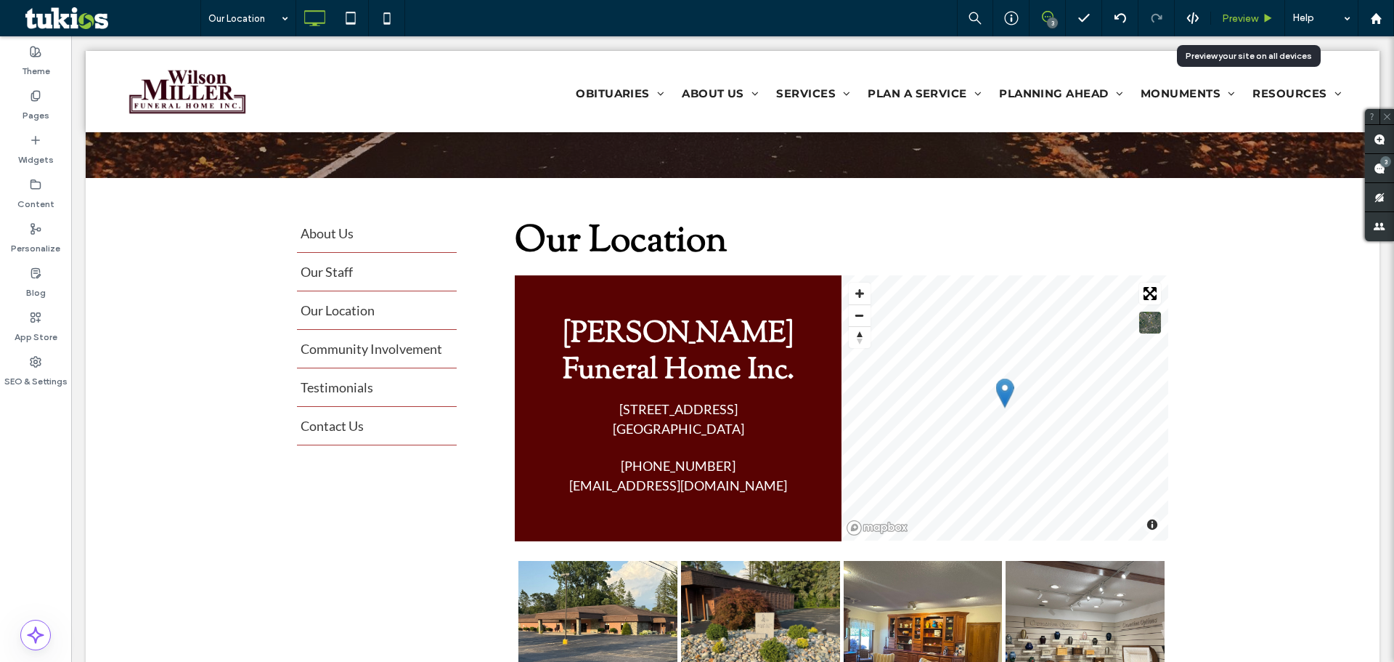
click at [1250, 20] on span "Preview" at bounding box center [1240, 18] width 36 height 12
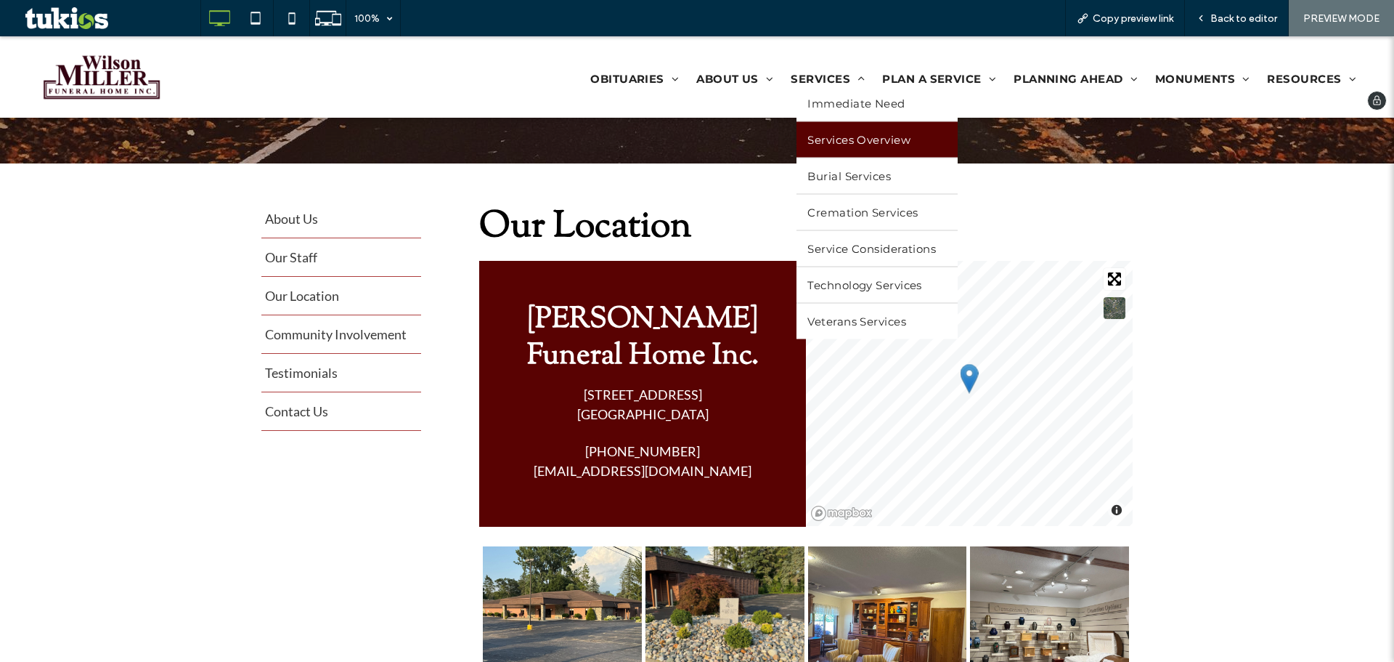
click at [825, 138] on span "Services Overview" at bounding box center [859, 139] width 103 height 14
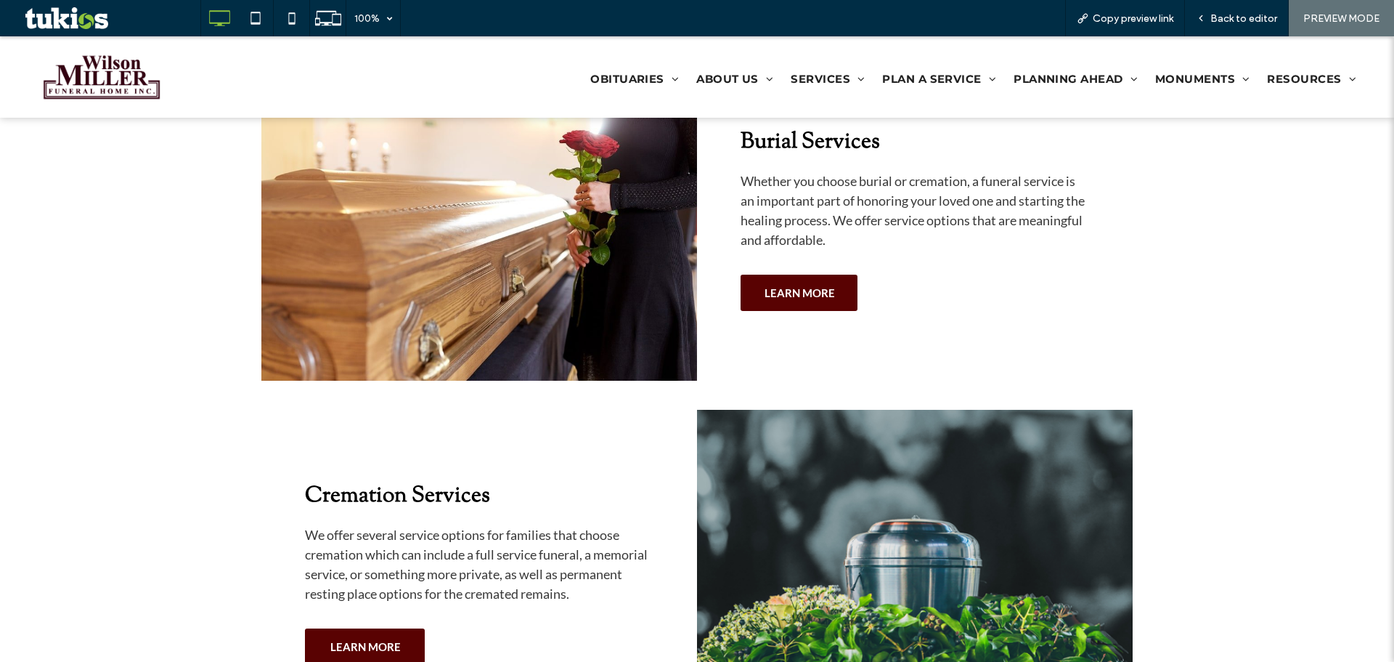
scroll to position [290, 0]
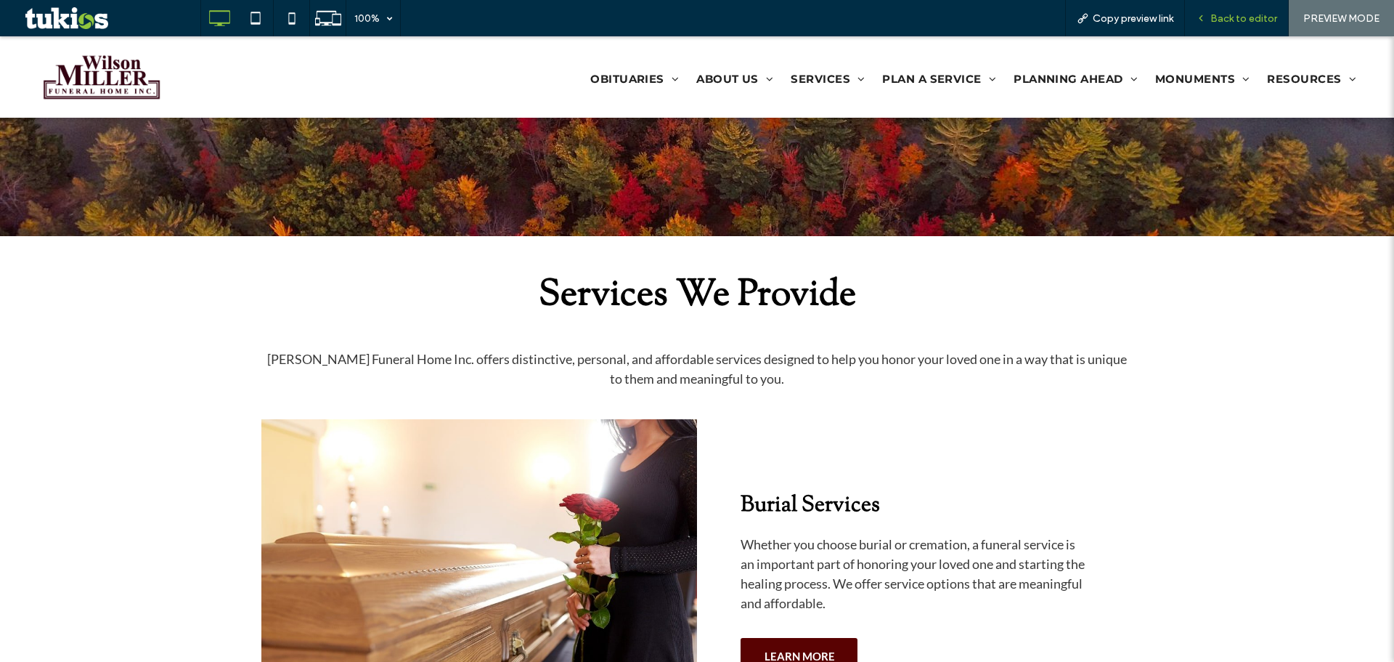
click at [1230, 14] on span "Back to editor" at bounding box center [1244, 18] width 67 height 12
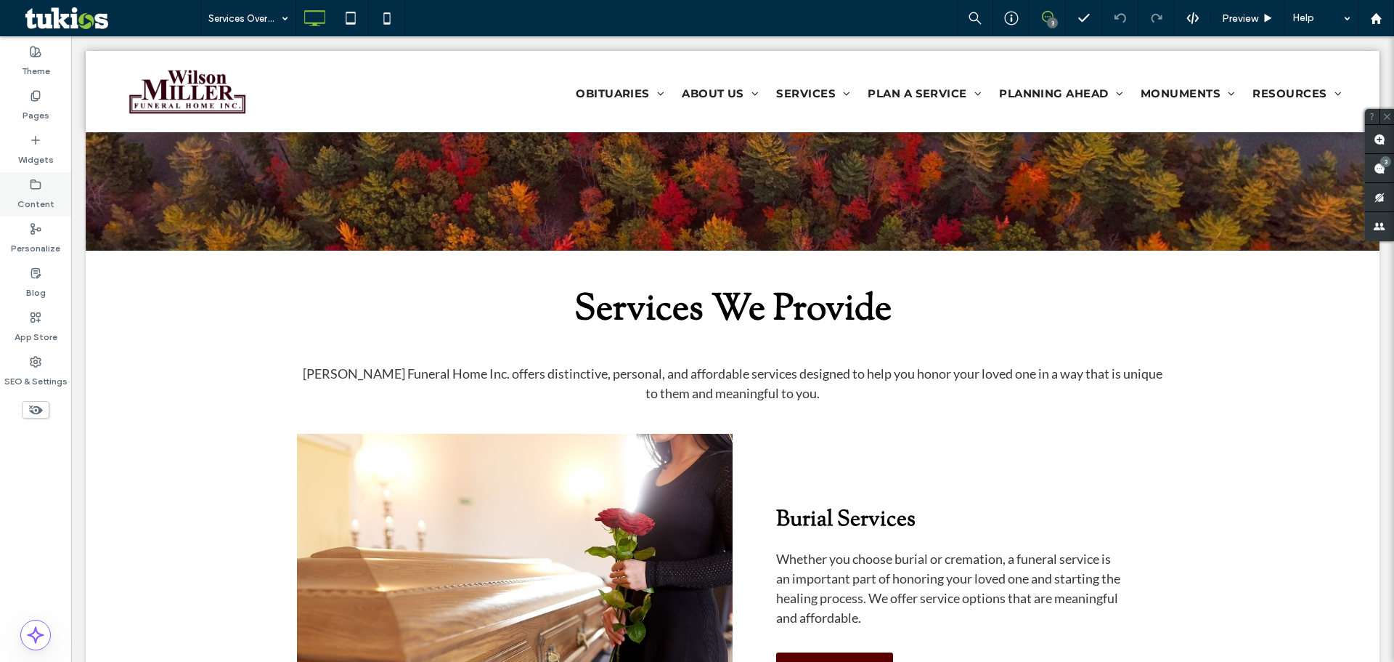
click at [34, 109] on label "Pages" at bounding box center [36, 112] width 27 height 20
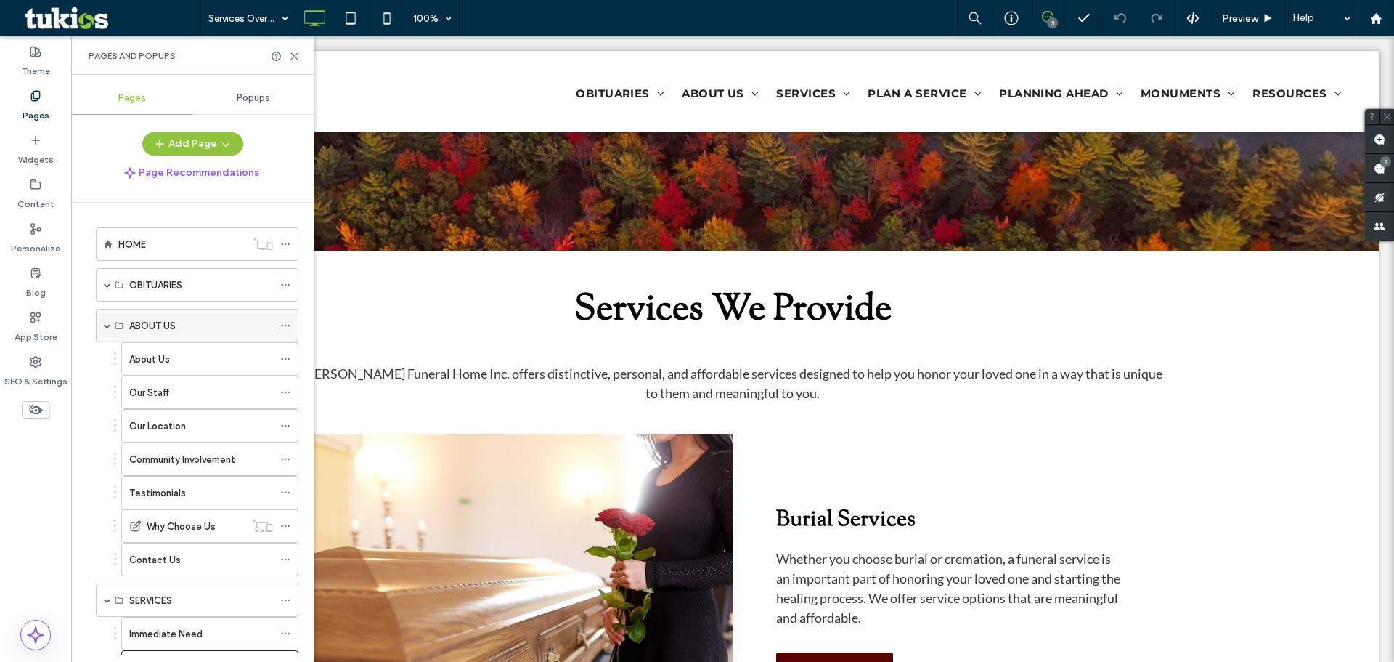
click at [105, 328] on span at bounding box center [107, 325] width 7 height 7
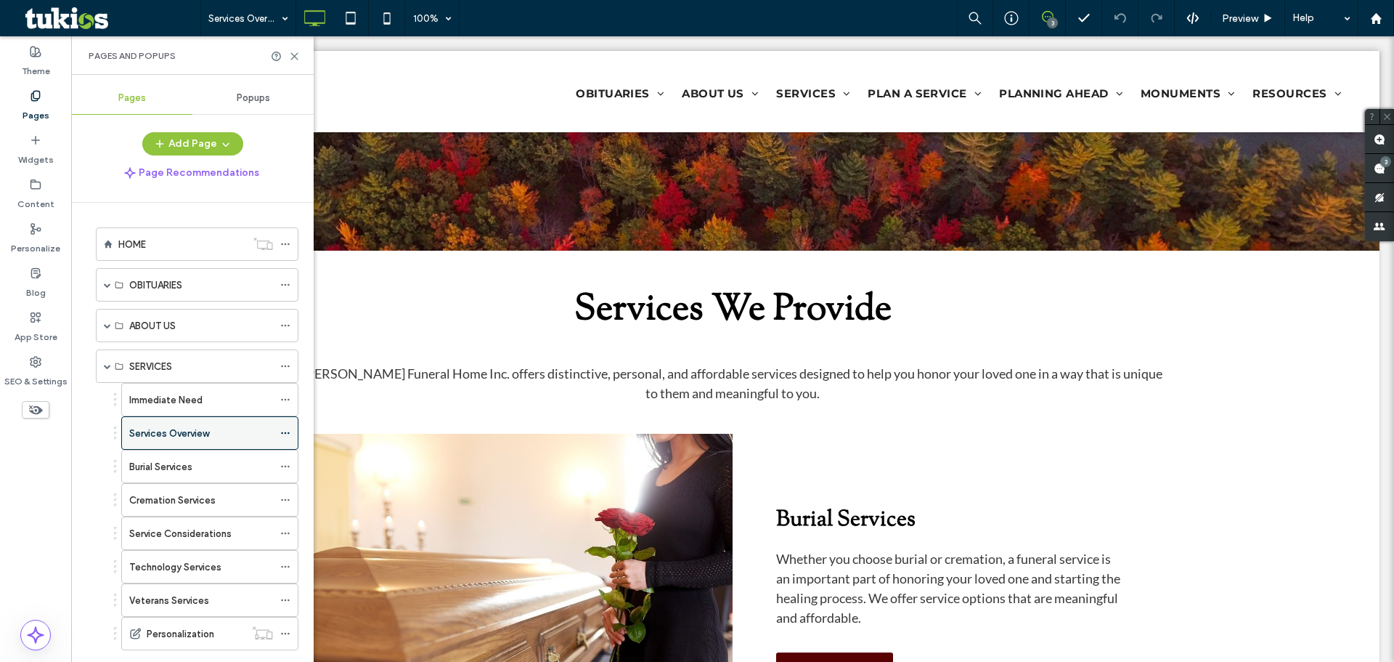
click at [287, 431] on icon at bounding box center [285, 433] width 10 height 10
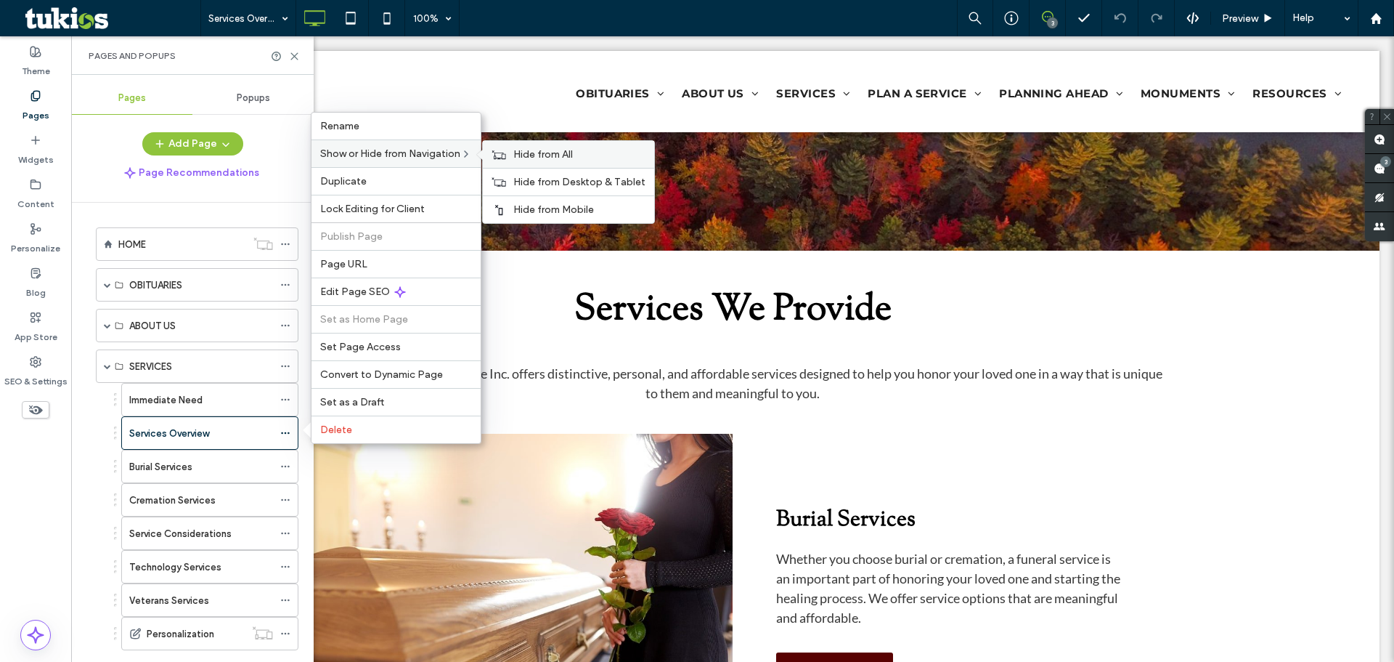
click at [553, 155] on span "Hide from All" at bounding box center [543, 154] width 60 height 12
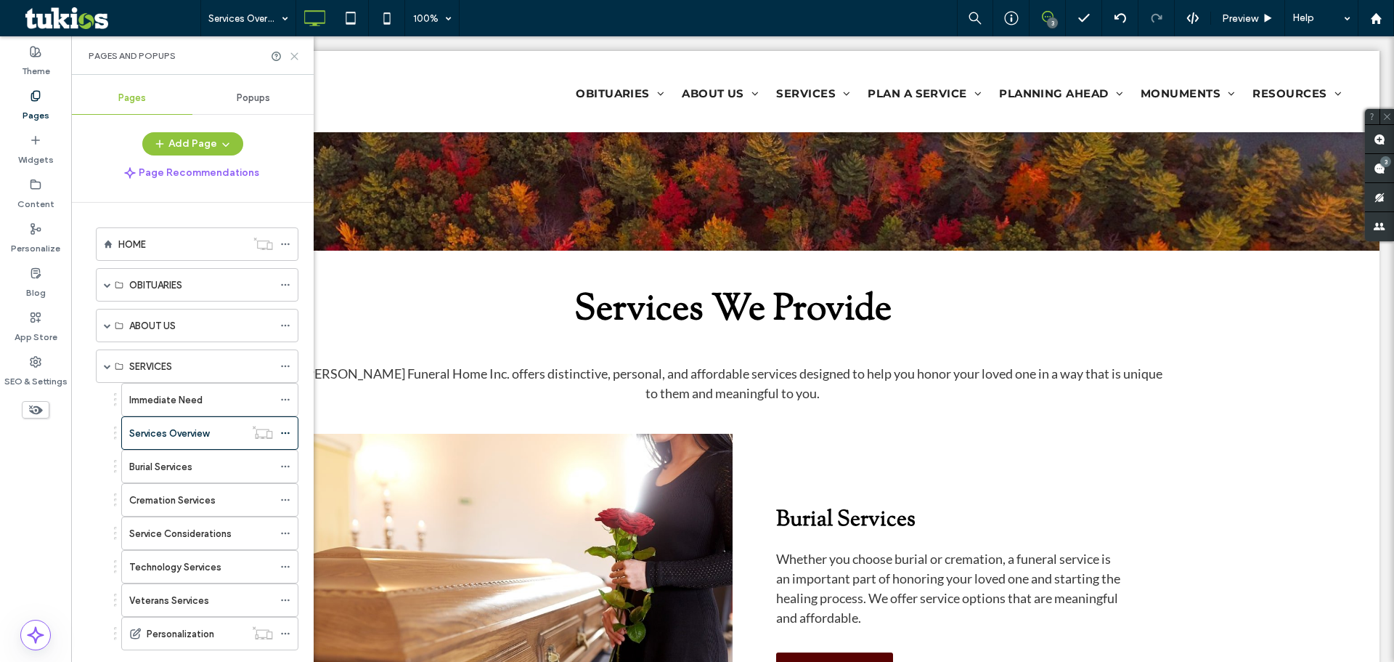
click at [292, 59] on use at bounding box center [294, 56] width 7 height 7
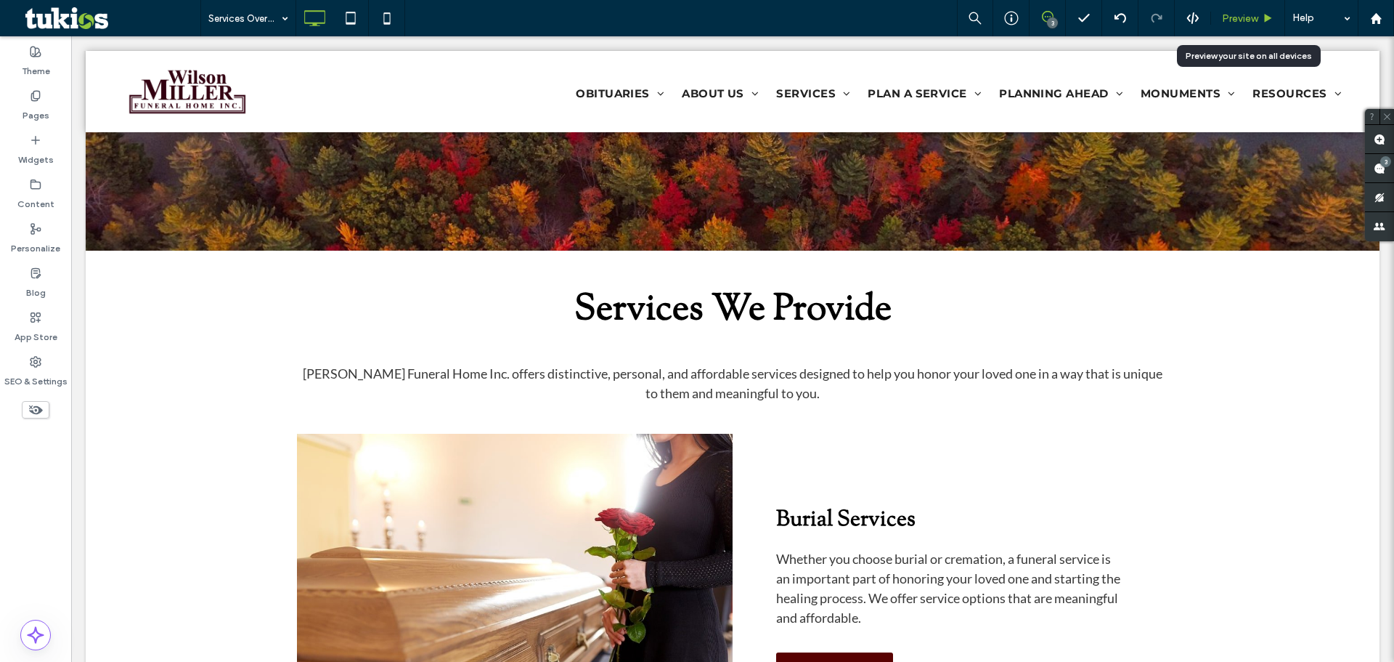
click at [1240, 16] on span "Preview" at bounding box center [1240, 18] width 36 height 12
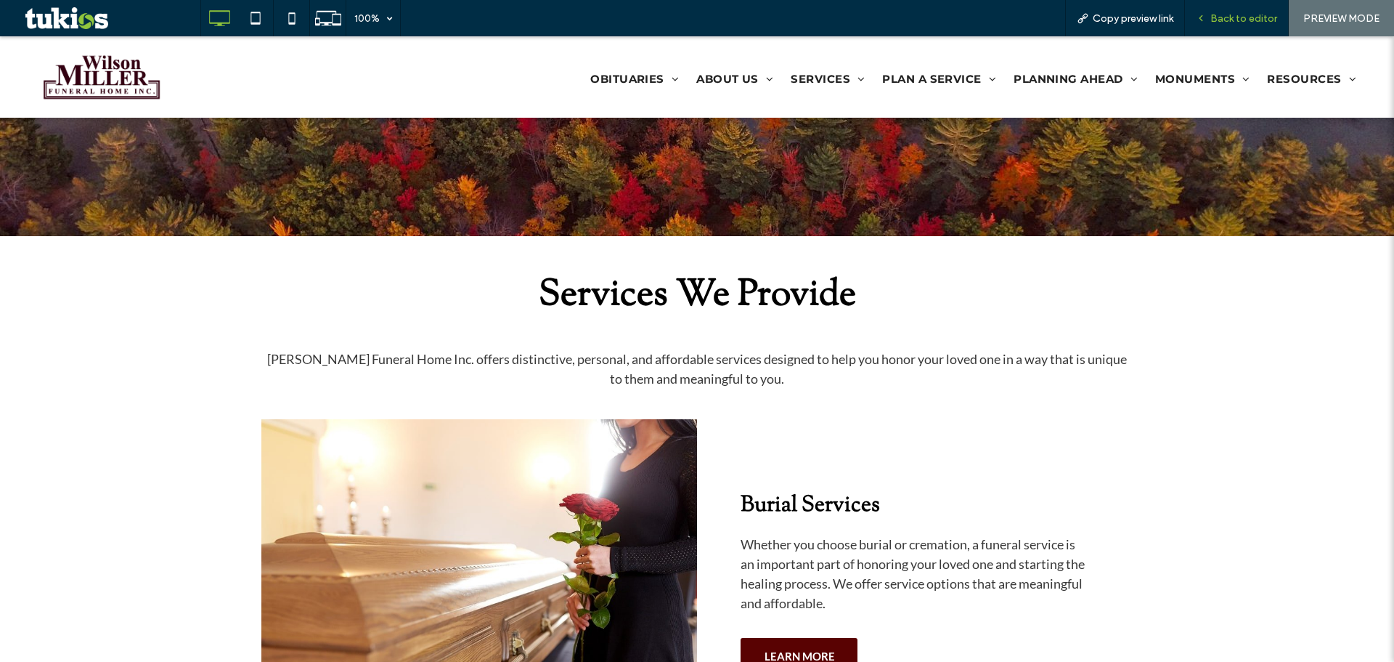
click at [1253, 20] on span "Back to editor" at bounding box center [1244, 18] width 67 height 12
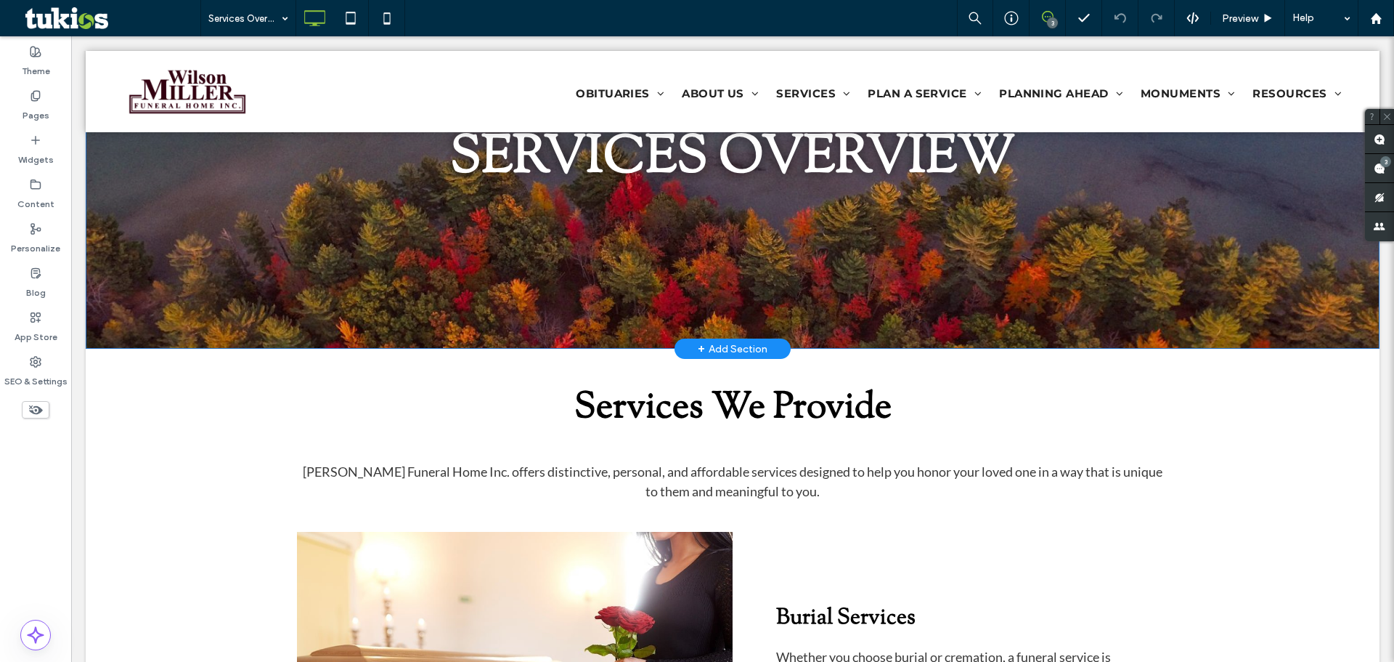
scroll to position [218, 0]
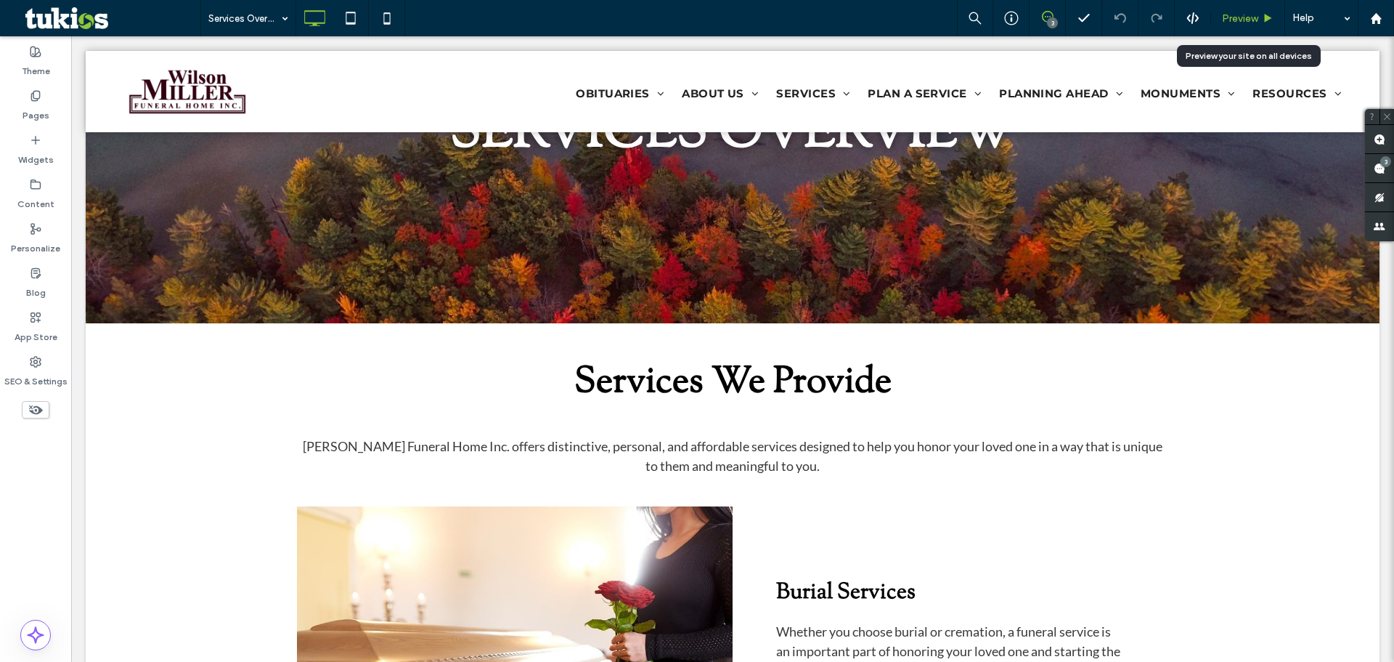
drag, startPoint x: 1255, startPoint y: 20, endPoint x: 1126, endPoint y: 1, distance: 129.9
click at [1255, 20] on span "Preview" at bounding box center [1240, 18] width 36 height 12
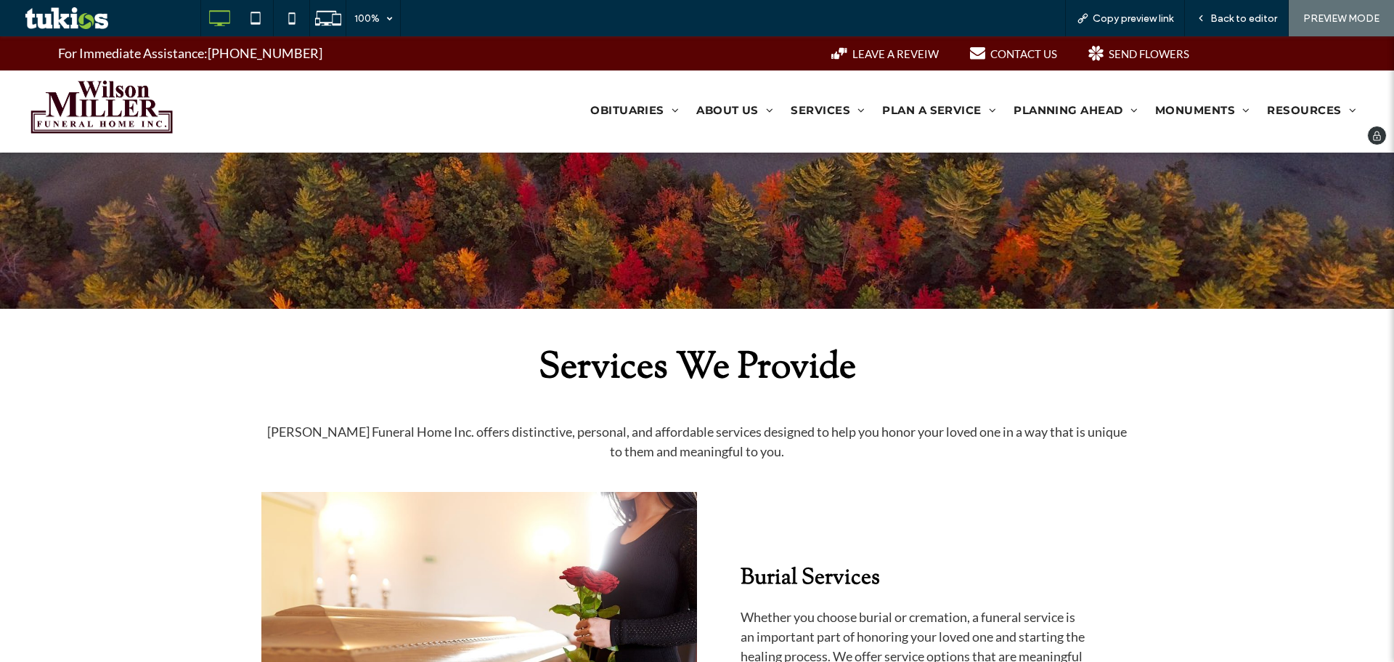
click at [123, 84] on img at bounding box center [101, 107] width 145 height 58
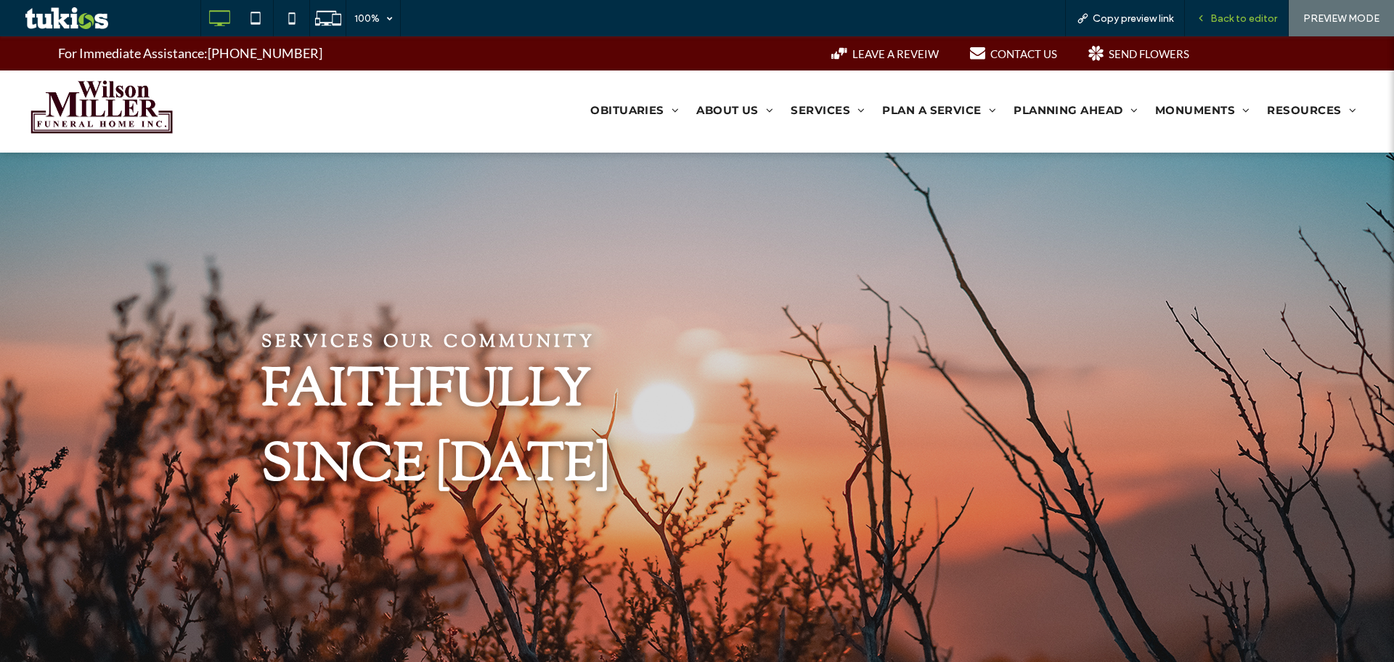
drag, startPoint x: 1220, startPoint y: 16, endPoint x: 964, endPoint y: 30, distance: 256.0
click at [1220, 16] on span "Back to editor" at bounding box center [1244, 18] width 67 height 12
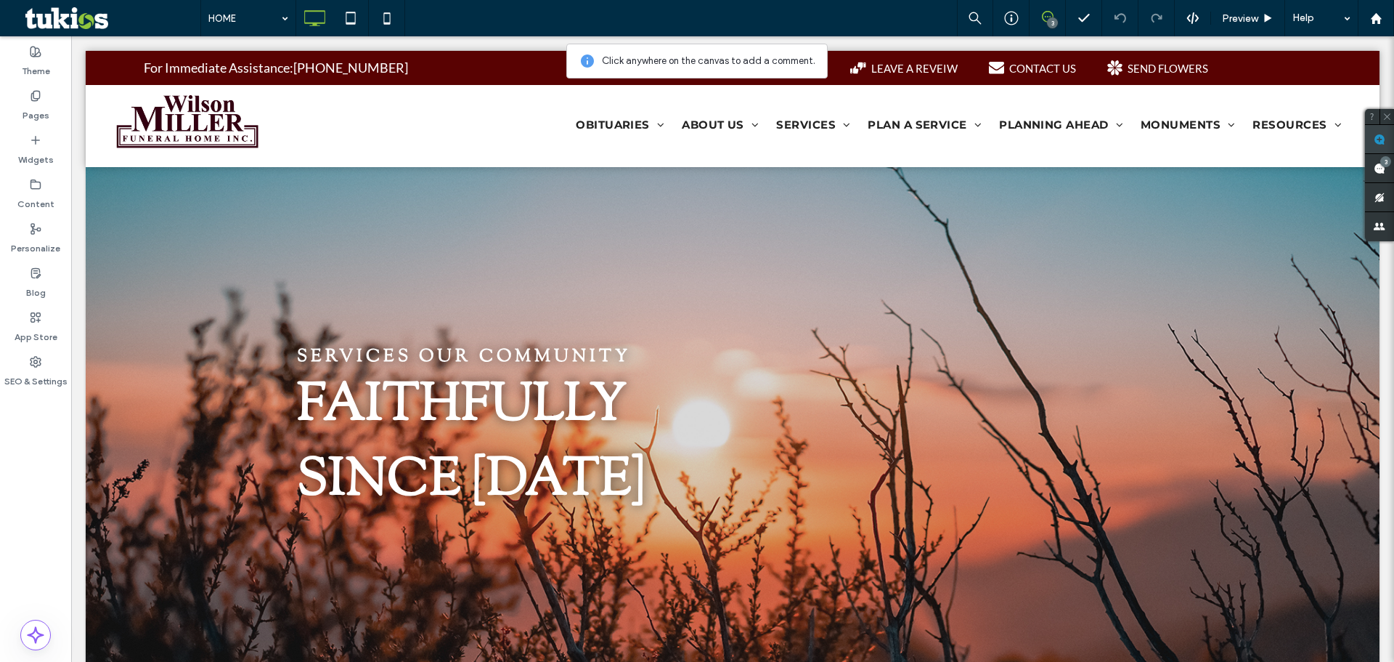
drag, startPoint x: 1385, startPoint y: 142, endPoint x: 1155, endPoint y: 115, distance: 231.8
click at [1385, 142] on use at bounding box center [1380, 140] width 12 height 12
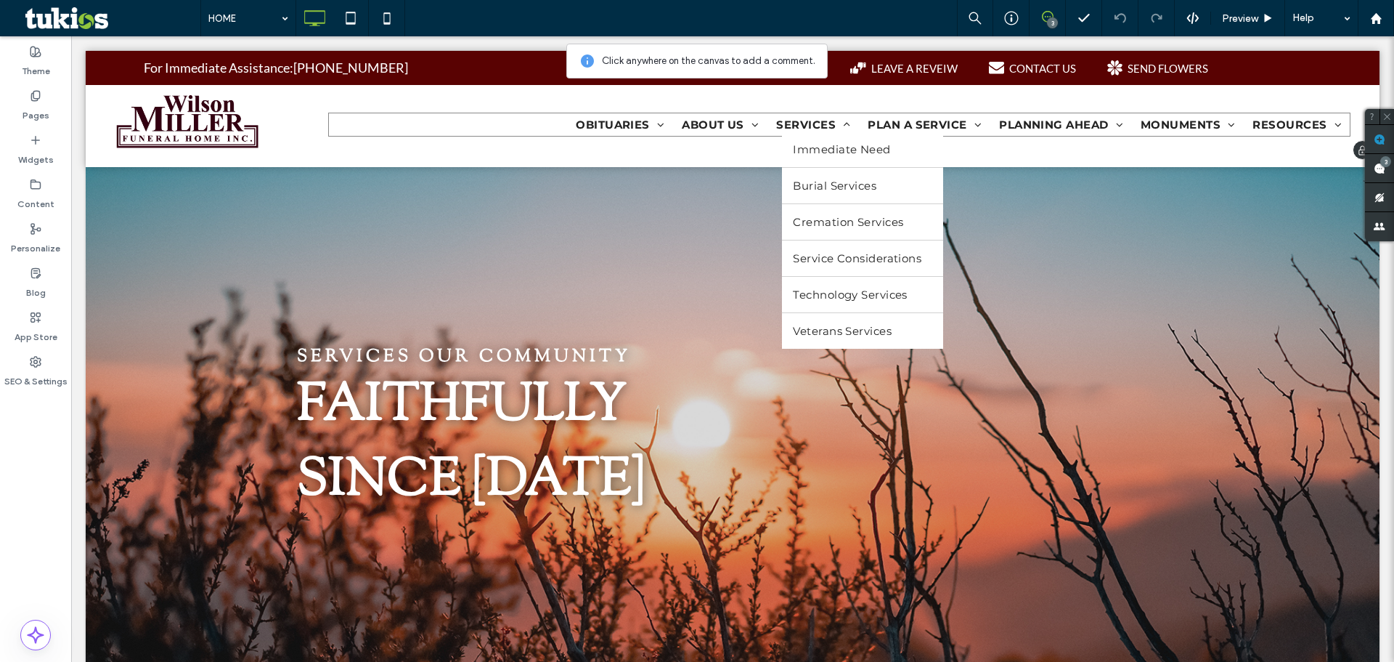
click at [801, 125] on span "SERVICES" at bounding box center [813, 125] width 74 height 14
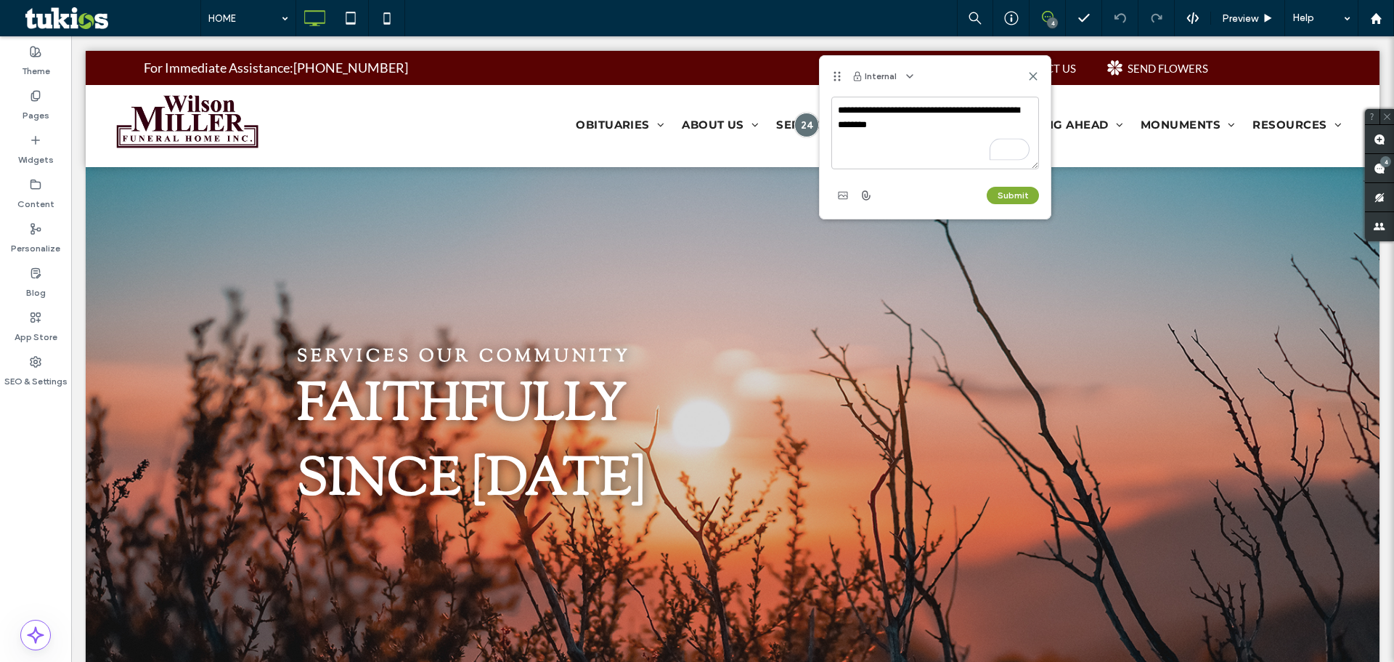
type textarea "**********"
click at [1012, 195] on button "Submit" at bounding box center [1013, 195] width 52 height 17
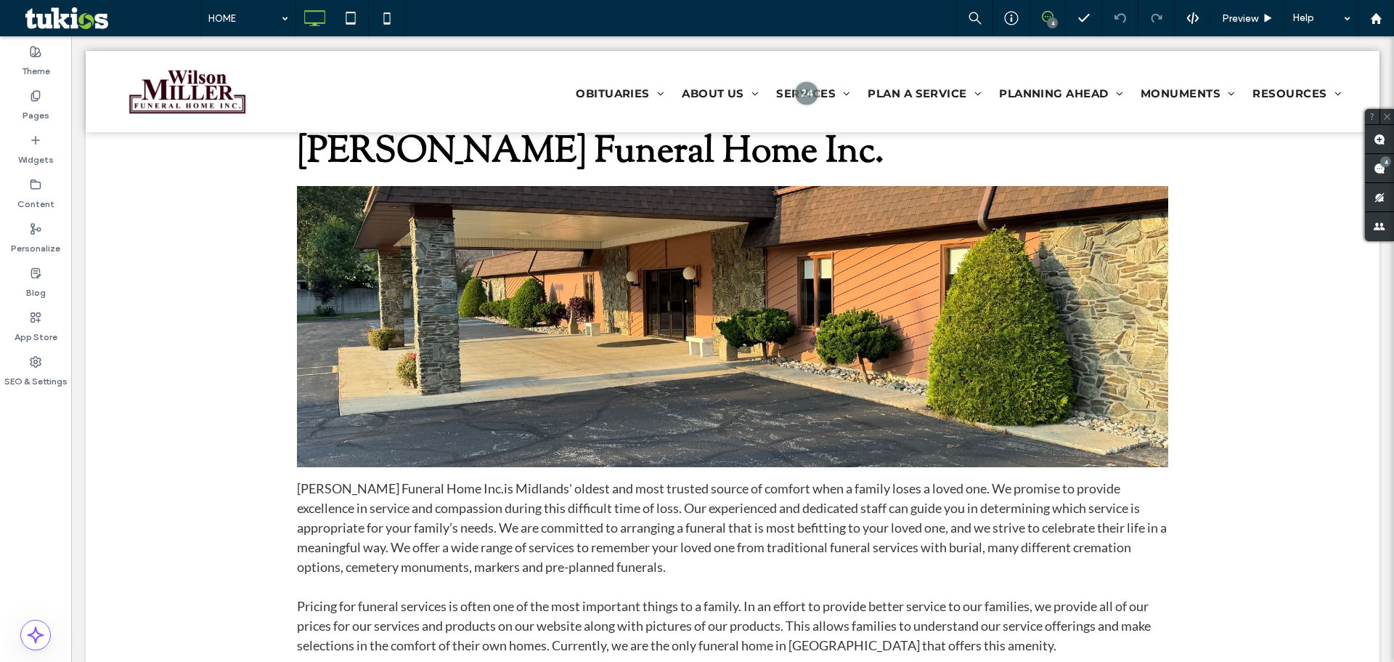
scroll to position [1162, 0]
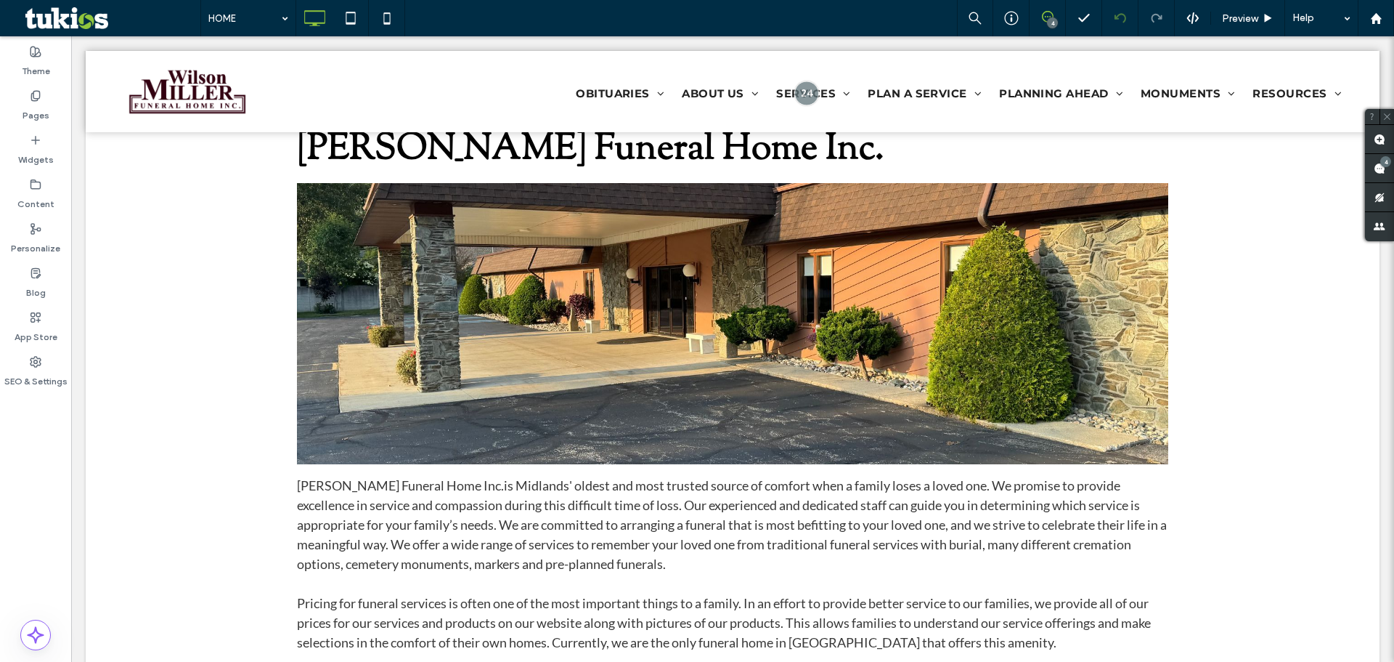
drag, startPoint x: 1120, startPoint y: 24, endPoint x: 1121, endPoint y: 33, distance: 8.8
click at [1121, 31] on div at bounding box center [1120, 18] width 36 height 36
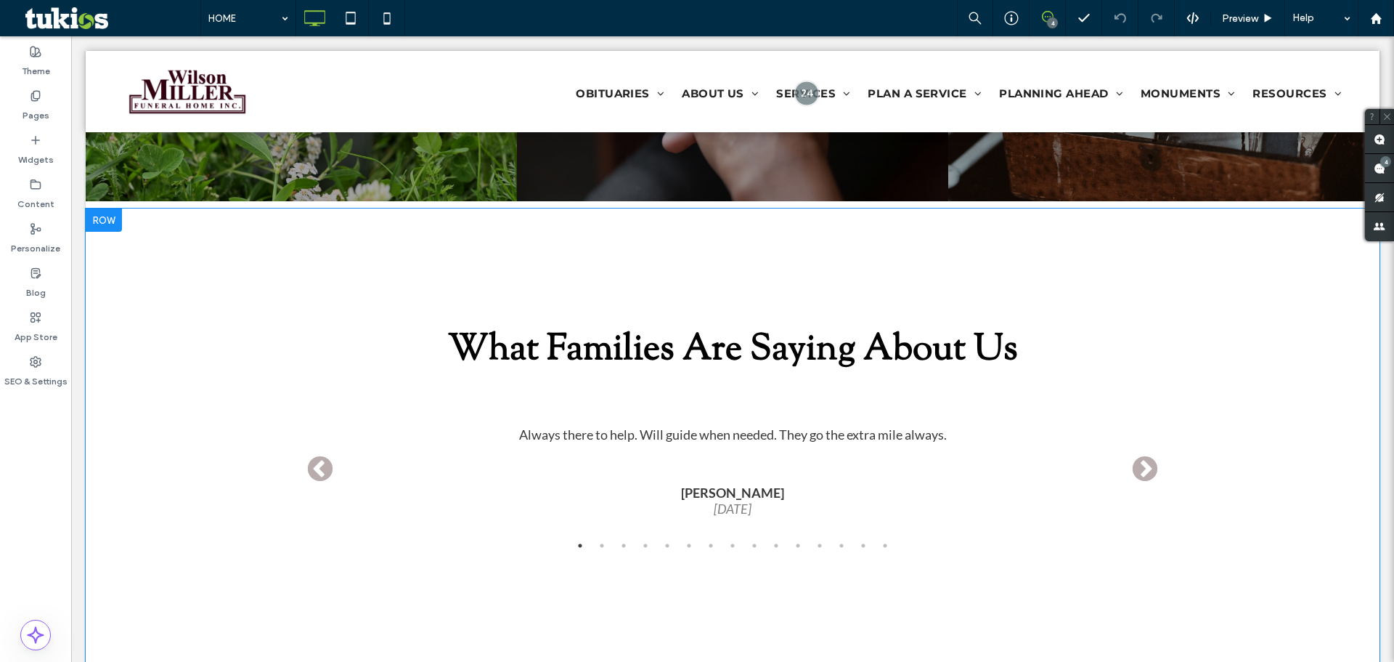
scroll to position [2033, 0]
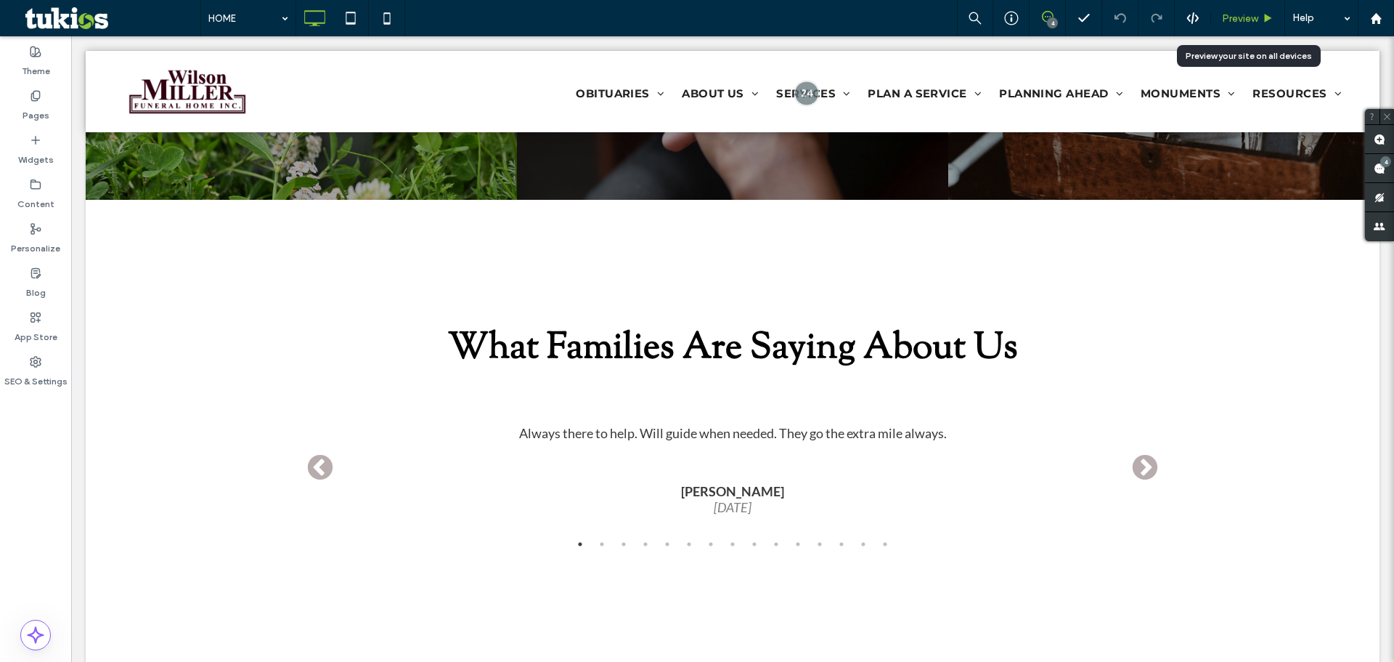
click at [1256, 20] on span "Preview" at bounding box center [1240, 18] width 36 height 12
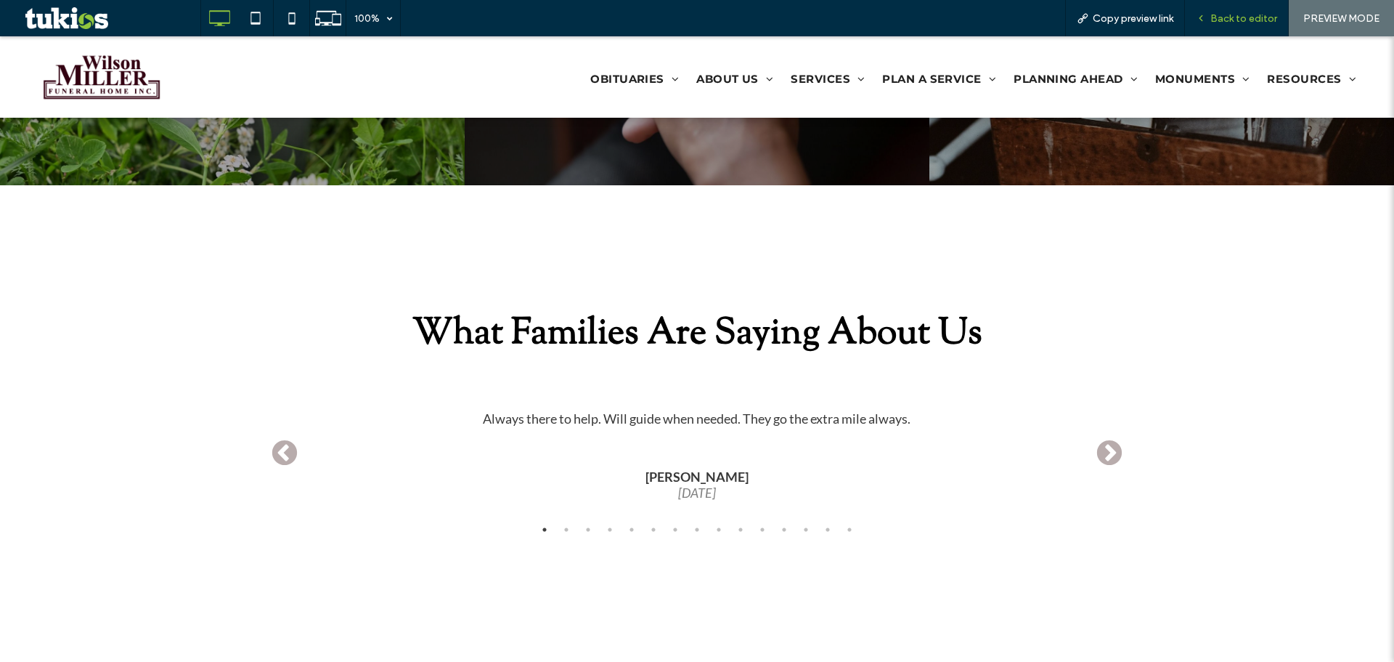
click at [1253, 19] on span "Back to editor" at bounding box center [1244, 18] width 67 height 12
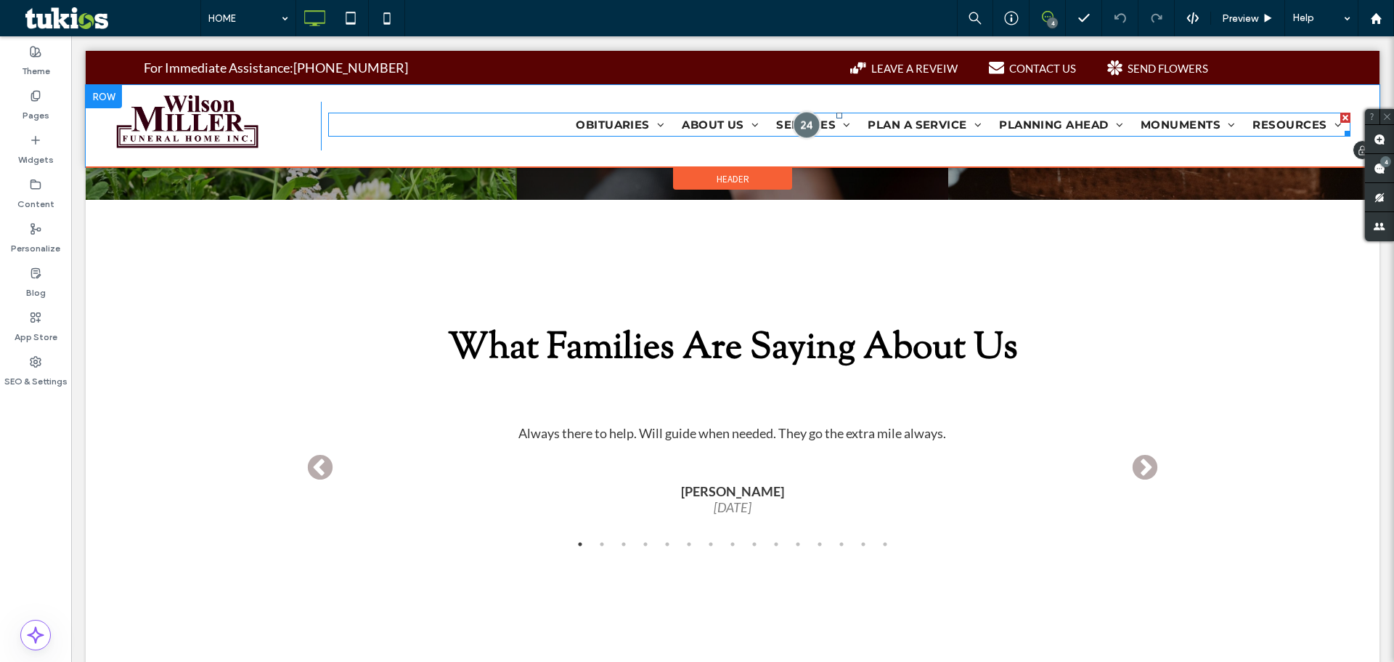
click at [800, 123] on div at bounding box center [807, 124] width 27 height 27
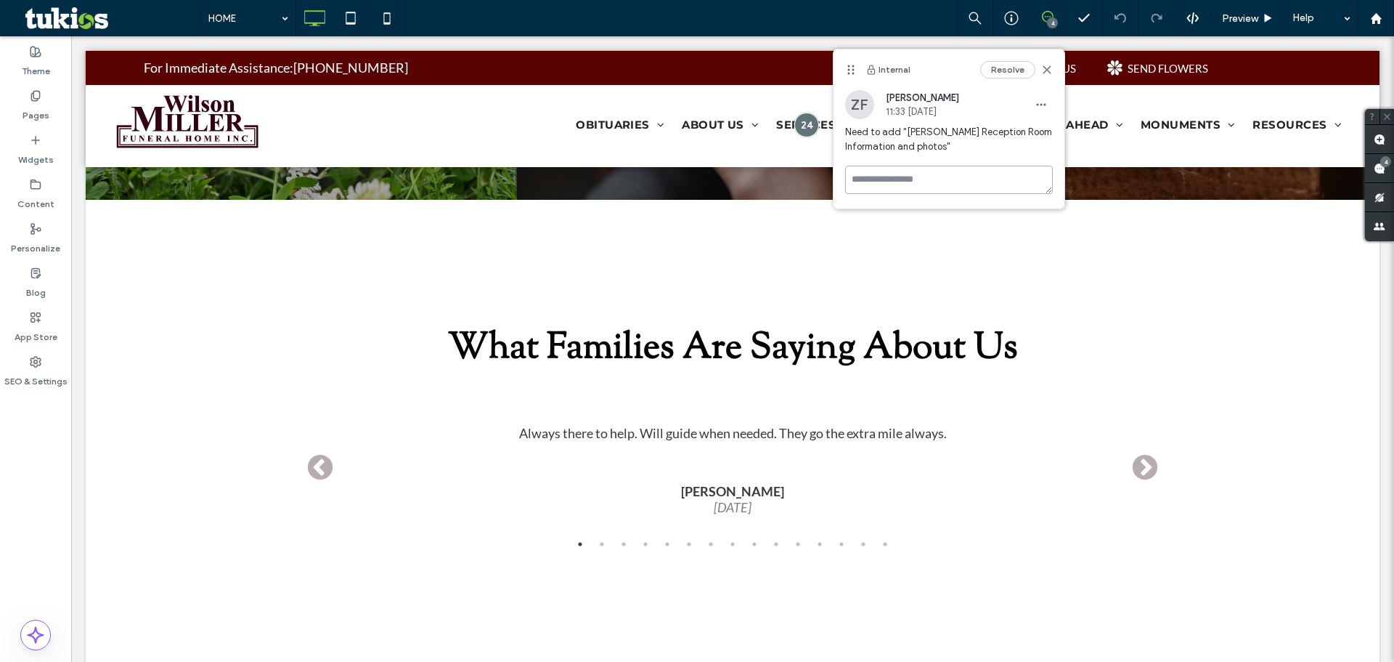
click at [934, 181] on textarea at bounding box center [949, 180] width 208 height 28
drag, startPoint x: 1043, startPoint y: 198, endPoint x: 853, endPoint y: 203, distance: 189.6
click at [853, 203] on textarea "**********" at bounding box center [949, 202] width 208 height 73
type textarea "**********"
click at [885, 262] on icon "button" at bounding box center [880, 265] width 12 height 12
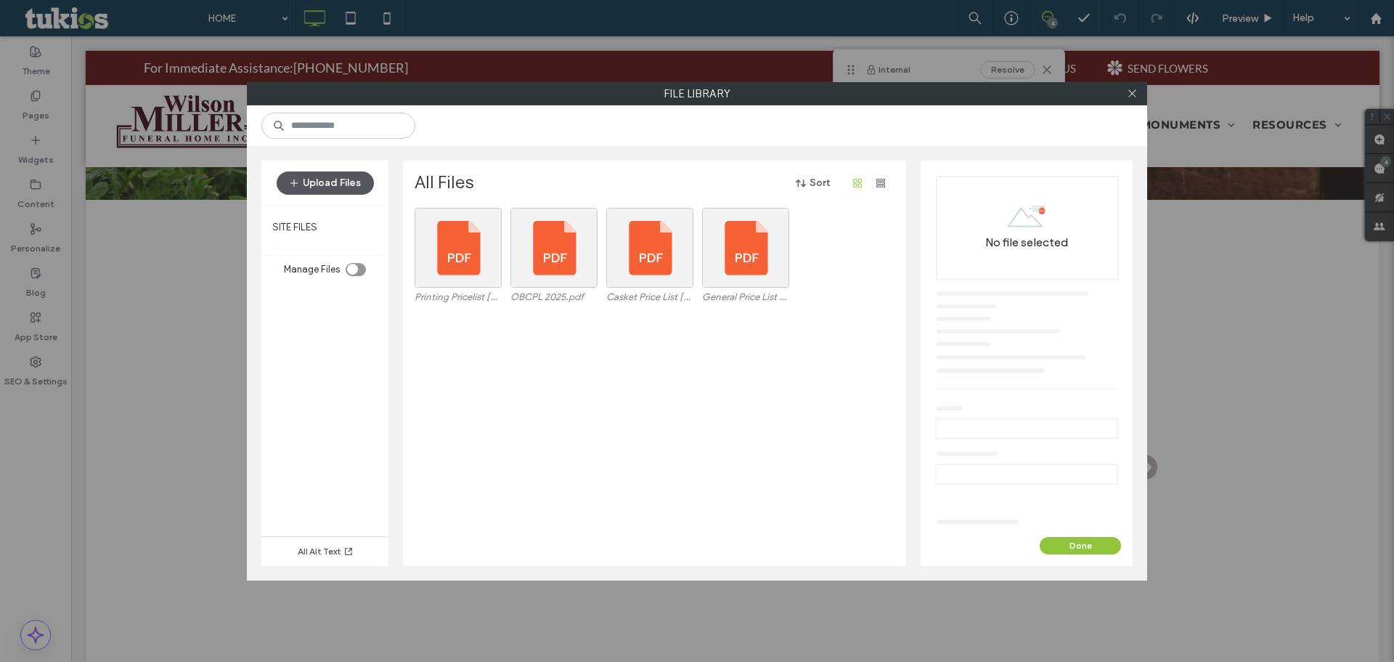
click at [317, 180] on button "Upload Files" at bounding box center [325, 182] width 97 height 23
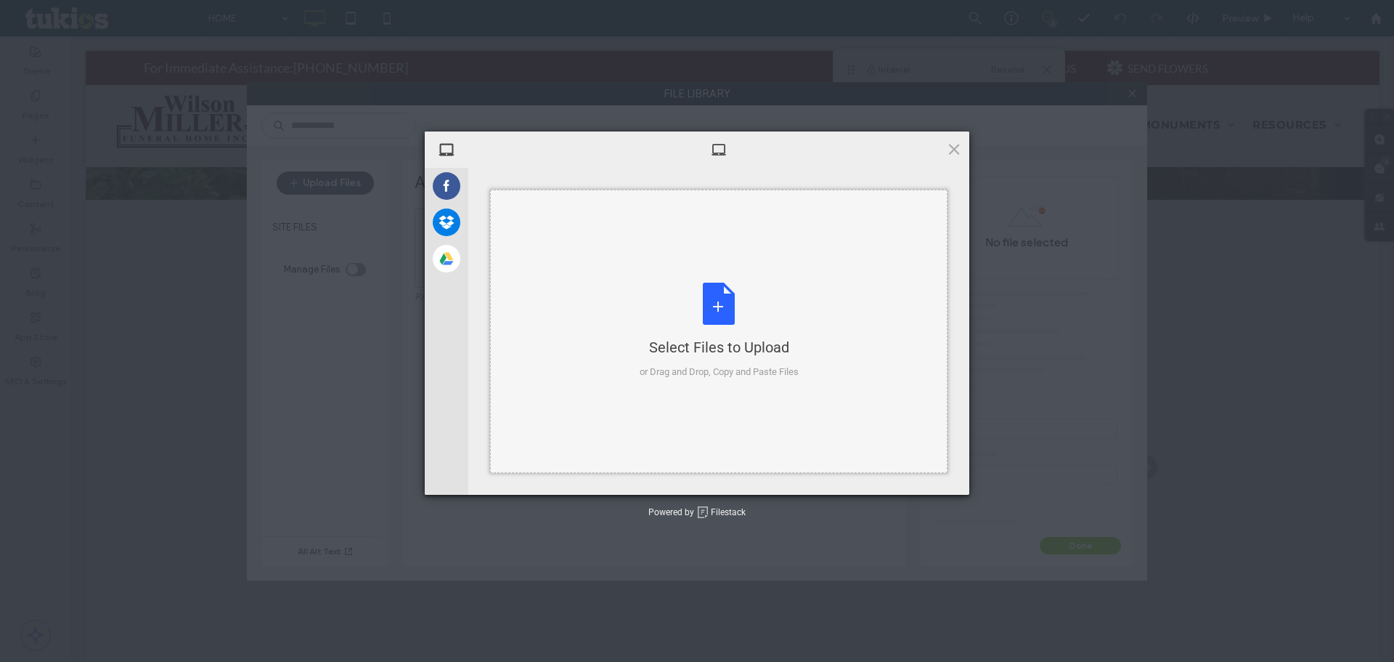
click at [763, 307] on div "Select Files to Upload or Drag and Drop, Copy and Paste Files" at bounding box center [719, 331] width 159 height 97
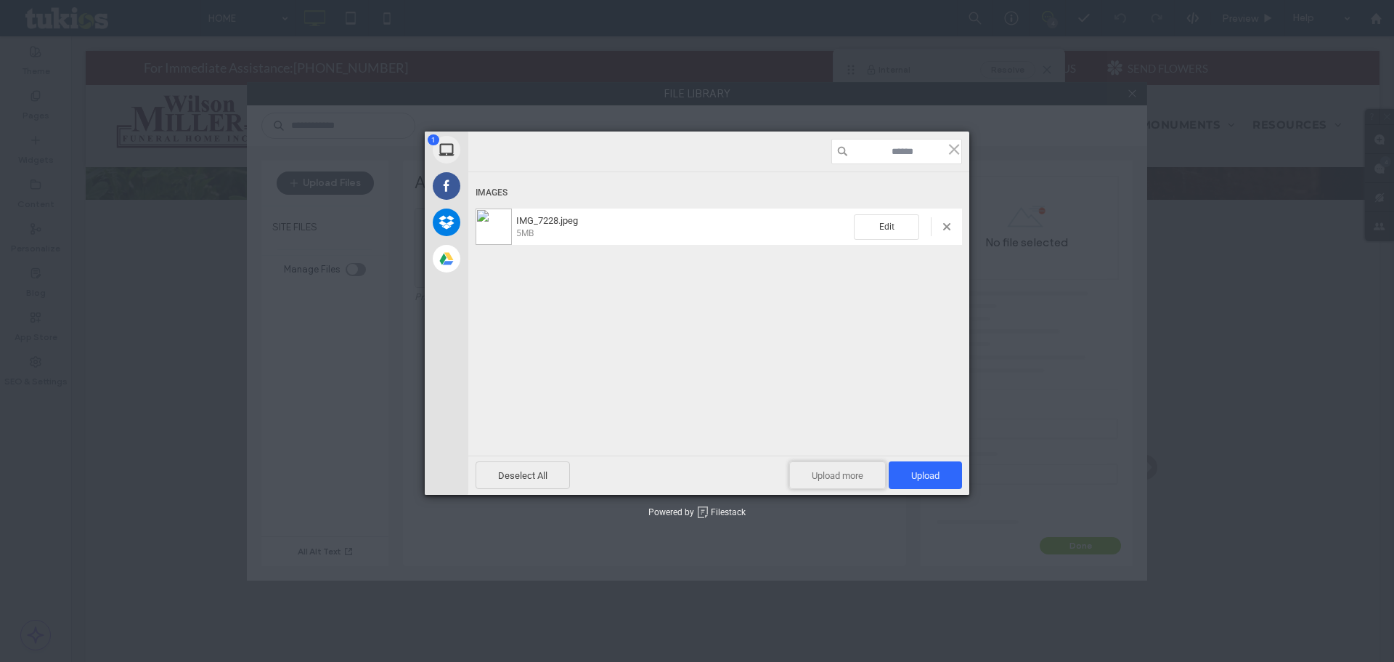
click at [804, 477] on span "Upload more" at bounding box center [837, 475] width 97 height 28
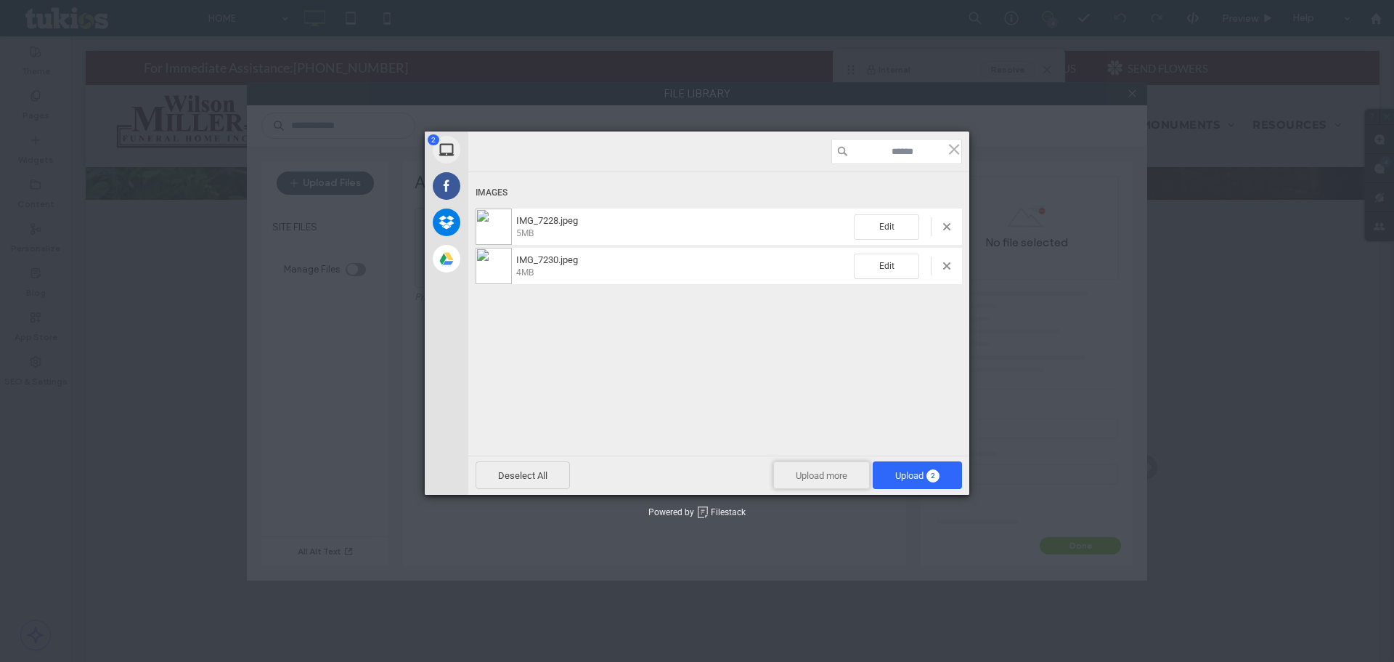
click at [783, 474] on span "Upload more" at bounding box center [821, 475] width 97 height 28
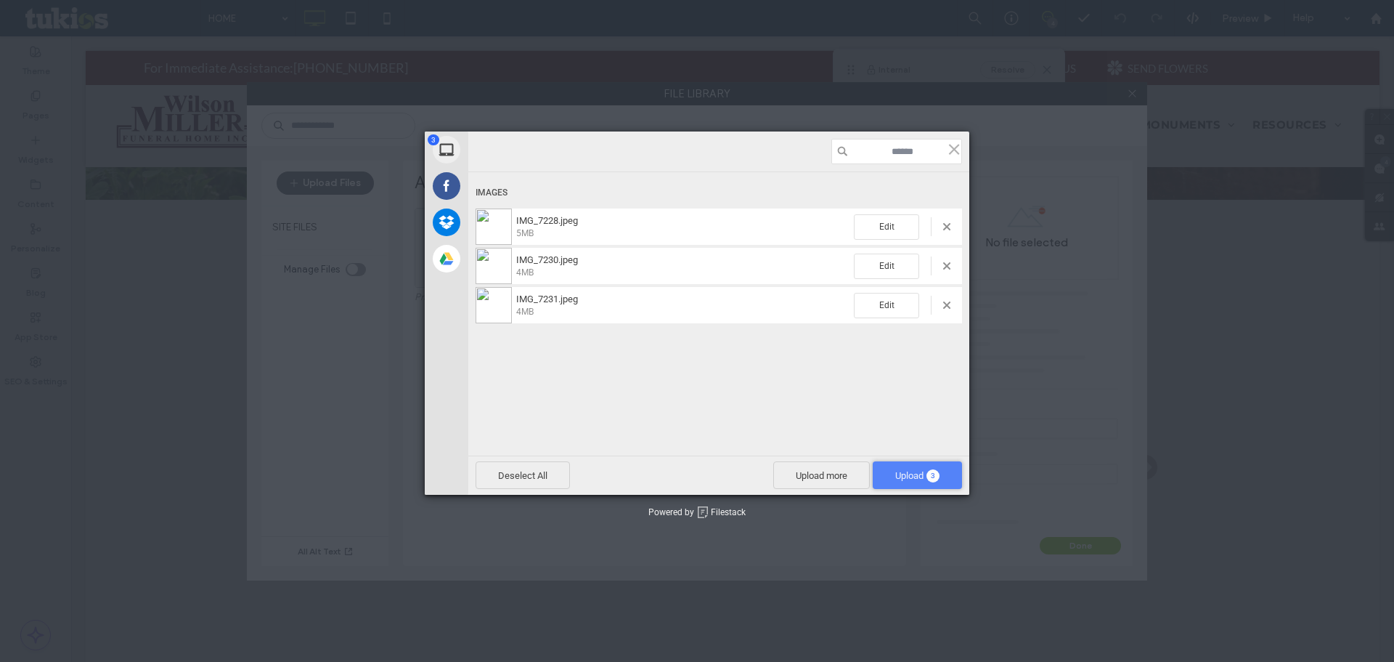
click at [898, 473] on span "Upload 3" at bounding box center [917, 475] width 44 height 11
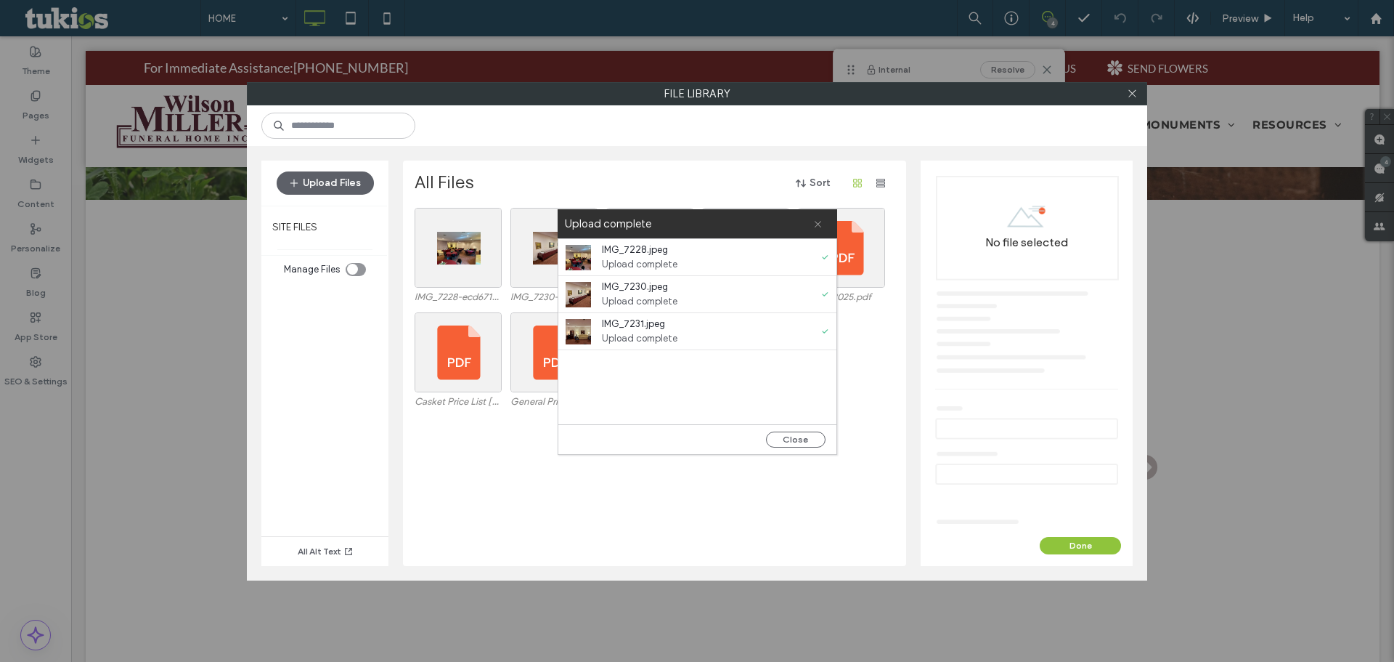
click at [817, 222] on icon at bounding box center [817, 223] width 9 height 9
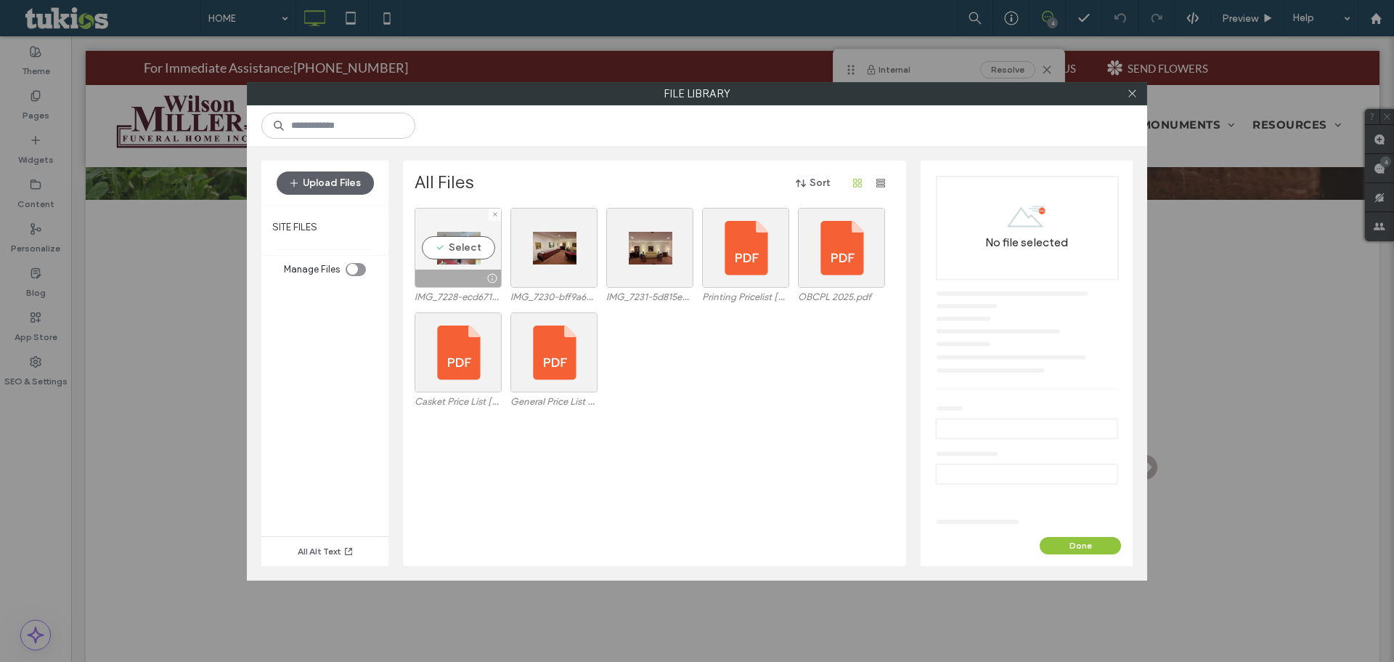
click at [463, 248] on div "Select" at bounding box center [458, 248] width 87 height 80
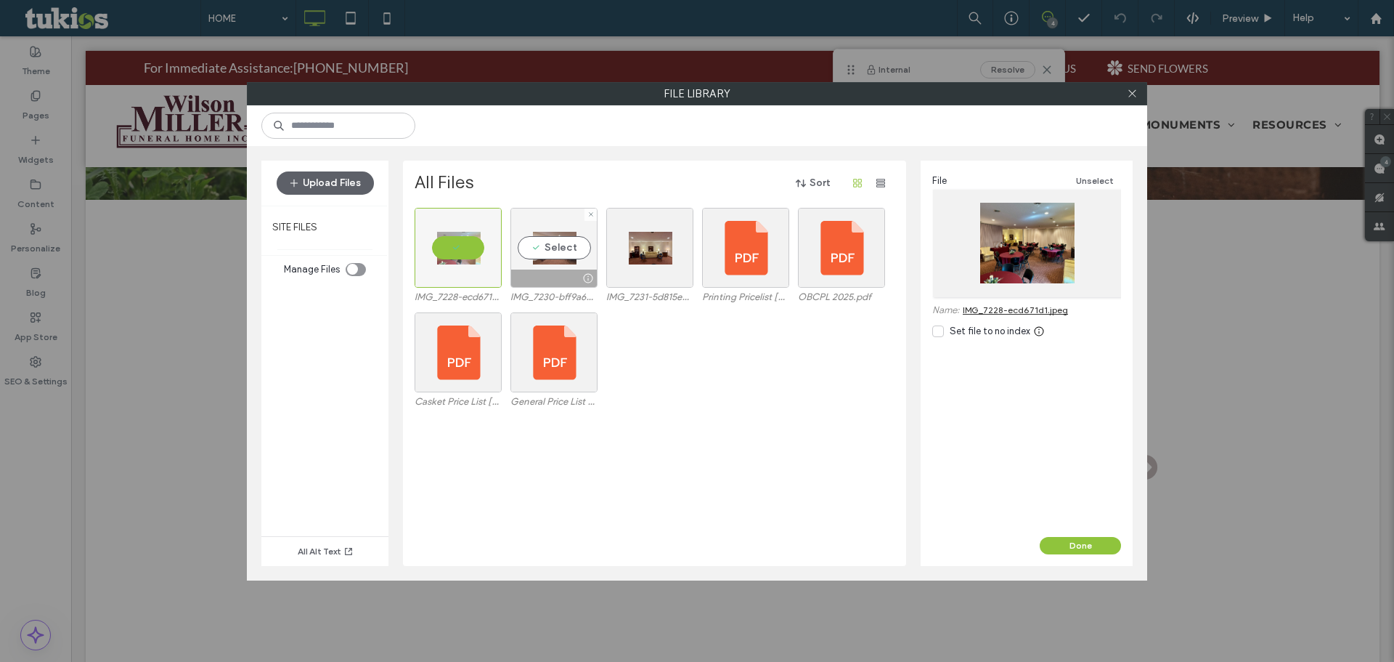
click at [544, 245] on div "Select" at bounding box center [554, 248] width 87 height 80
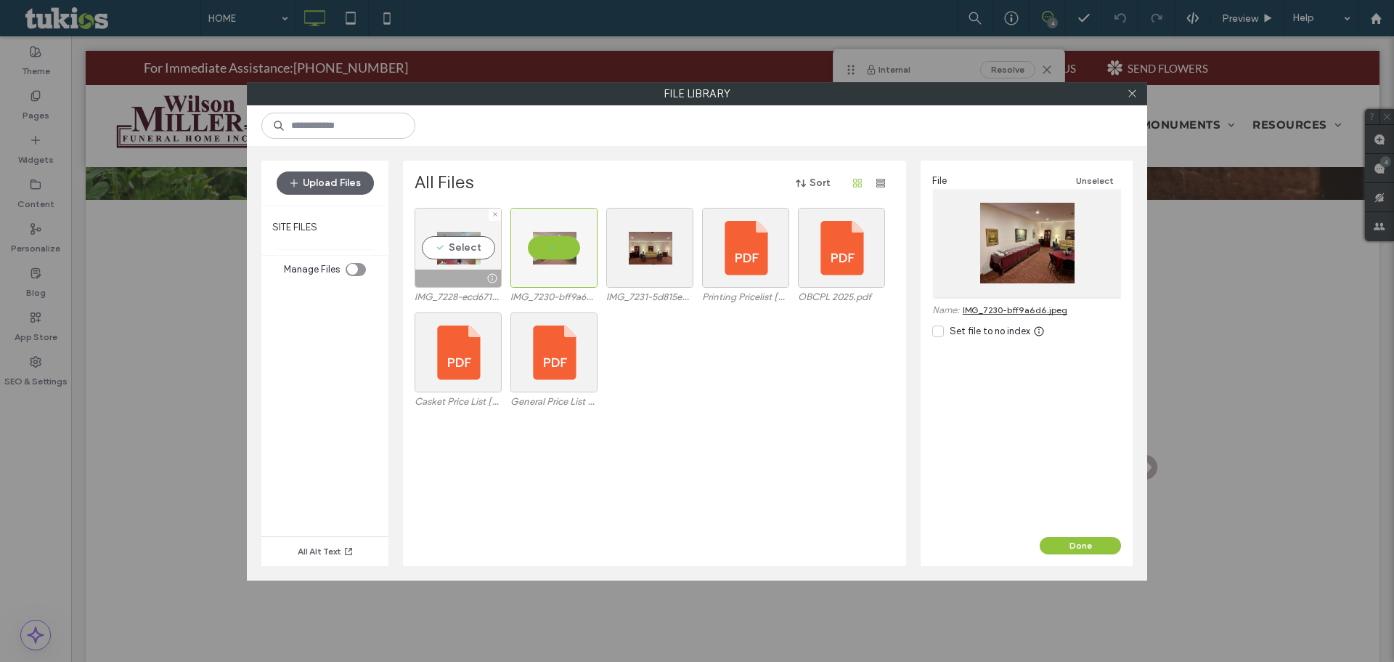
click at [444, 249] on div "Select" at bounding box center [458, 248] width 87 height 80
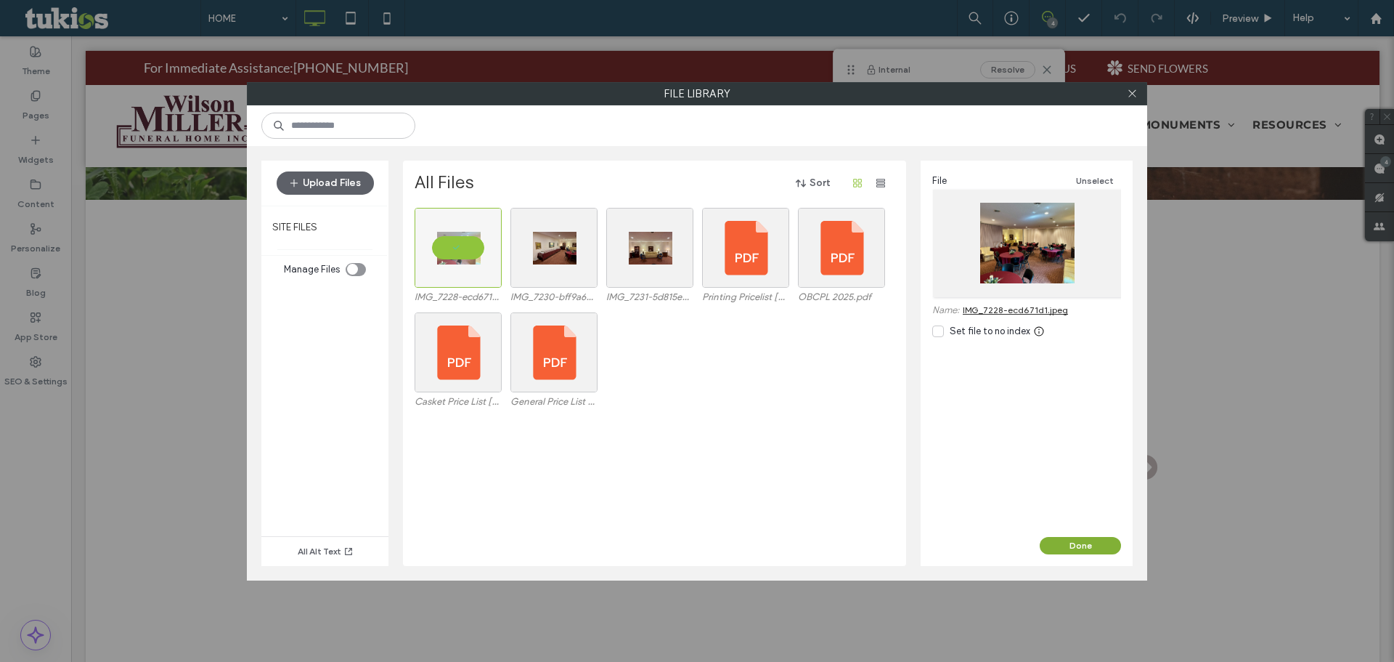
click at [1081, 549] on button "Done" at bounding box center [1080, 545] width 81 height 17
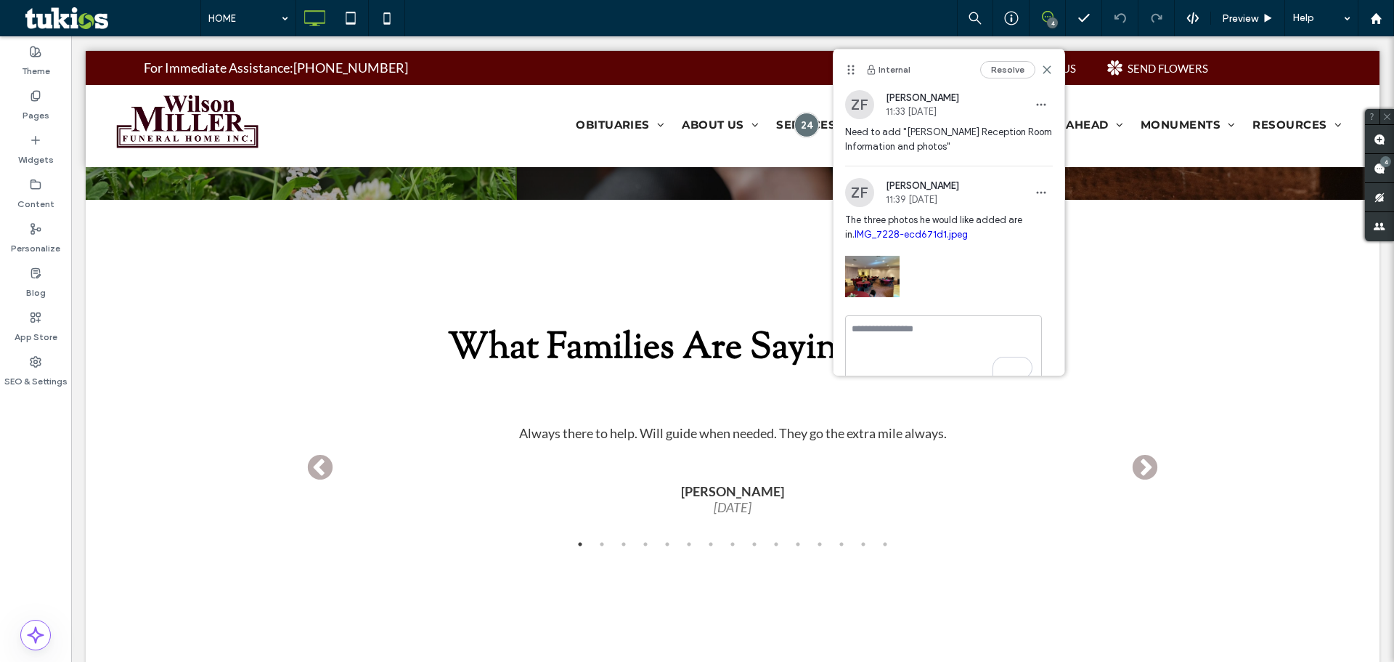
scroll to position [28, 0]
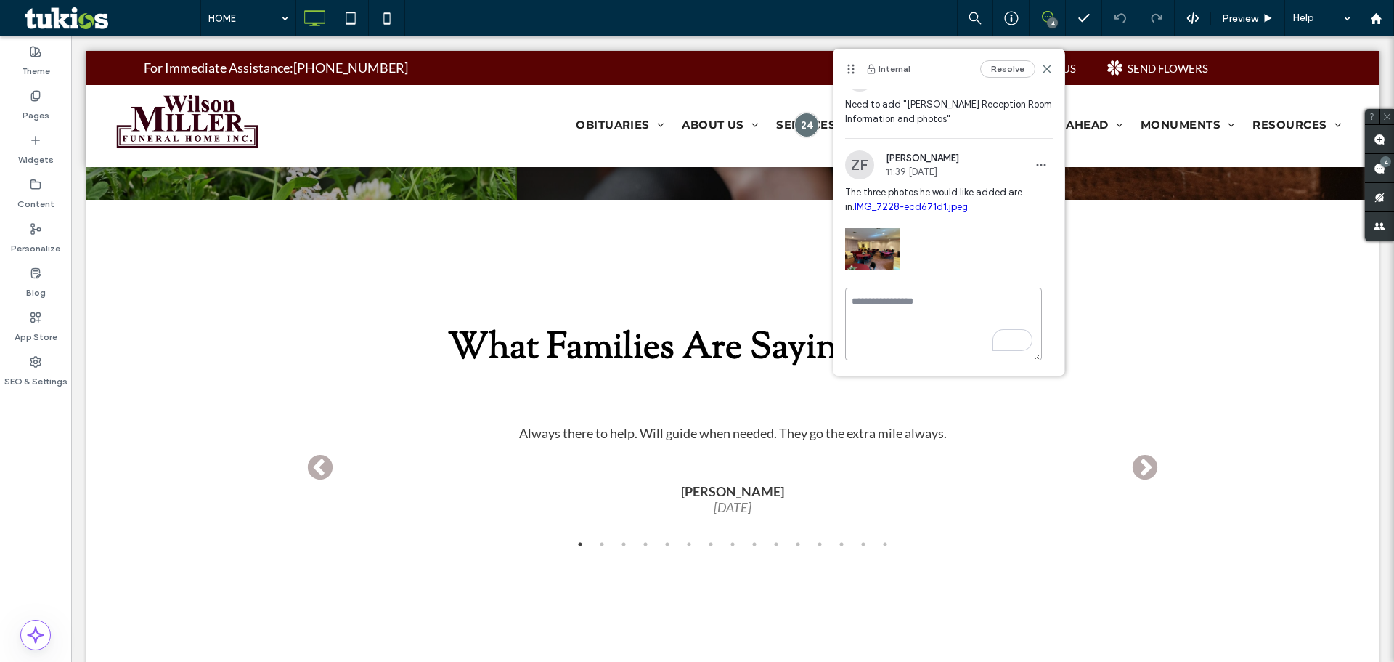
click at [890, 312] on textarea "To enrich screen reader interactions, please activate Accessibility in Grammarl…" at bounding box center [943, 324] width 197 height 73
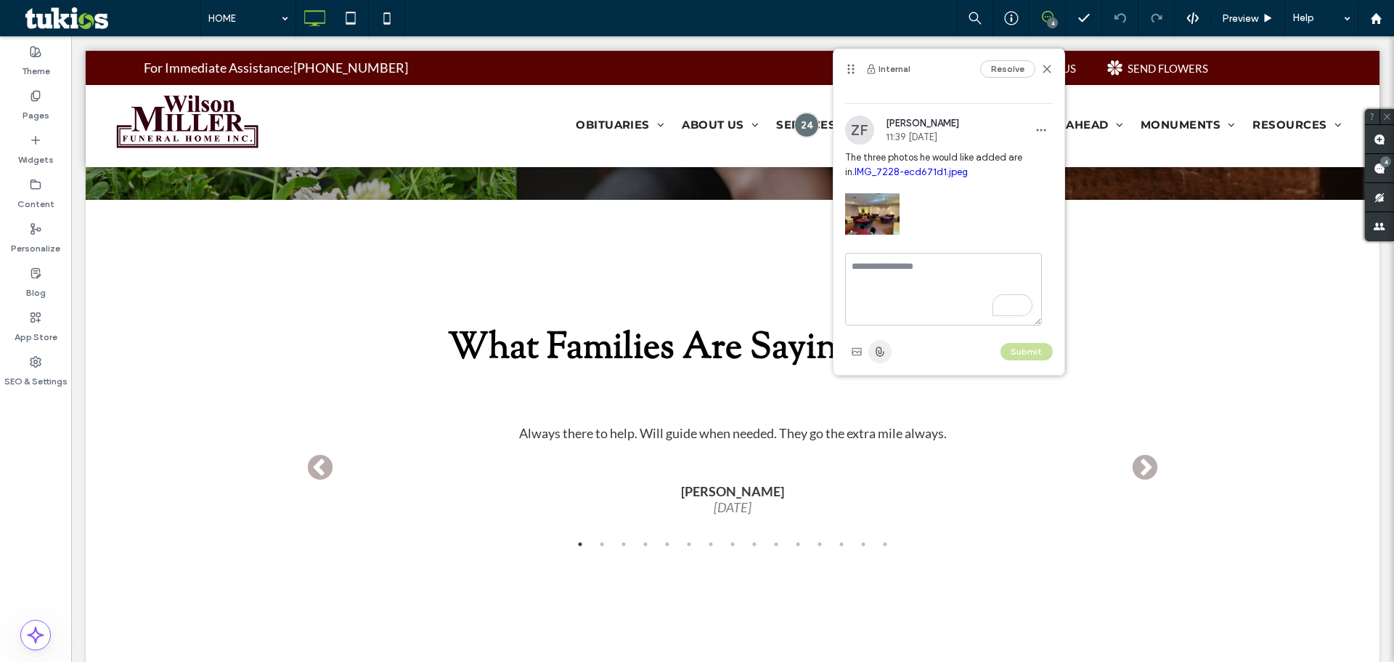
click at [871, 350] on span "button" at bounding box center [880, 351] width 23 height 23
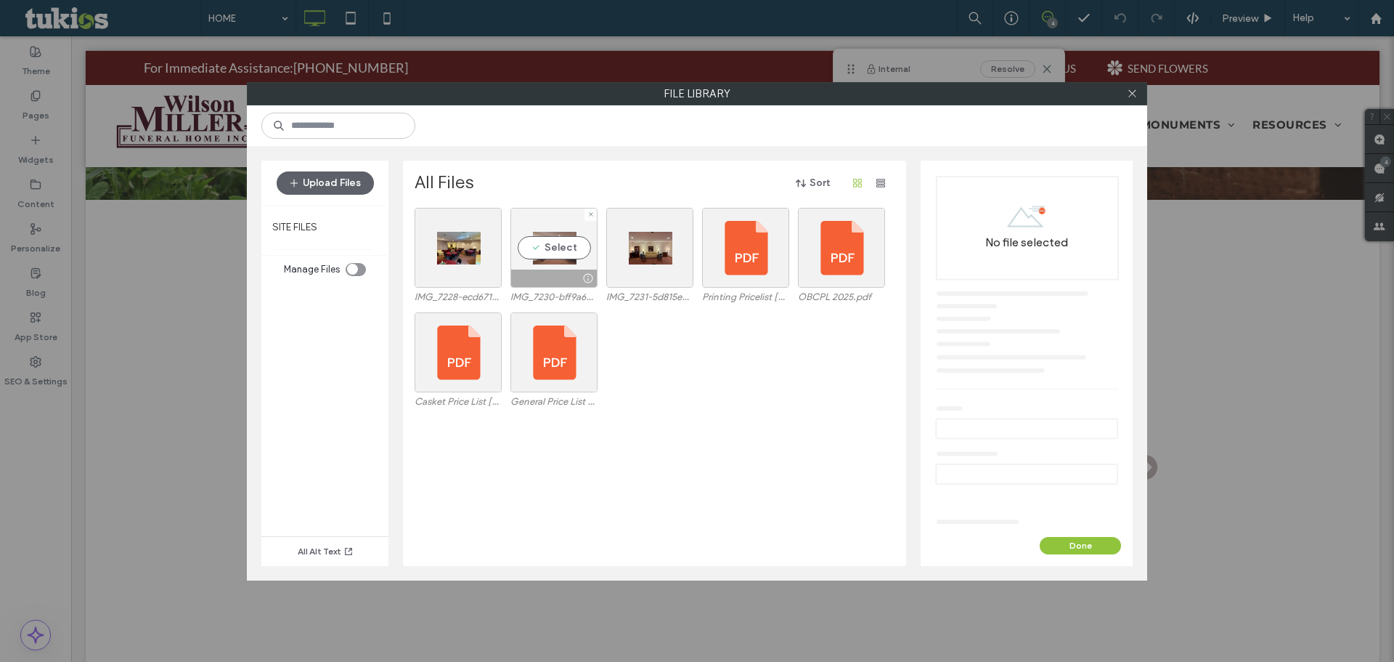
click at [558, 248] on div "Select" at bounding box center [554, 248] width 87 height 80
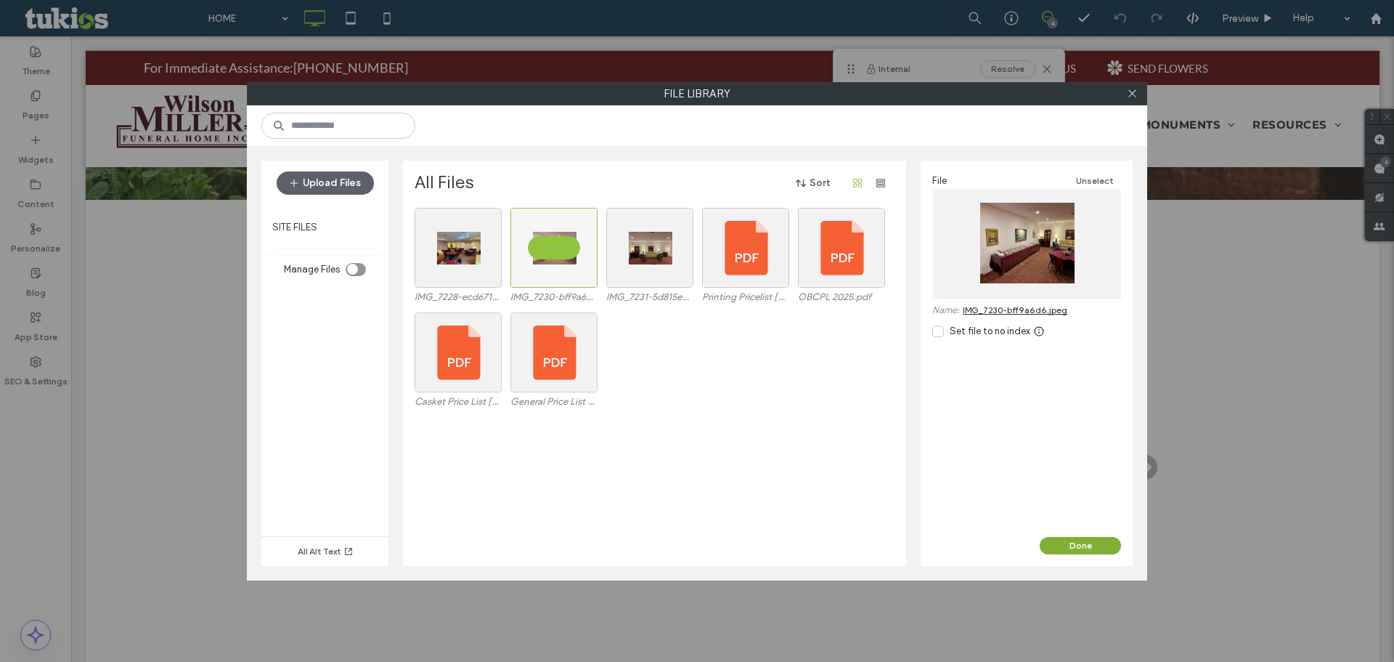
drag, startPoint x: 1051, startPoint y: 540, endPoint x: 978, endPoint y: 503, distance: 81.2
click at [1051, 540] on button "Done" at bounding box center [1080, 545] width 81 height 17
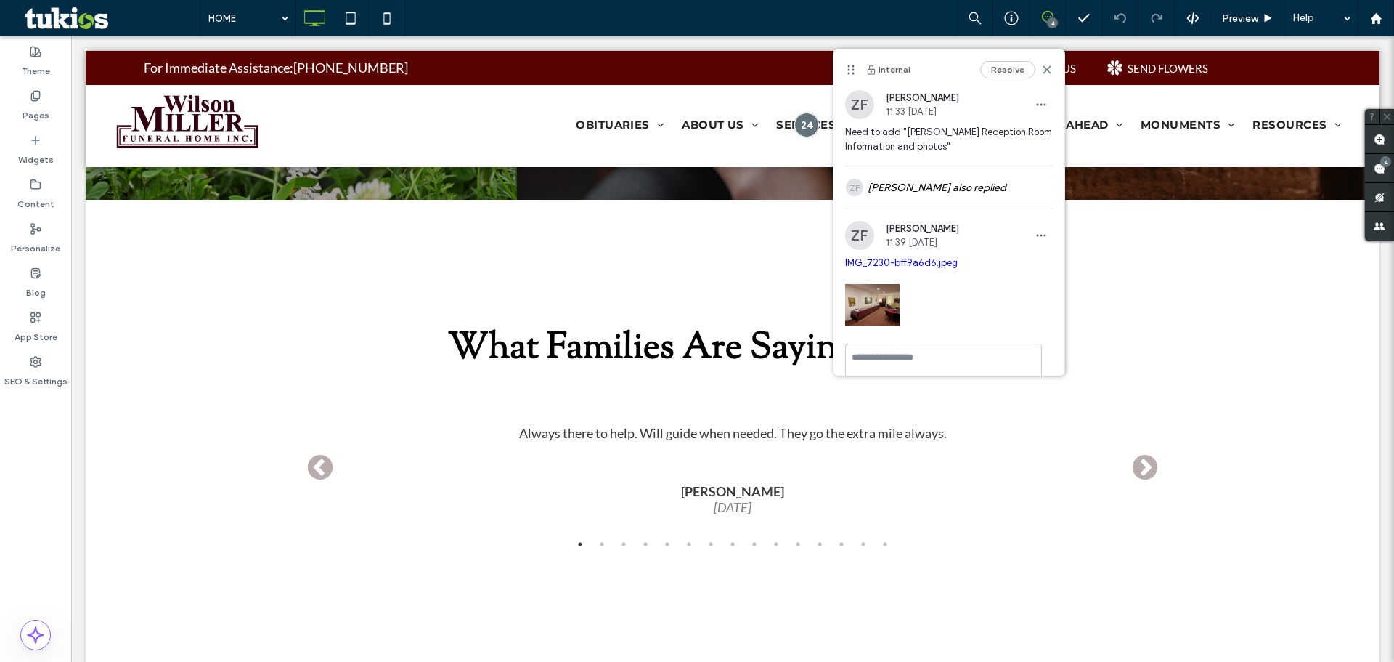
scroll to position [56, 0]
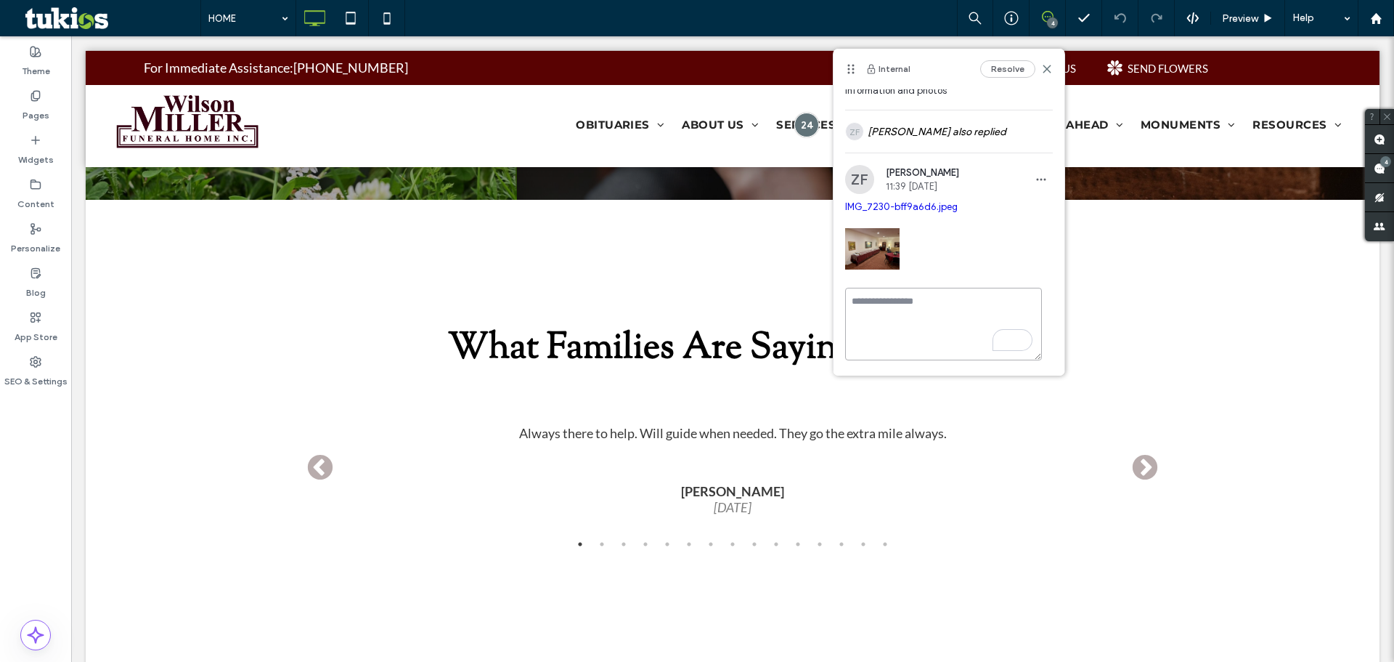
click at [958, 322] on textarea "To enrich screen reader interactions, please activate Accessibility in Grammarl…" at bounding box center [943, 324] width 197 height 73
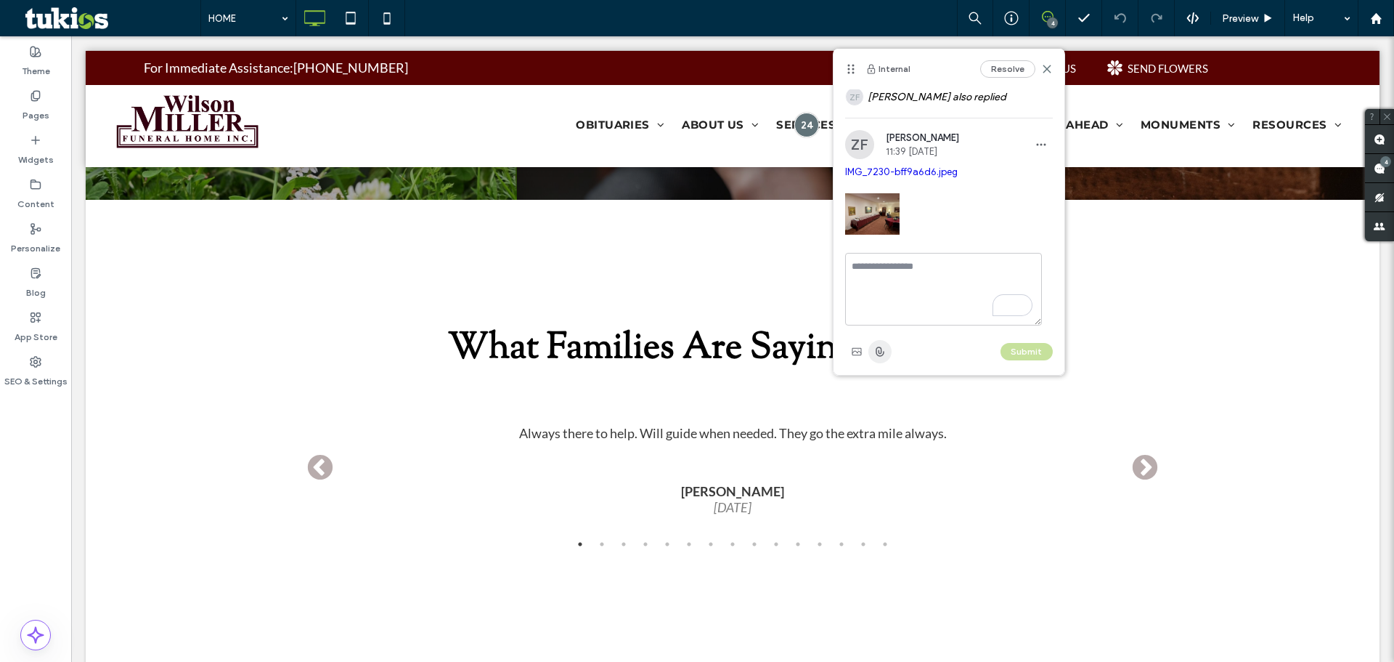
click at [885, 349] on icon "button" at bounding box center [880, 352] width 12 height 12
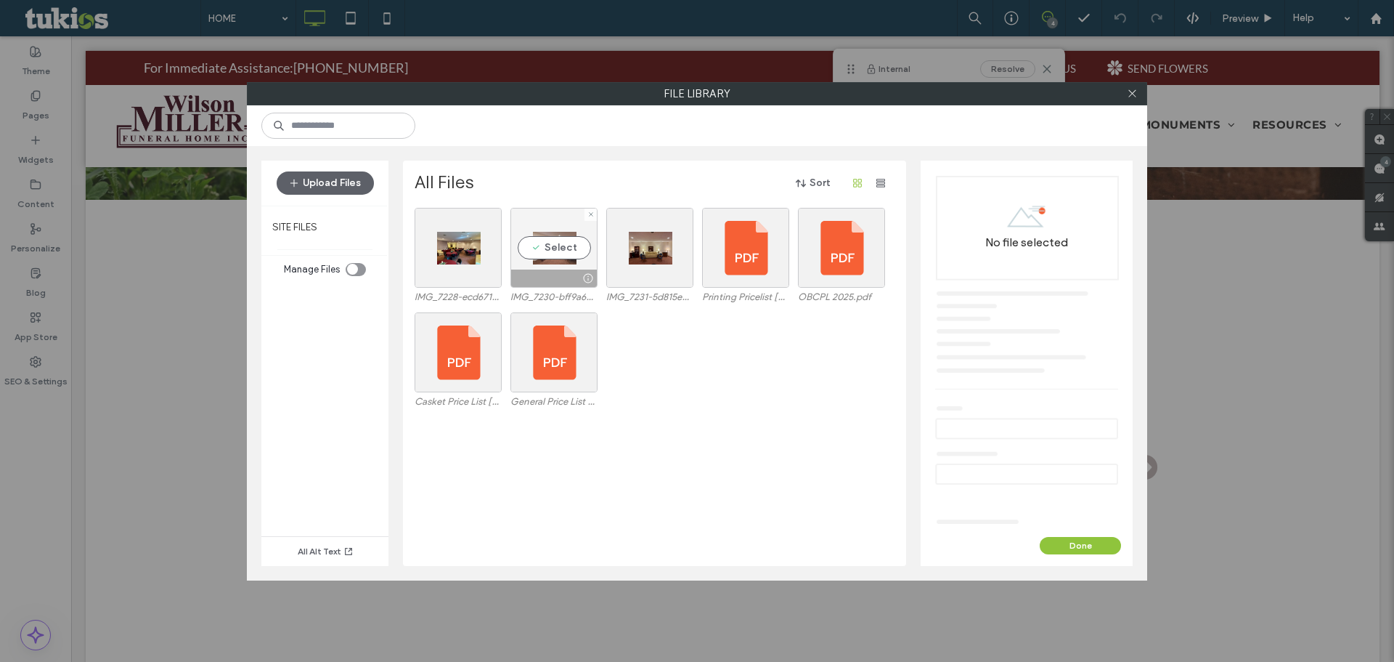
click at [553, 251] on div "Select" at bounding box center [554, 248] width 87 height 80
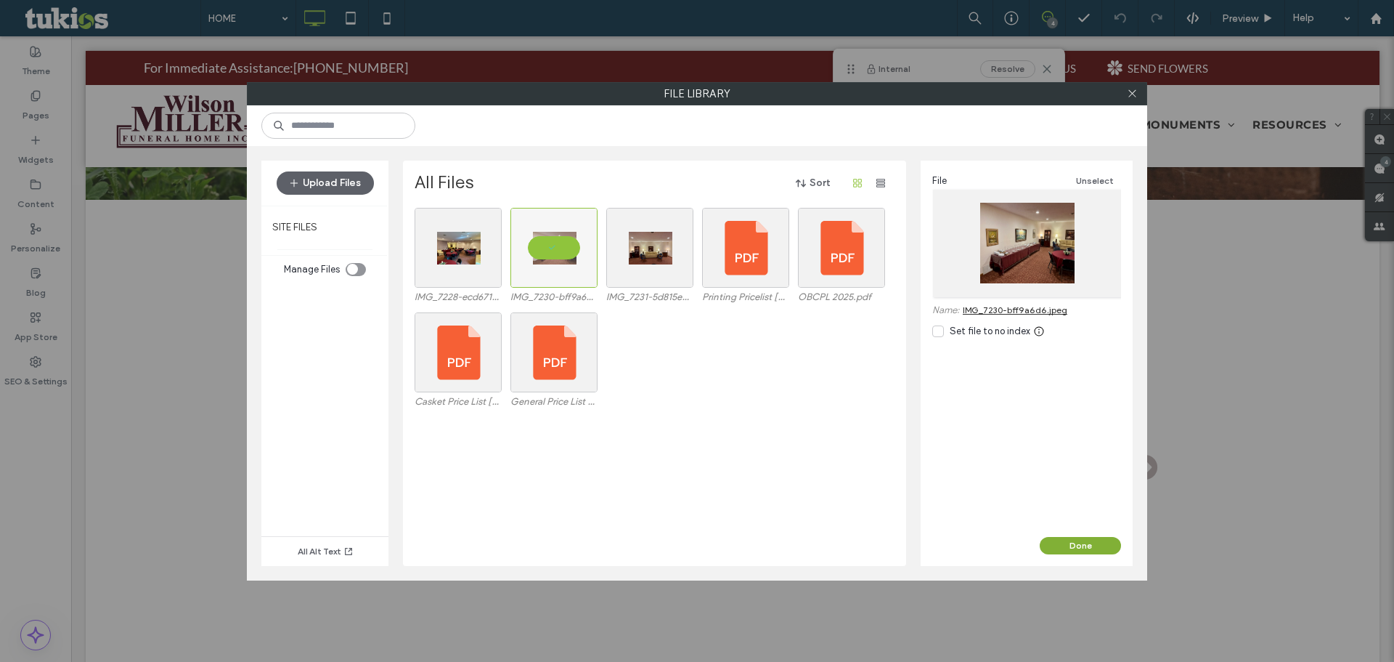
click at [1072, 547] on button "Done" at bounding box center [1080, 545] width 81 height 17
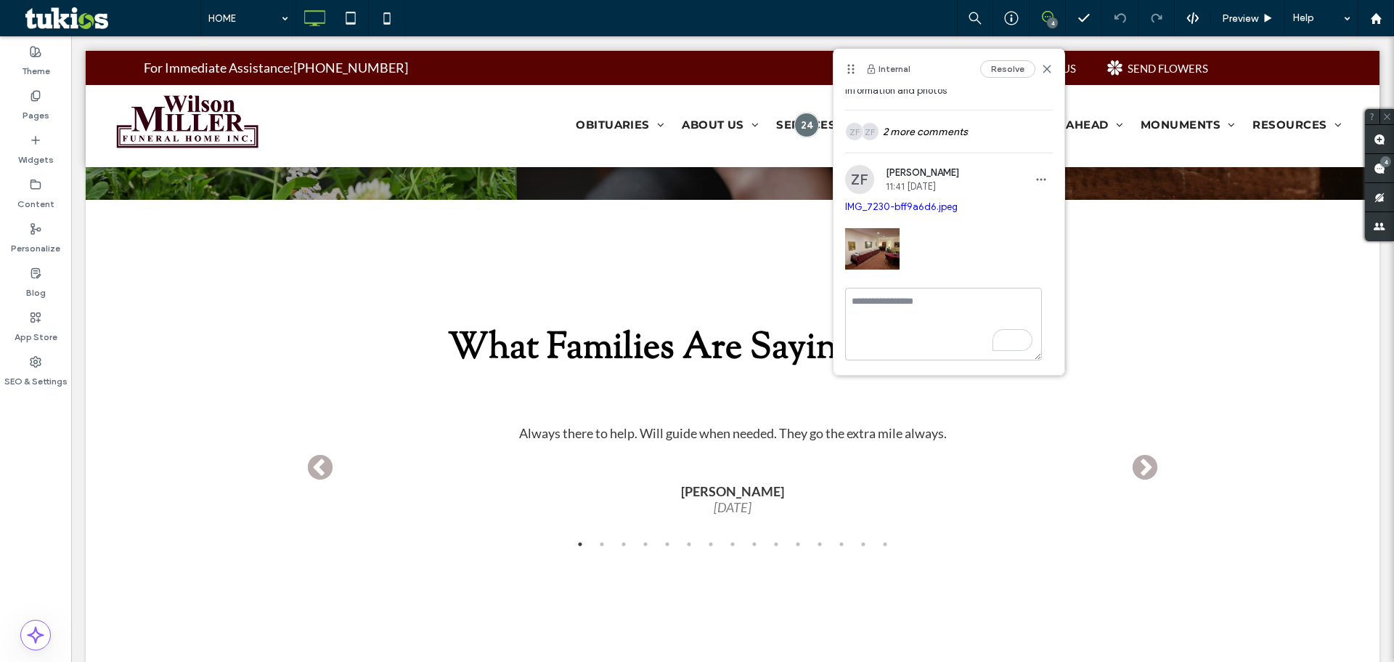
scroll to position [0, 0]
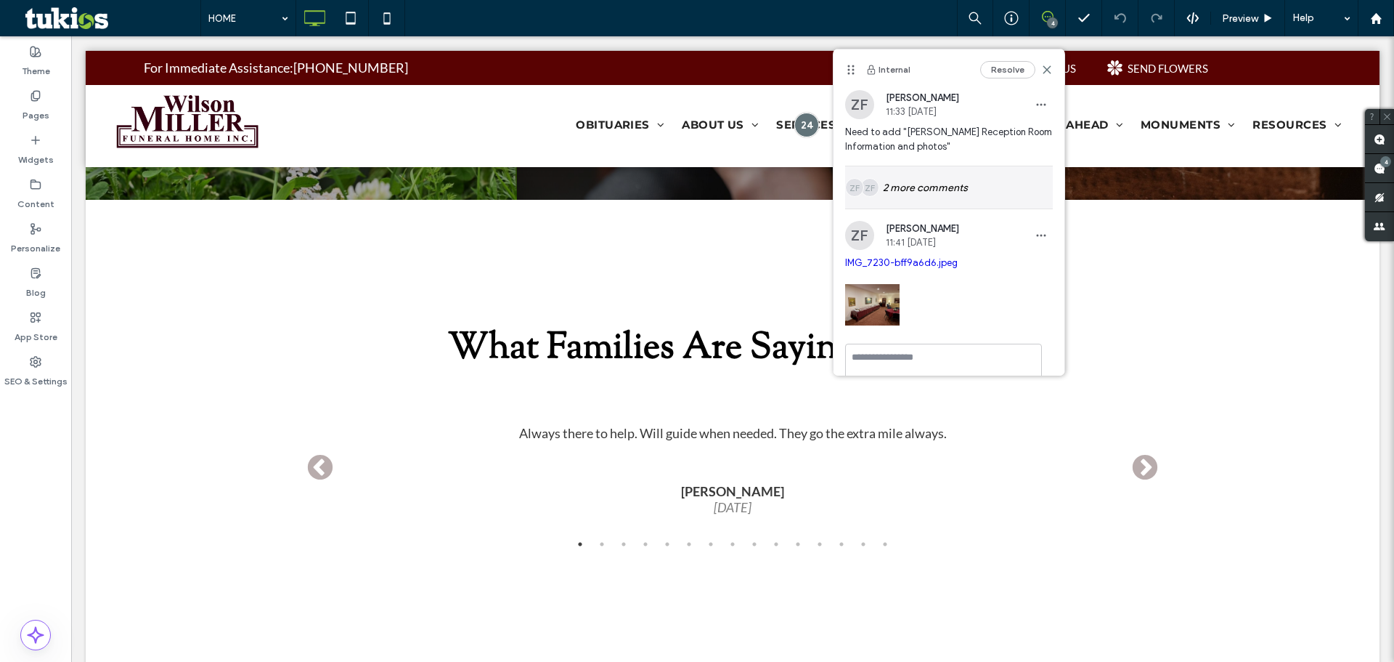
click at [954, 201] on div "ZF ZF 2 more comments" at bounding box center [949, 187] width 208 height 42
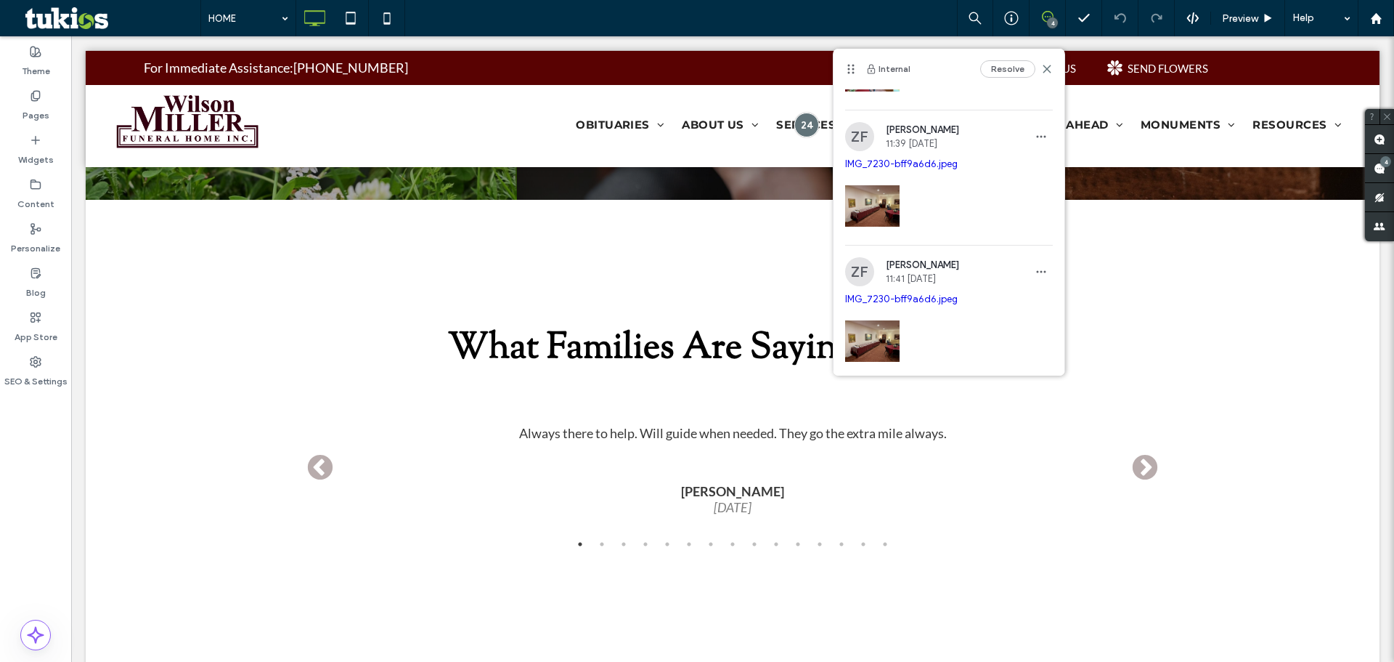
scroll to position [290, 0]
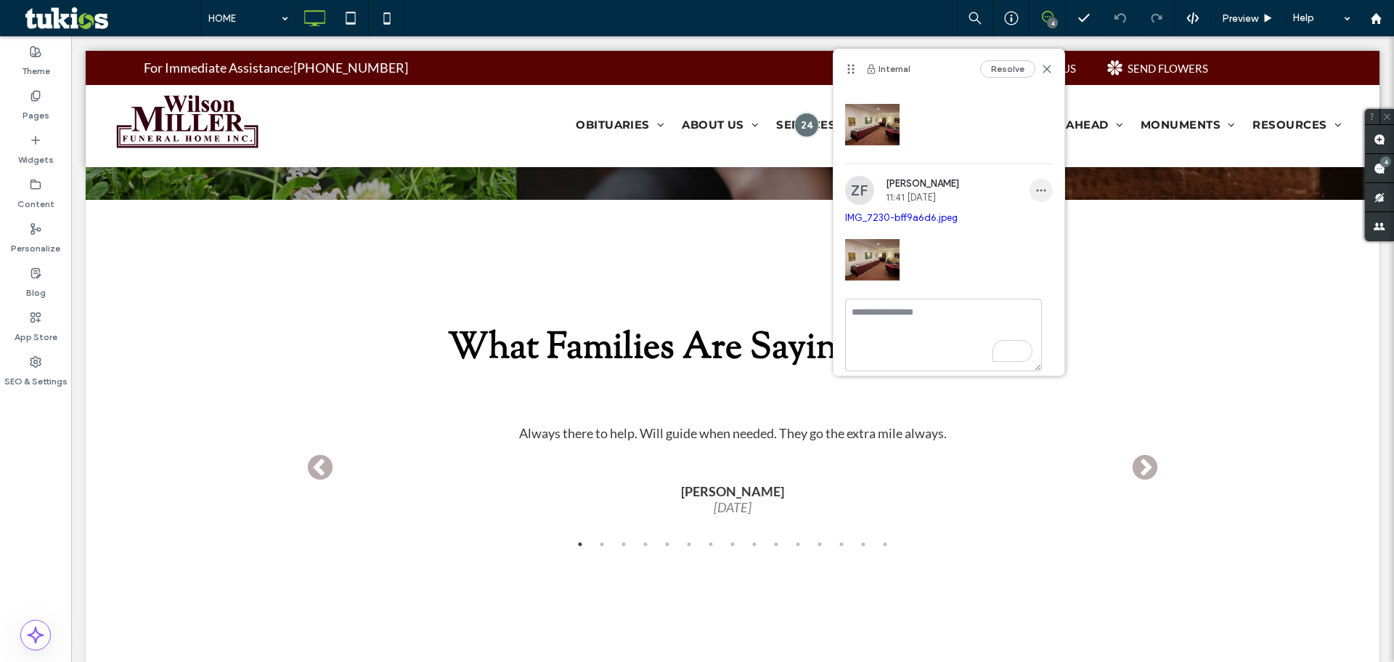
click at [1031, 197] on span "button" at bounding box center [1041, 190] width 23 height 23
click at [1043, 228] on span "Edit" at bounding box center [1040, 228] width 18 height 15
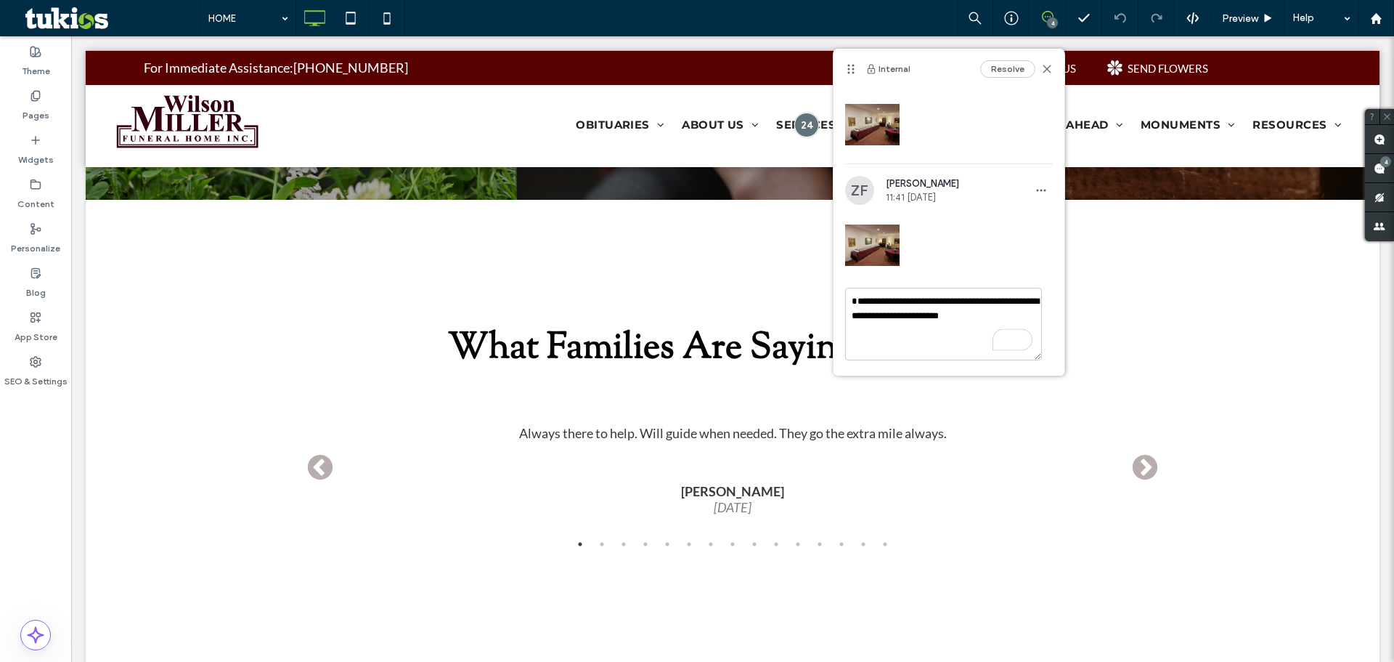
drag, startPoint x: 959, startPoint y: 334, endPoint x: 855, endPoint y: 272, distance: 121.4
click at [855, 272] on div "**********" at bounding box center [949, 287] width 208 height 222
click at [1030, 184] on span "button" at bounding box center [1041, 190] width 23 height 23
click at [1047, 268] on div "Delete" at bounding box center [1084, 256] width 129 height 28
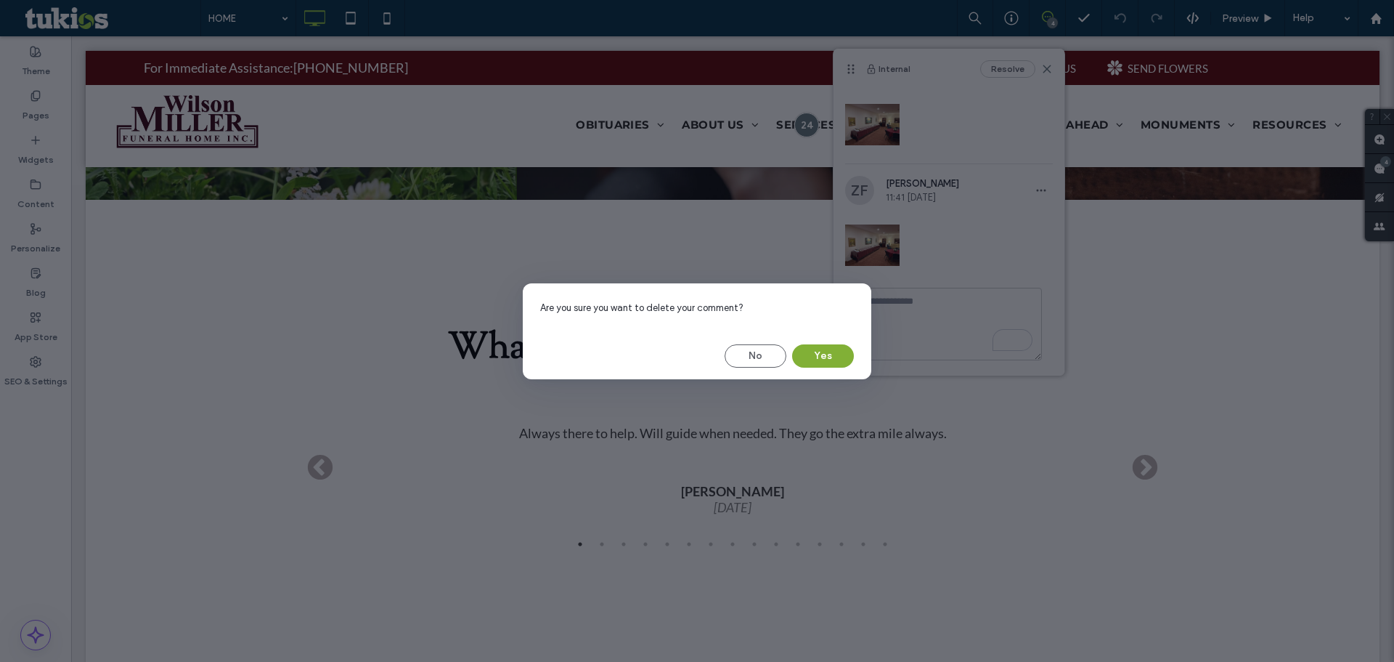
drag, startPoint x: 829, startPoint y: 357, endPoint x: 757, endPoint y: 320, distance: 80.6
click at [829, 357] on button "Yes" at bounding box center [823, 355] width 62 height 23
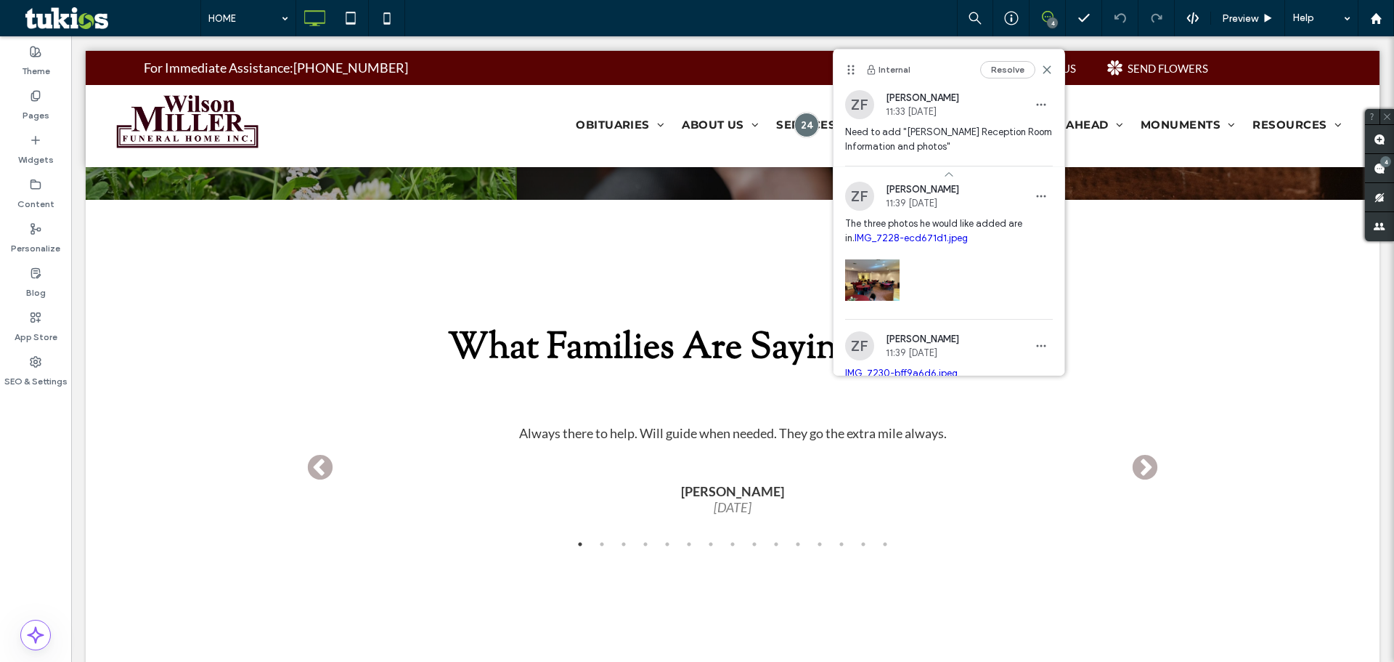
scroll to position [122, 0]
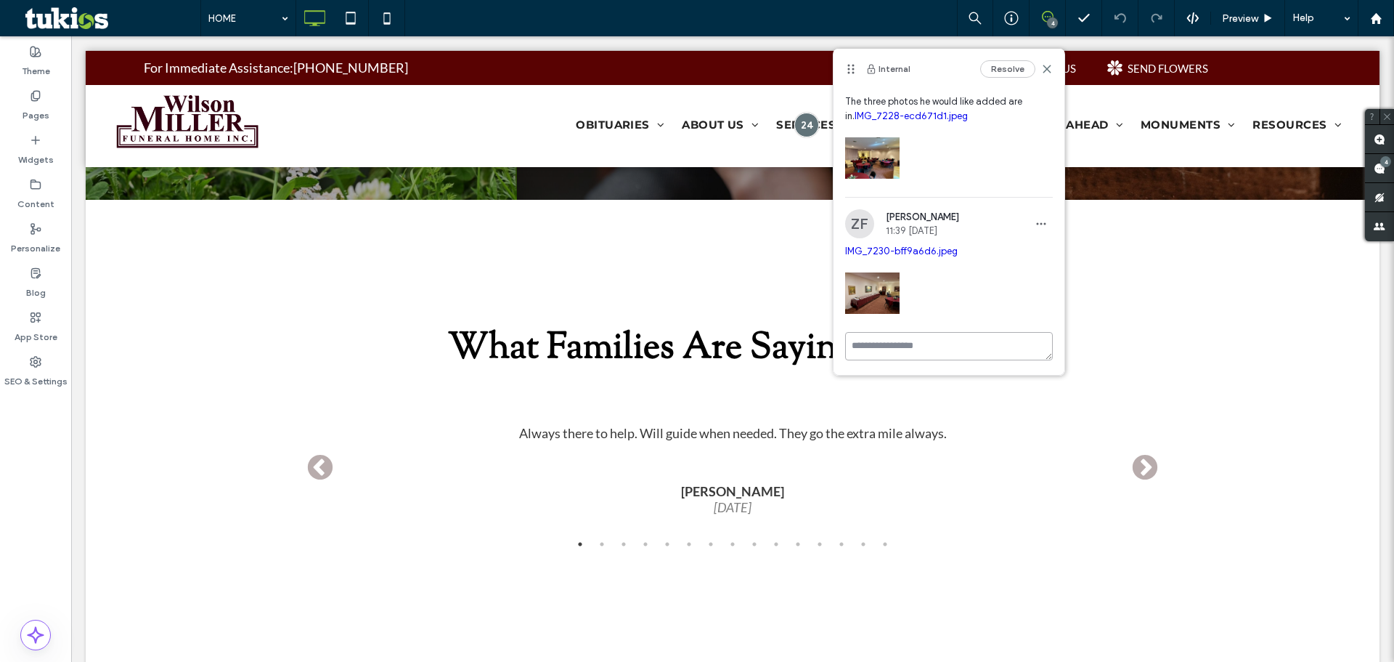
click at [911, 349] on textarea at bounding box center [949, 346] width 208 height 28
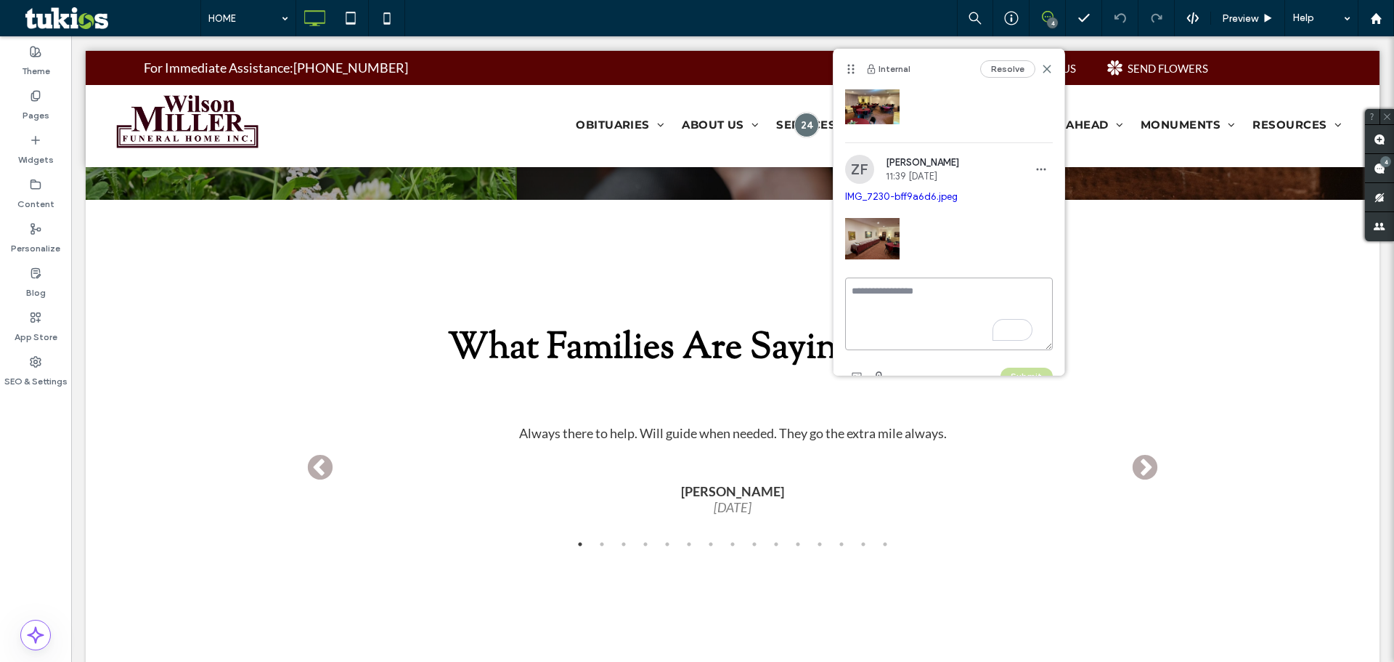
scroll to position [201, 0]
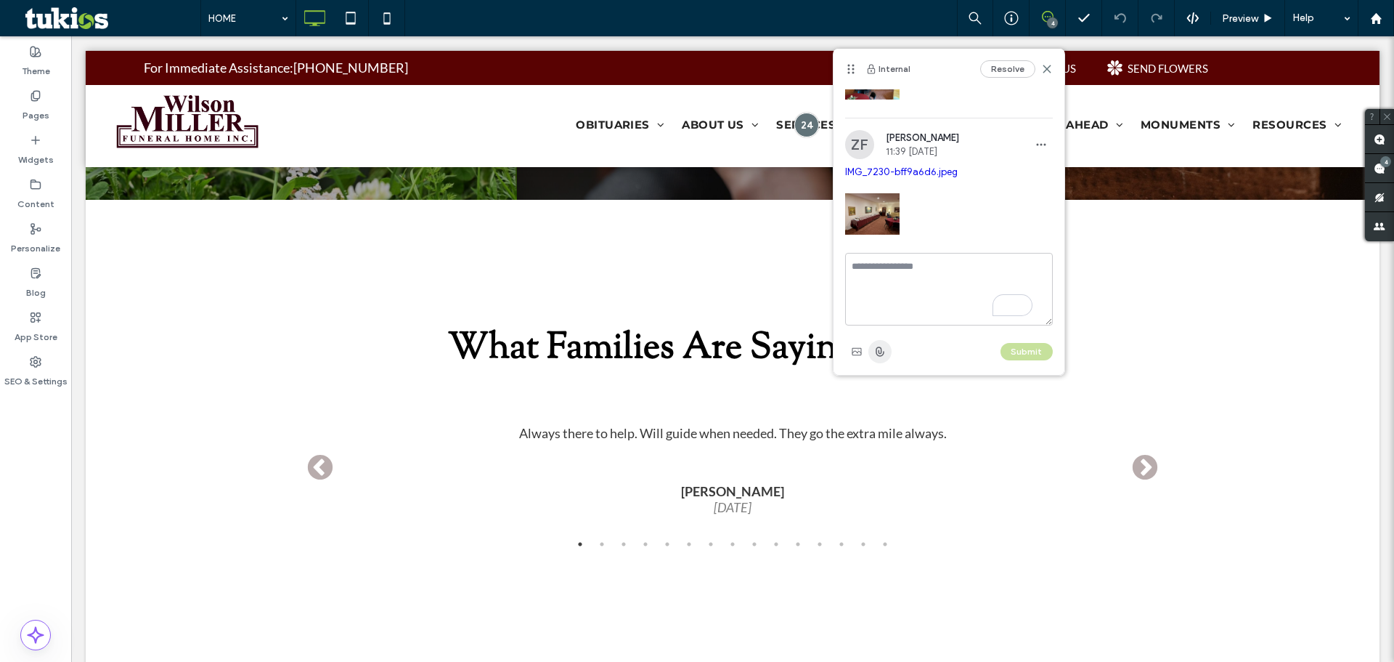
click at [879, 347] on use "button" at bounding box center [880, 351] width 7 height 9
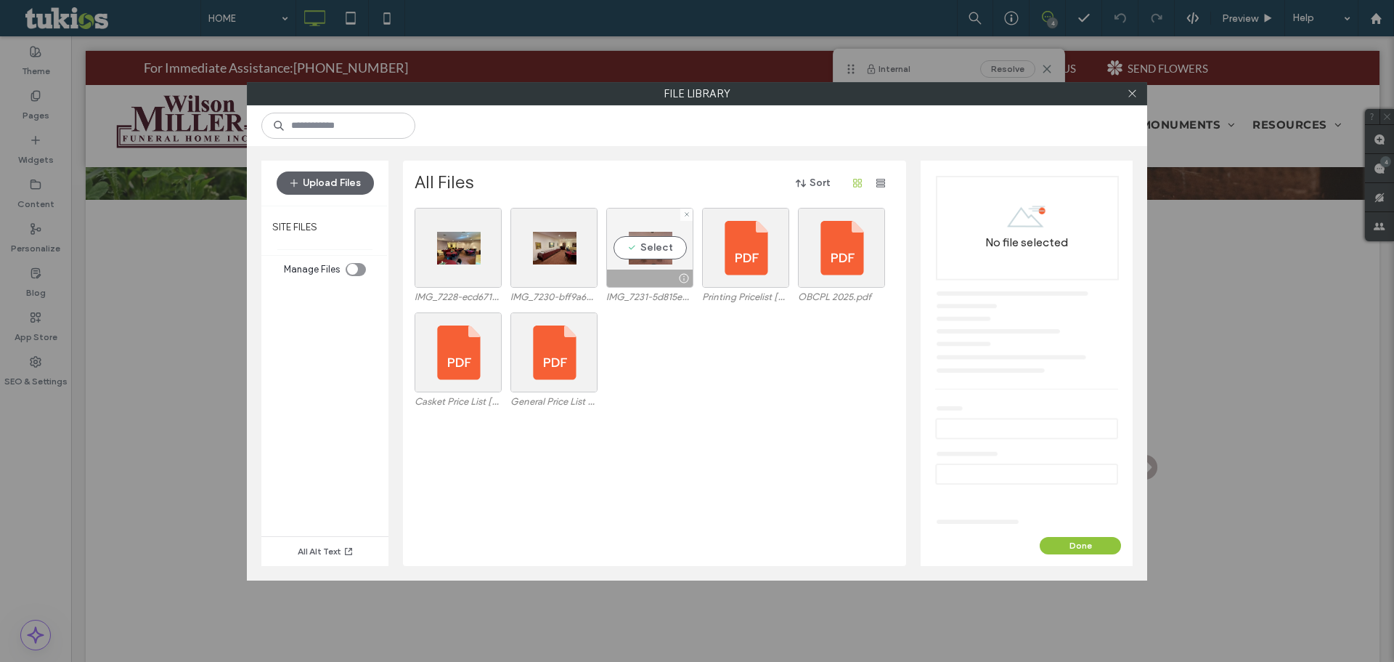
click at [646, 239] on div "Select" at bounding box center [649, 248] width 87 height 80
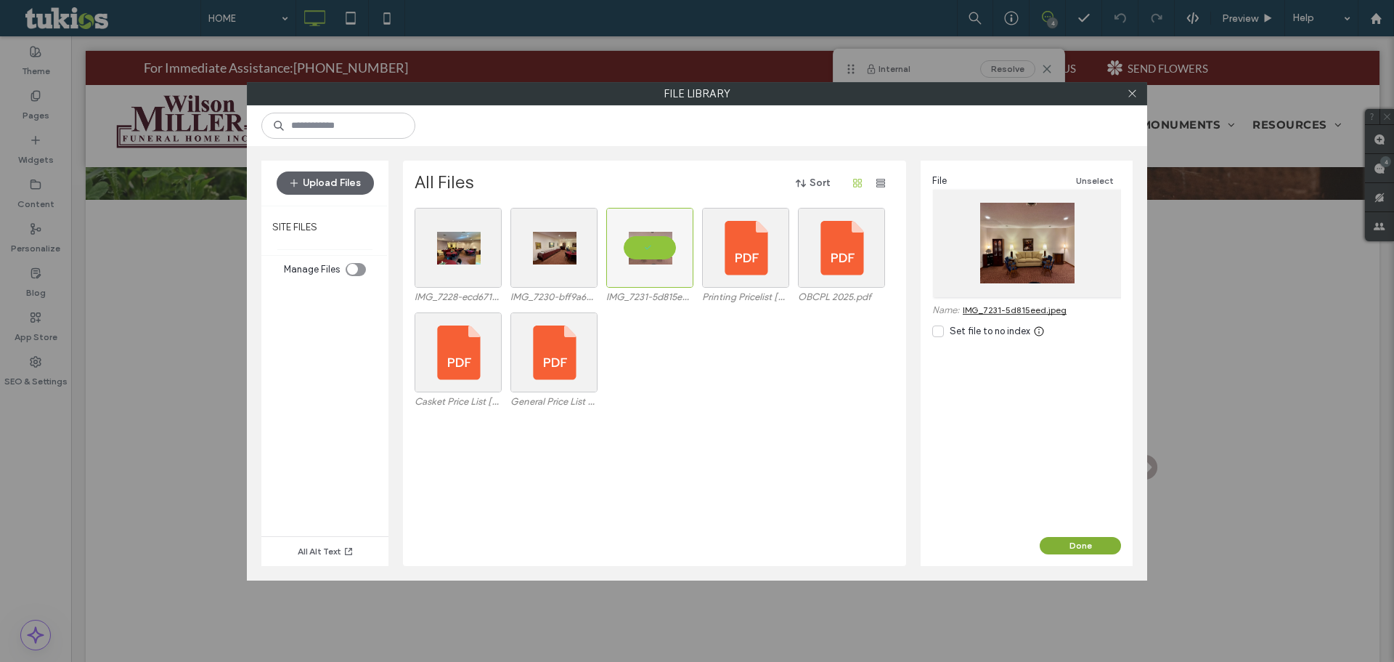
drag, startPoint x: 1098, startPoint y: 550, endPoint x: 872, endPoint y: 439, distance: 251.7
click at [1098, 550] on button "Done" at bounding box center [1080, 545] width 81 height 17
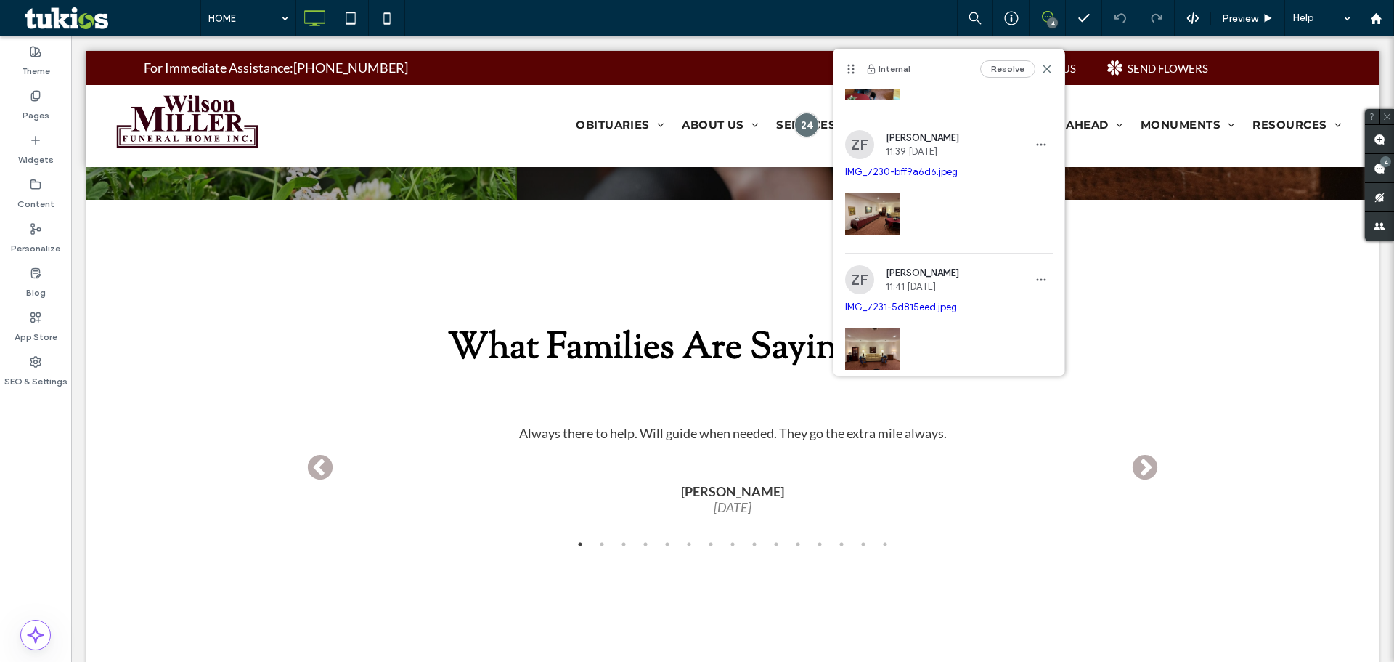
scroll to position [0, 0]
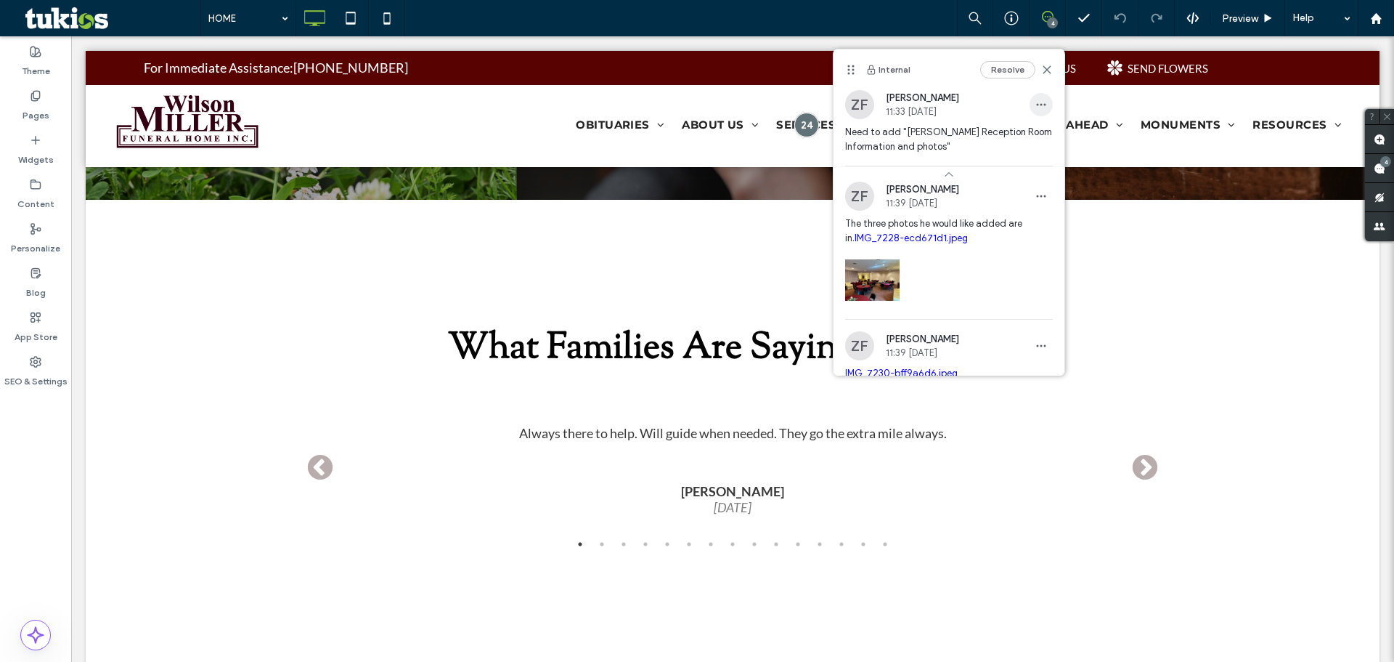
click at [1031, 96] on span "button" at bounding box center [1041, 104] width 23 height 23
click at [1039, 147] on span "Edit" at bounding box center [1040, 142] width 18 height 15
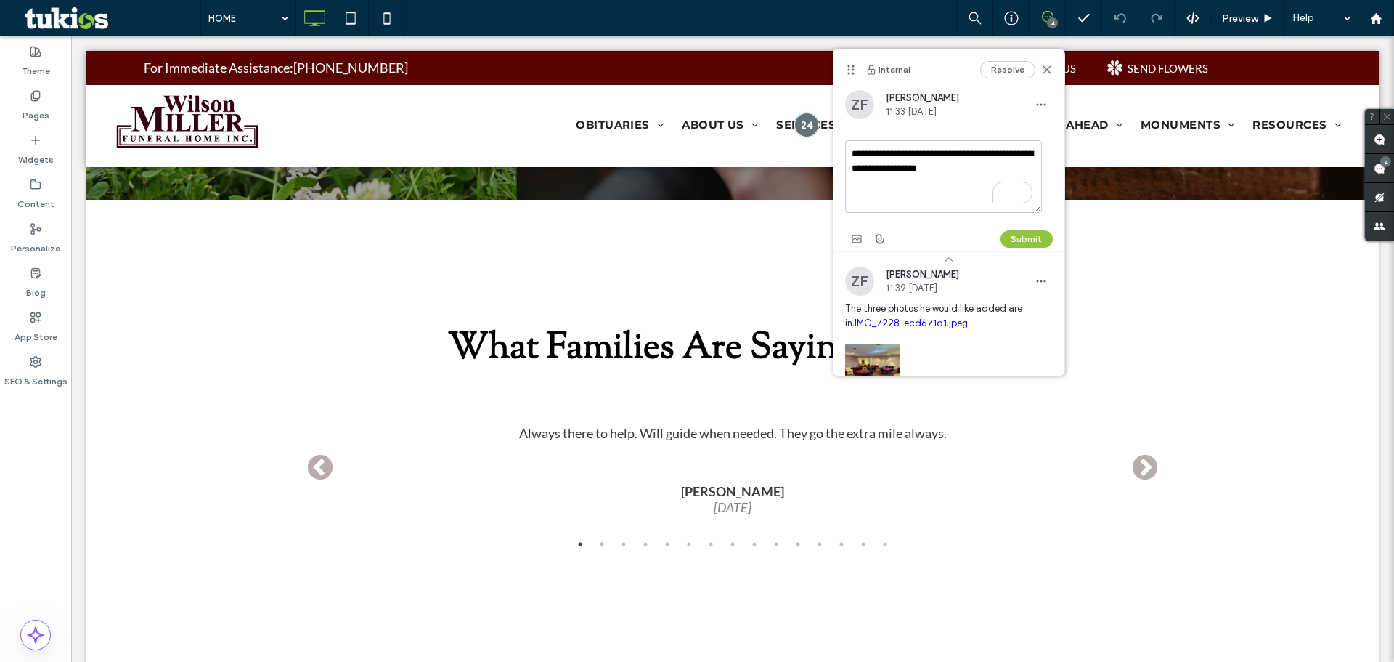
click at [993, 173] on textarea "**********" at bounding box center [943, 176] width 197 height 73
type textarea "**********"
click at [1011, 243] on button "Submit" at bounding box center [1027, 238] width 52 height 17
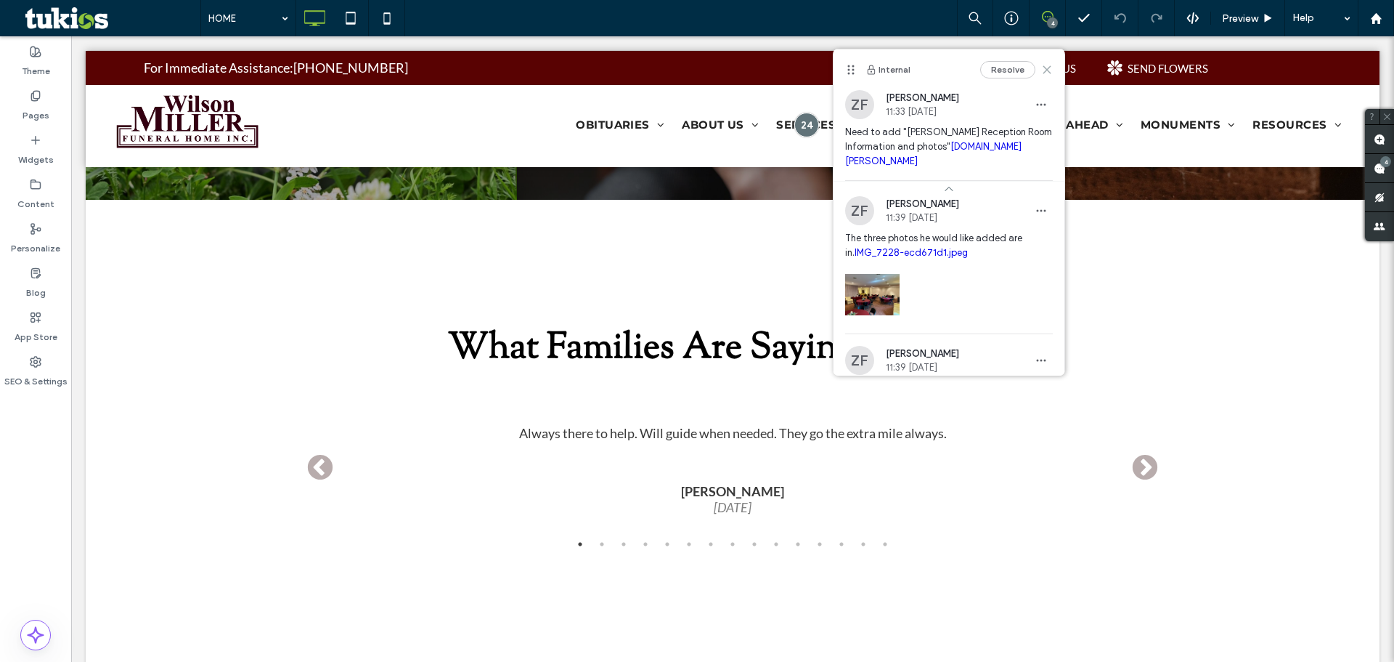
click at [1041, 68] on icon at bounding box center [1047, 70] width 12 height 12
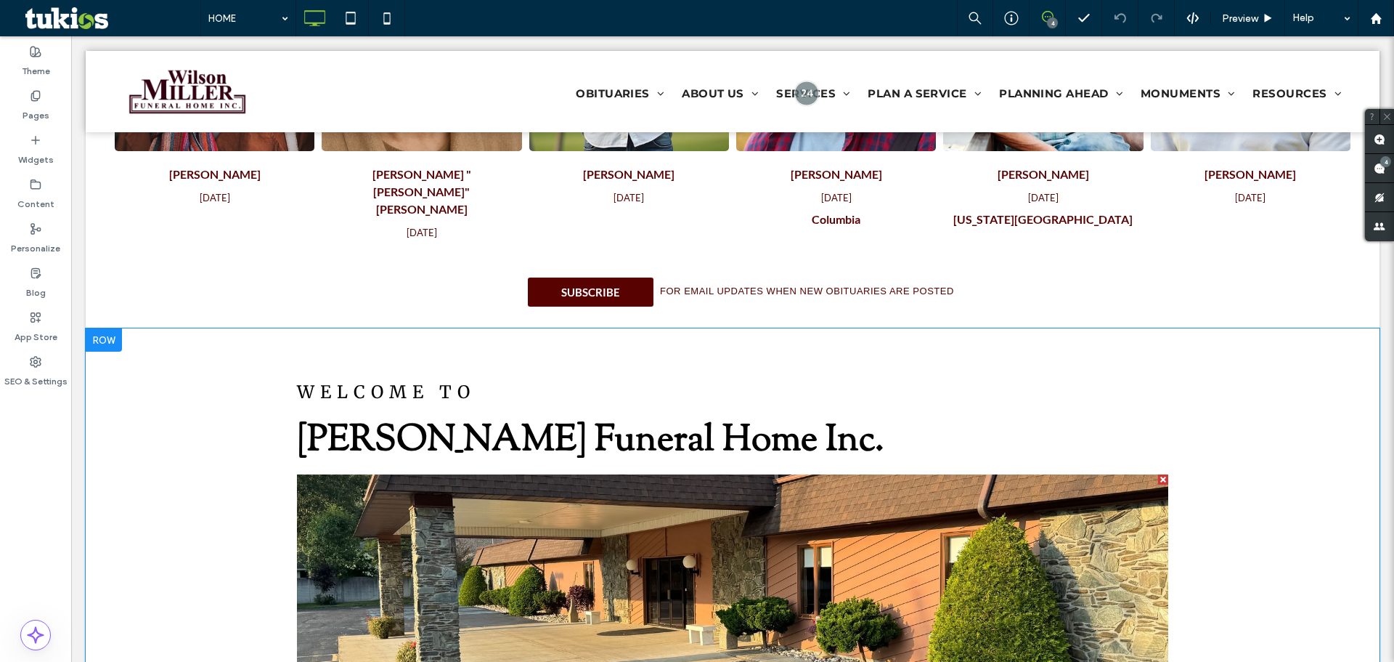
scroll to position [944, 0]
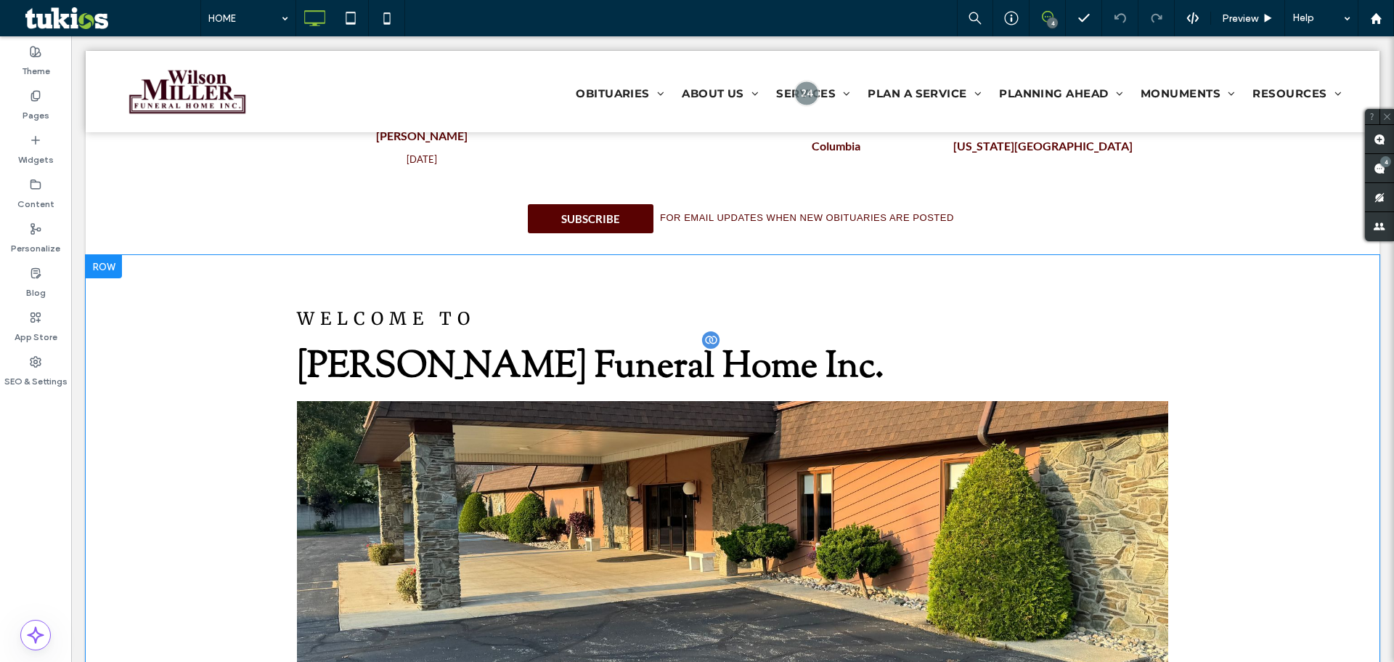
click at [1293, 354] on div "WELCOME TO [PERSON_NAME] Funeral Home Inc. Slide title Write your caption here …" at bounding box center [733, 617] width 1294 height 724
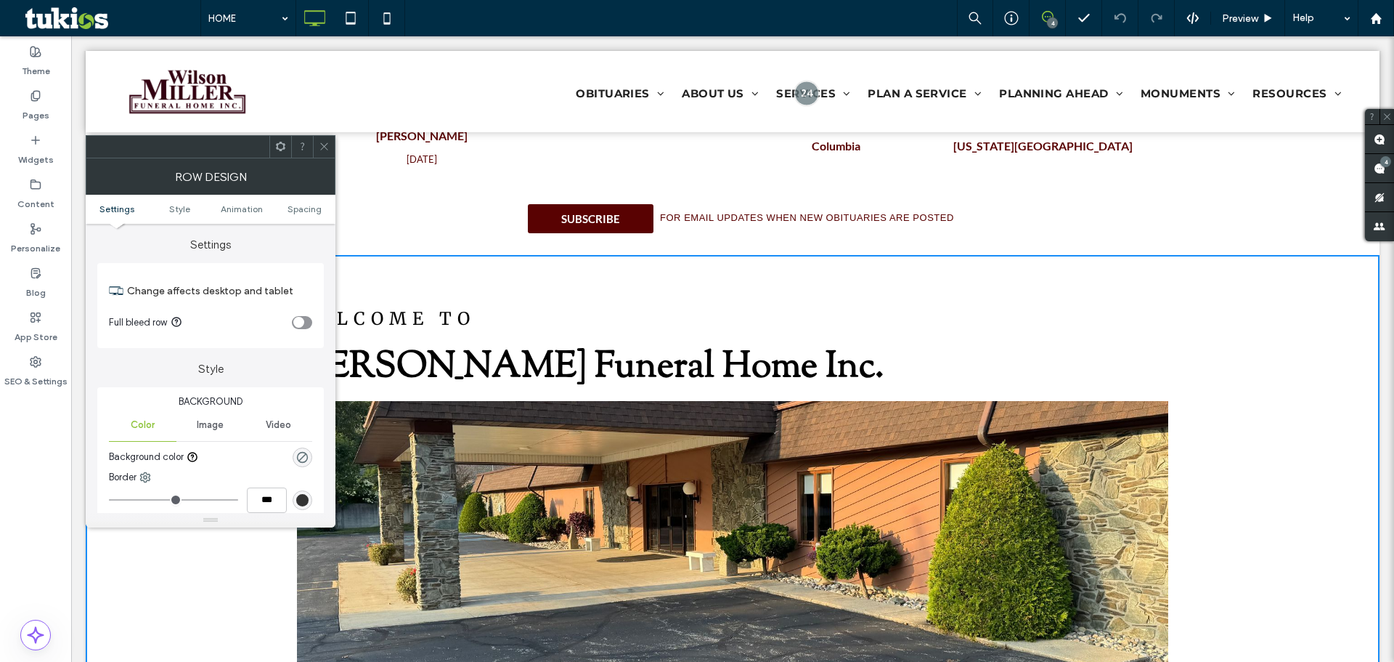
click at [326, 144] on icon at bounding box center [324, 146] width 11 height 11
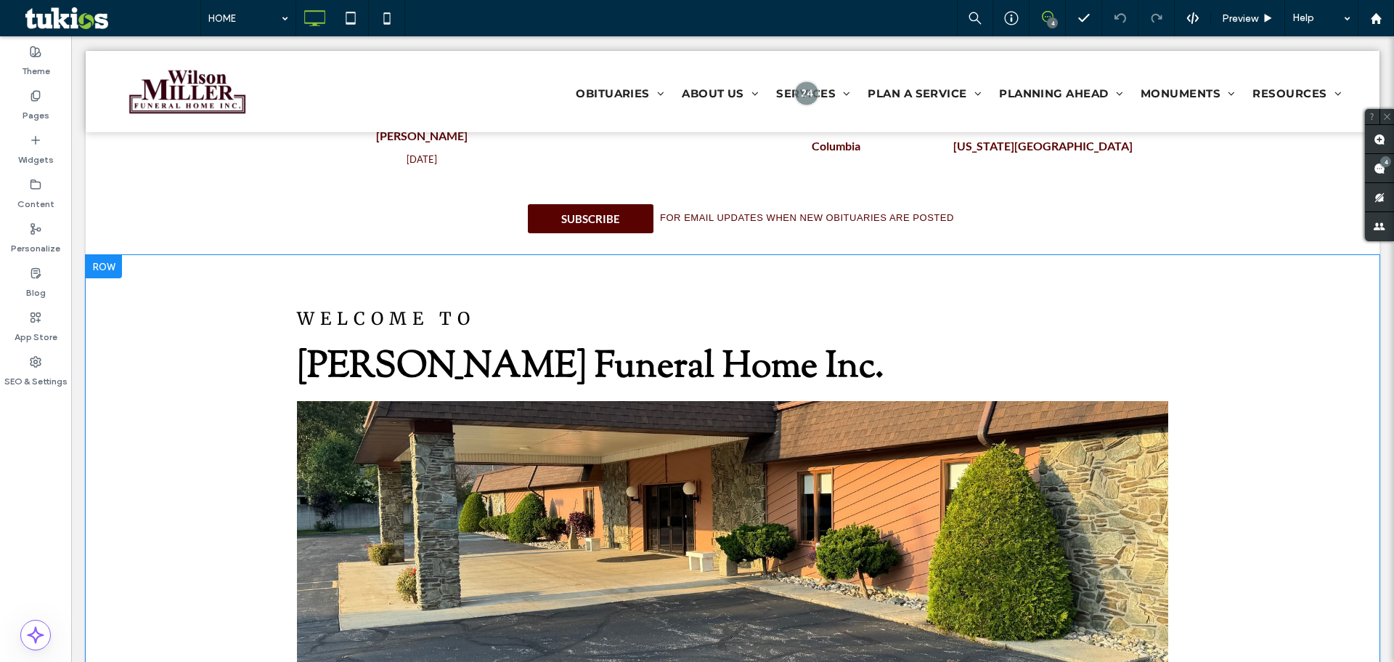
click at [221, 273] on div "WELCOME TO [PERSON_NAME] Funeral Home Inc. Slide title Write your caption here …" at bounding box center [733, 617] width 1294 height 724
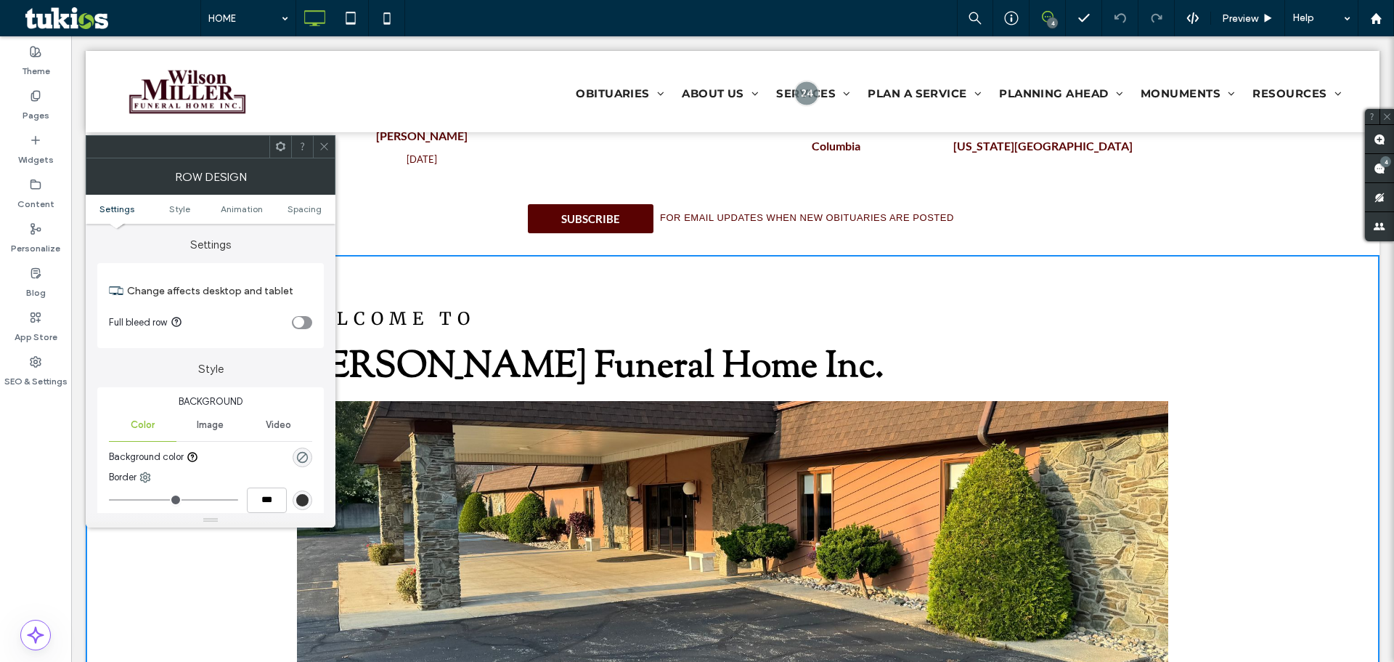
click at [334, 153] on div at bounding box center [324, 147] width 22 height 22
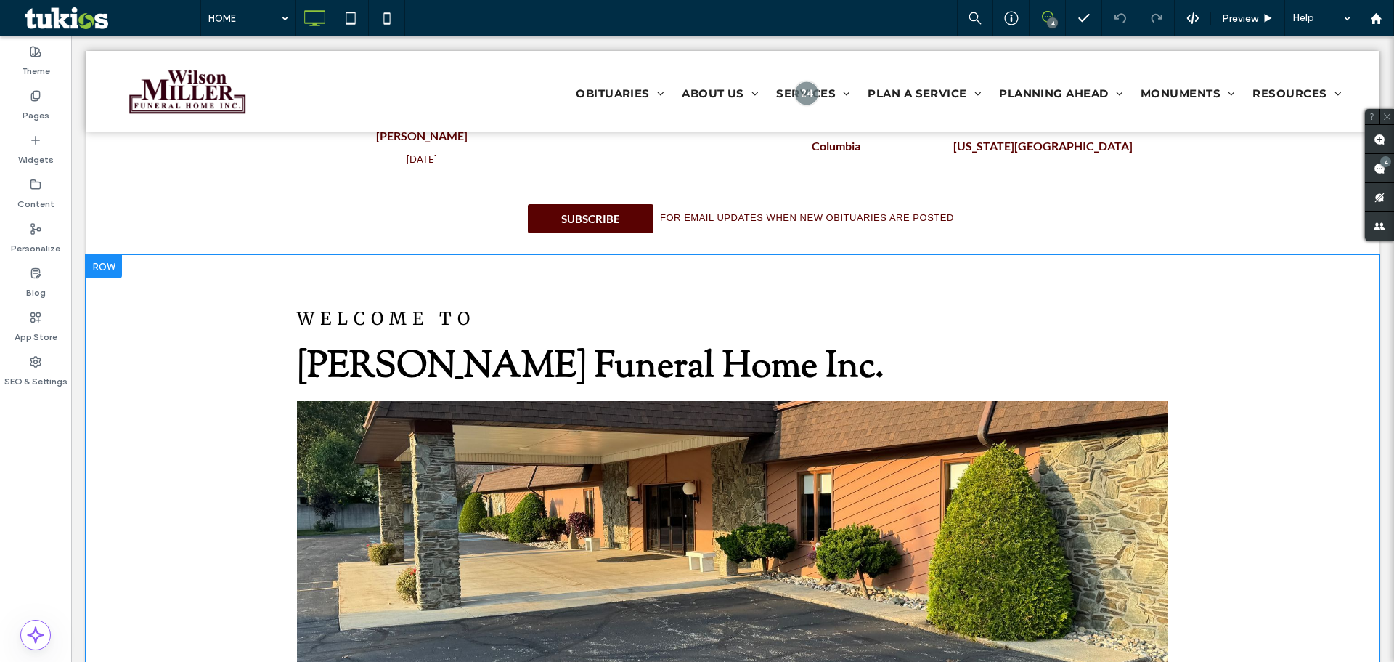
click at [110, 261] on div at bounding box center [104, 266] width 36 height 23
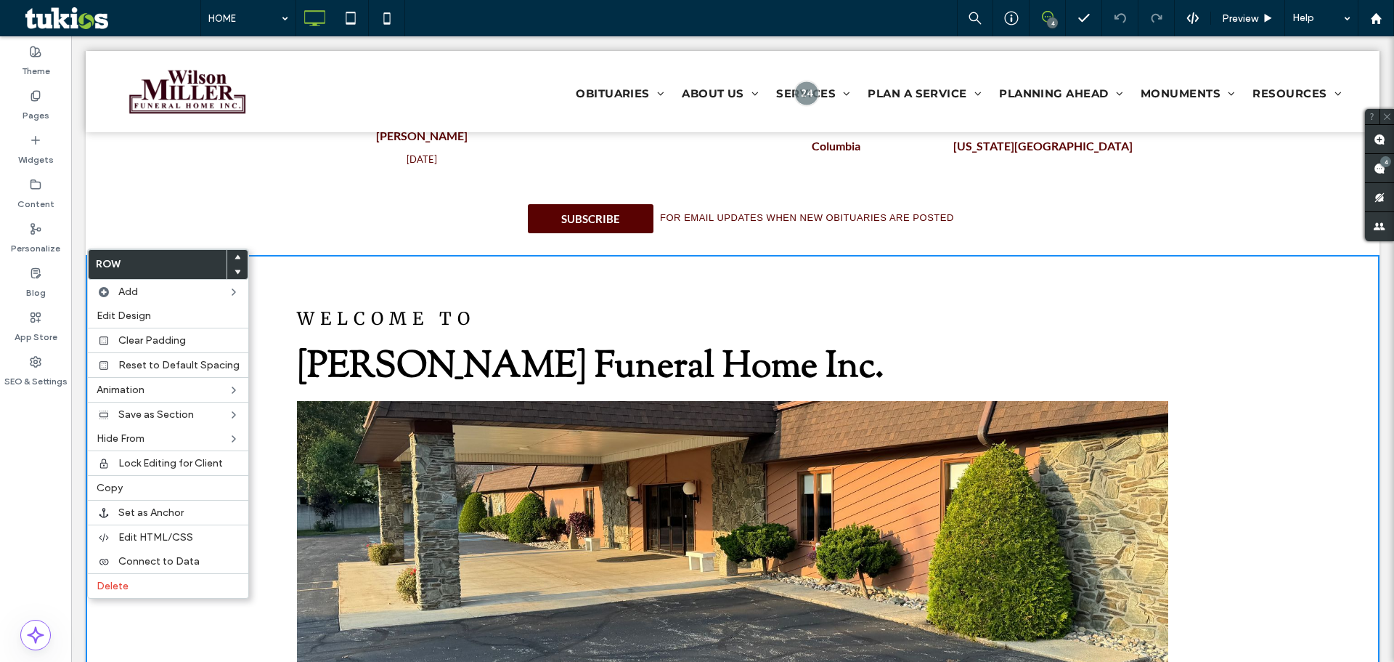
click at [227, 256] on div at bounding box center [237, 257] width 20 height 15
click at [235, 257] on use at bounding box center [238, 257] width 7 height 4
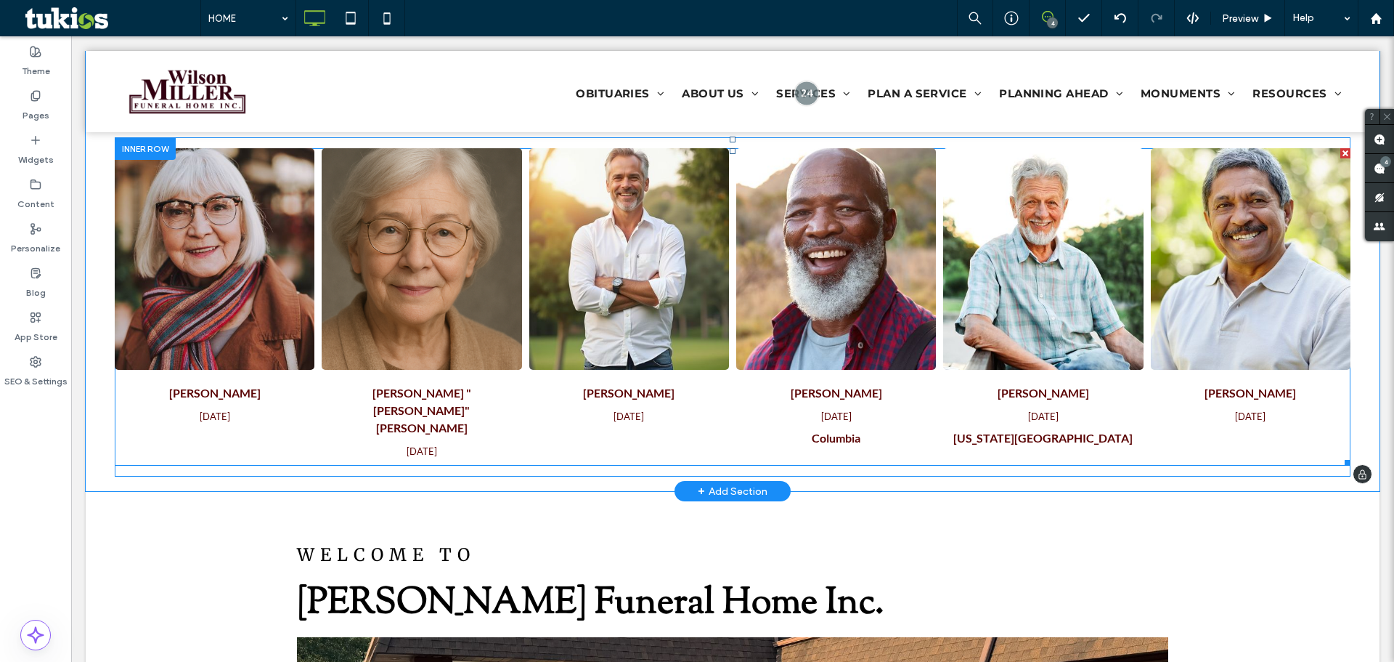
scroll to position [654, 0]
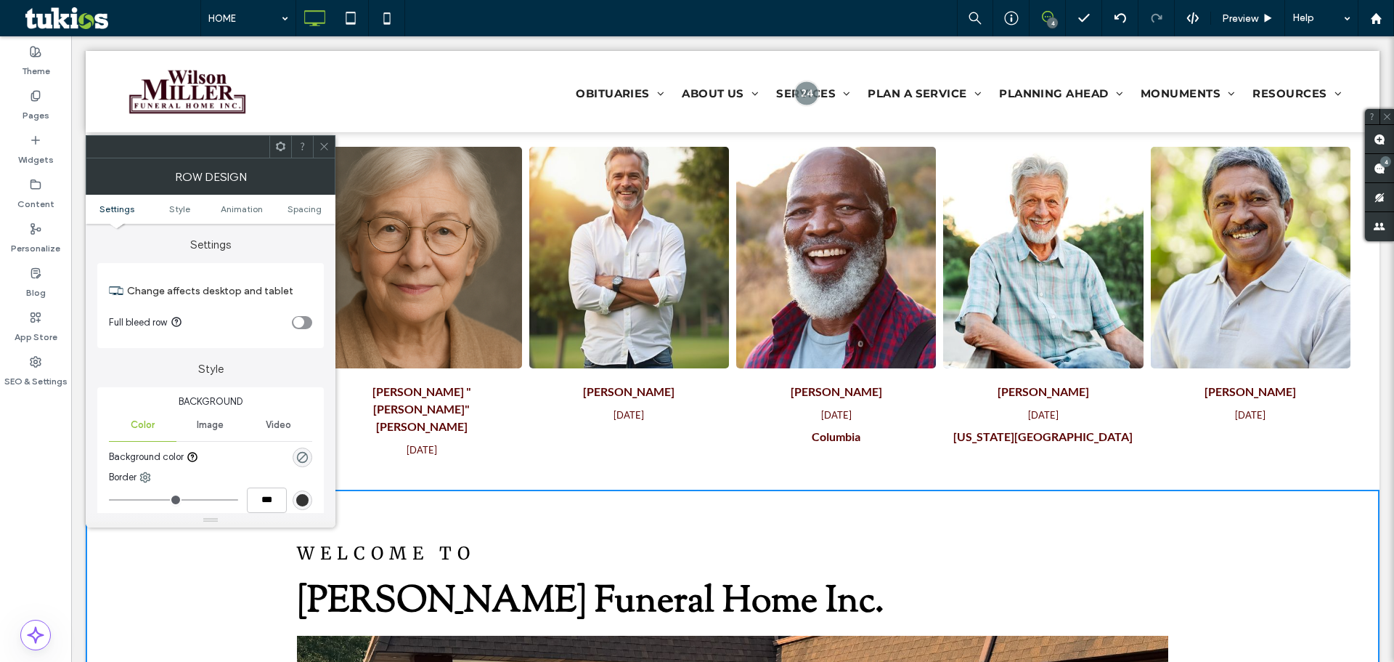
click at [320, 145] on icon at bounding box center [324, 146] width 11 height 11
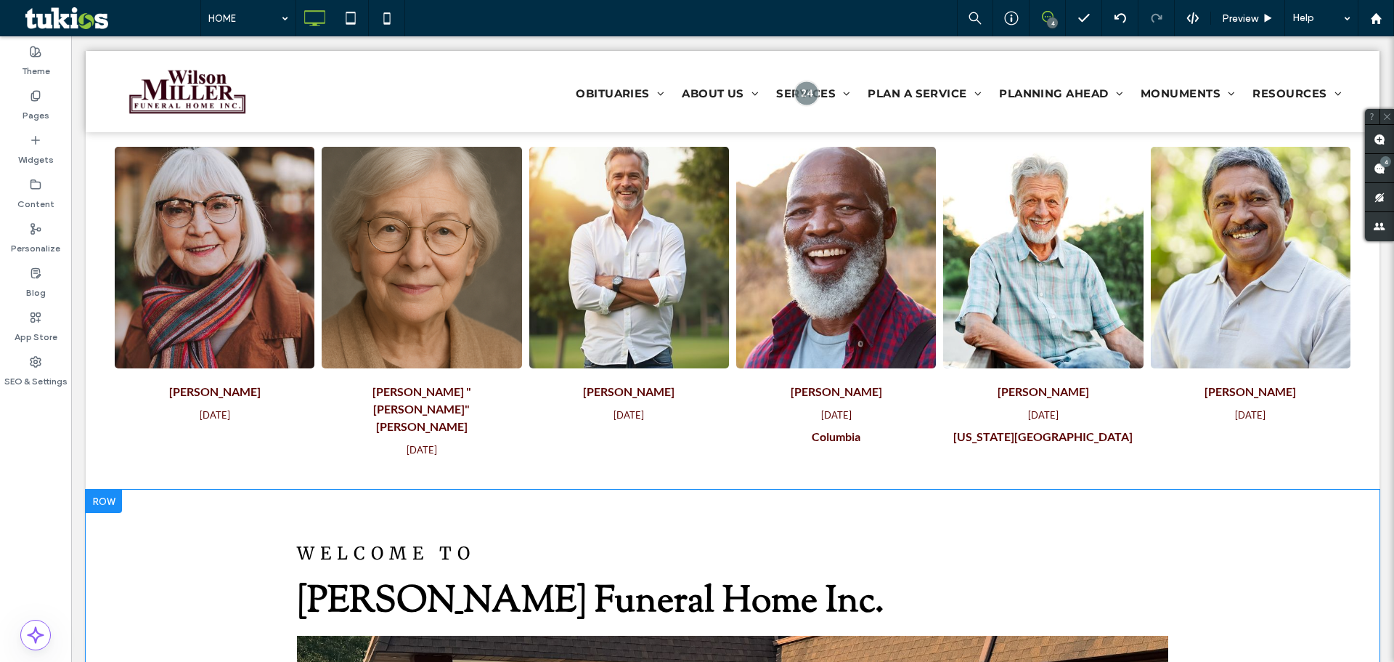
click at [105, 497] on div at bounding box center [104, 500] width 36 height 23
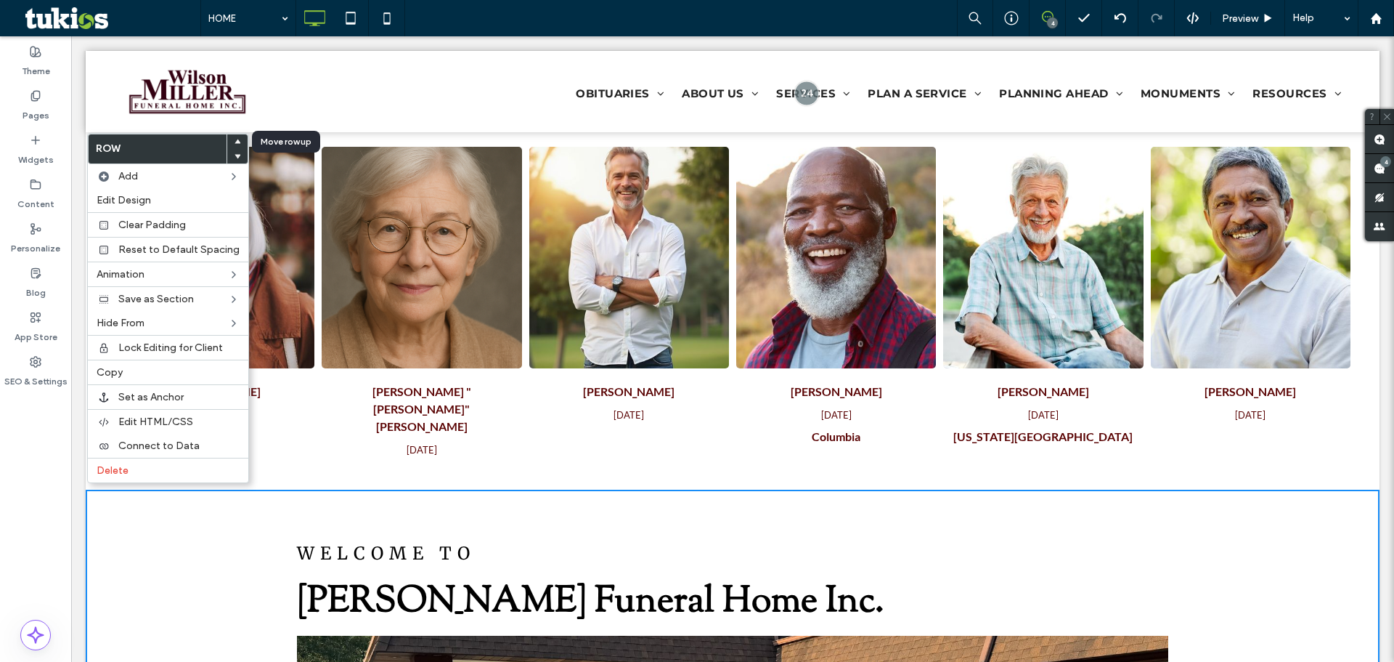
click at [235, 140] on use at bounding box center [238, 141] width 7 height 4
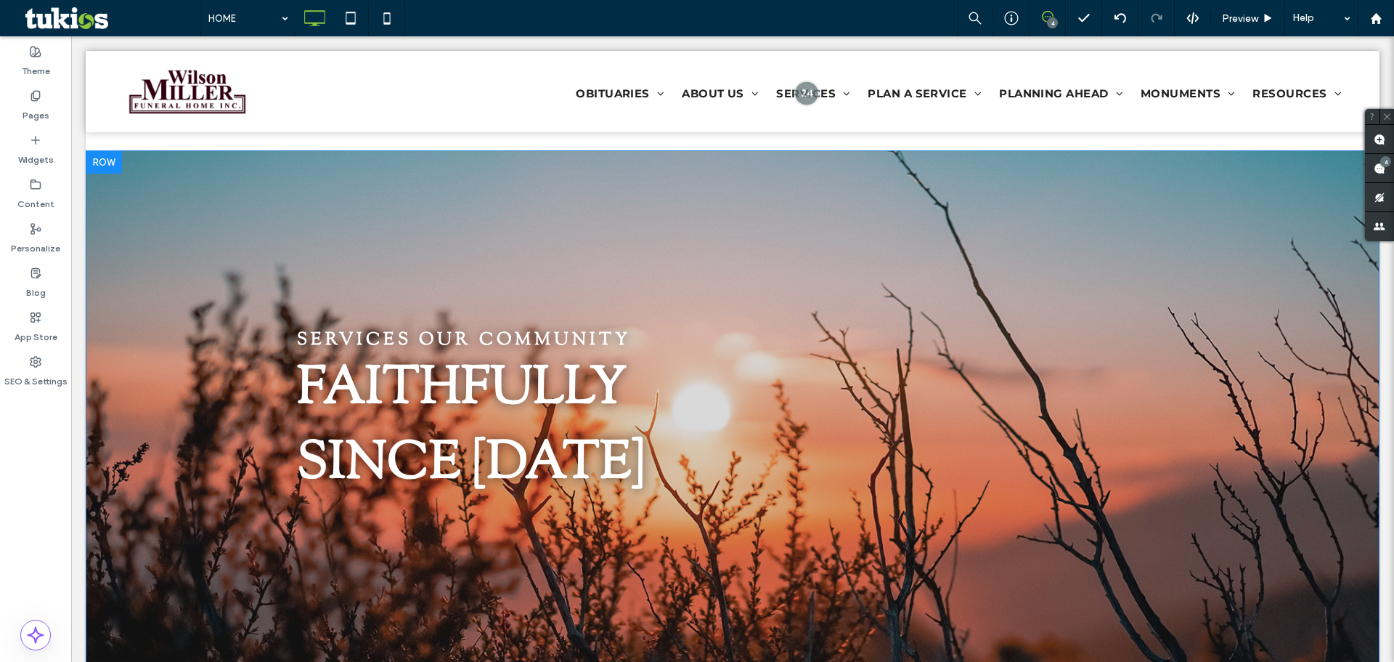
scroll to position [0, 0]
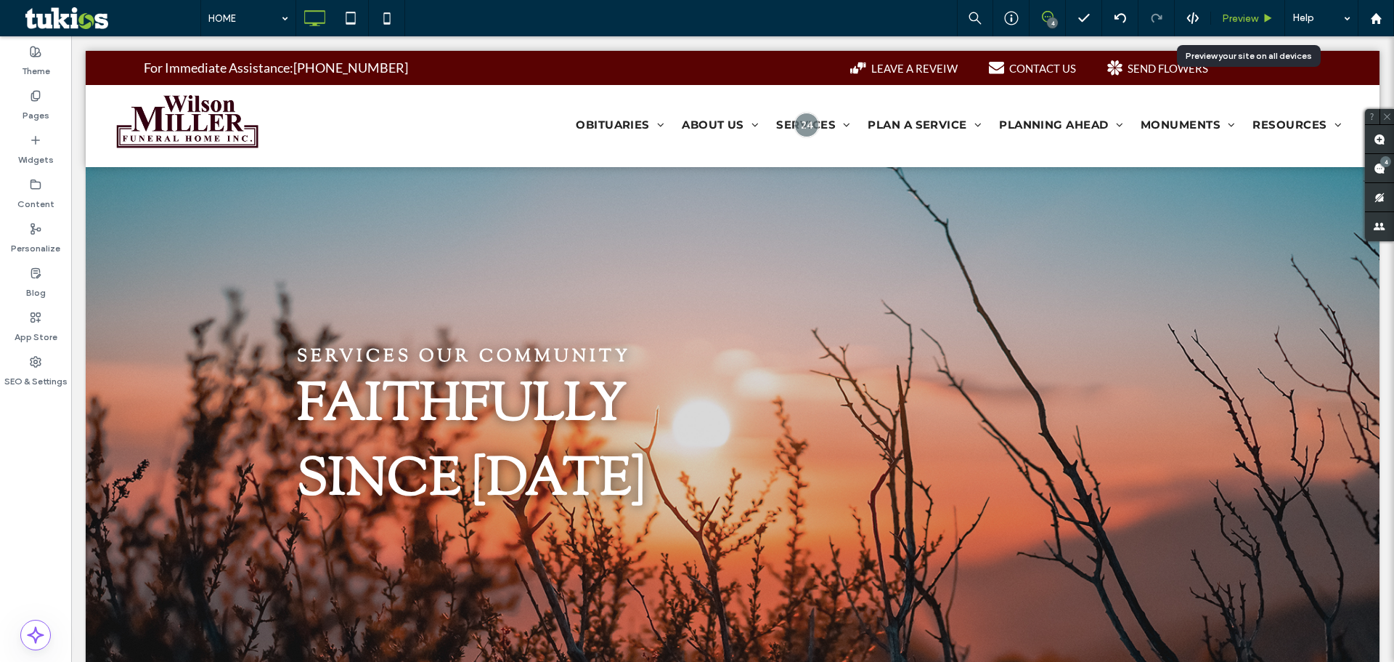
click at [1261, 19] on div "Preview" at bounding box center [1247, 18] width 73 height 12
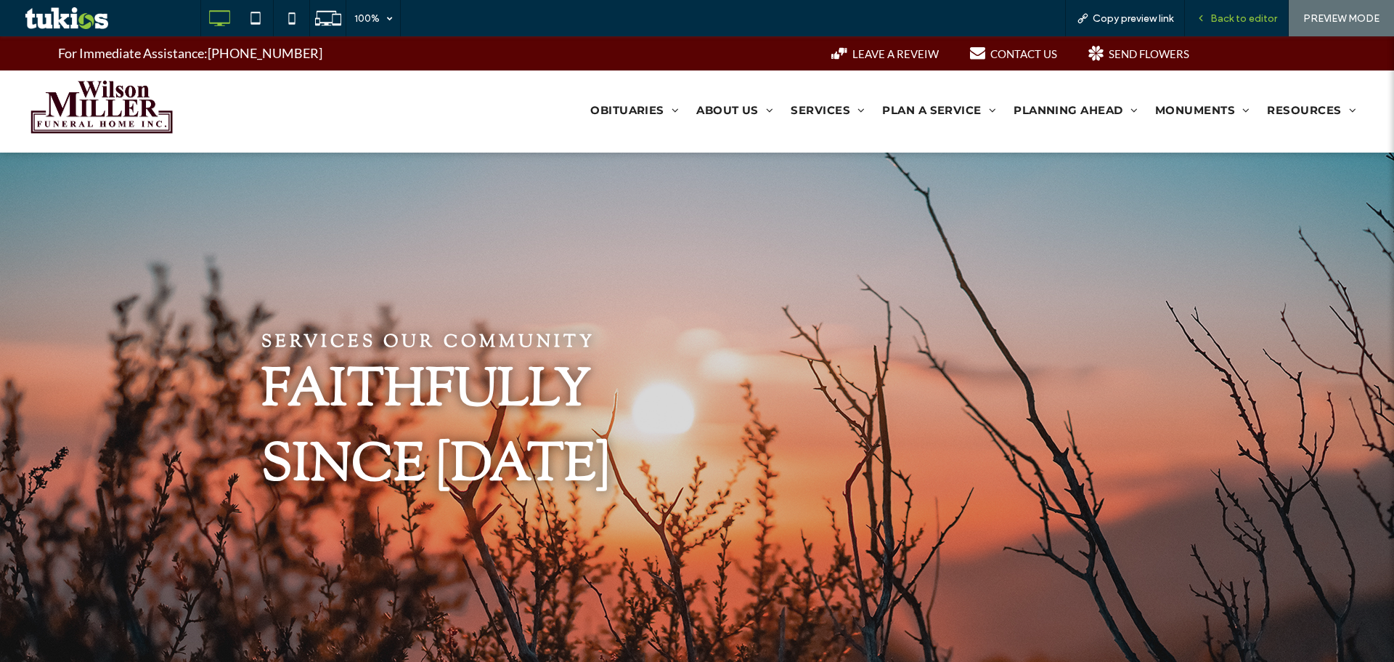
click at [1249, 24] on span "Back to editor" at bounding box center [1244, 18] width 67 height 12
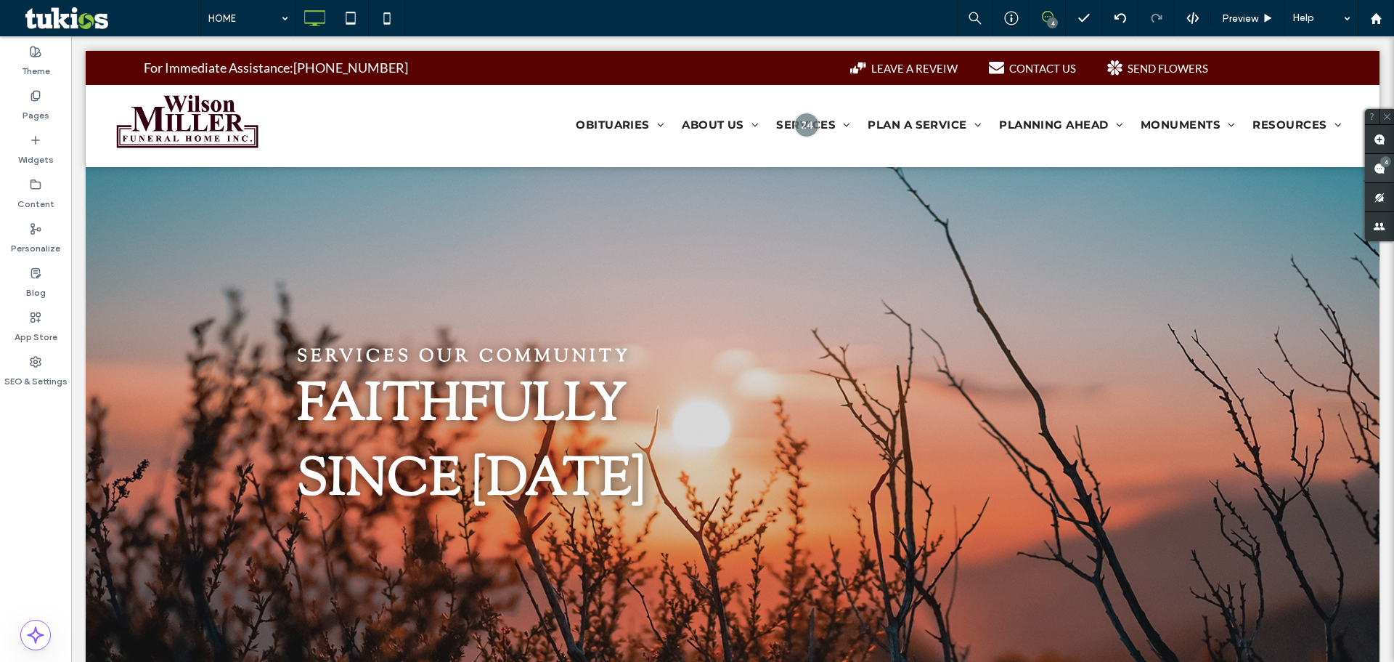
click at [1373, 166] on span at bounding box center [1379, 168] width 29 height 28
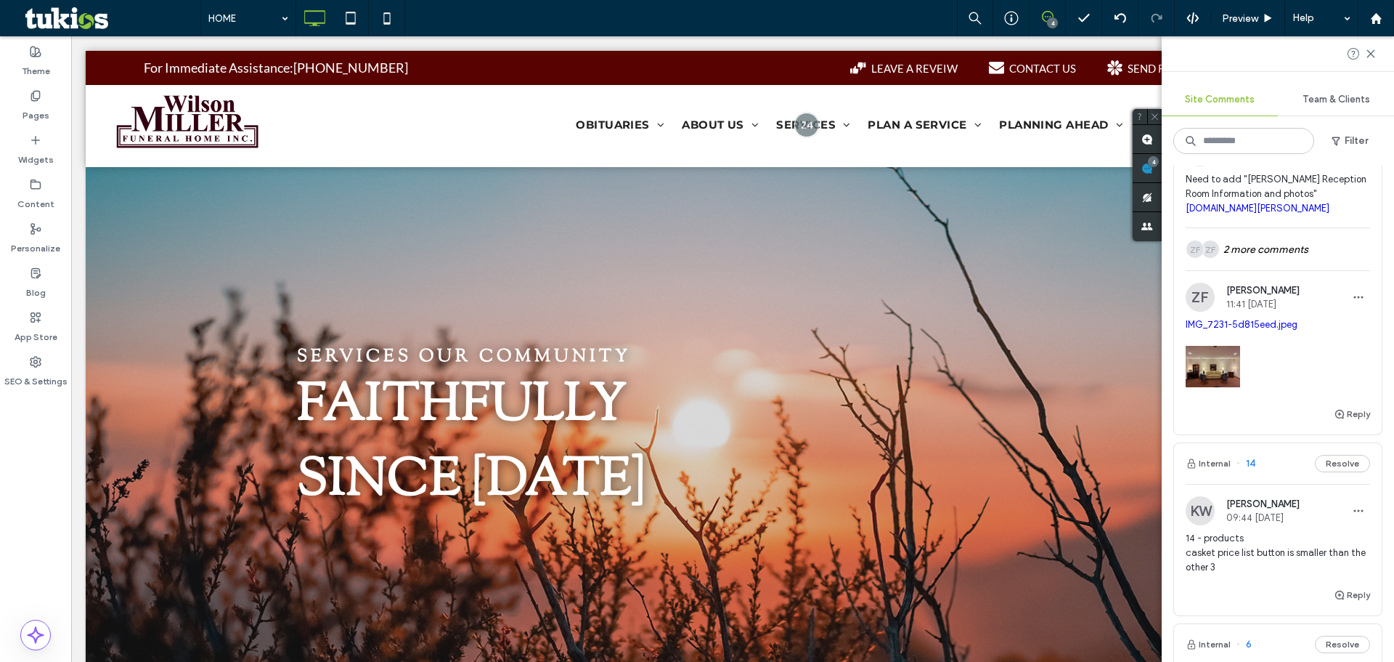
scroll to position [88, 0]
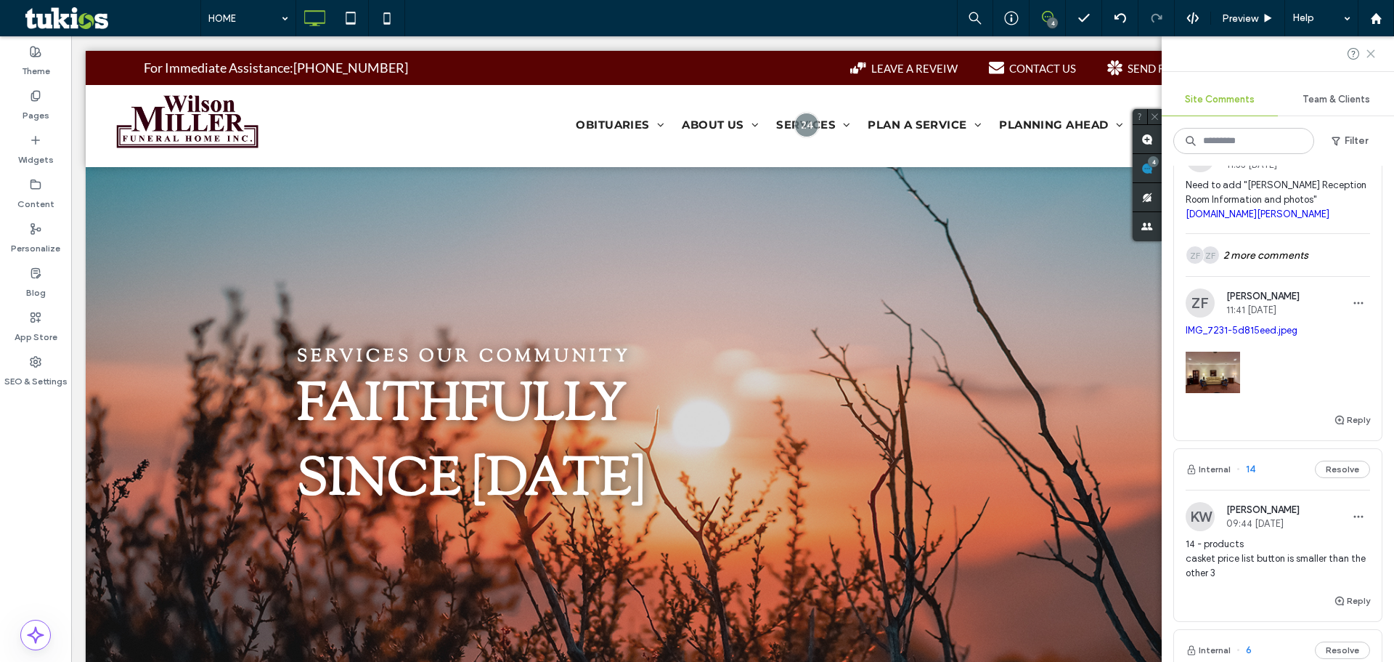
click at [1370, 59] on icon at bounding box center [1371, 54] width 12 height 12
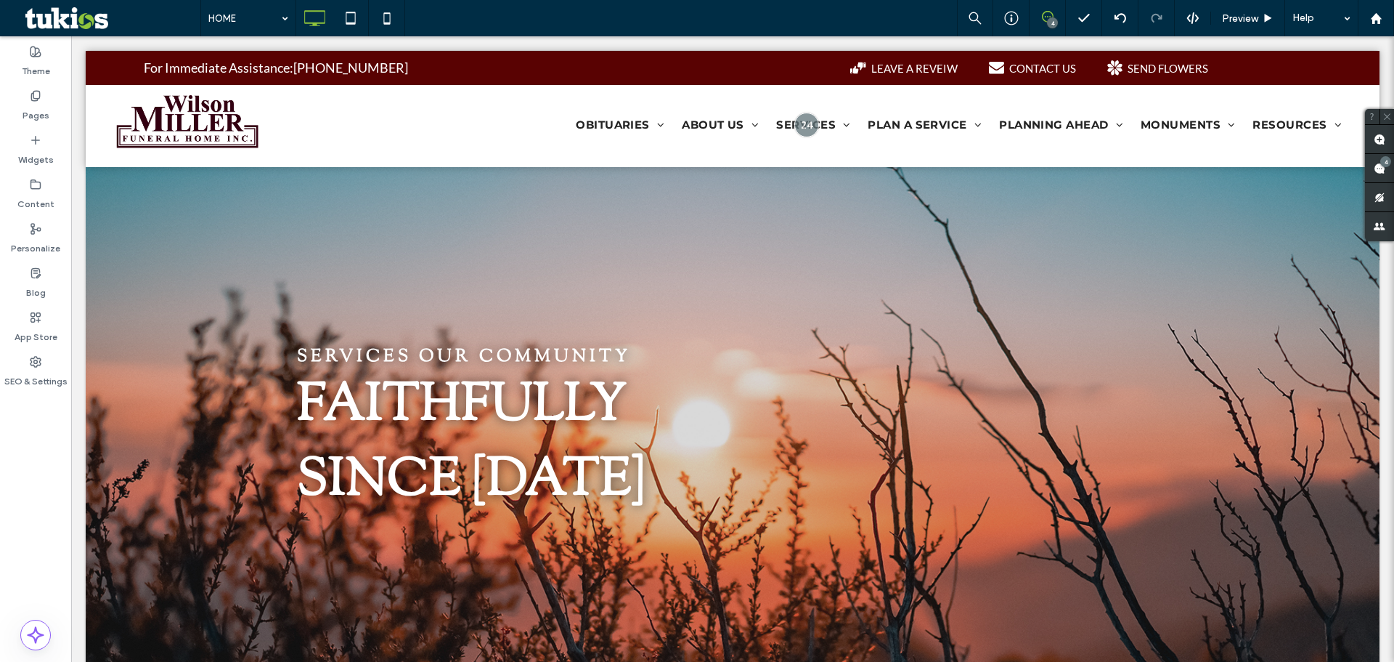
scroll to position [0, 0]
